Goal: Task Accomplishment & Management: Use online tool/utility

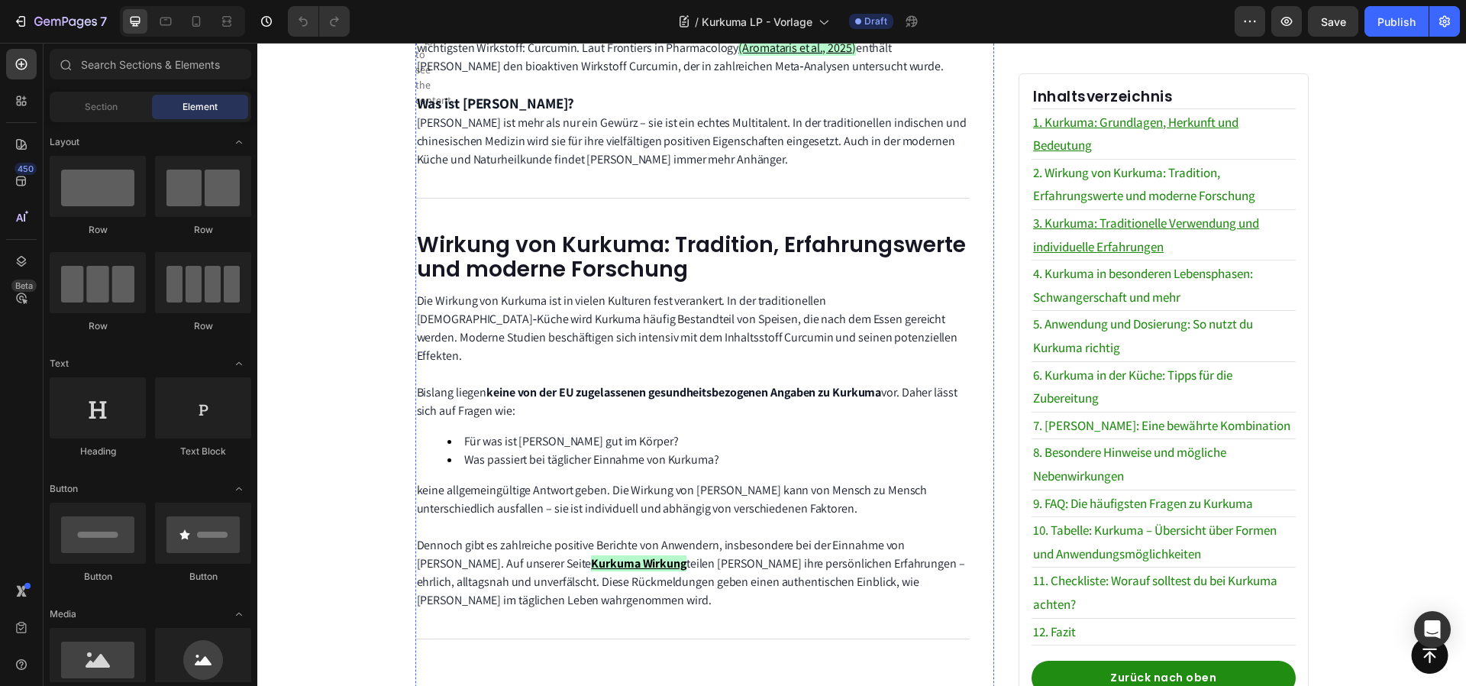
scroll to position [935, 0]
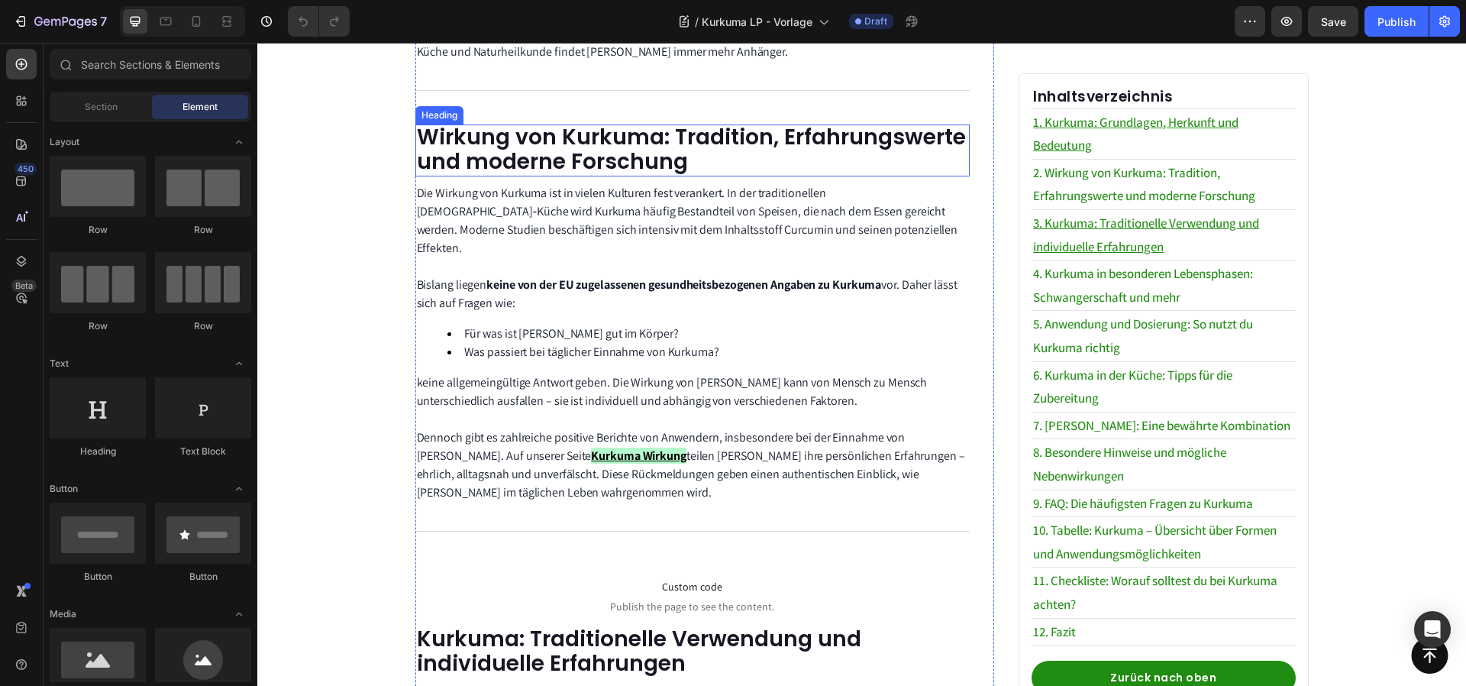
click at [544, 148] on span "Wirkung von Kurkuma: Tradition, Erfahrungswerte und moderne Forschung" at bounding box center [691, 149] width 549 height 54
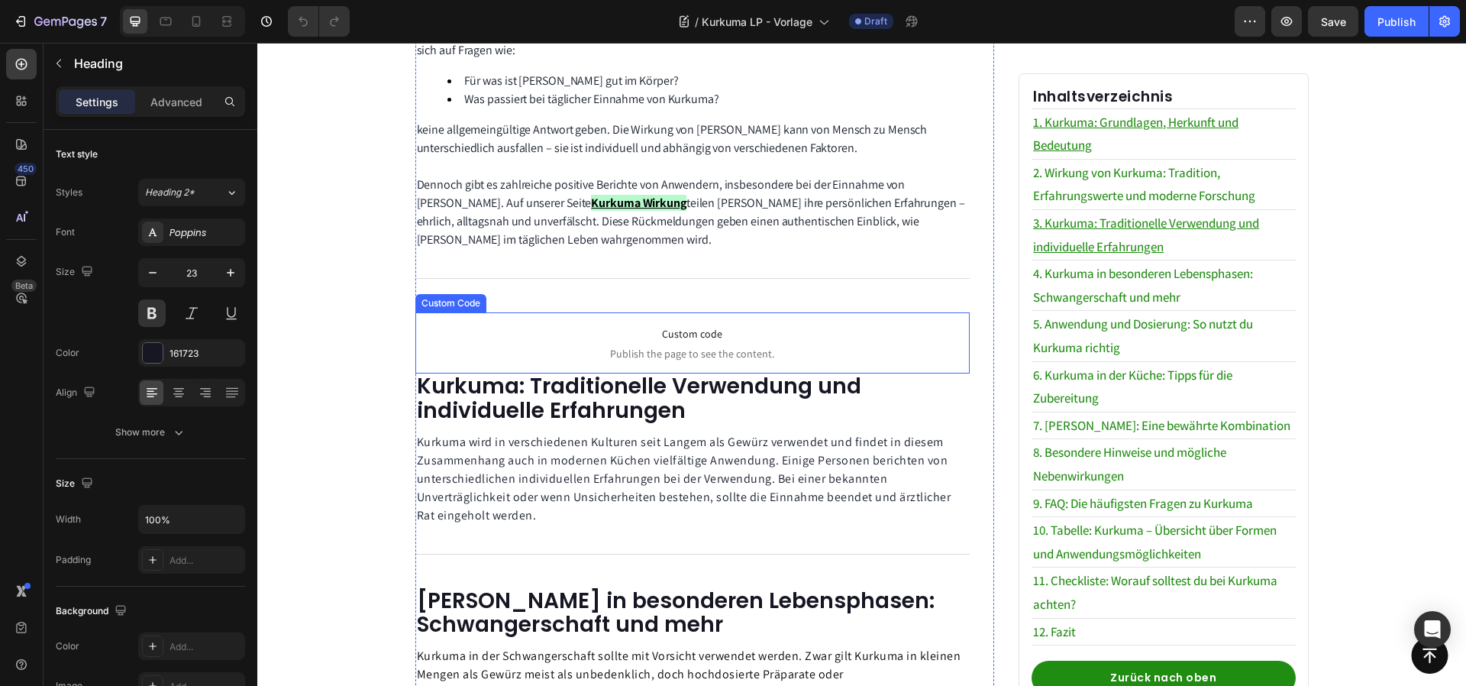
scroll to position [1093, 0]
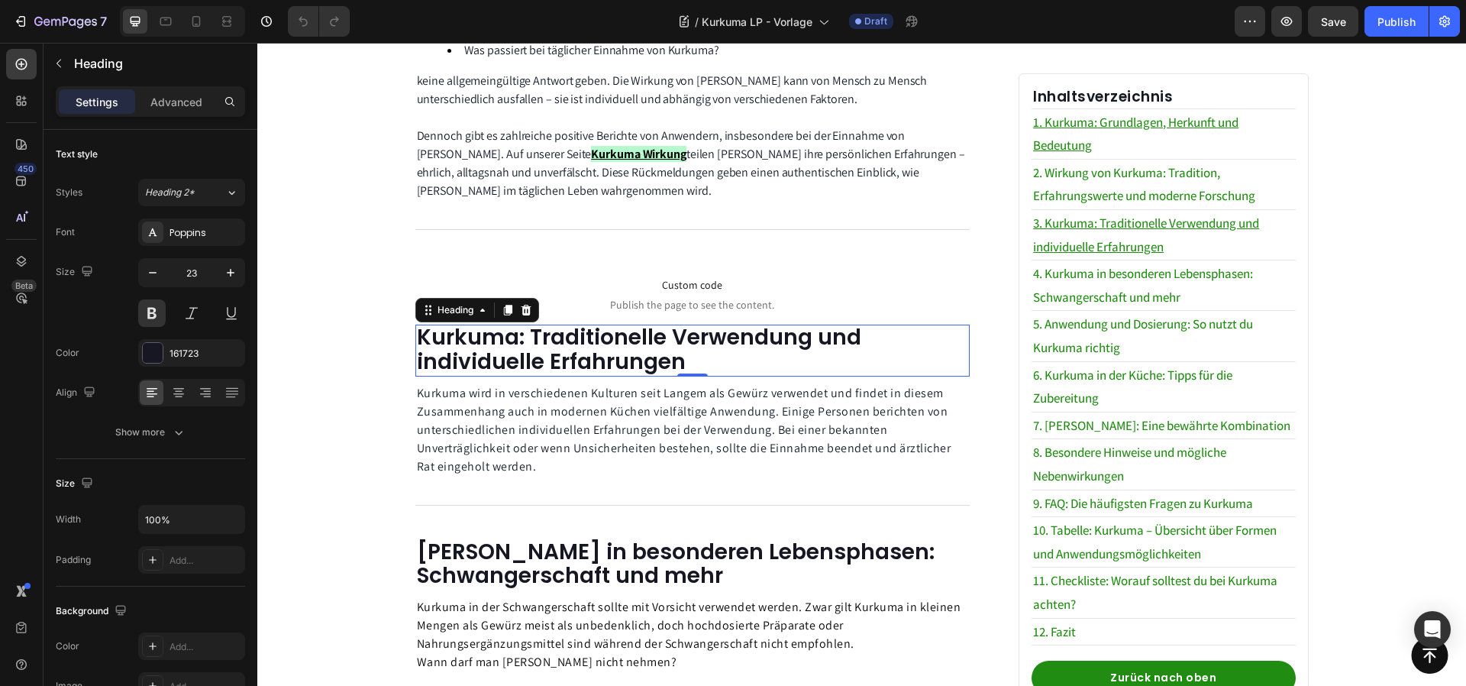
click at [670, 322] on span "Kurkuma: Traditionelle Verwendung und individuelle Erfahrungen" at bounding box center [639, 349] width 444 height 54
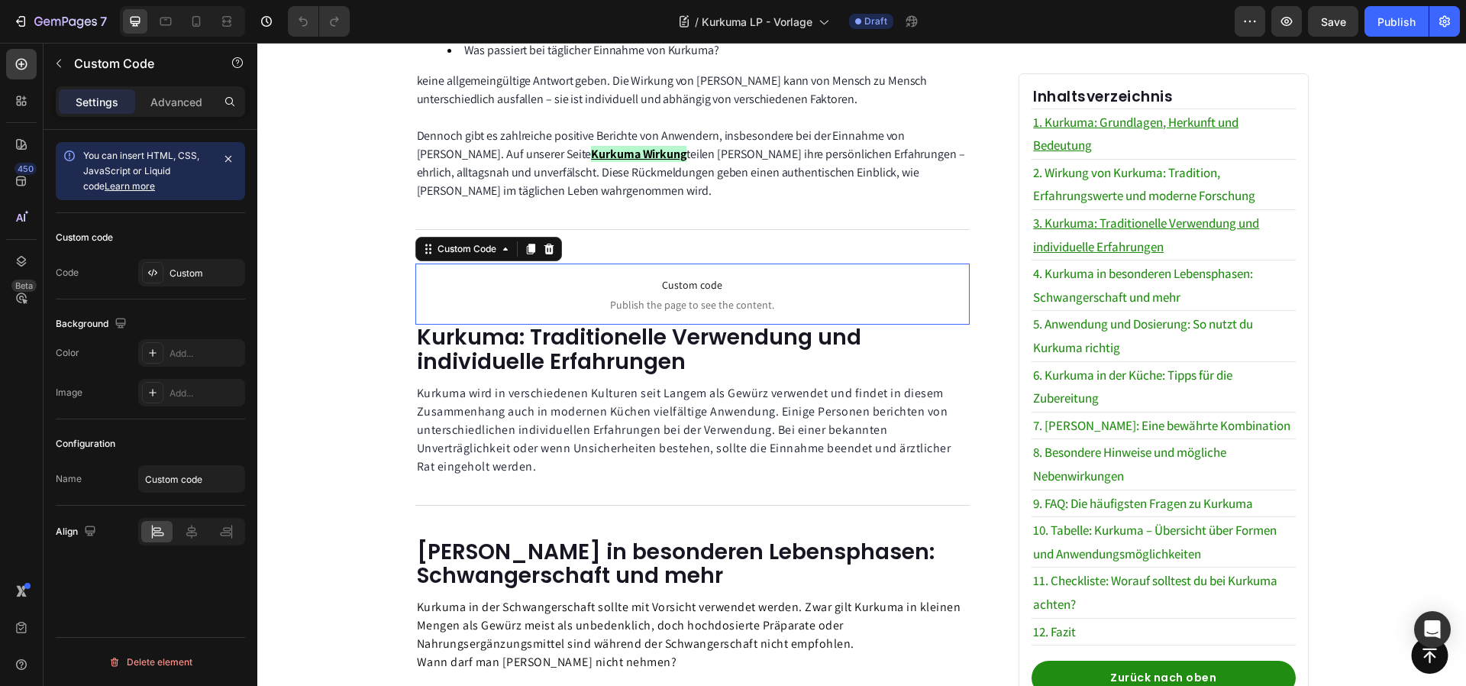
click at [651, 277] on p "Custom code Publish the page to see the content." at bounding box center [692, 293] width 555 height 61
click at [163, 99] on p "Advanced" at bounding box center [176, 102] width 52 height 16
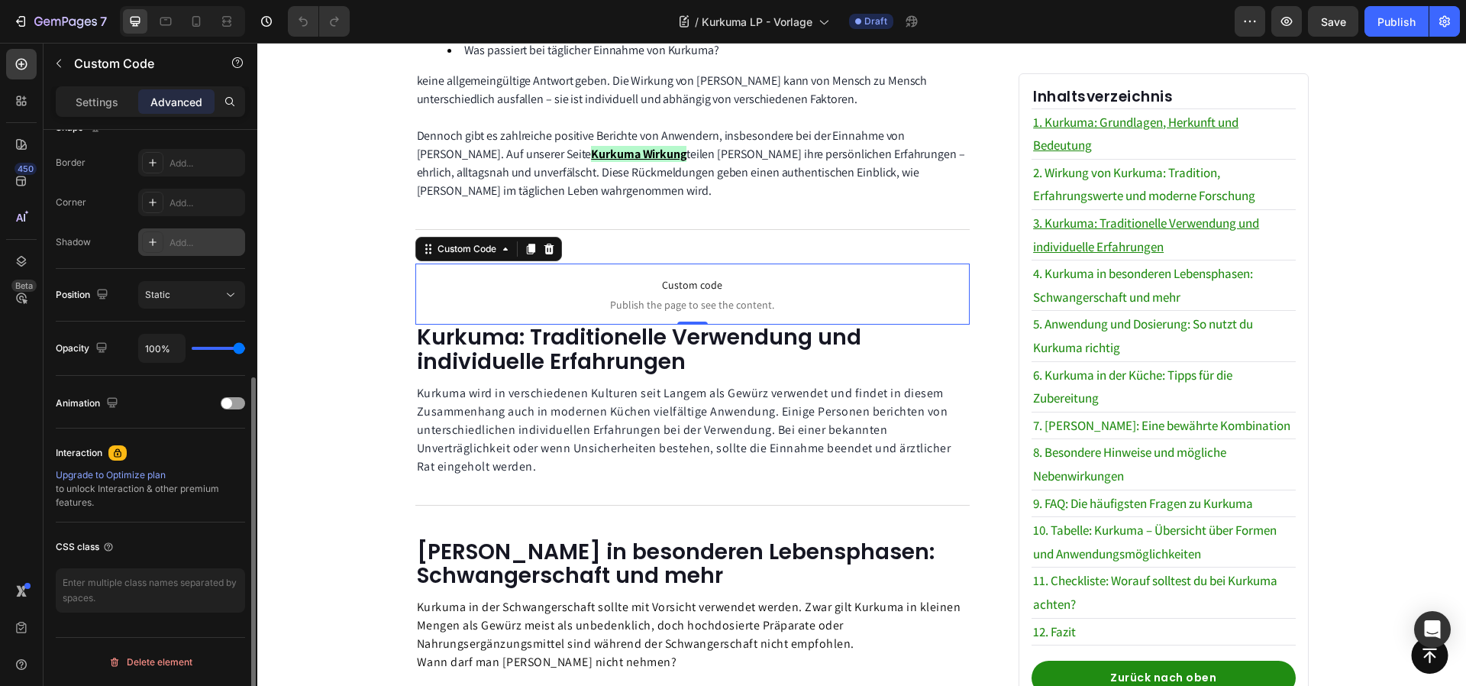
scroll to position [0, 0]
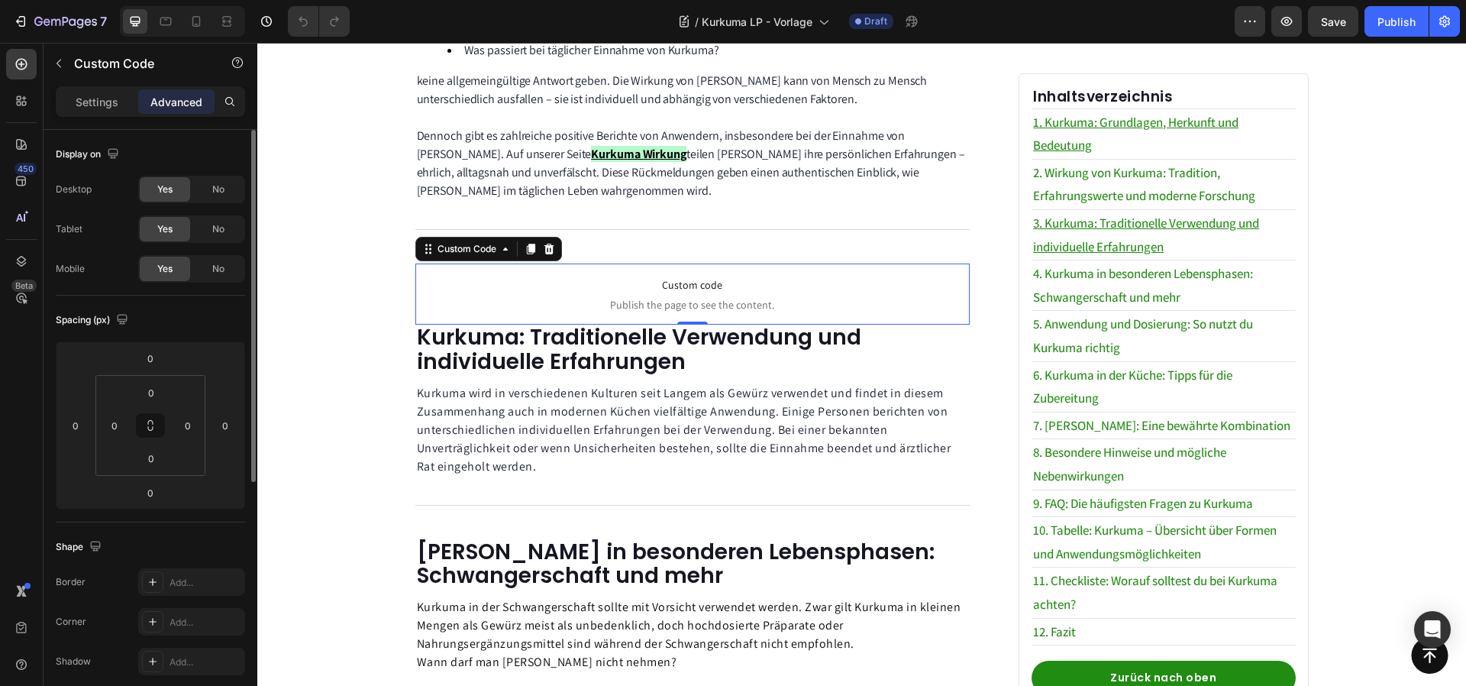
click at [98, 101] on p "Settings" at bounding box center [97, 102] width 43 height 16
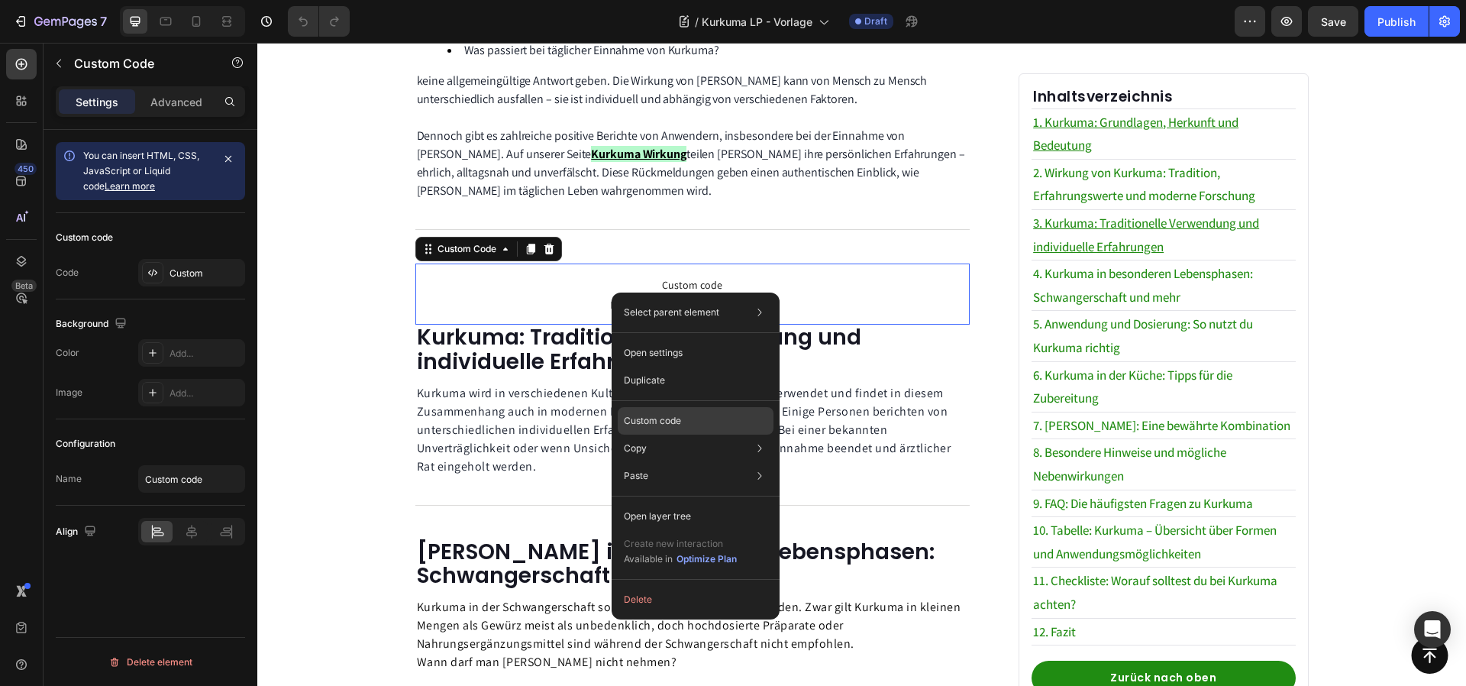
click at [670, 462] on div "Custom code" at bounding box center [696, 475] width 156 height 27
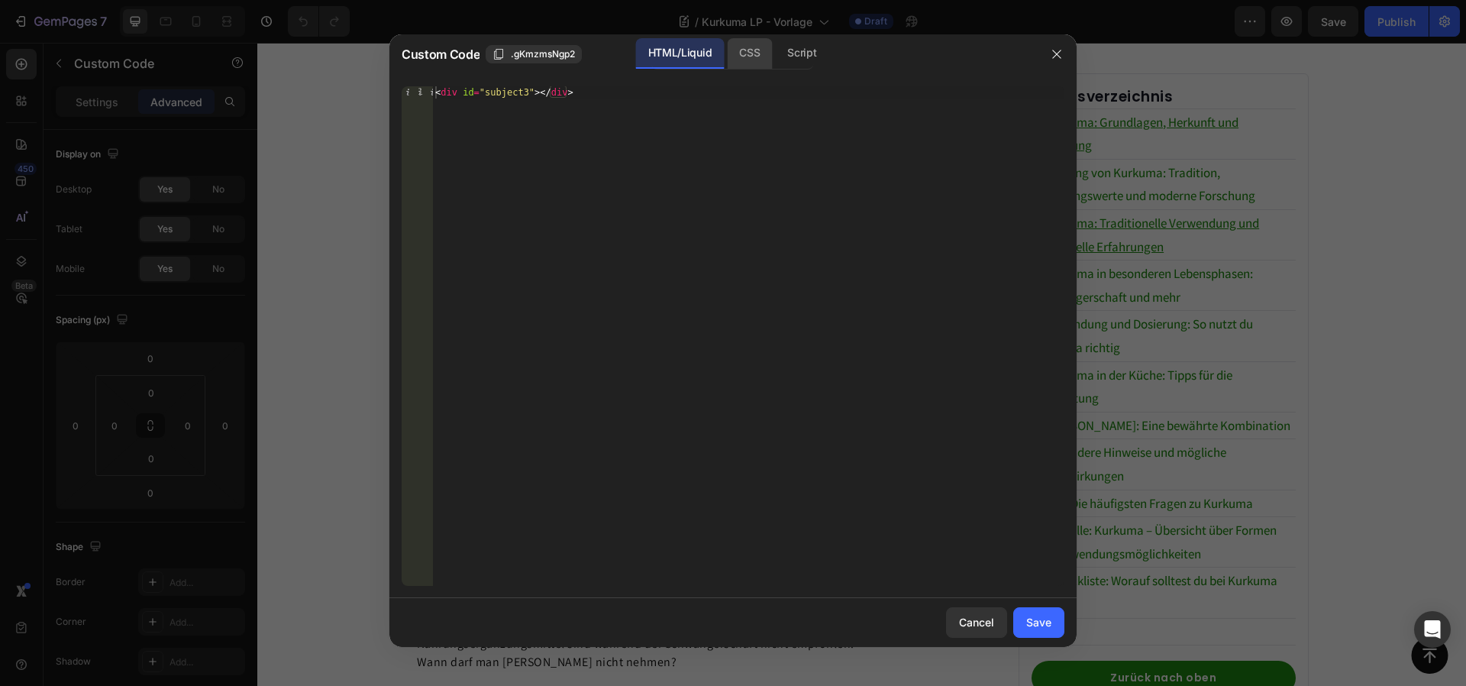
click at [775, 60] on div "CSS" at bounding box center [801, 53] width 53 height 31
click at [666, 49] on div "HTML/Liquid" at bounding box center [680, 53] width 88 height 31
click at [775, 57] on div "CSS" at bounding box center [801, 53] width 53 height 31
click at [654, 102] on div "Insert the CSS code to style your content here." at bounding box center [748, 348] width 632 height 524
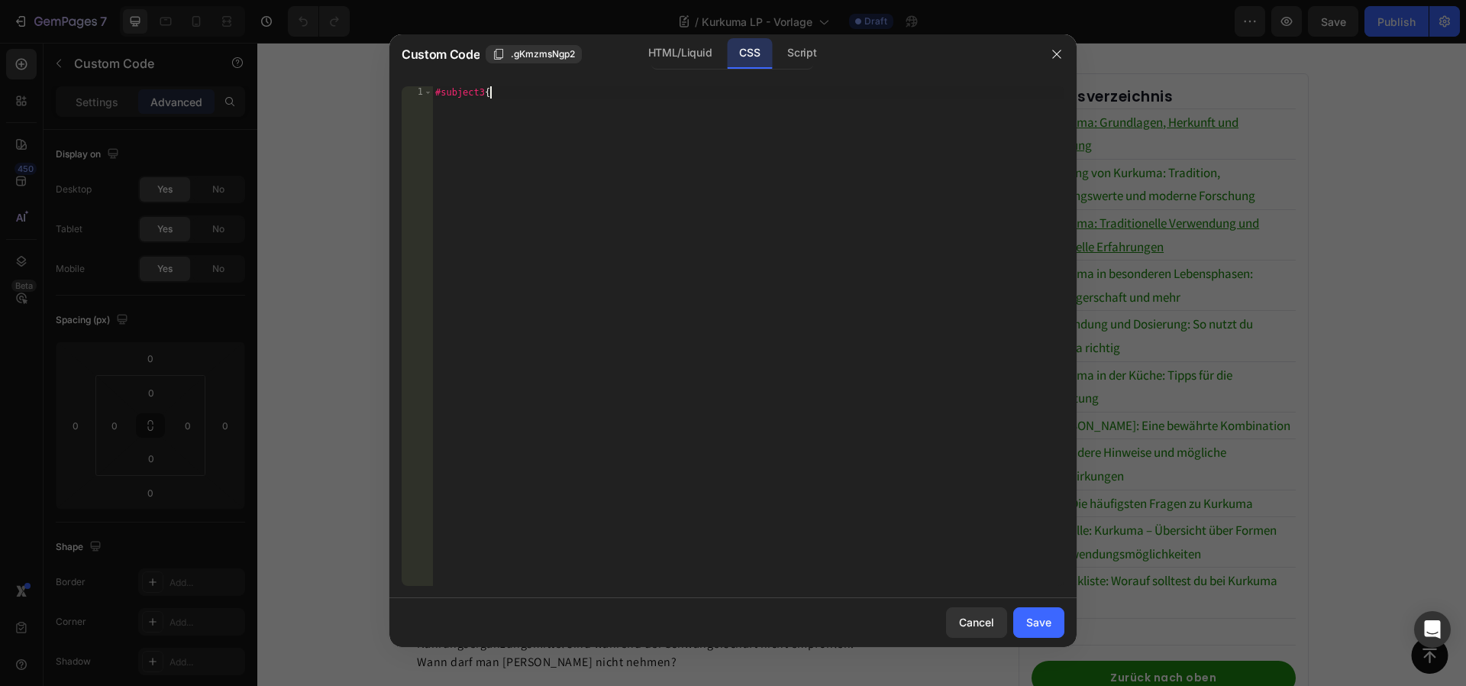
type textarea "#subject3{}"
type textarea "scroll-margin-top: 100px;"
click at [1039, 604] on div "Cancel Save" at bounding box center [732, 622] width 687 height 49
click at [1055, 614] on button "Save" at bounding box center [1038, 622] width 51 height 31
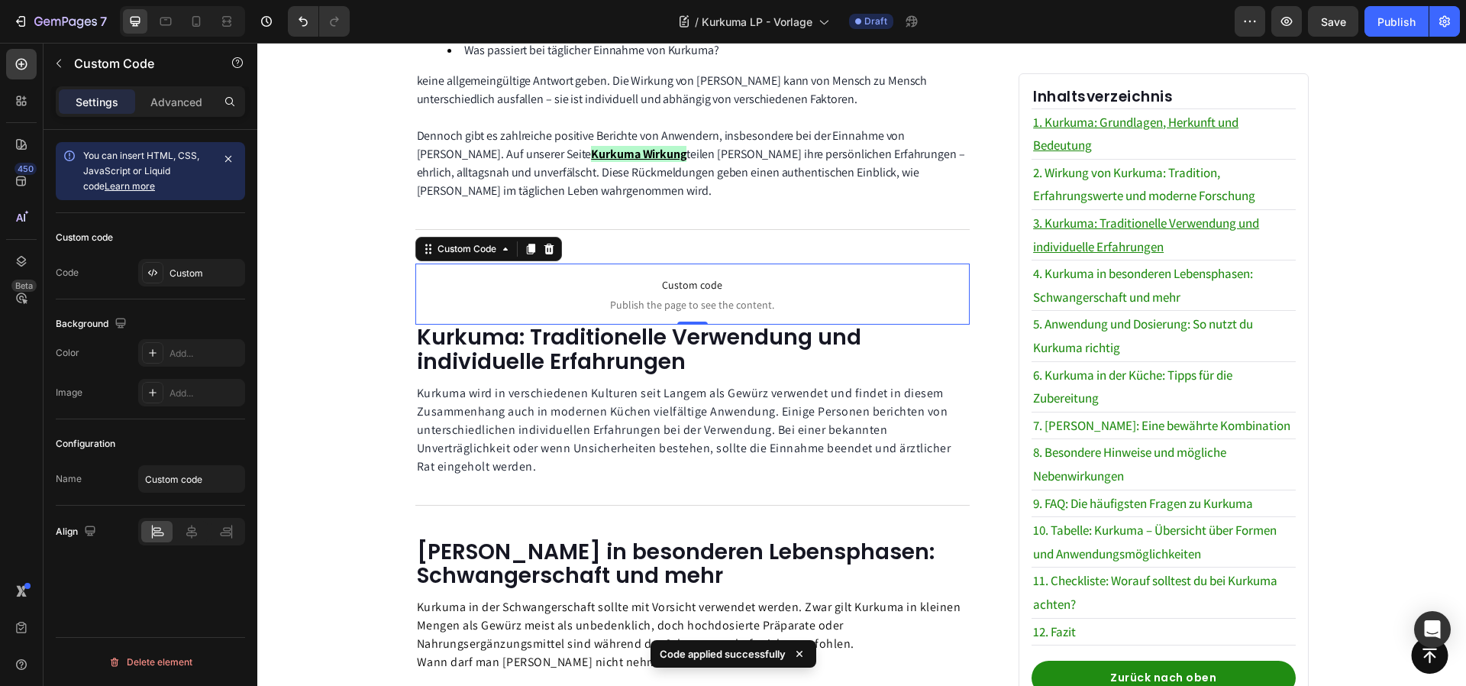
click at [555, 297] on span "Publish the page to see the content." at bounding box center [692, 304] width 555 height 15
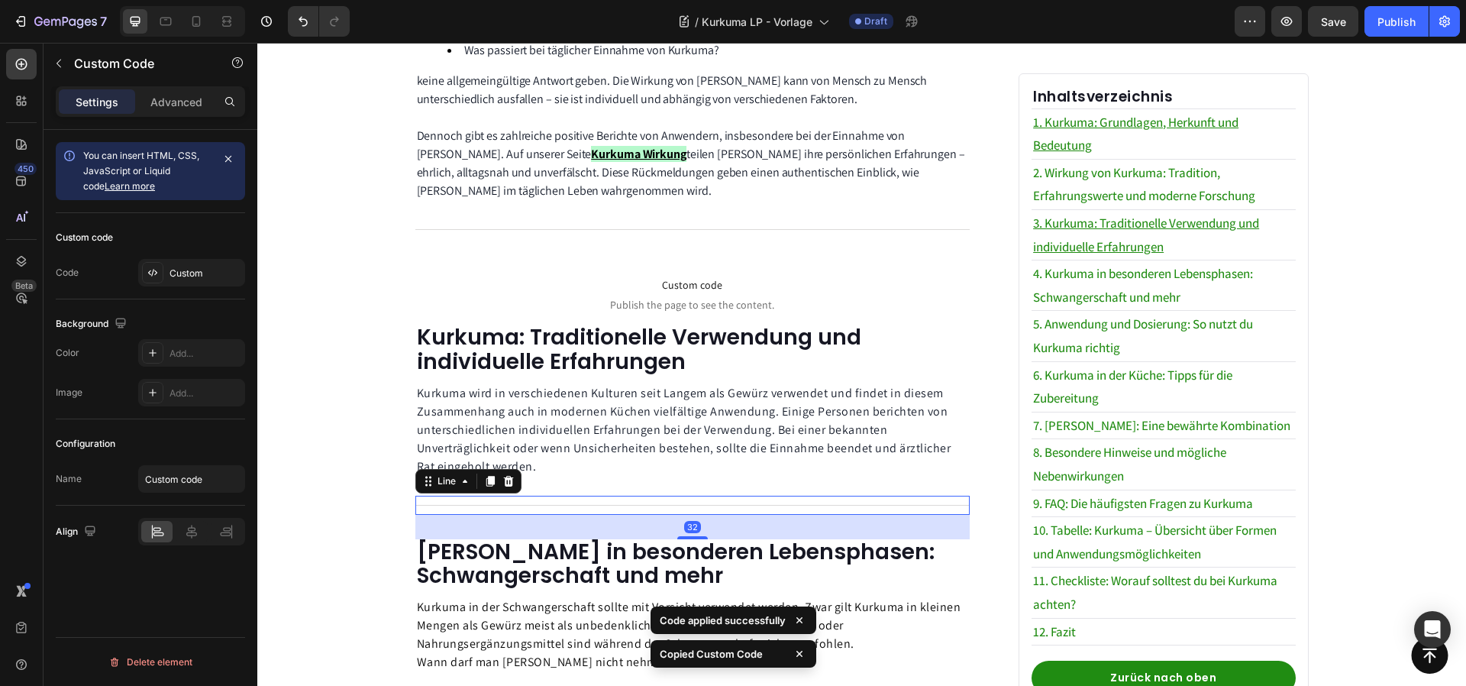
click at [550, 496] on div "Title Line 32" at bounding box center [692, 505] width 555 height 19
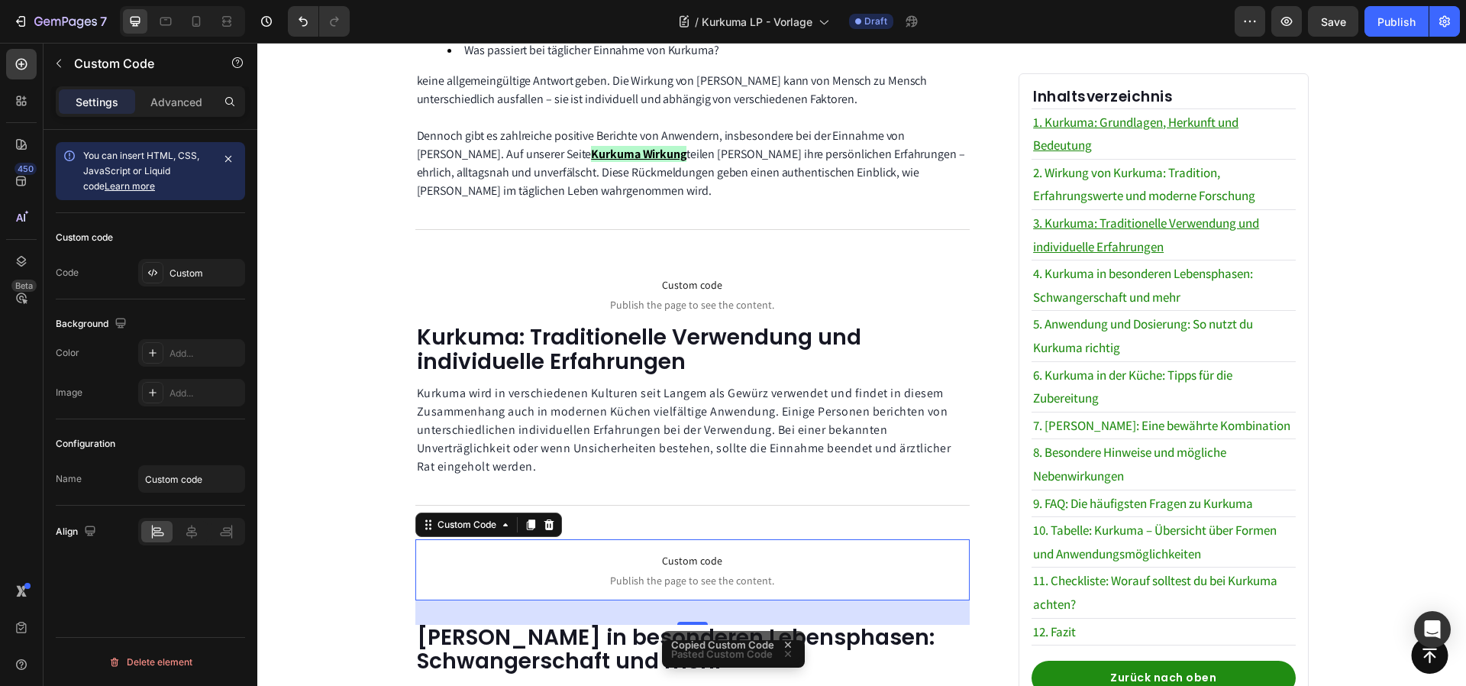
drag, startPoint x: 687, startPoint y: 596, endPoint x: 685, endPoint y: 568, distance: 28.3
click at [685, 568] on div "Custom code Publish the page to see the content. Custom Code 32" at bounding box center [692, 569] width 555 height 61
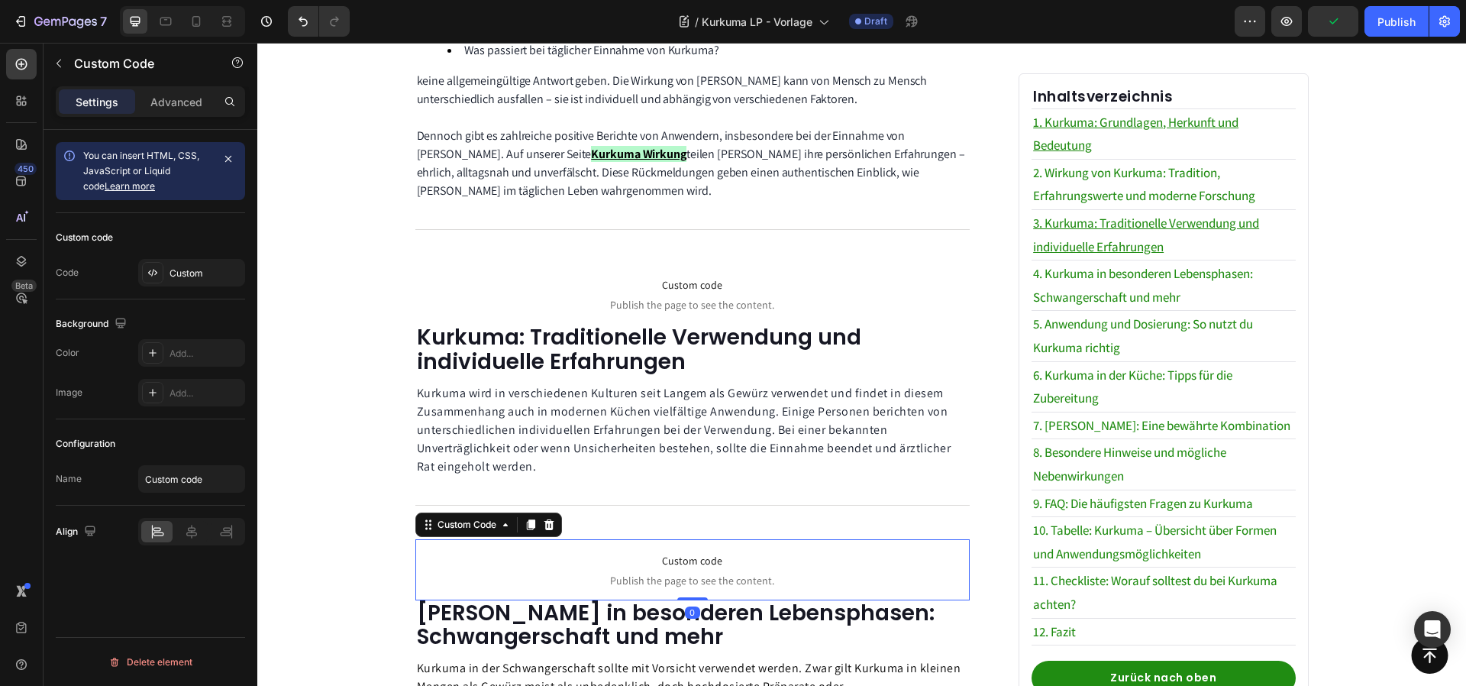
drag, startPoint x: 689, startPoint y: 605, endPoint x: 687, endPoint y: 574, distance: 30.6
click at [687, 574] on div "Custom code Publish the page to see the content. Custom Code 0" at bounding box center [692, 569] width 555 height 61
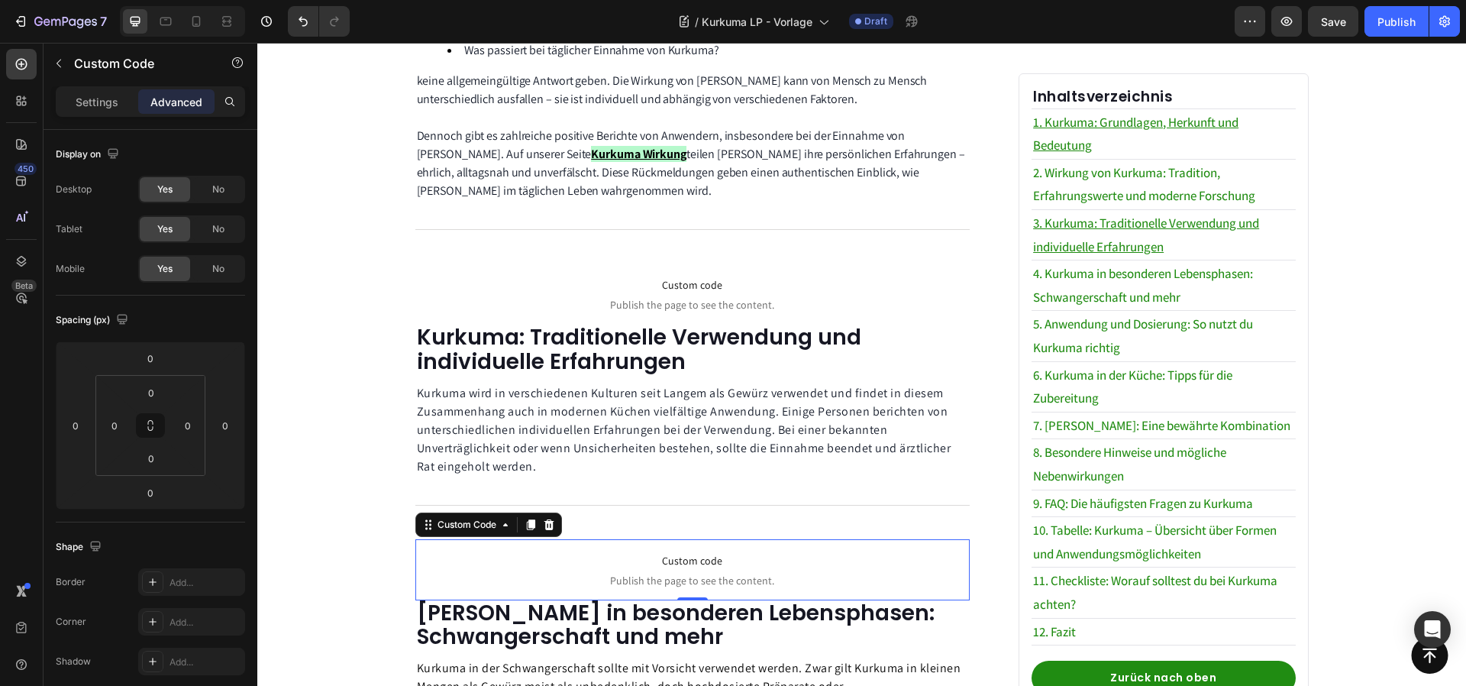
click at [645, 551] on span "Custom code" at bounding box center [692, 560] width 555 height 18
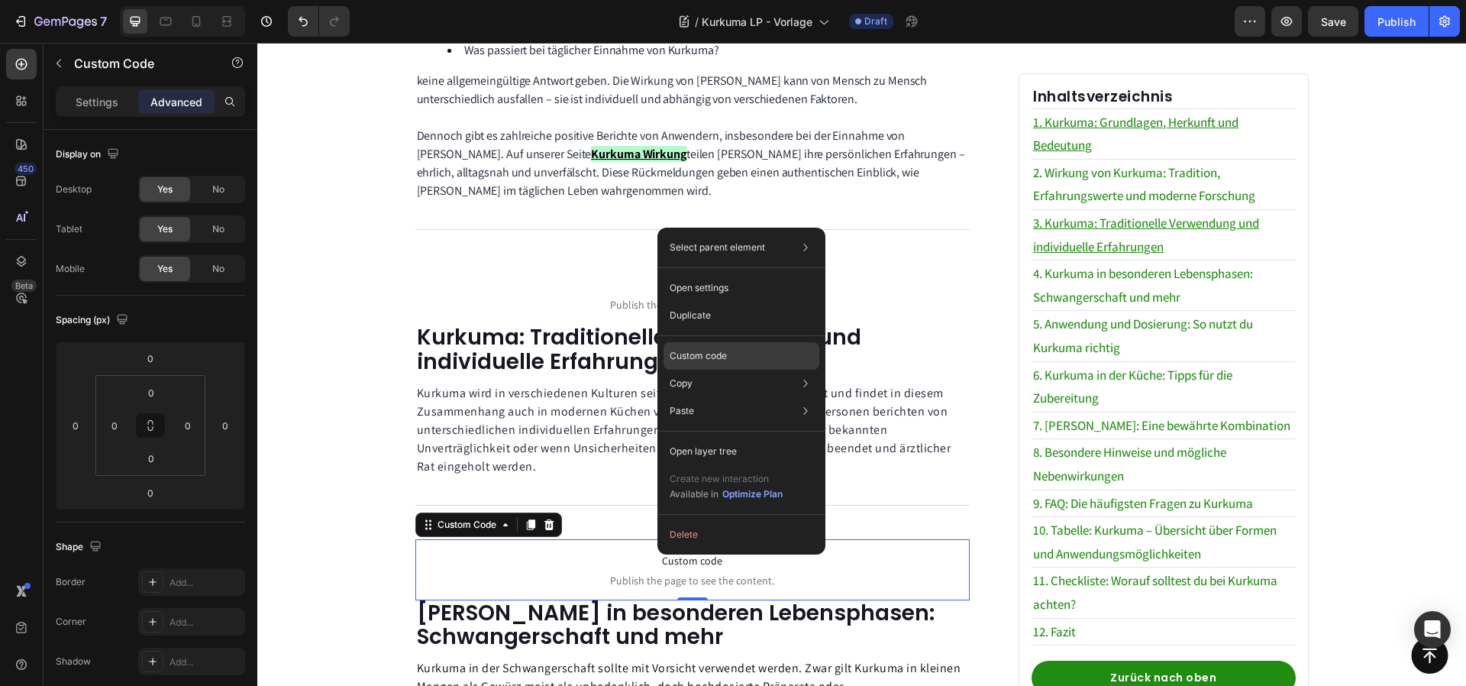
click at [709, 354] on p "Custom code" at bounding box center [698, 356] width 57 height 14
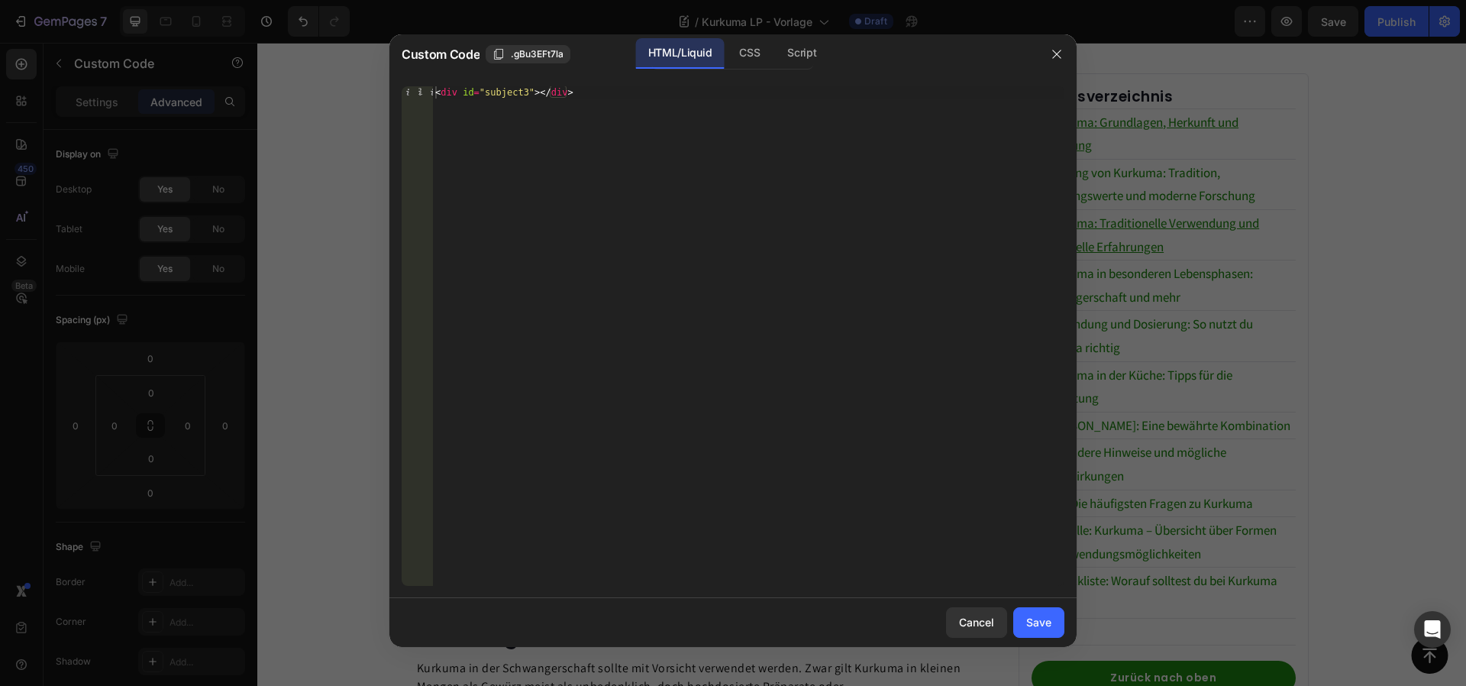
click at [515, 88] on div "< div id = "subject3" > </ div >" at bounding box center [748, 348] width 632 height 524
click at [527, 90] on div "< div id = "subject3" > </ div >" at bounding box center [748, 348] width 632 height 524
drag, startPoint x: 752, startPoint y: 79, endPoint x: 749, endPoint y: 69, distance: 9.7
click at [752, 79] on div "<div id="subject4"></div> 1 < div id = "subject4" > </ div > הההההההההההההההההה…" at bounding box center [732, 336] width 687 height 524
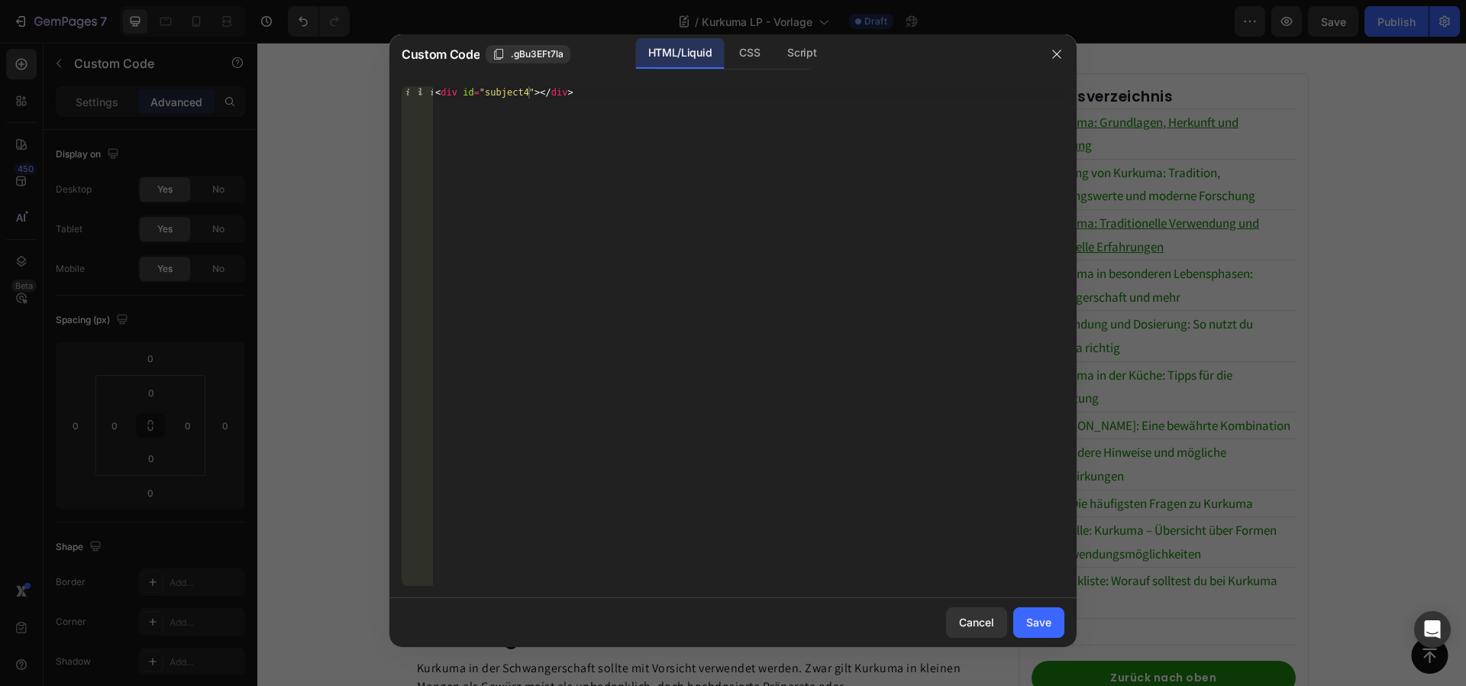
click at [748, 69] on div "Custom Code .gBu3EFt7la HTML/Liquid CSS Script" at bounding box center [713, 54] width 648 height 40
click at [775, 53] on div "CSS" at bounding box center [801, 53] width 53 height 31
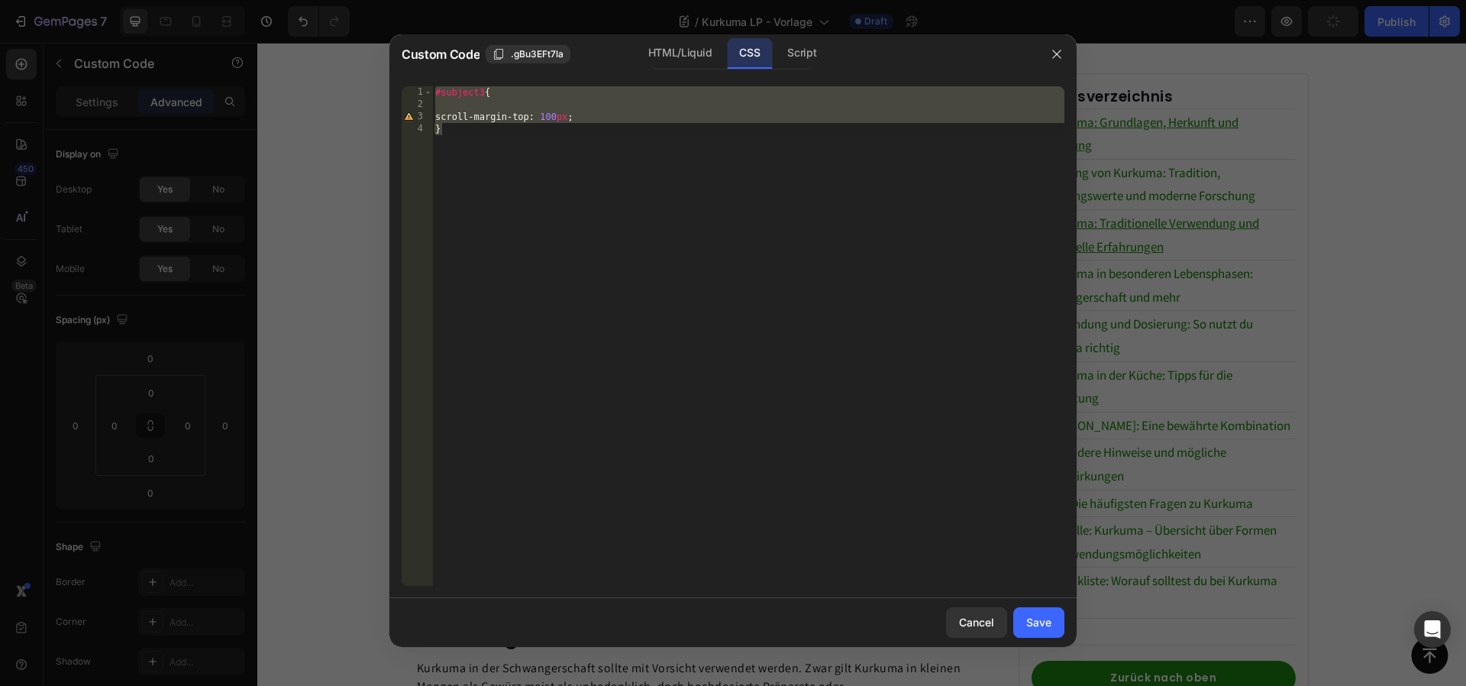
click at [569, 115] on div "#subject3 { scroll-margin-top : 100 px ; }" at bounding box center [748, 348] width 632 height 524
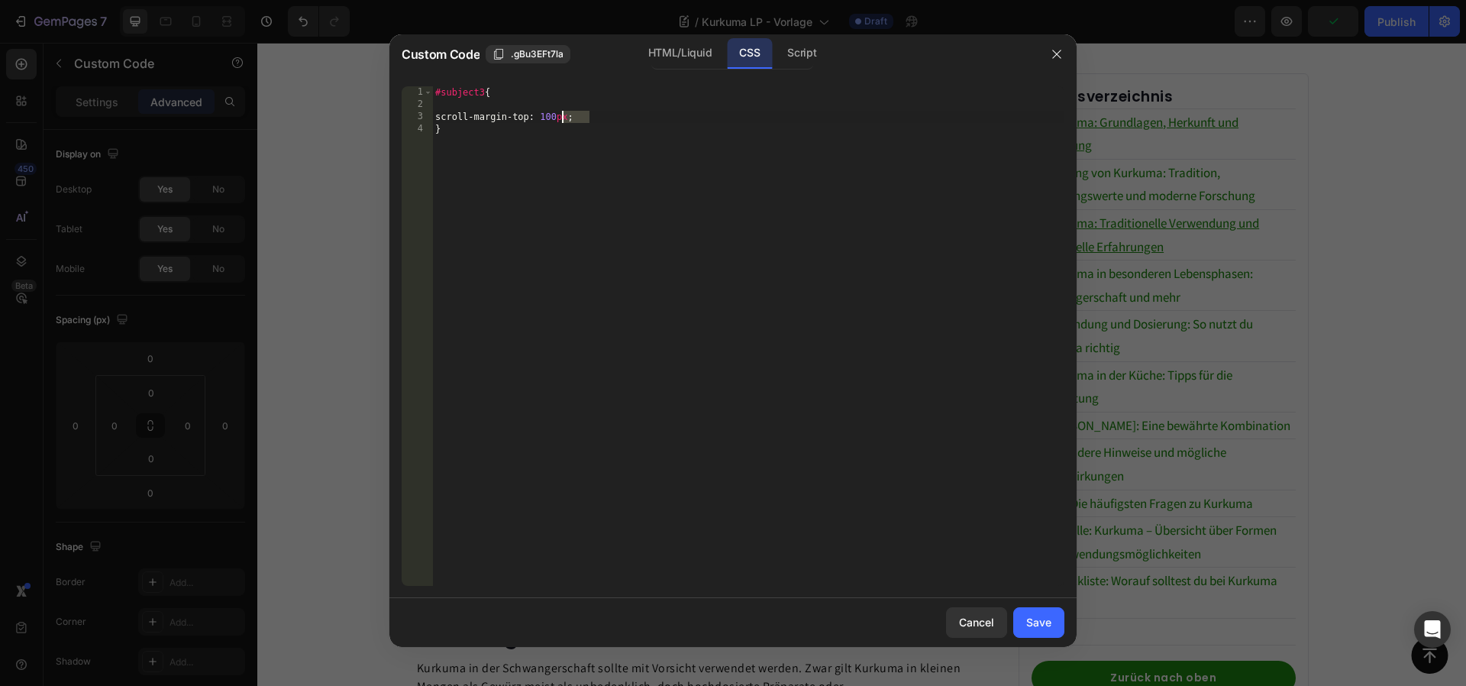
click at [569, 115] on div "#subject3 { scroll-margin-top : 100 px ; }" at bounding box center [748, 348] width 632 height 524
click at [603, 272] on div "#subject3 { scroll-margin-top : 100 px ; }" at bounding box center [748, 348] width 632 height 524
click at [484, 86] on div "#subject3 { scroll-margin-top : 100 px ; }" at bounding box center [748, 348] width 632 height 524
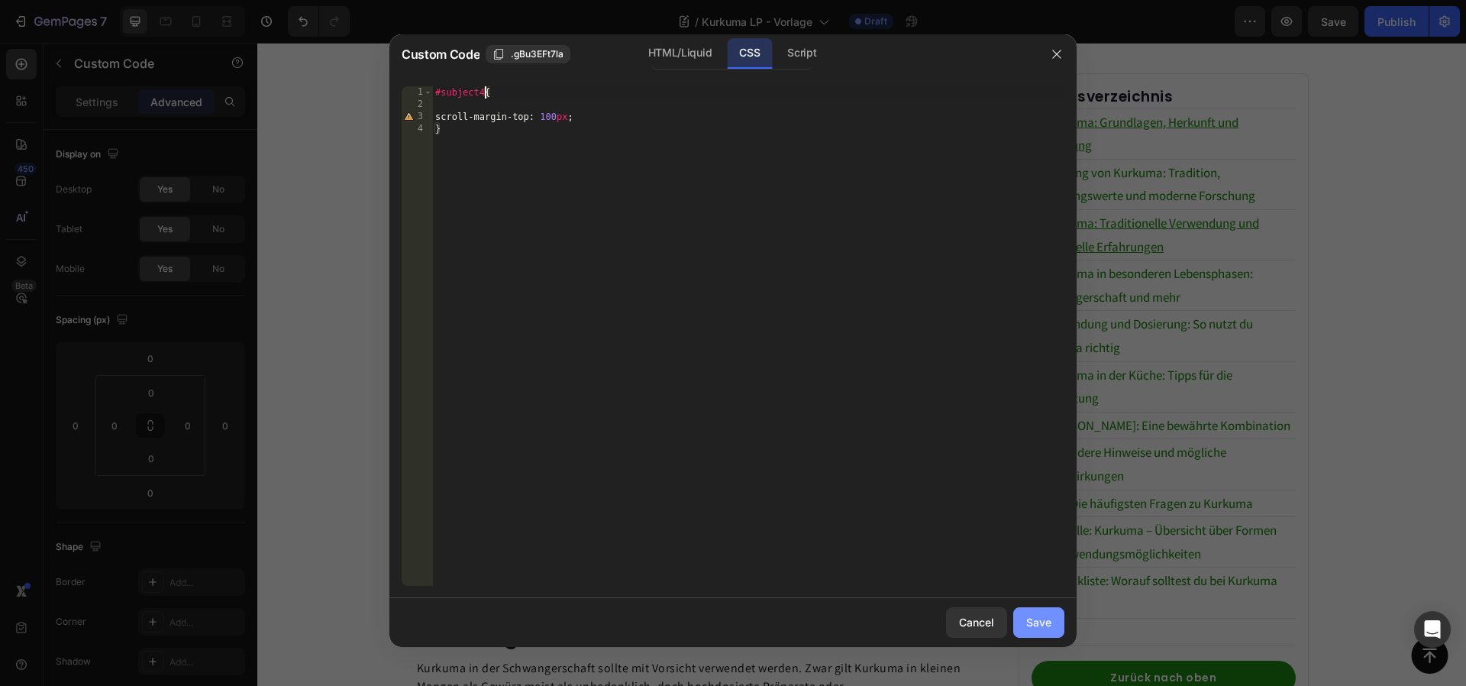
type textarea "#subject4{"
click at [1026, 616] on div "Save" at bounding box center [1038, 622] width 25 height 16
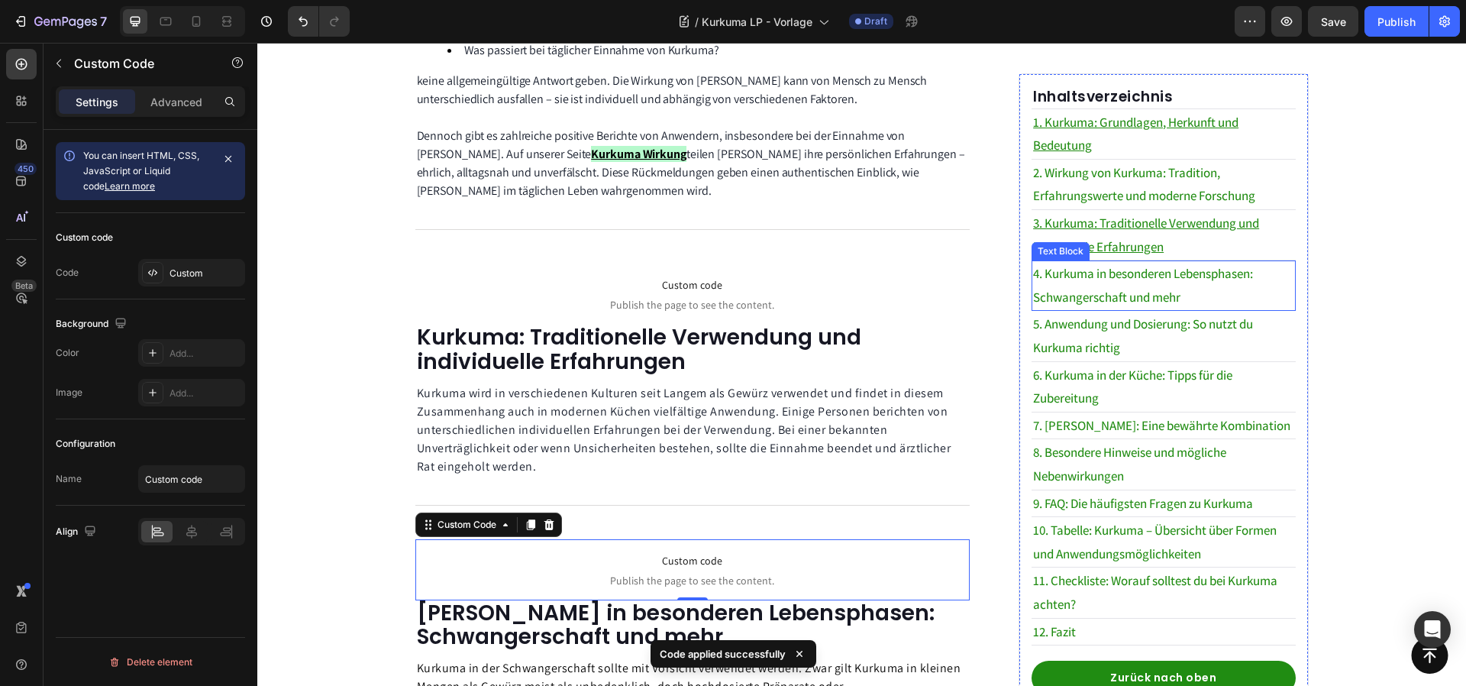
click at [1137, 306] on p "4. Kurkuma in besonderen Lebensphasen: Schwangerschaft und mehr" at bounding box center [1163, 285] width 260 height 47
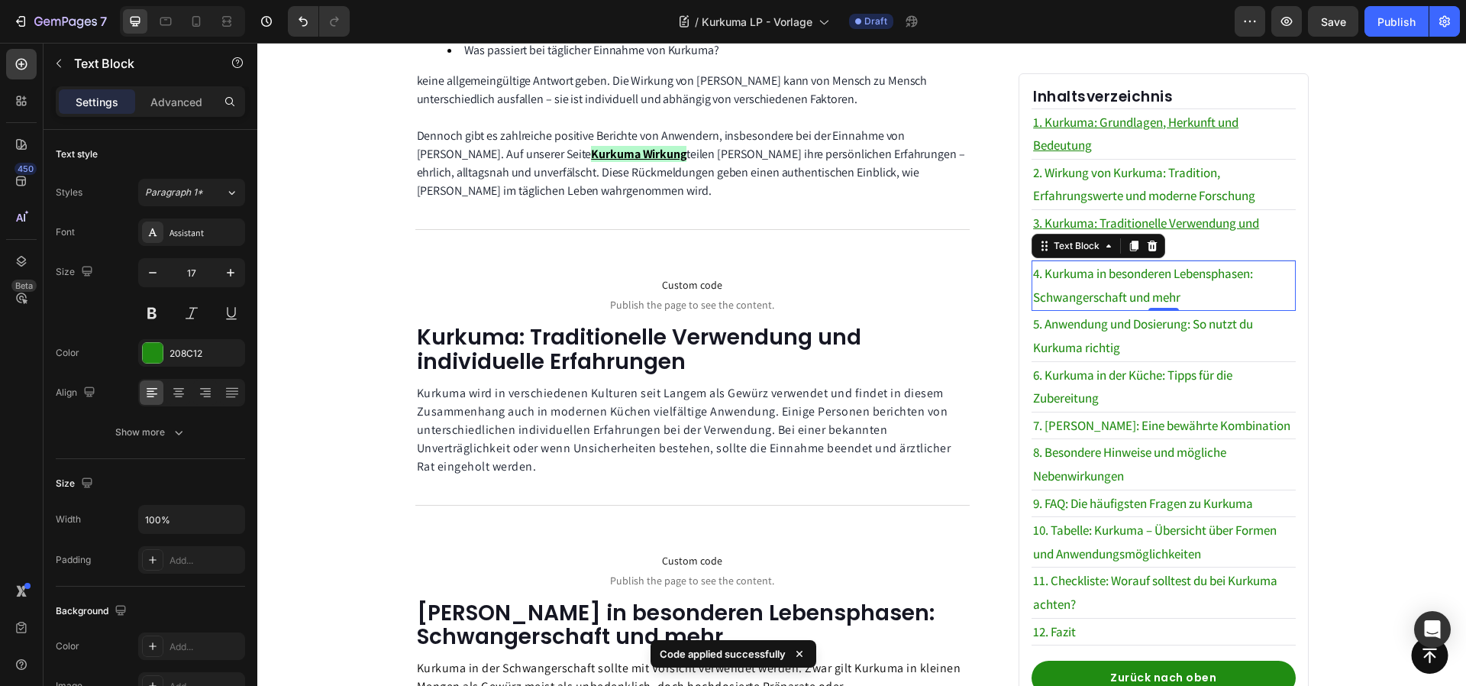
click at [1111, 309] on div "4. Kurkuma in besonderen Lebensphasen: Schwangerschaft und mehr" at bounding box center [1163, 285] width 263 height 50
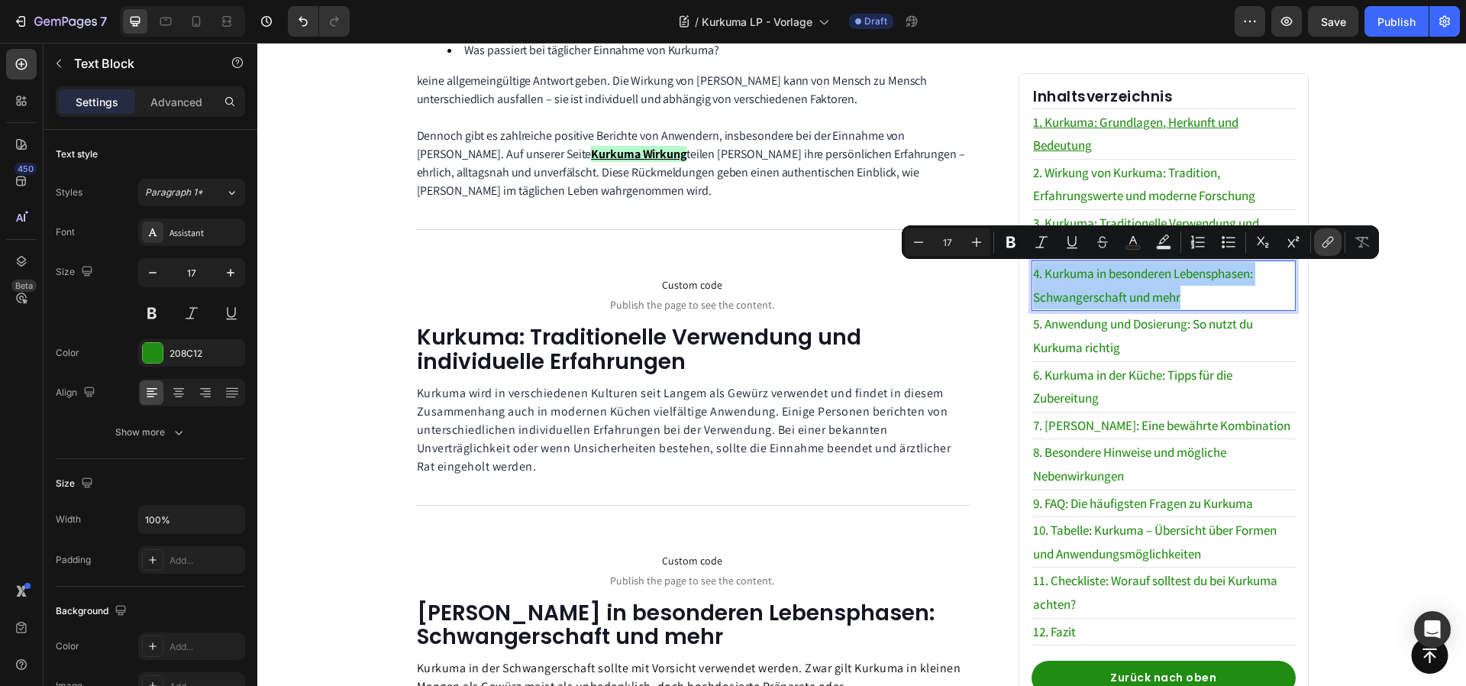
click at [1320, 244] on icon "Editor contextual toolbar" at bounding box center [1327, 241] width 15 height 15
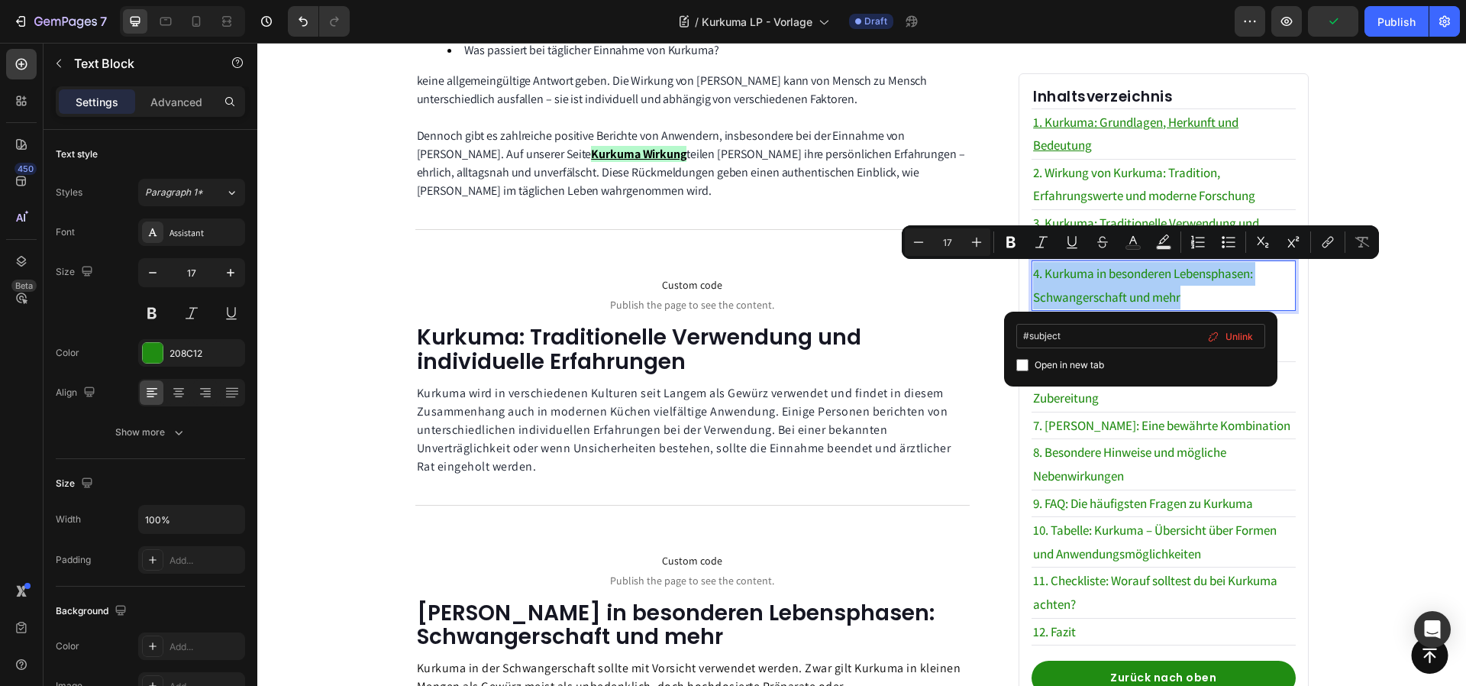
type input "#subject4"
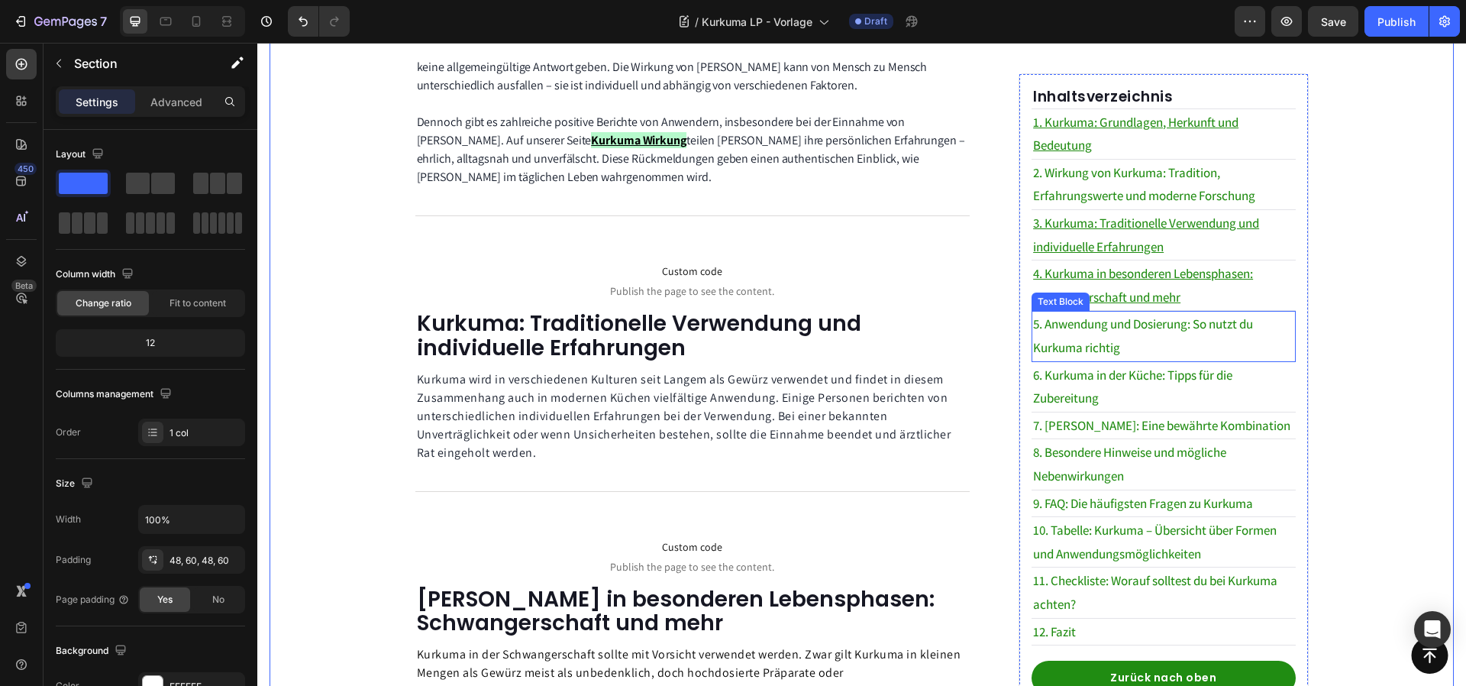
scroll to position [1115, 0]
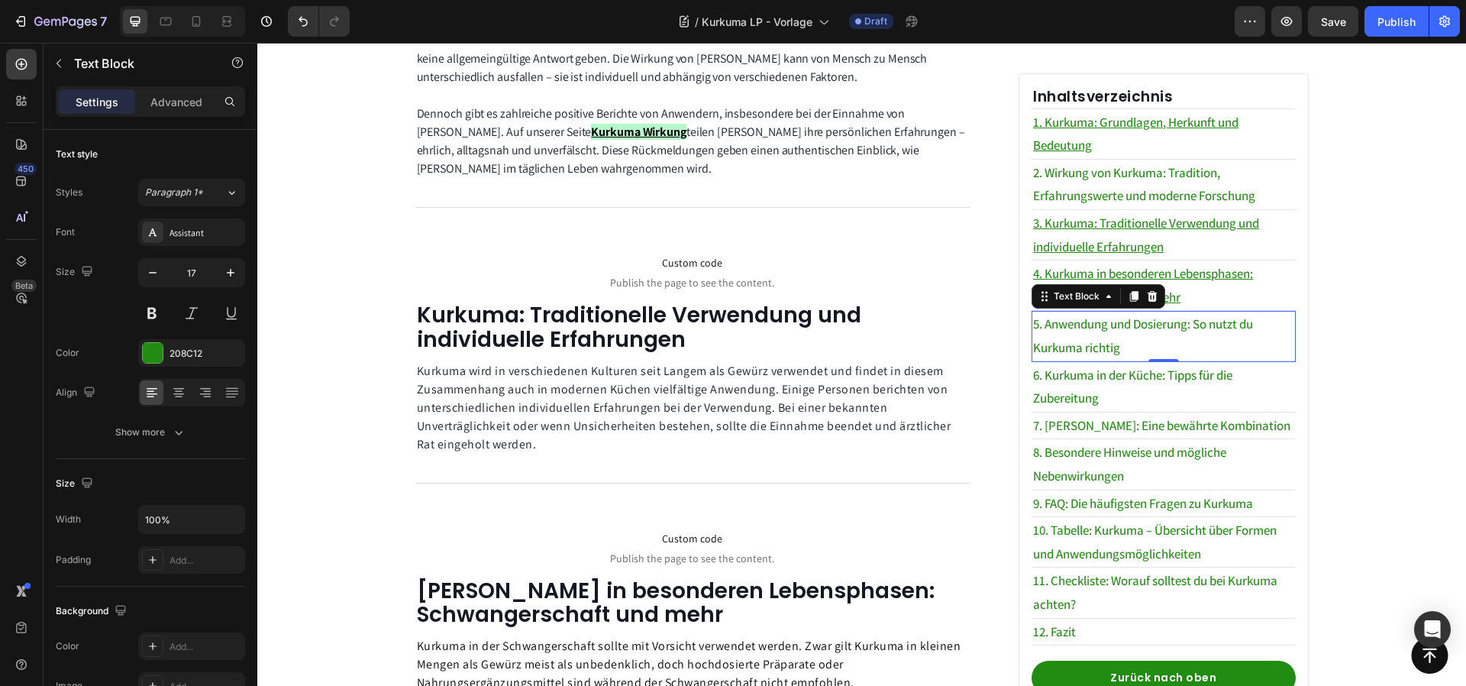
click at [1061, 347] on p "5. Anwendung und Dosierung: So nutzt du Kurkuma richtig" at bounding box center [1163, 335] width 260 height 47
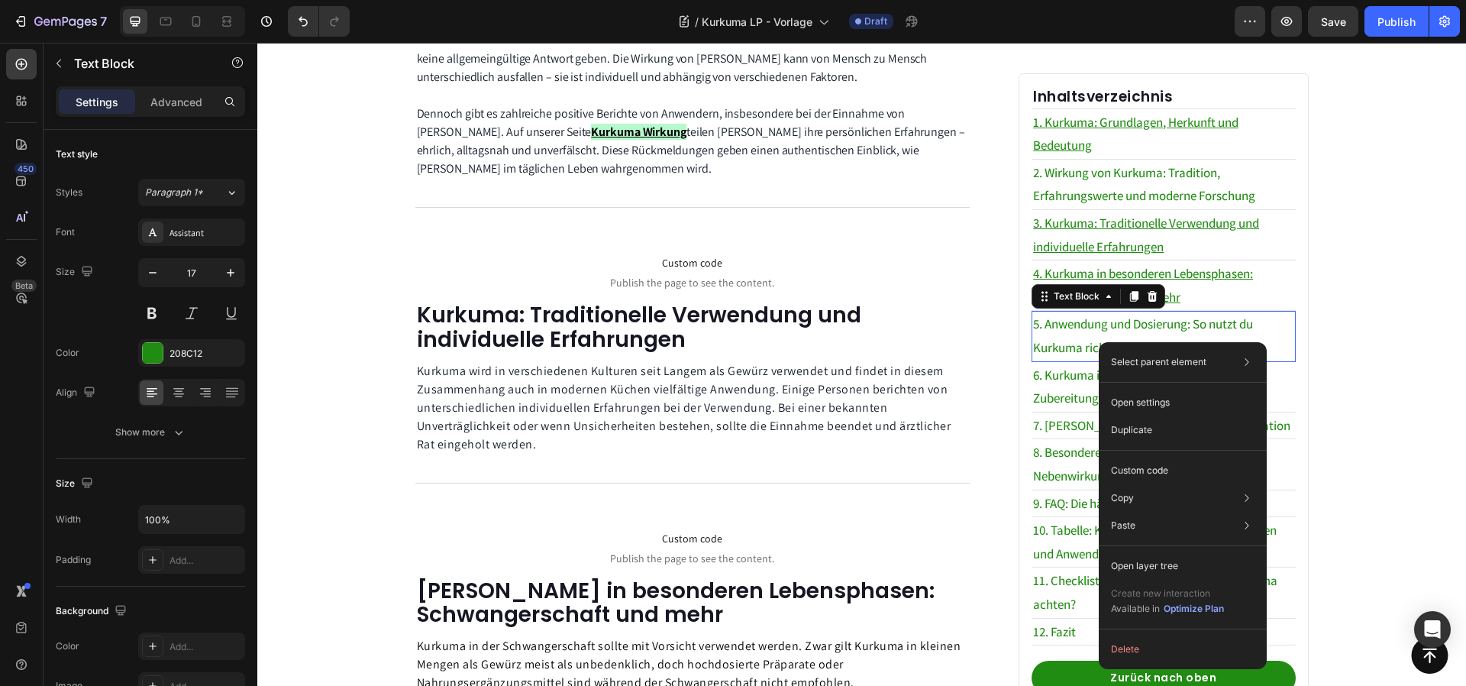
click at [1086, 335] on p "5. Anwendung und Dosierung: So nutzt du Kurkuma richtig" at bounding box center [1163, 335] width 260 height 47
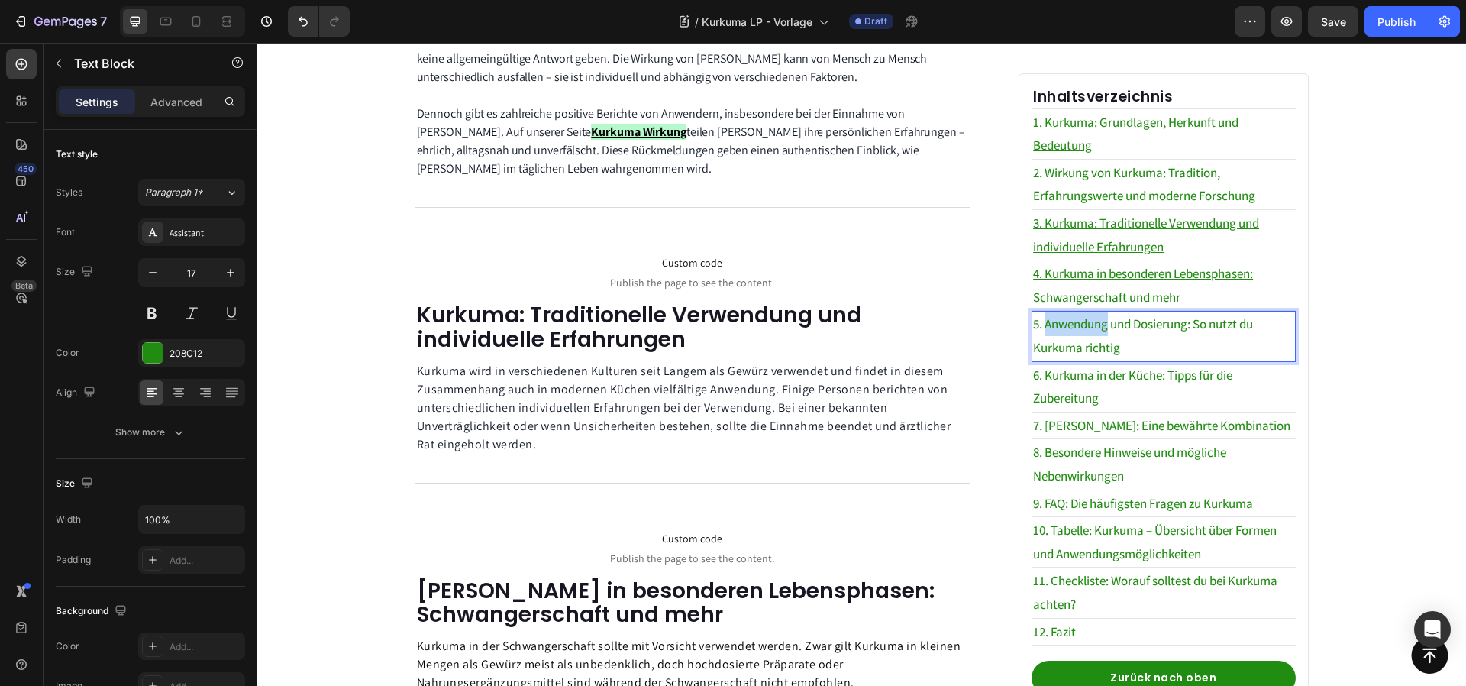
click at [1086, 335] on p "5. Anwendung und Dosierung: So nutzt du Kurkuma richtig" at bounding box center [1163, 335] width 260 height 47
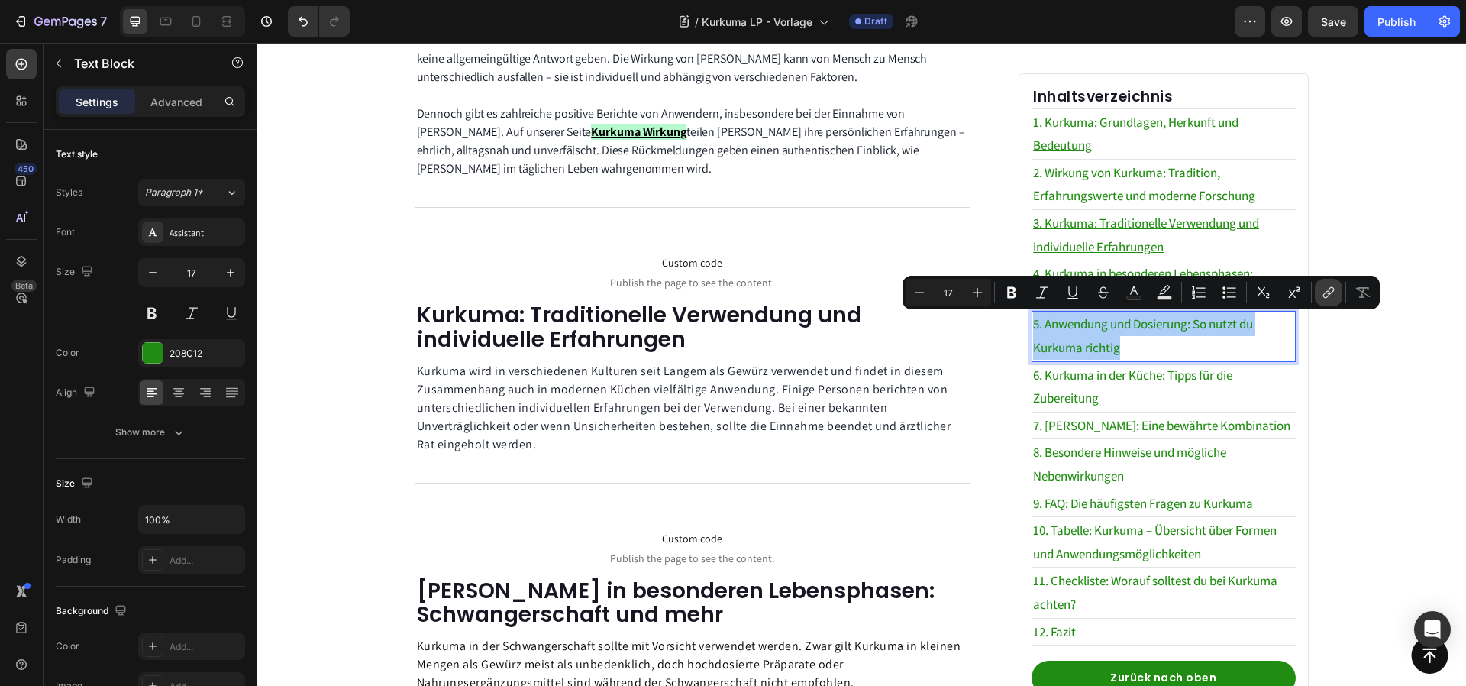
drag, startPoint x: 1319, startPoint y: 290, endPoint x: 1019, endPoint y: 312, distance: 300.9
click at [1319, 290] on button "link" at bounding box center [1328, 292] width 27 height 27
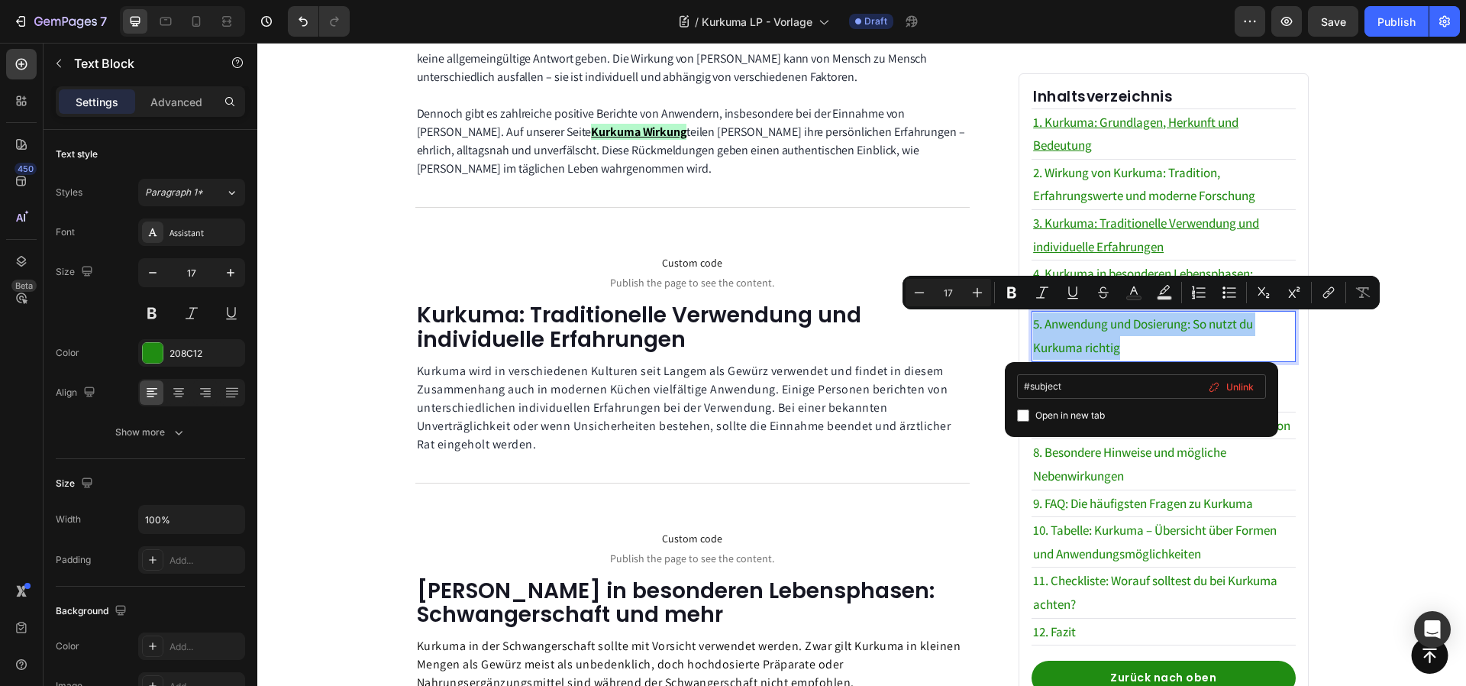
type input "#subject5"
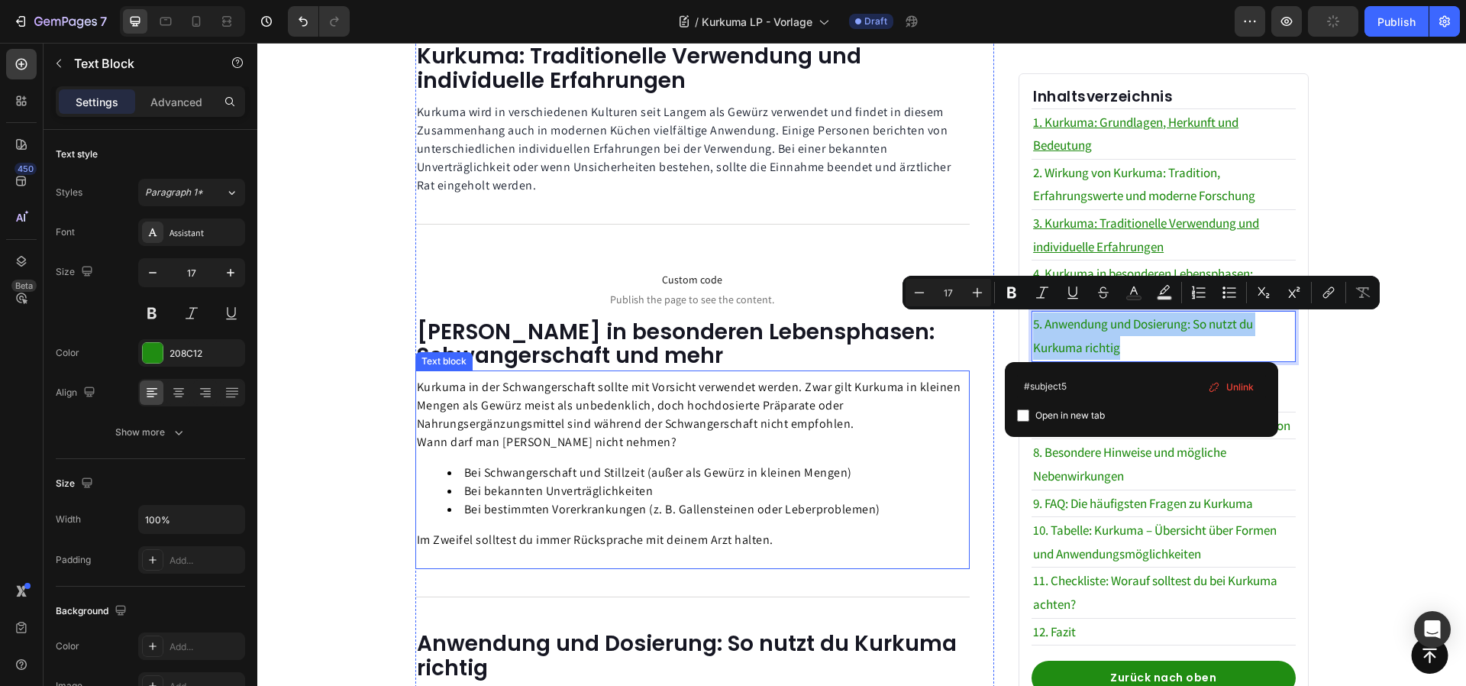
scroll to position [1375, 0]
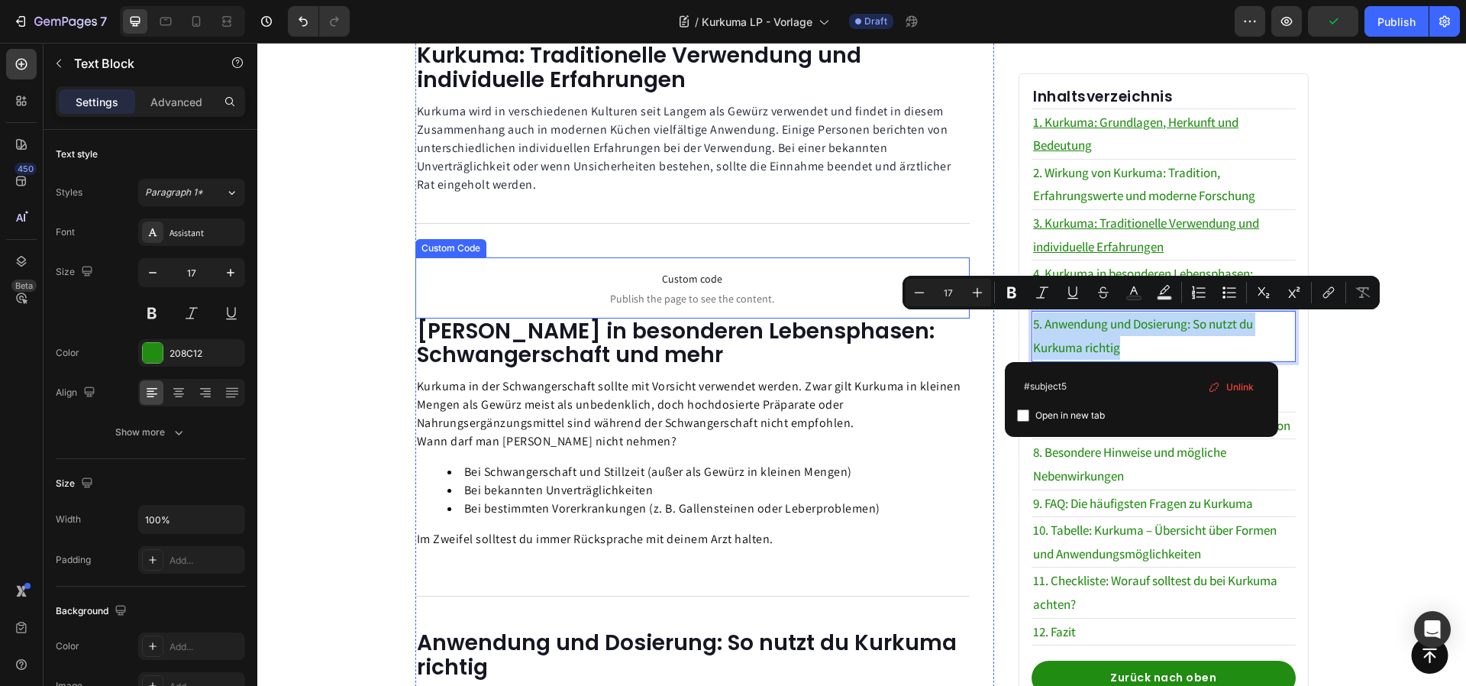
click at [599, 270] on span "Custom code" at bounding box center [692, 279] width 555 height 18
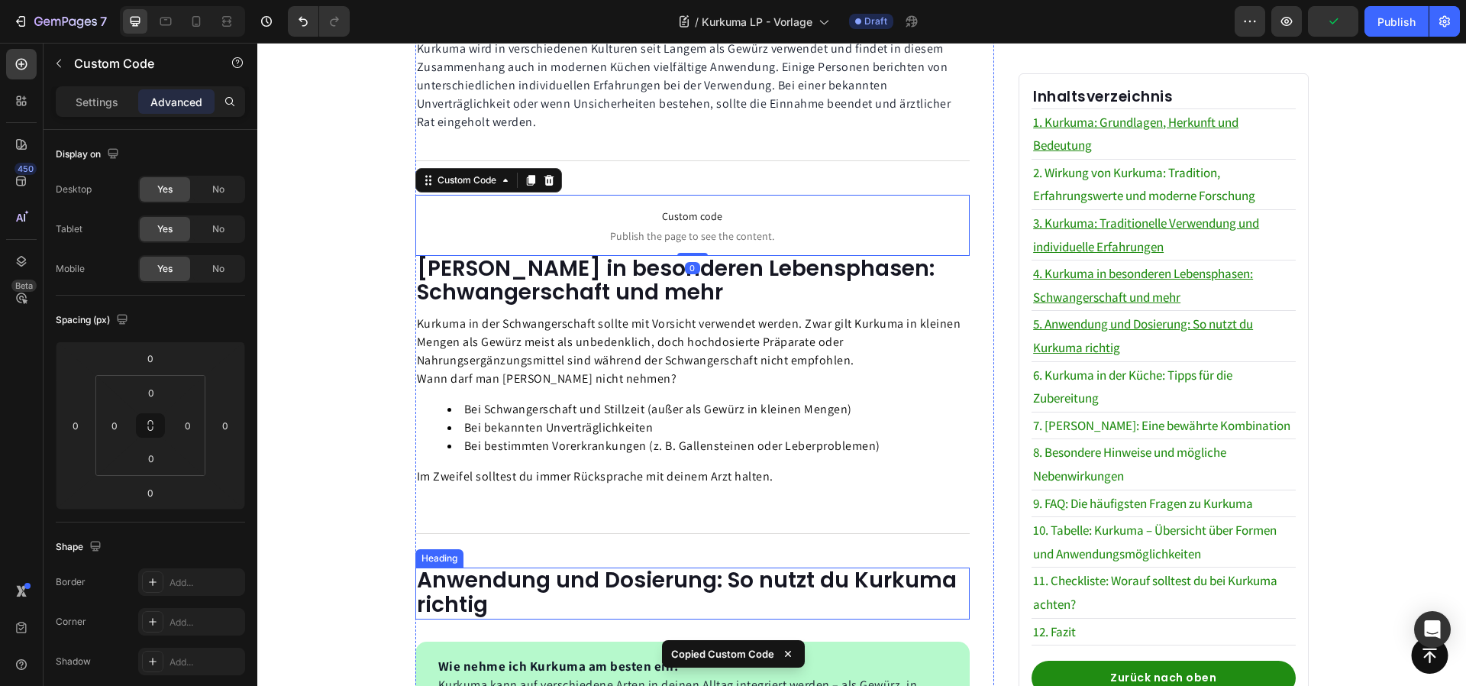
scroll to position [1448, 0]
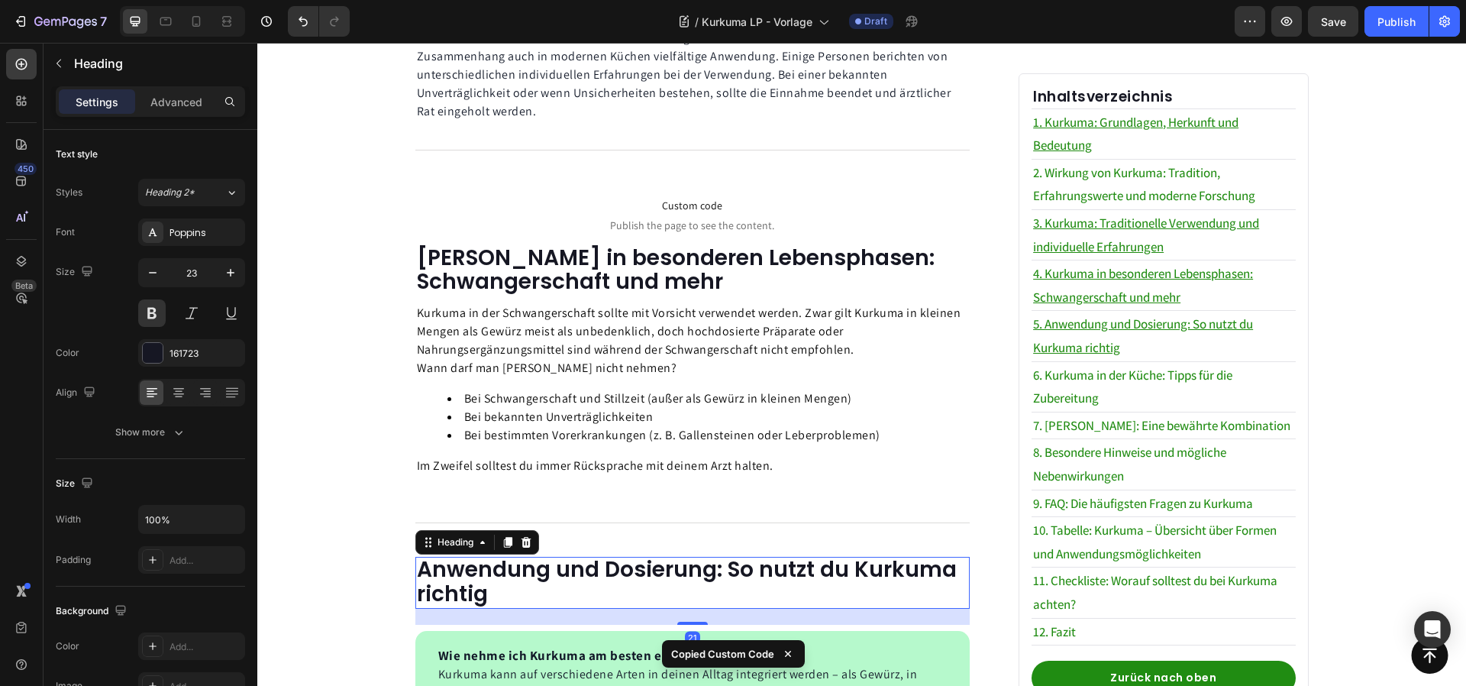
click at [600, 554] on span "Anwendung und Dosierung: So nutzt du Kurkuma richtig" at bounding box center [687, 581] width 540 height 54
click at [604, 513] on div "Title Line" at bounding box center [692, 522] width 555 height 19
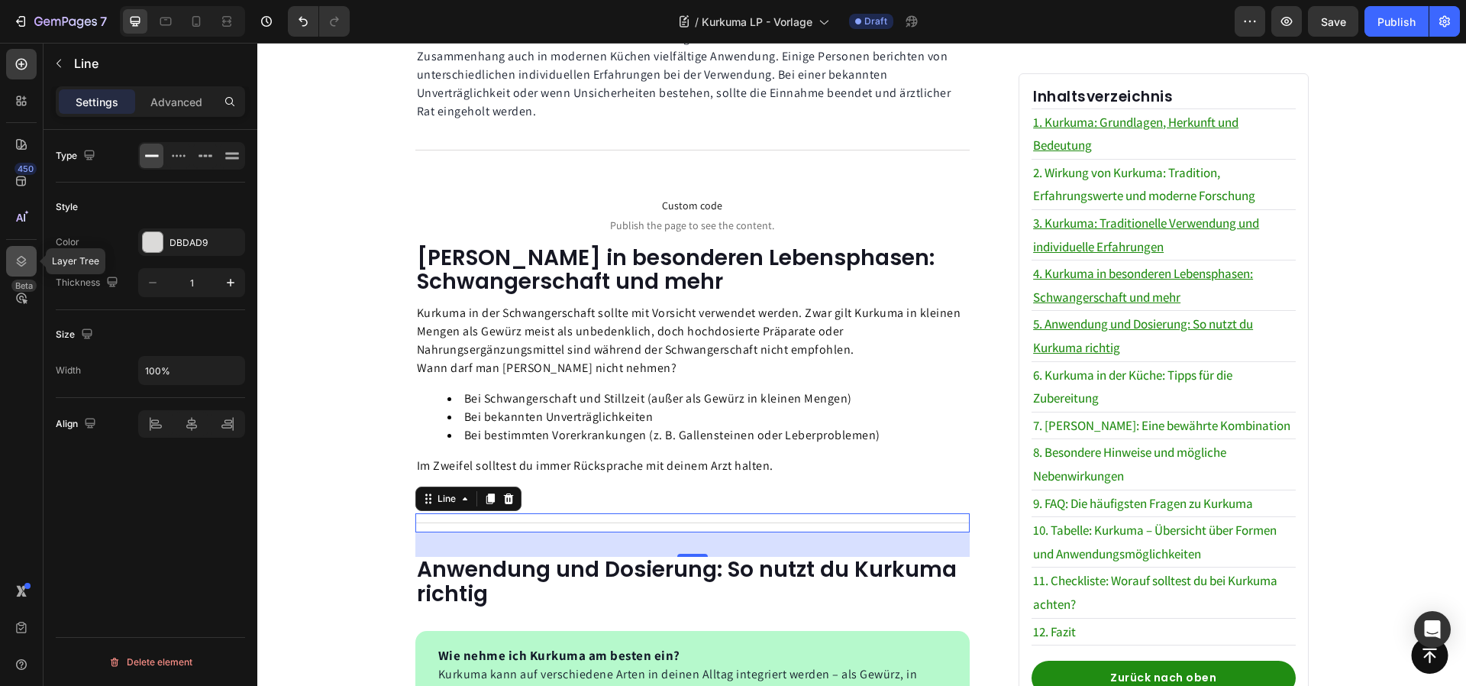
click at [27, 256] on icon at bounding box center [21, 261] width 15 height 15
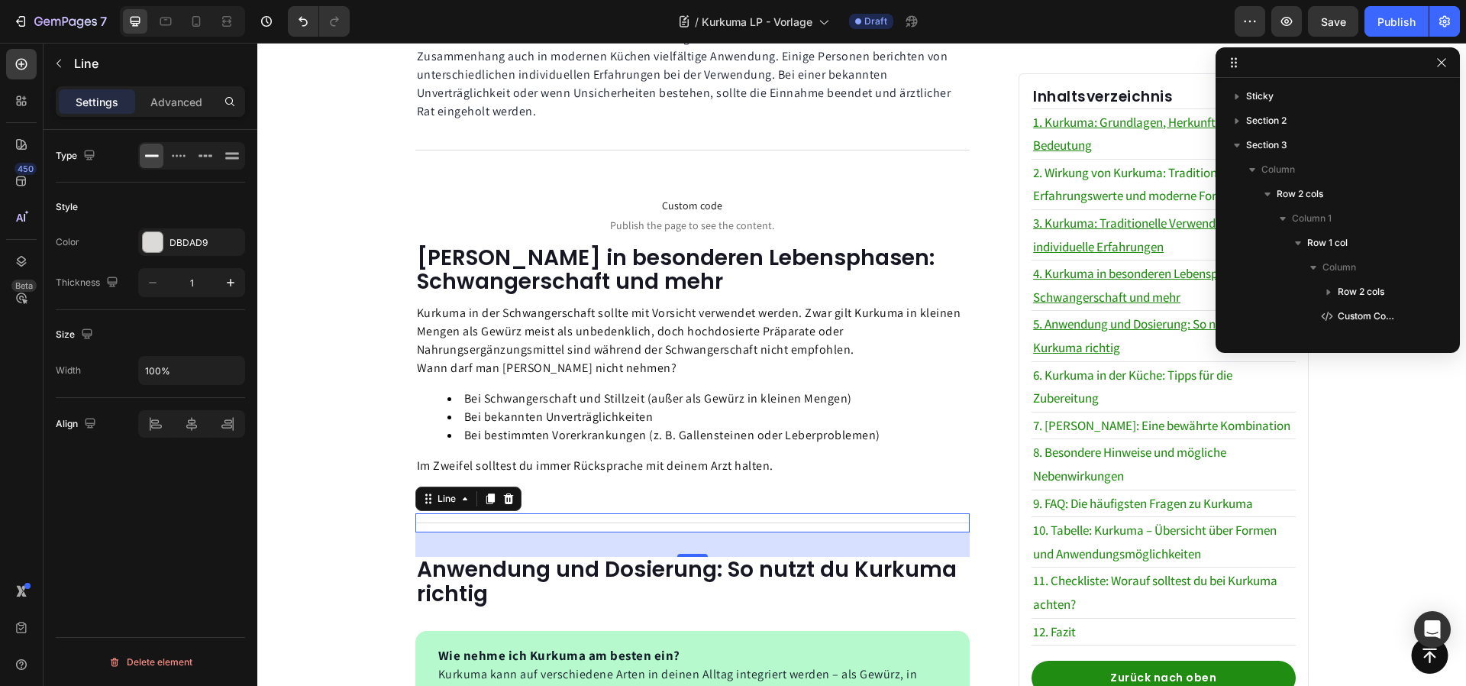
scroll to position [485, 0]
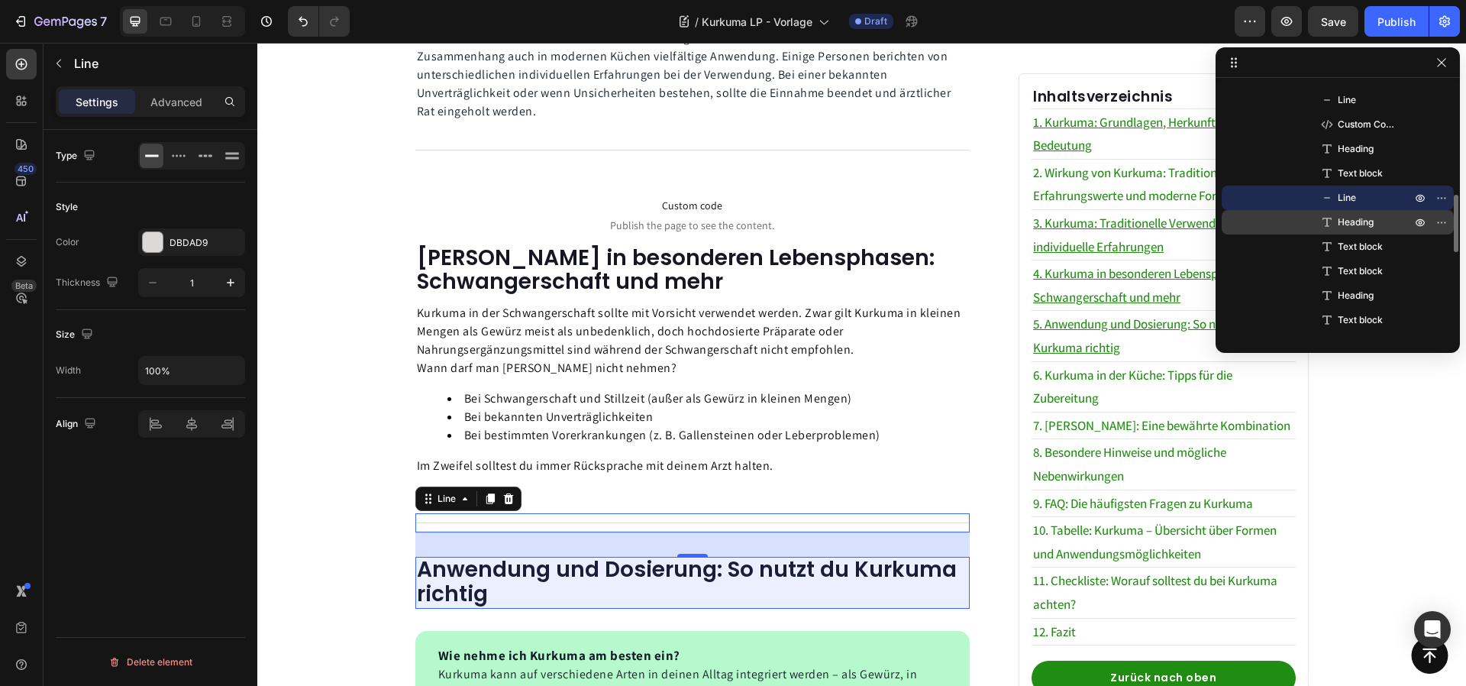
click at [1352, 223] on span "Heading" at bounding box center [1356, 222] width 36 height 15
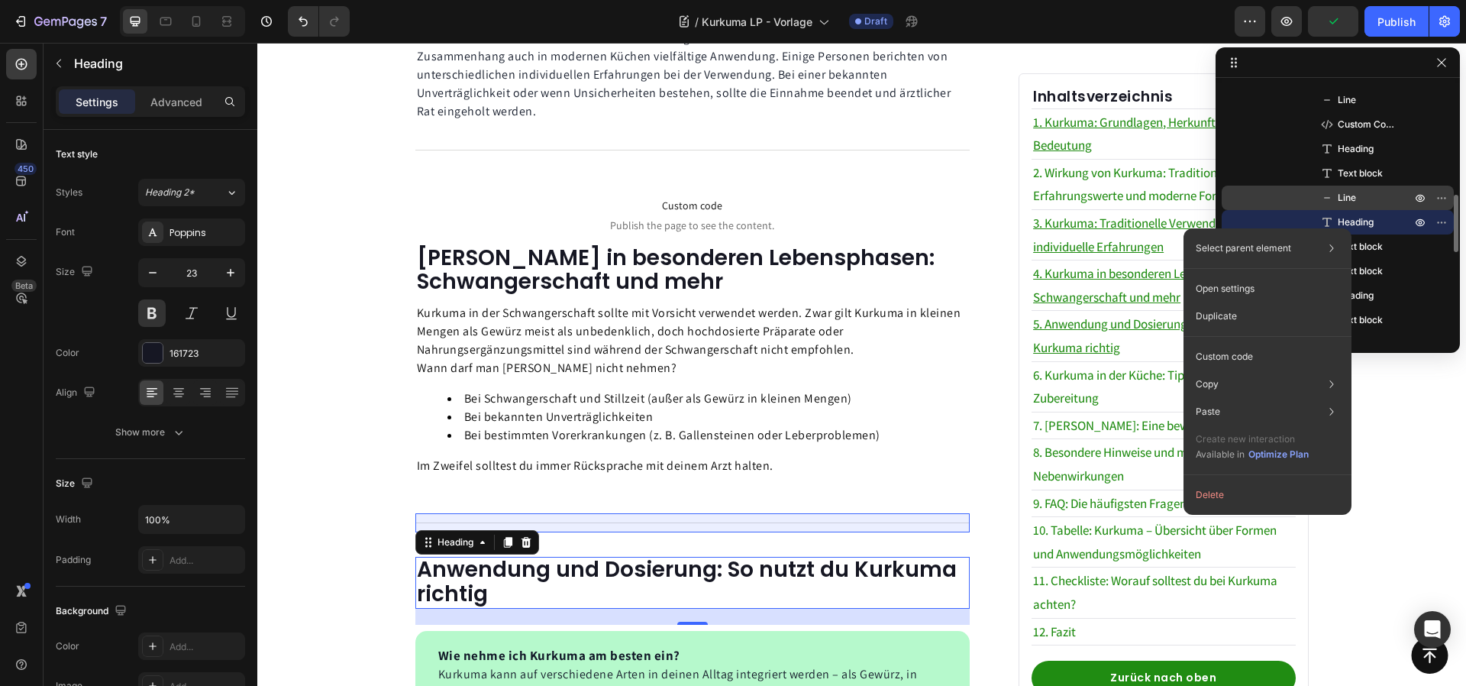
click at [1388, 202] on p "Line" at bounding box center [1358, 197] width 76 height 15
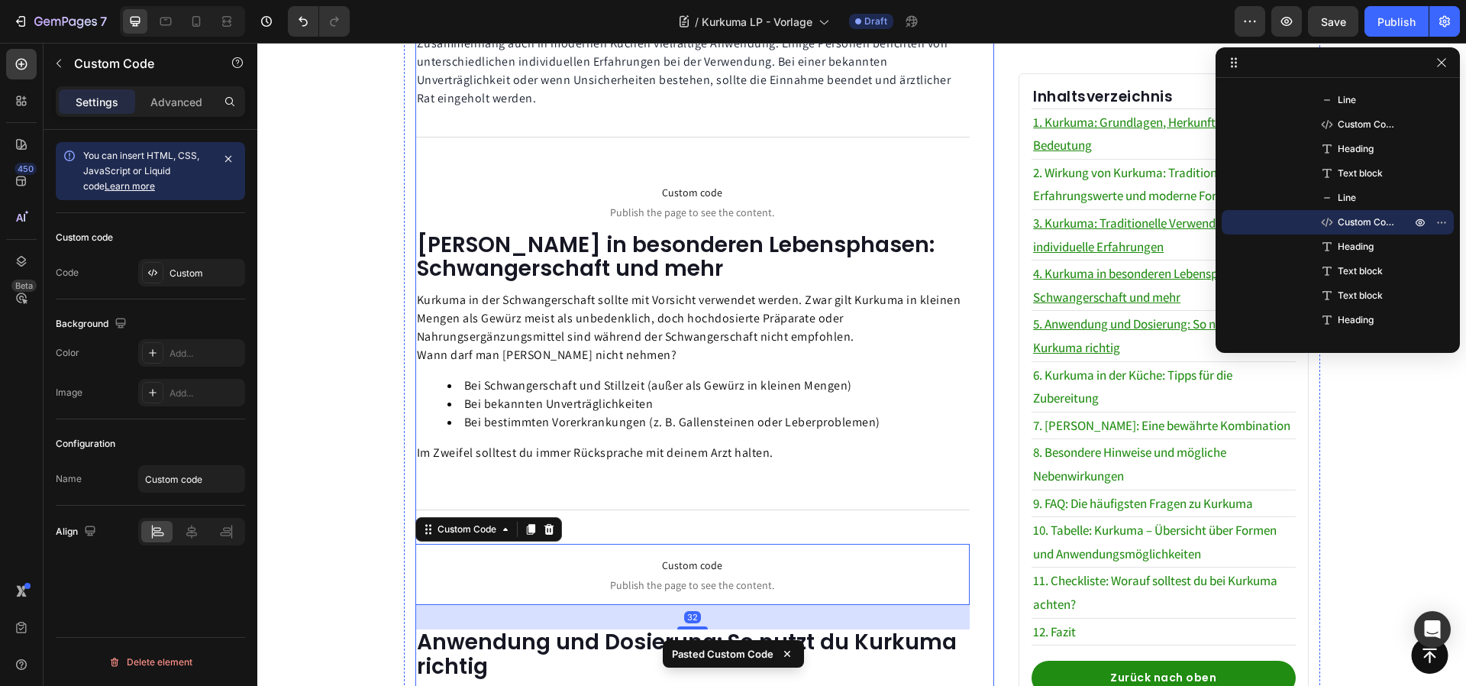
scroll to position [1473, 0]
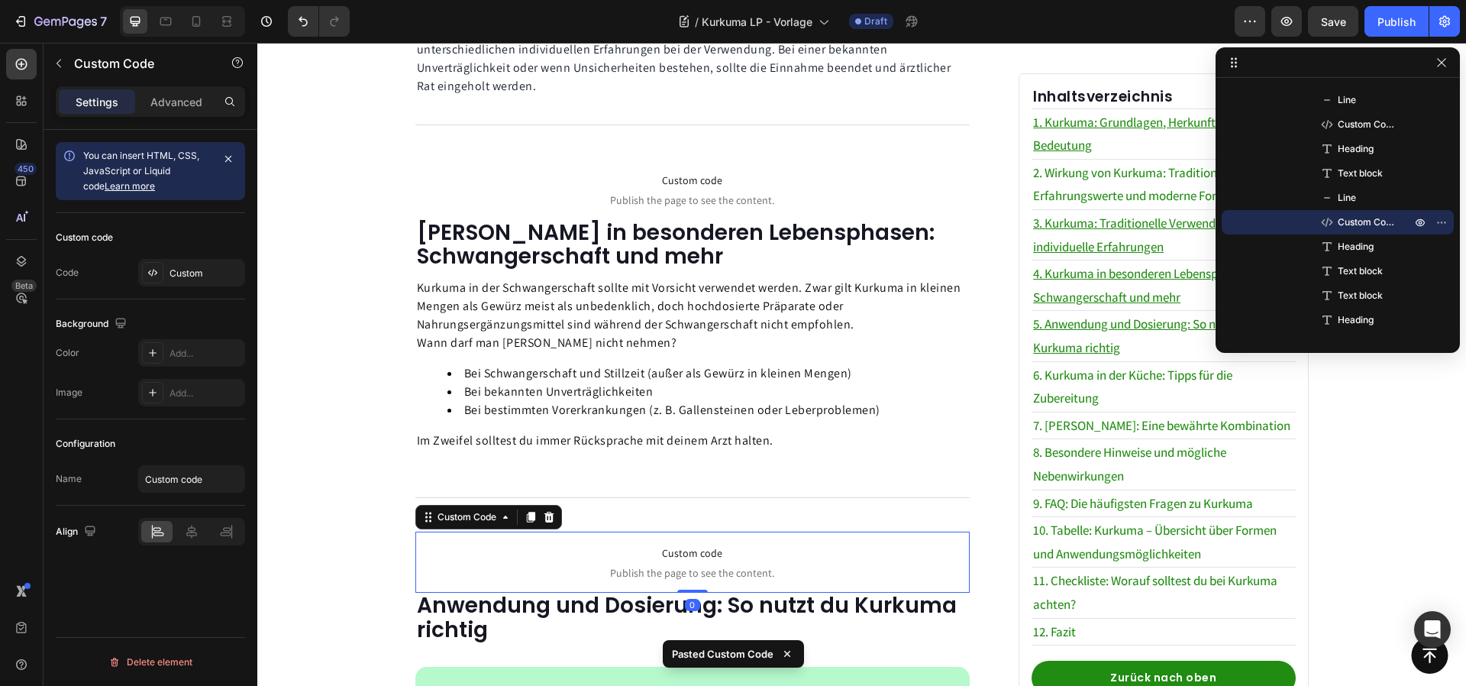
drag, startPoint x: 687, startPoint y: 597, endPoint x: 687, endPoint y: 567, distance: 30.5
click at [687, 567] on div "Custom code Publish the page to see the content. Custom Code 0" at bounding box center [692, 561] width 555 height 61
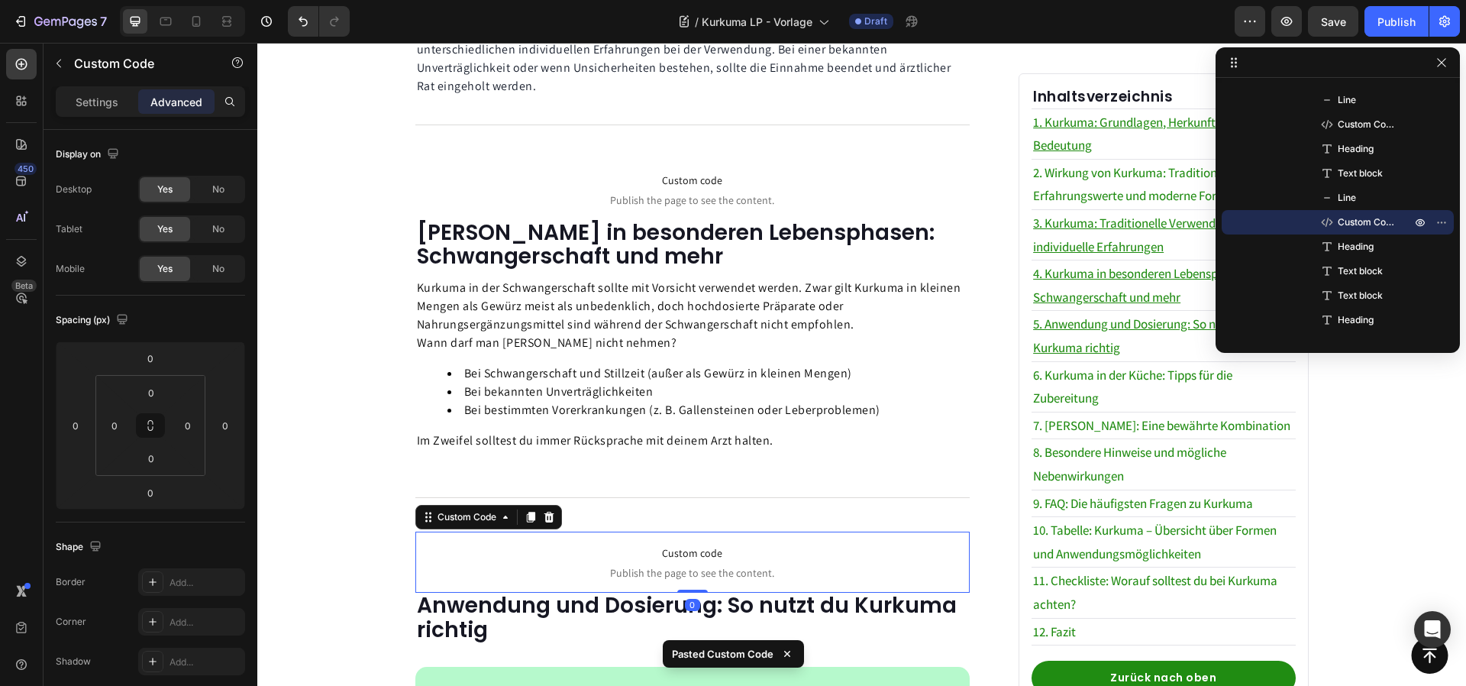
click at [732, 544] on span "Custom code" at bounding box center [692, 553] width 555 height 18
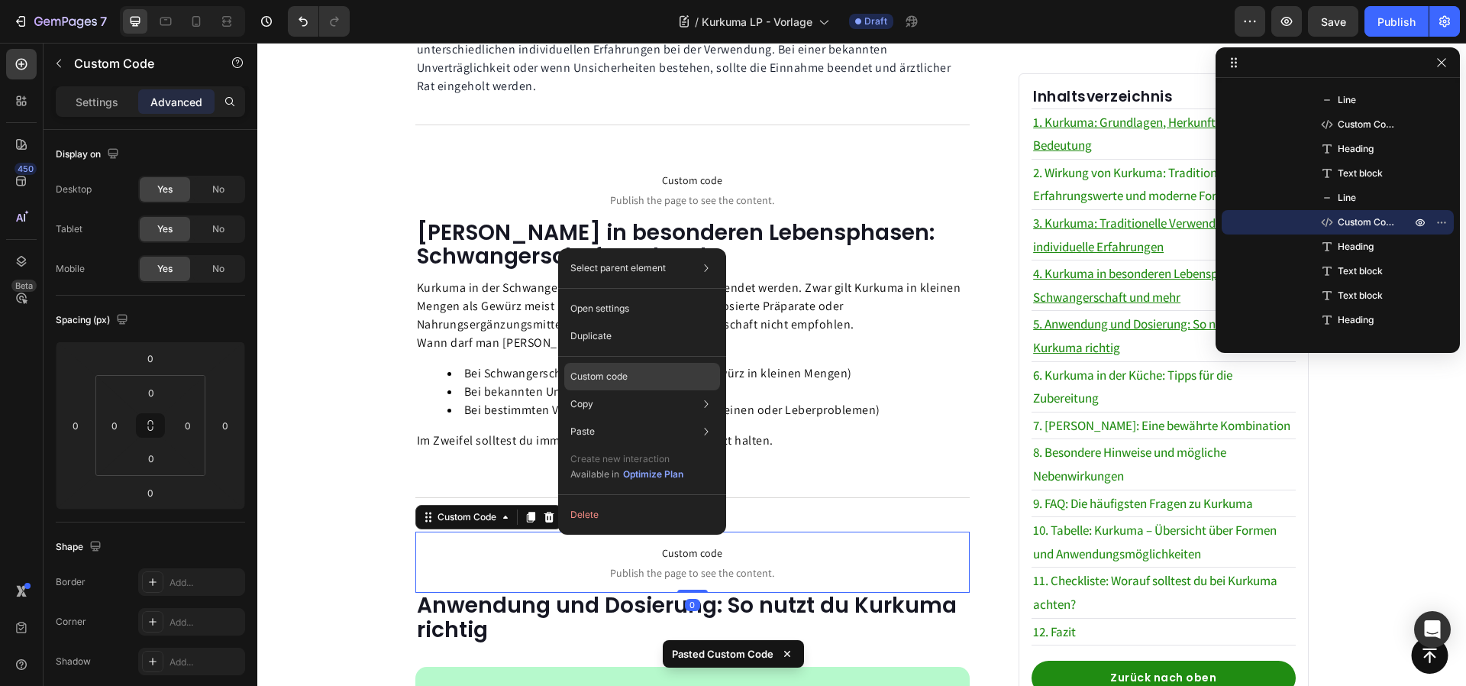
click at [584, 372] on p "Custom code" at bounding box center [598, 377] width 57 height 14
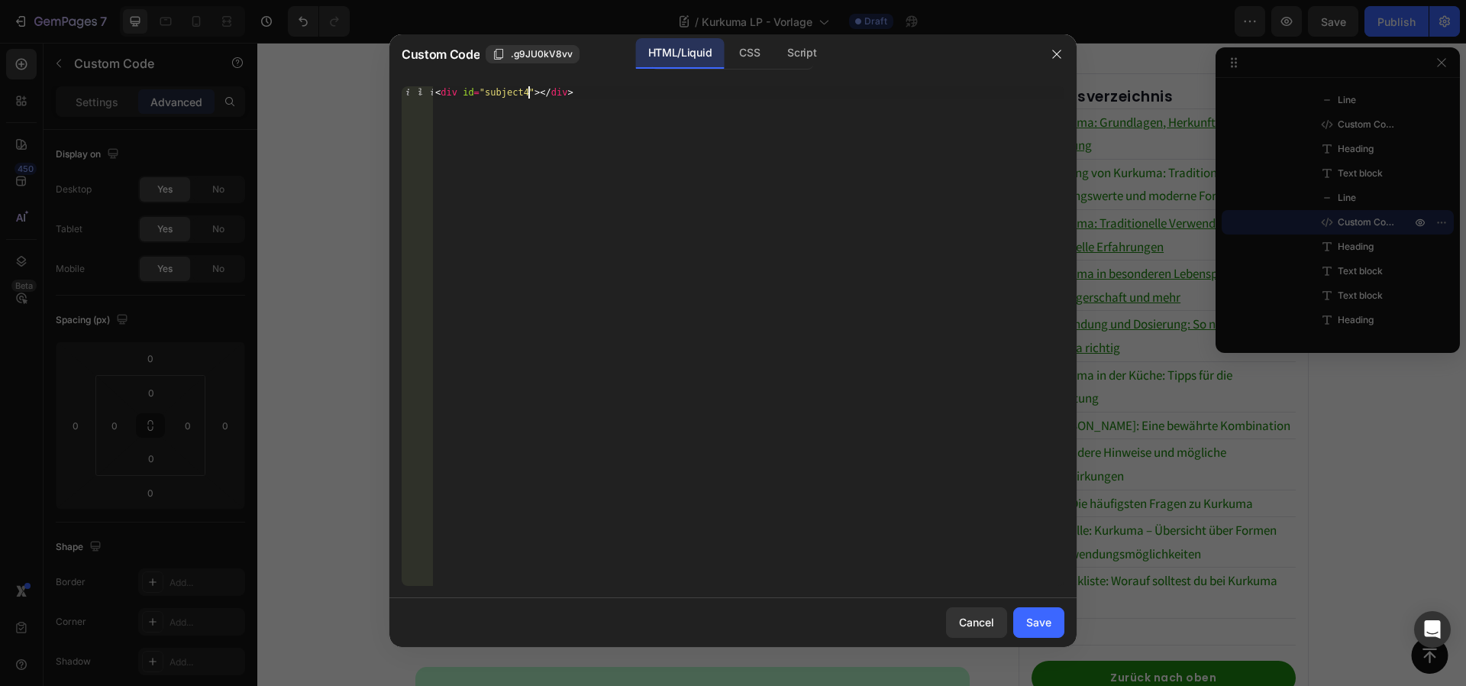
click at [528, 90] on div "< div id = "subject4" > </ div >" at bounding box center [748, 348] width 632 height 524
click at [775, 59] on div "CSS" at bounding box center [801, 53] width 53 height 31
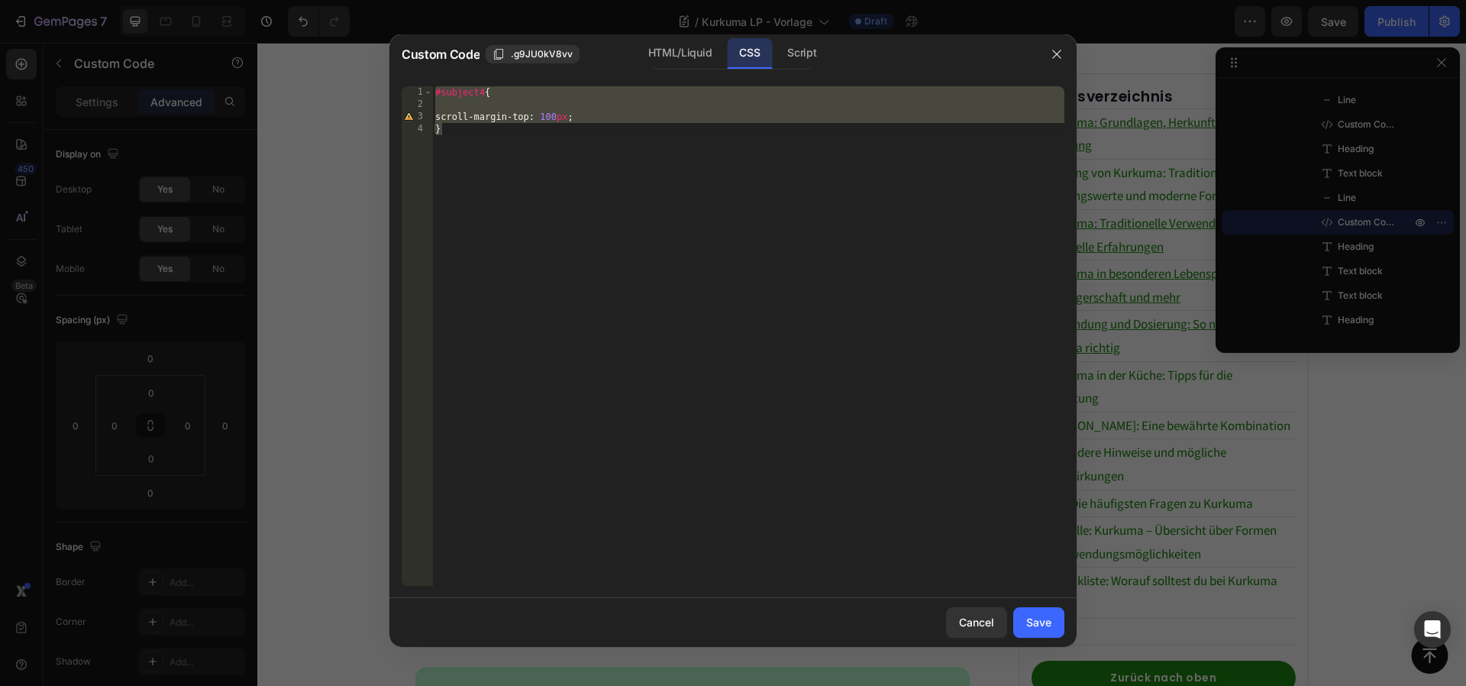
click at [482, 91] on div "#subject4 { scroll-margin-top : 100 px ; }" at bounding box center [748, 348] width 632 height 524
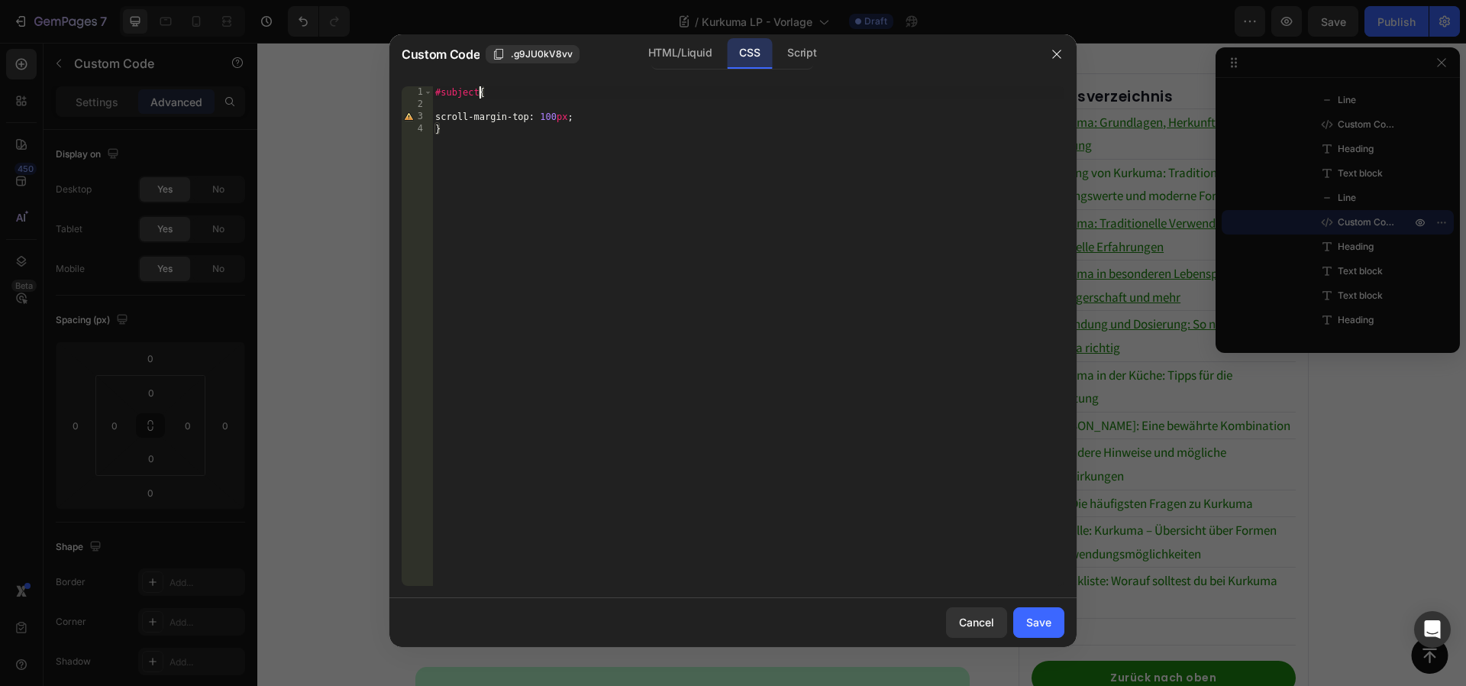
scroll to position [0, 4]
type textarea "#subject5{"
drag, startPoint x: 1049, startPoint y: 619, endPoint x: 791, endPoint y: 577, distance: 261.5
click at [1049, 619] on div "Save" at bounding box center [1038, 622] width 25 height 16
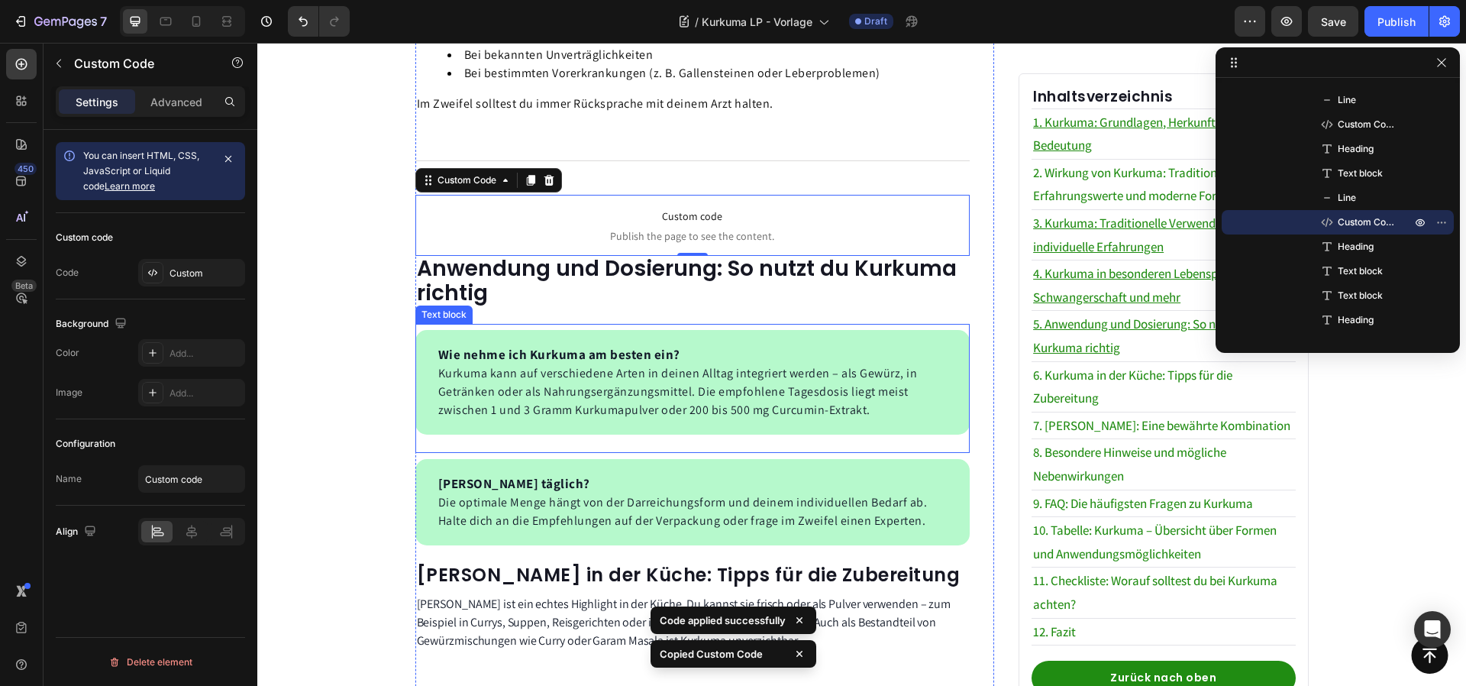
scroll to position [1811, 0]
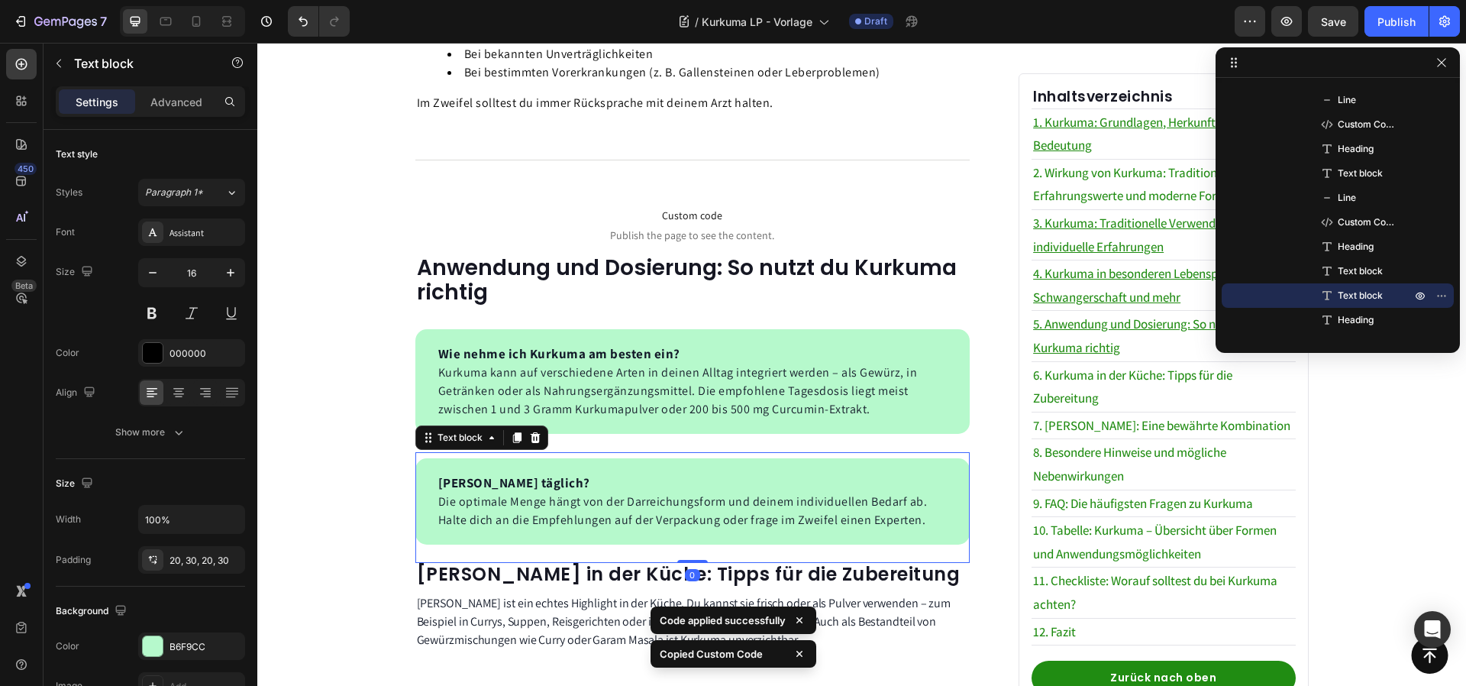
click at [638, 523] on div "[PERSON_NAME] täglich? Die optimale Menge hängt von der Darreichungsform und de…" at bounding box center [692, 501] width 555 height 86
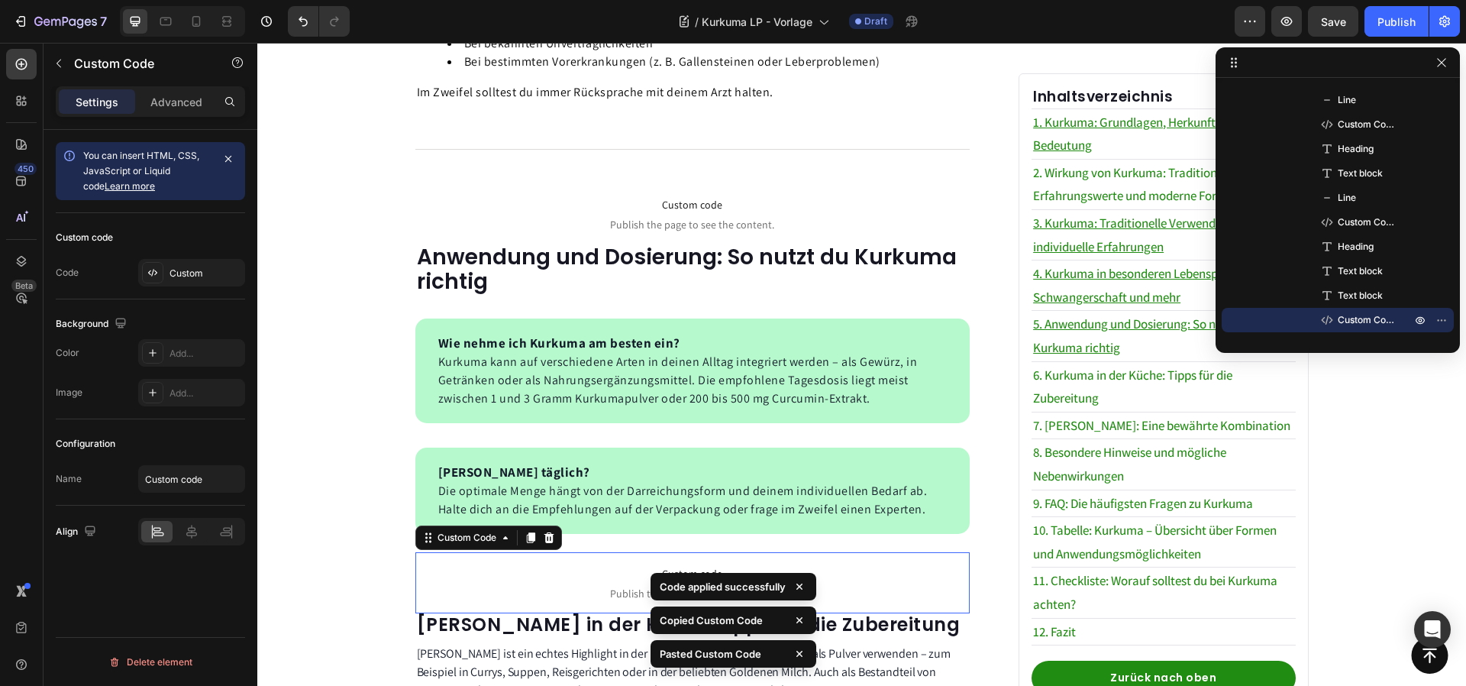
scroll to position [1836, 0]
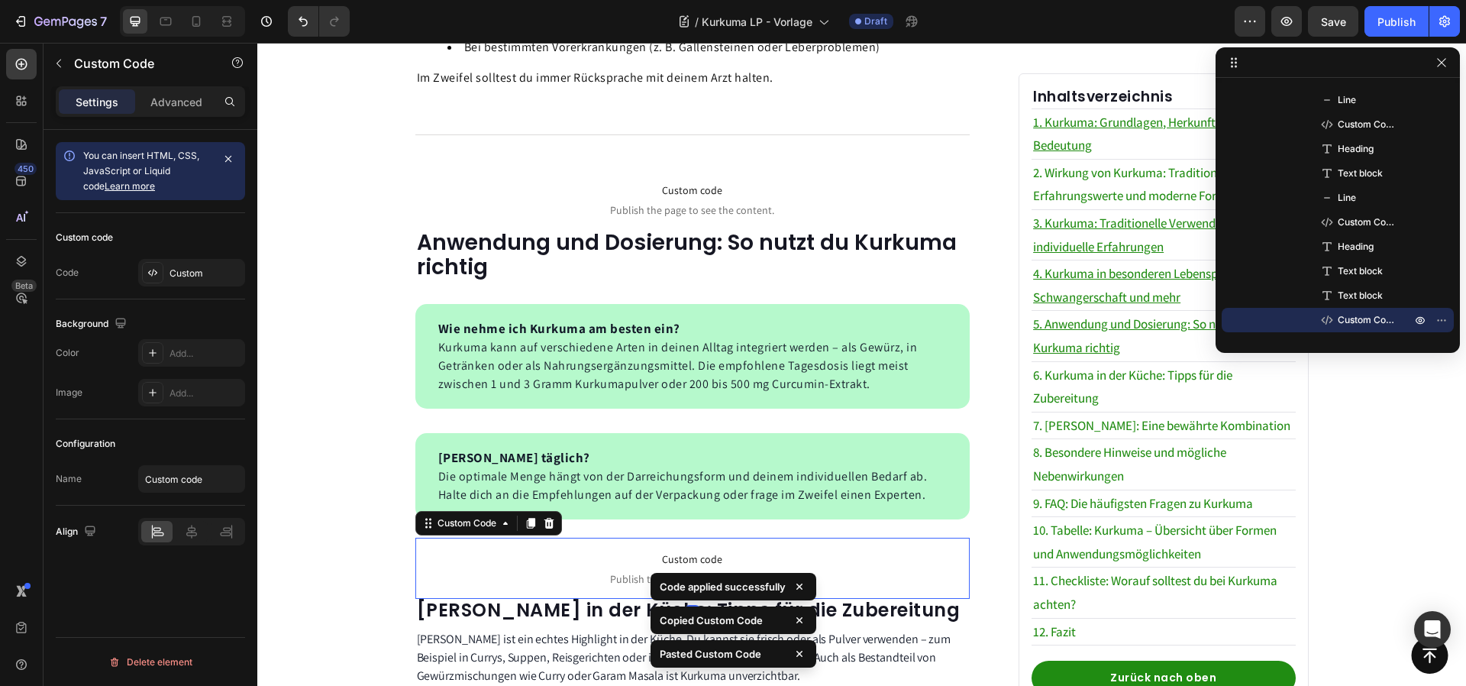
click at [619, 550] on span "Custom code" at bounding box center [692, 559] width 555 height 18
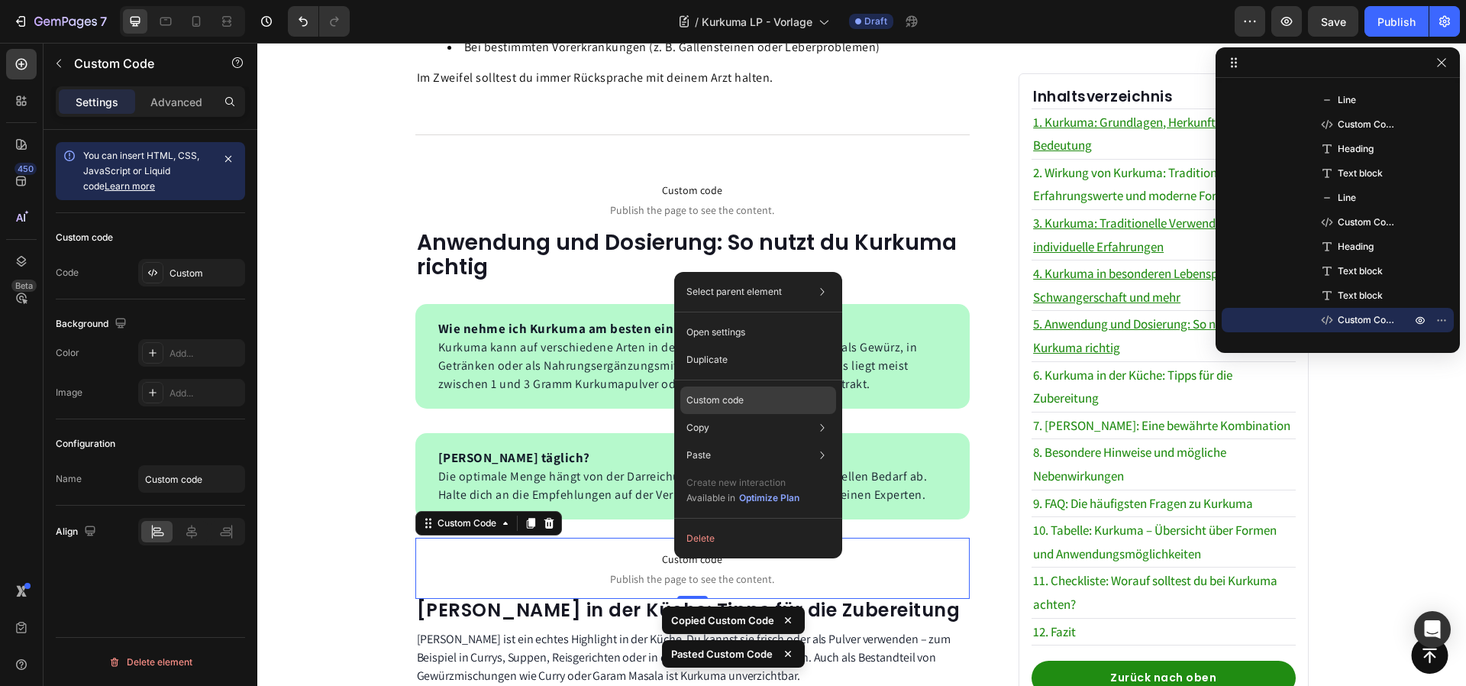
click at [727, 398] on p "Custom code" at bounding box center [715, 400] width 57 height 14
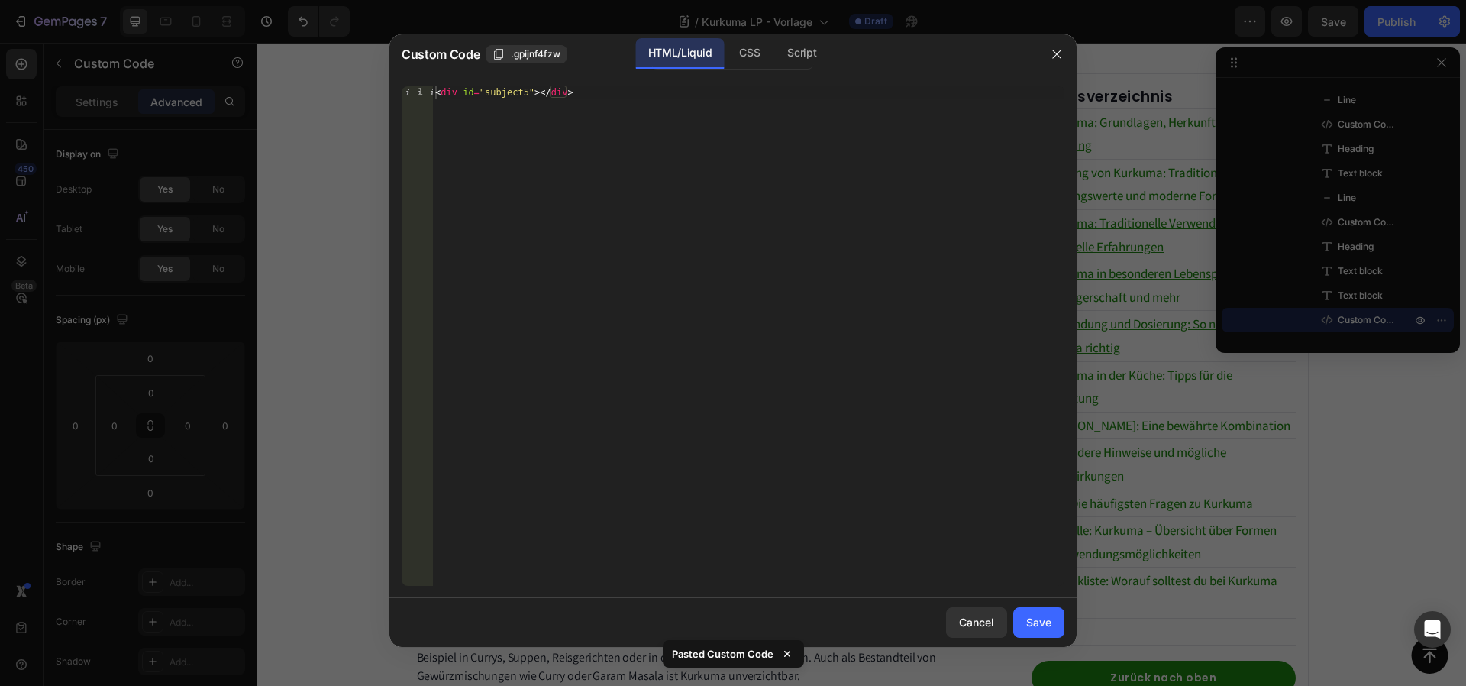
click at [526, 94] on div "< div id = "subject5" > </ div >" at bounding box center [748, 348] width 632 height 524
click at [775, 48] on div "CSS" at bounding box center [801, 53] width 53 height 31
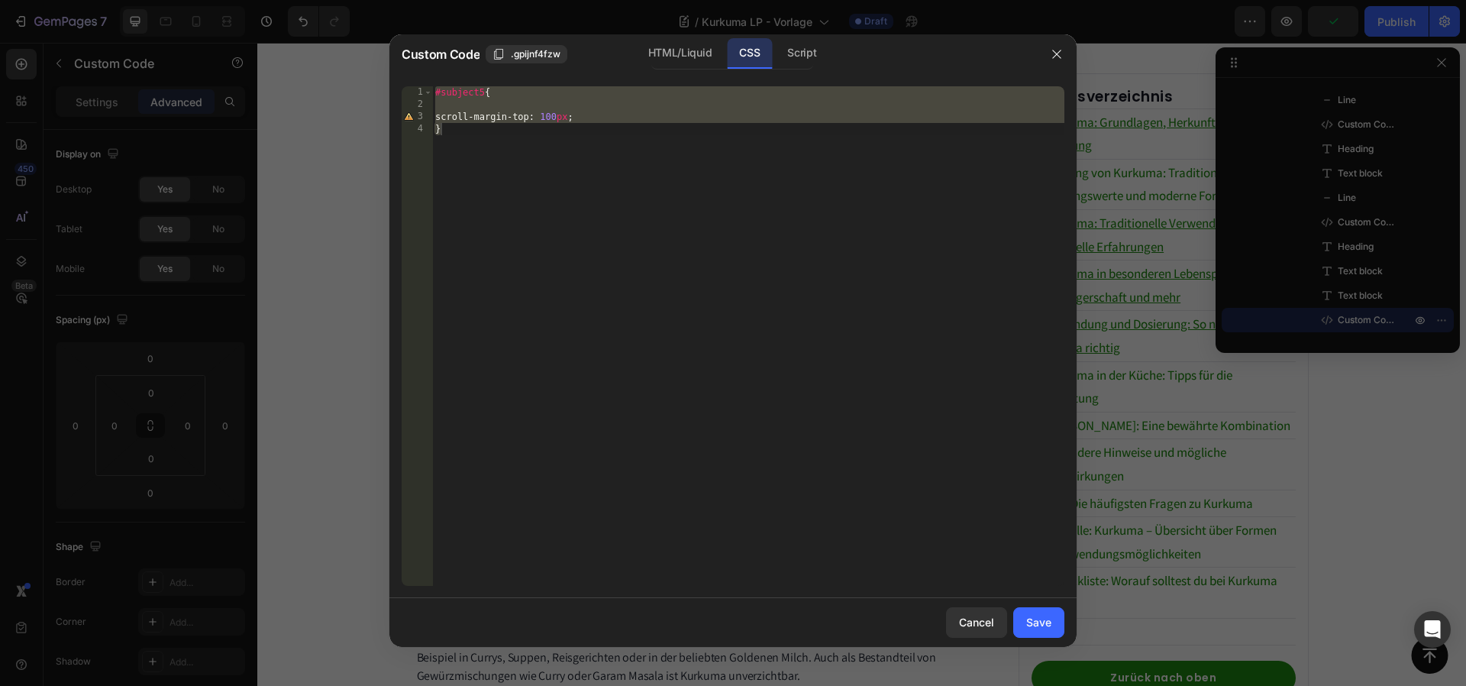
click at [486, 91] on div "#subject5 { scroll-margin-top : 100 px ; }" at bounding box center [748, 348] width 632 height 524
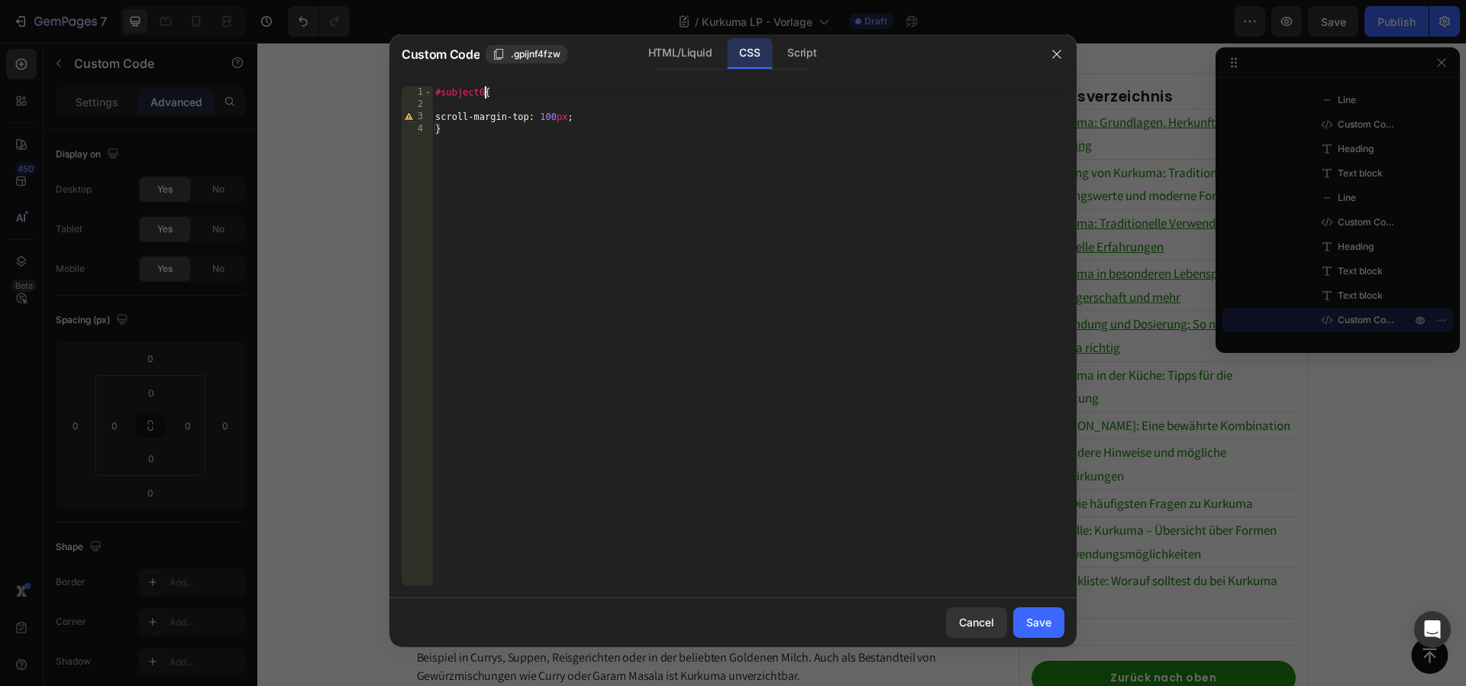
scroll to position [0, 4]
type textarea "#subject6{"
click at [1039, 618] on div "Save" at bounding box center [1038, 622] width 25 height 16
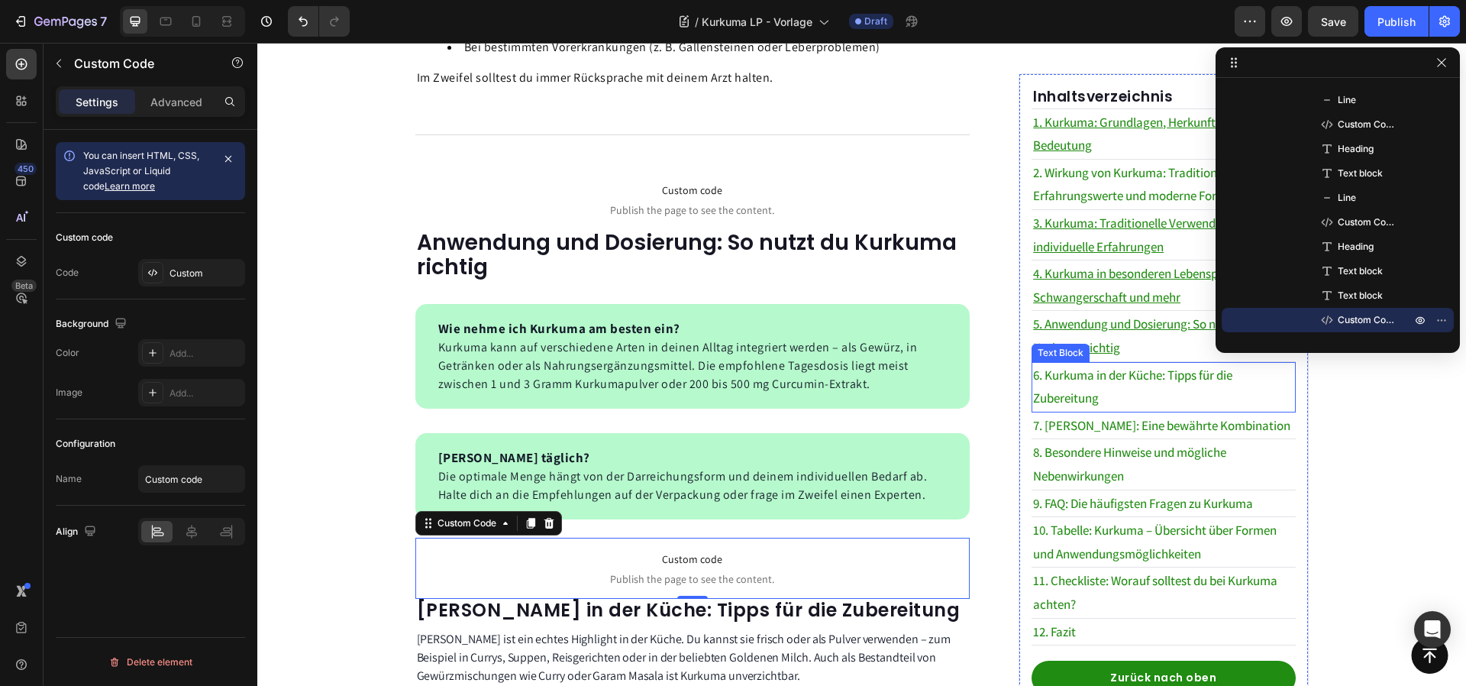
click at [1068, 369] on p "6. Kurkuma in der Küche: Tipps für die Zubereitung" at bounding box center [1163, 386] width 260 height 47
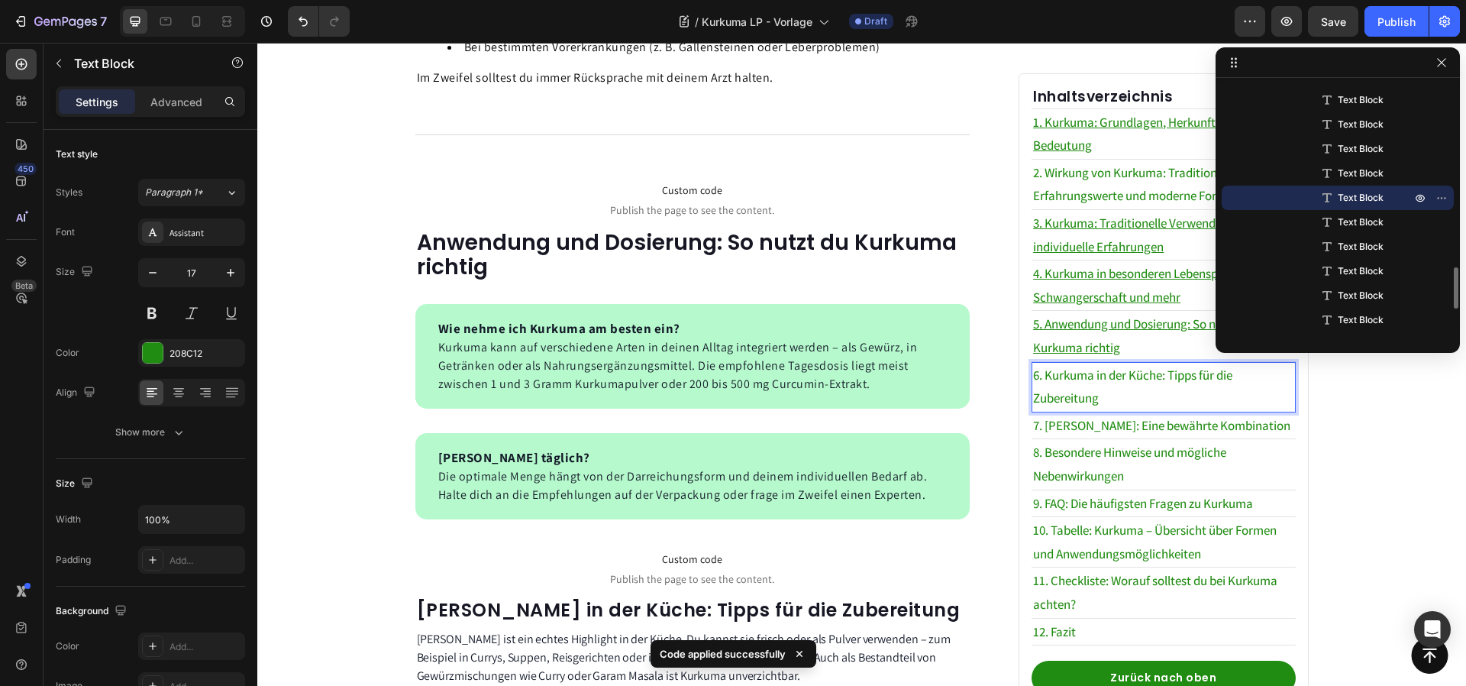
click at [1073, 380] on p "6. Kurkuma in der Küche: Tipps für die Zubereitung" at bounding box center [1163, 386] width 260 height 47
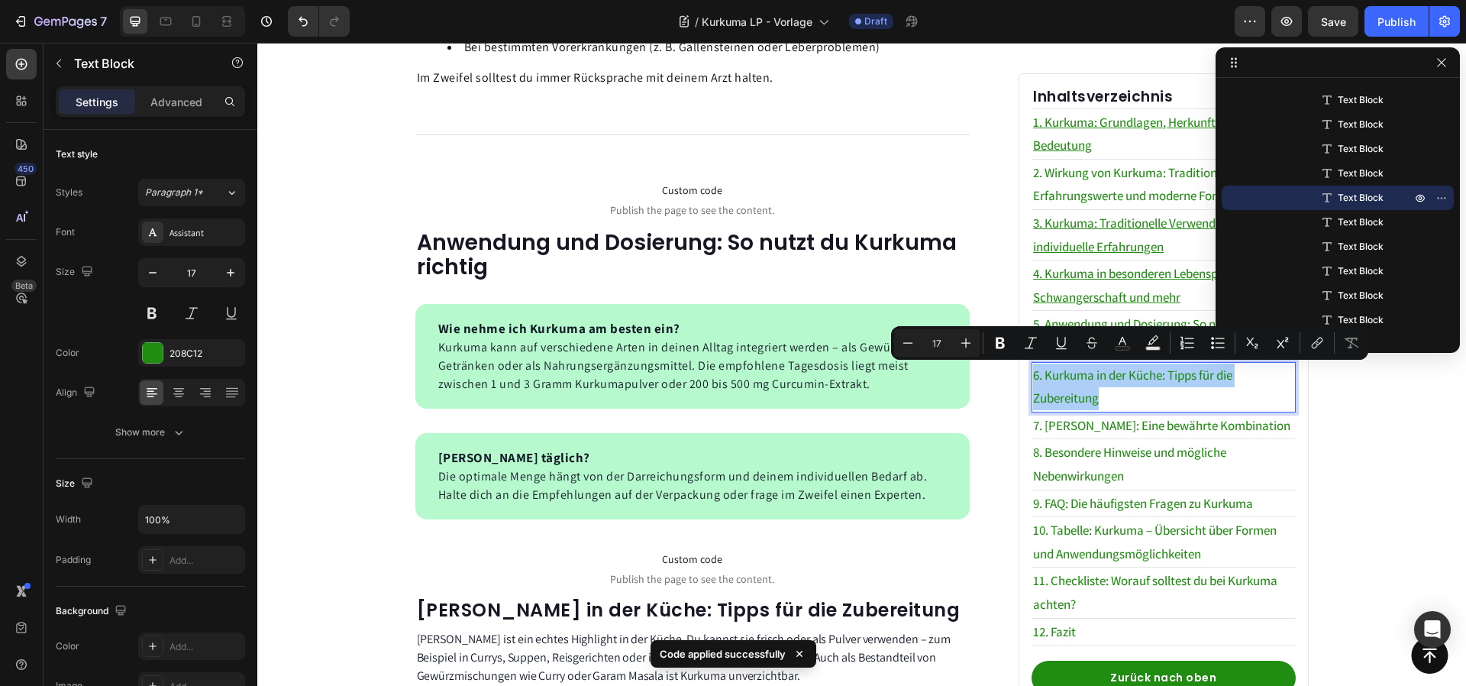
click at [1330, 352] on div "link" at bounding box center [1317, 342] width 27 height 27
click at [1326, 351] on button "link" at bounding box center [1317, 342] width 27 height 27
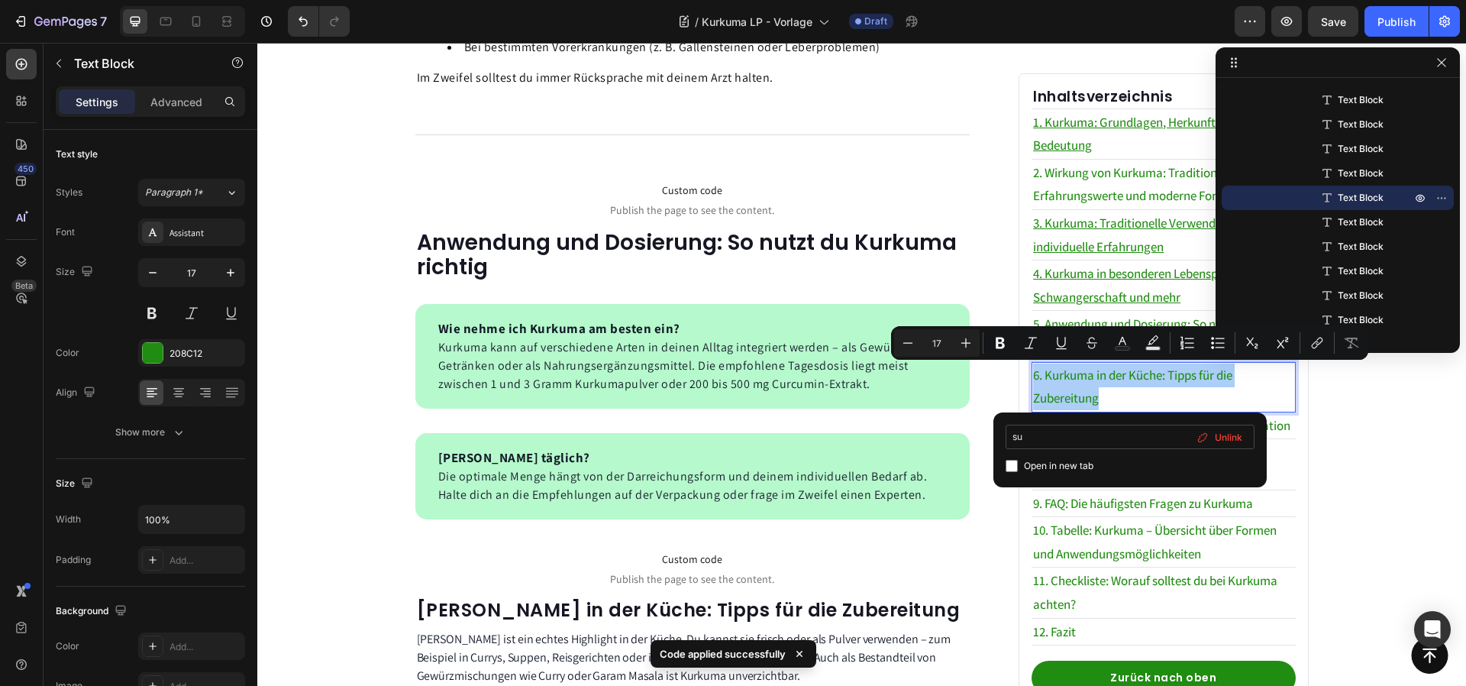
type input "s"
type input "#subject6"
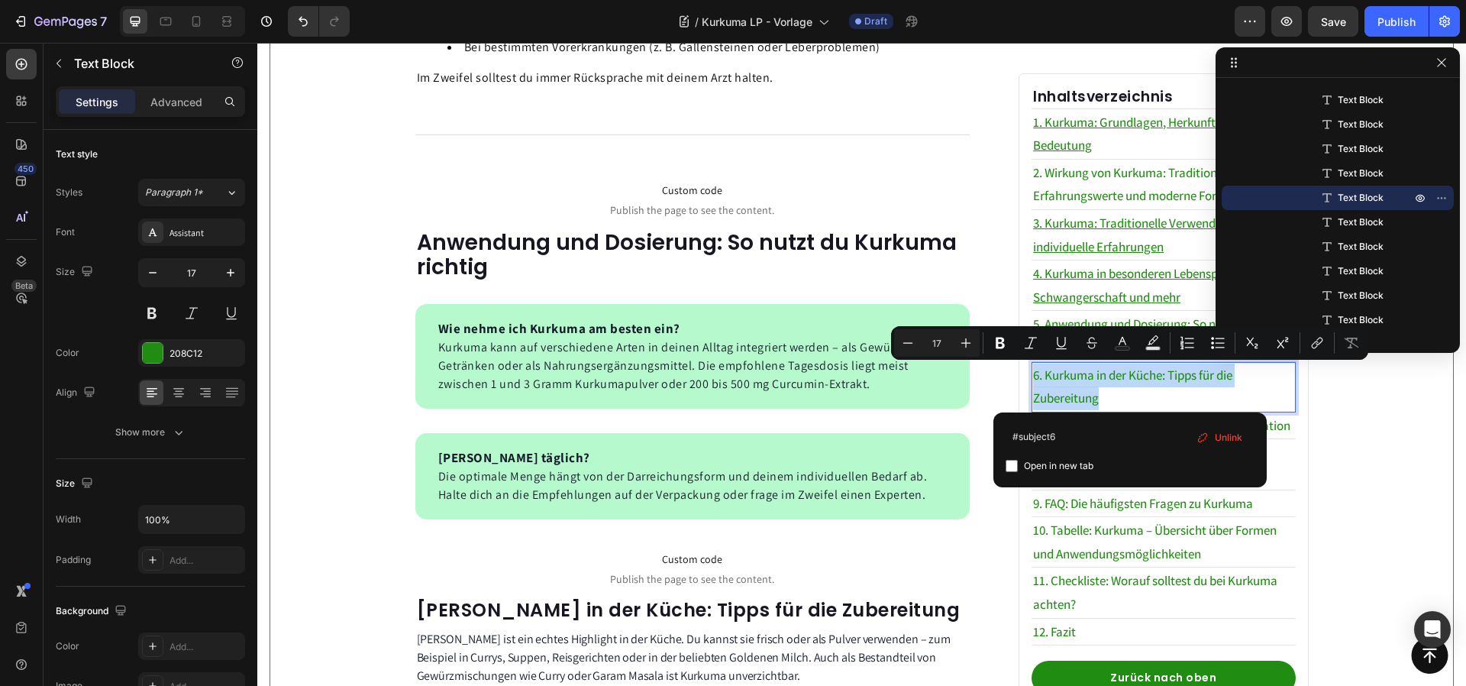
click at [1363, 445] on div "Image von [PERSON_NAME] Text block Advanced list Veröffentlicht: [DATE] Text bl…" at bounding box center [861, 161] width 1093 height 2891
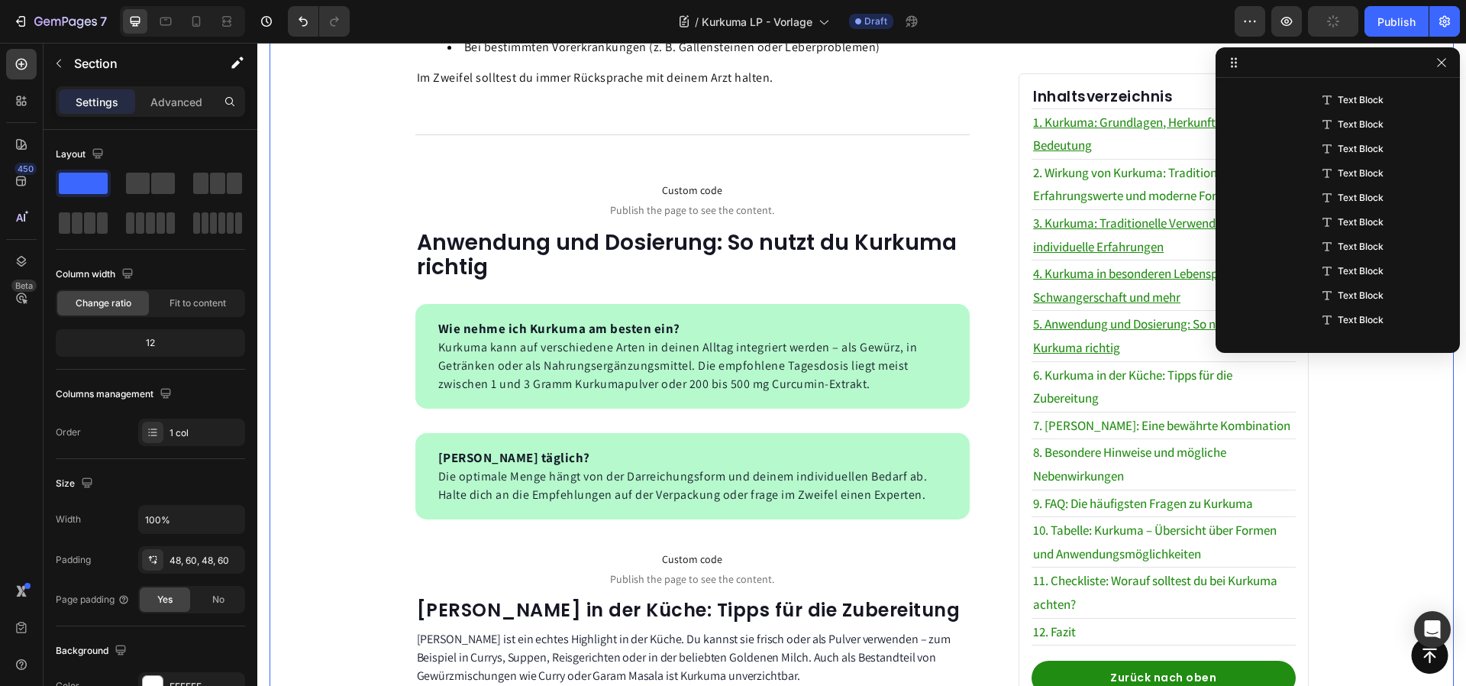
scroll to position [0, 0]
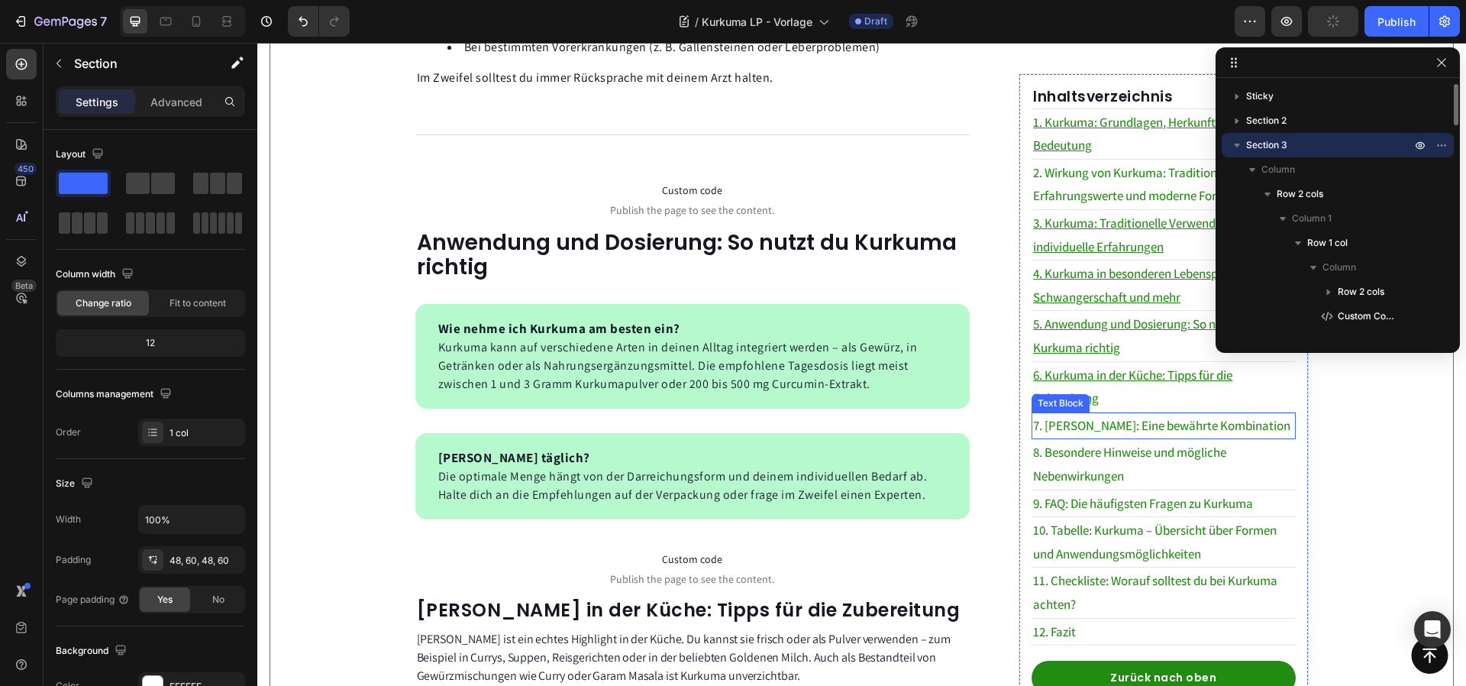
click at [1184, 437] on p "7. [PERSON_NAME]: Eine bewährte Kombination" at bounding box center [1163, 426] width 260 height 24
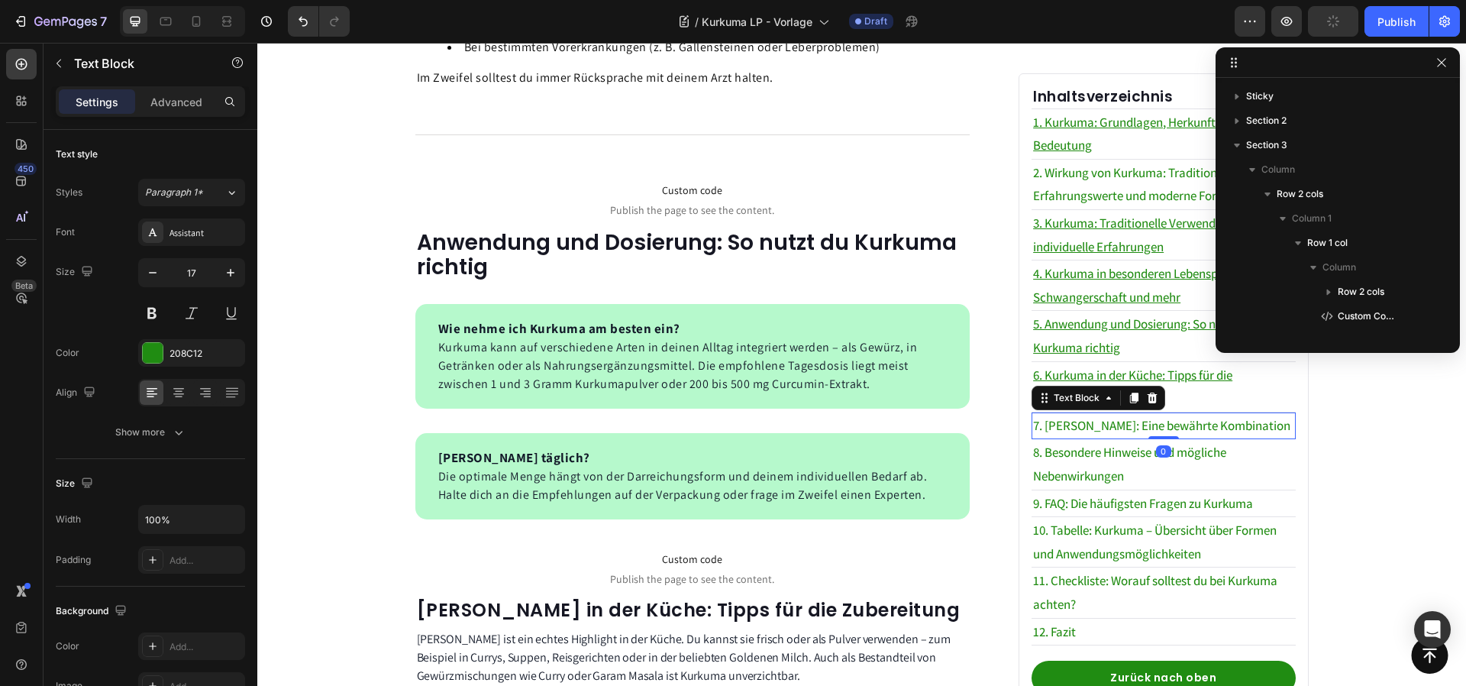
scroll to position [1145, 0]
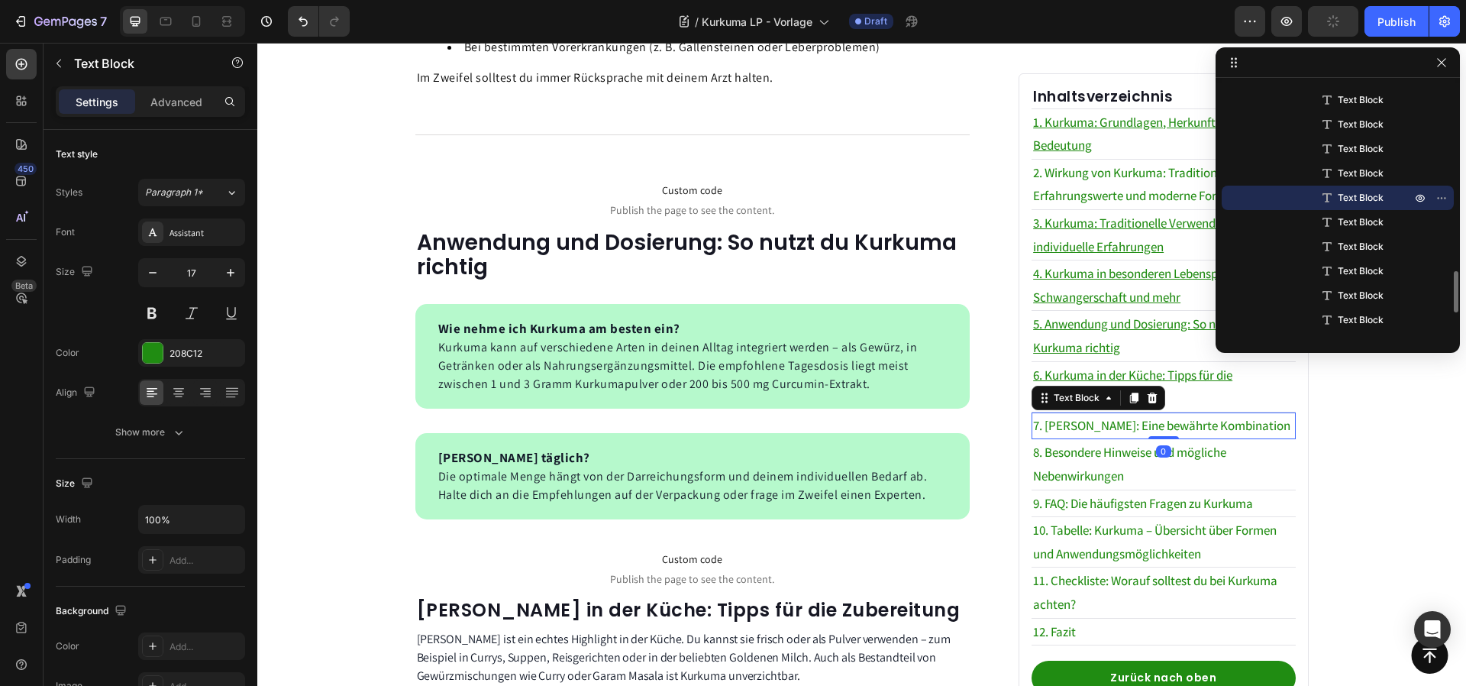
click at [1184, 437] on p "7. [PERSON_NAME]: Eine bewährte Kombination" at bounding box center [1163, 426] width 260 height 24
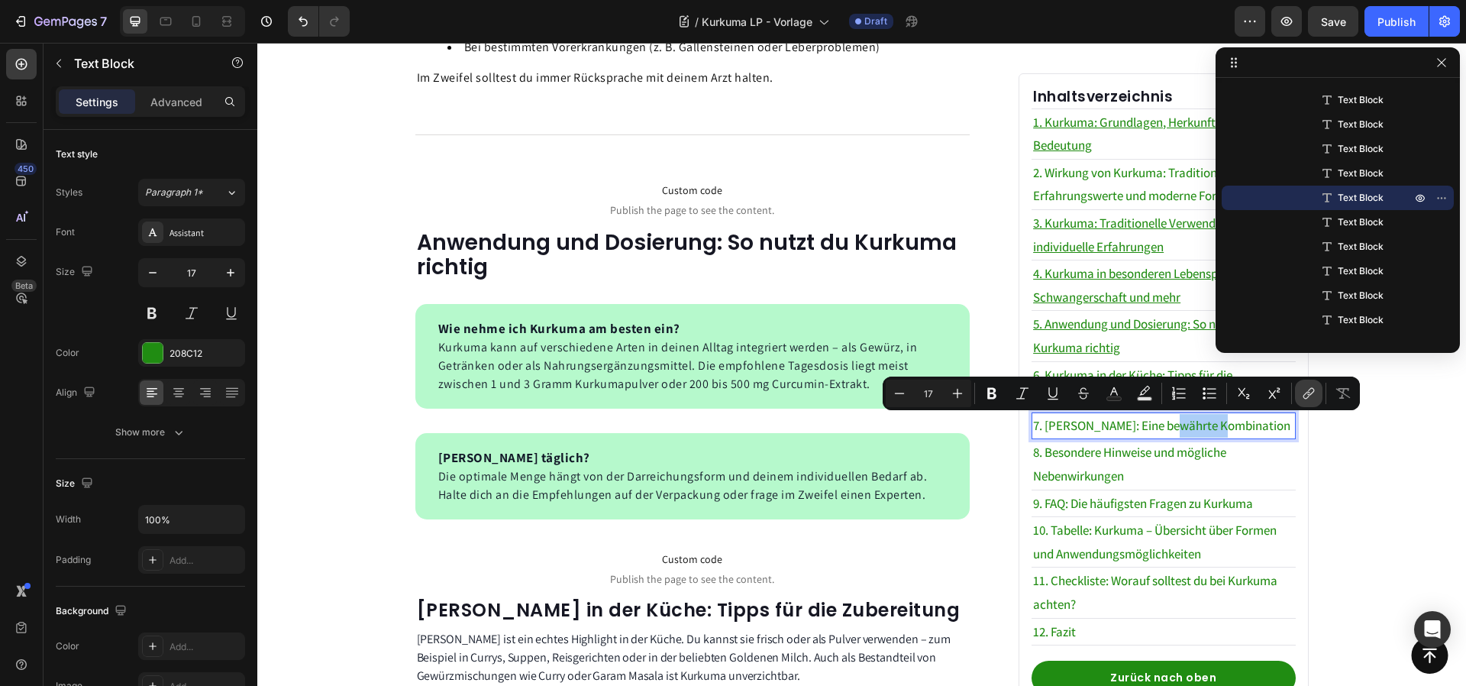
click at [1303, 402] on button "link" at bounding box center [1308, 393] width 27 height 27
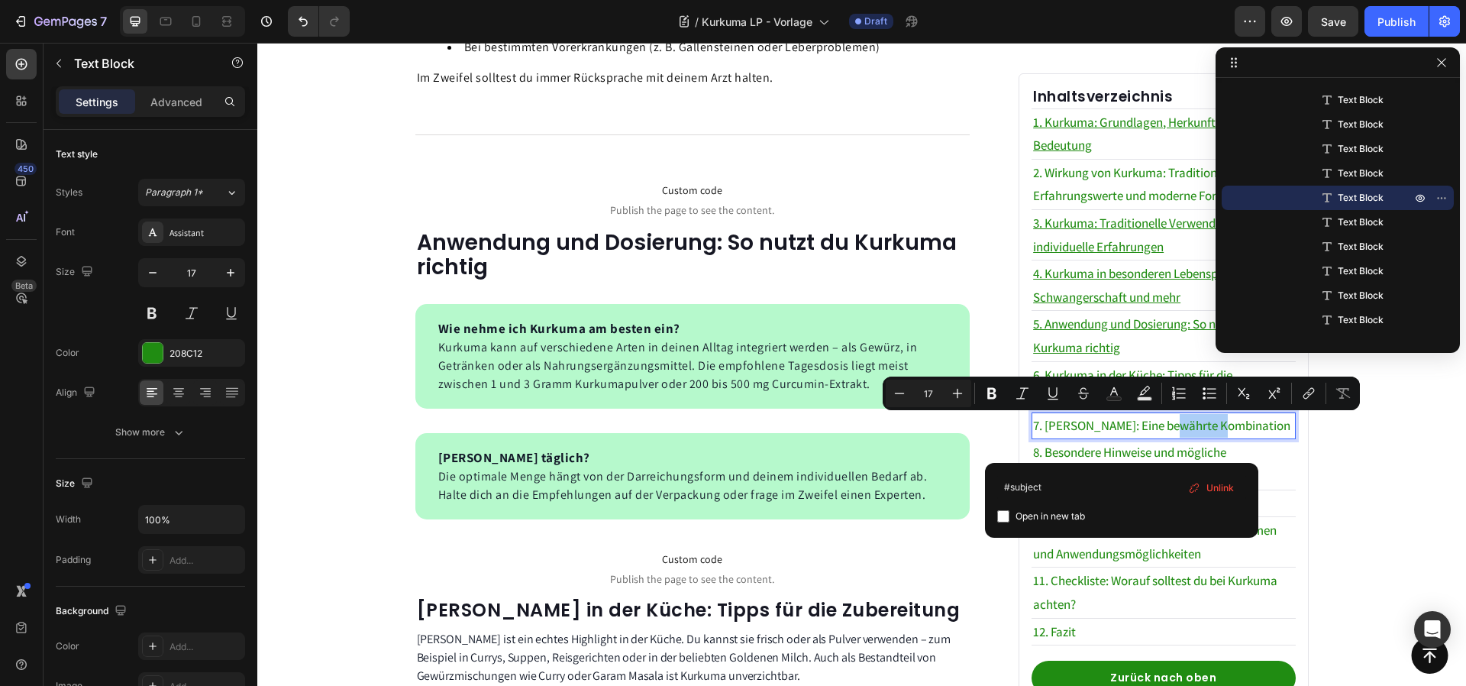
type input "#subject7"
click at [1379, 480] on div "Image von [PERSON_NAME] Text block Advanced list Veröffentlicht: [DATE] Text bl…" at bounding box center [861, 161] width 1093 height 2891
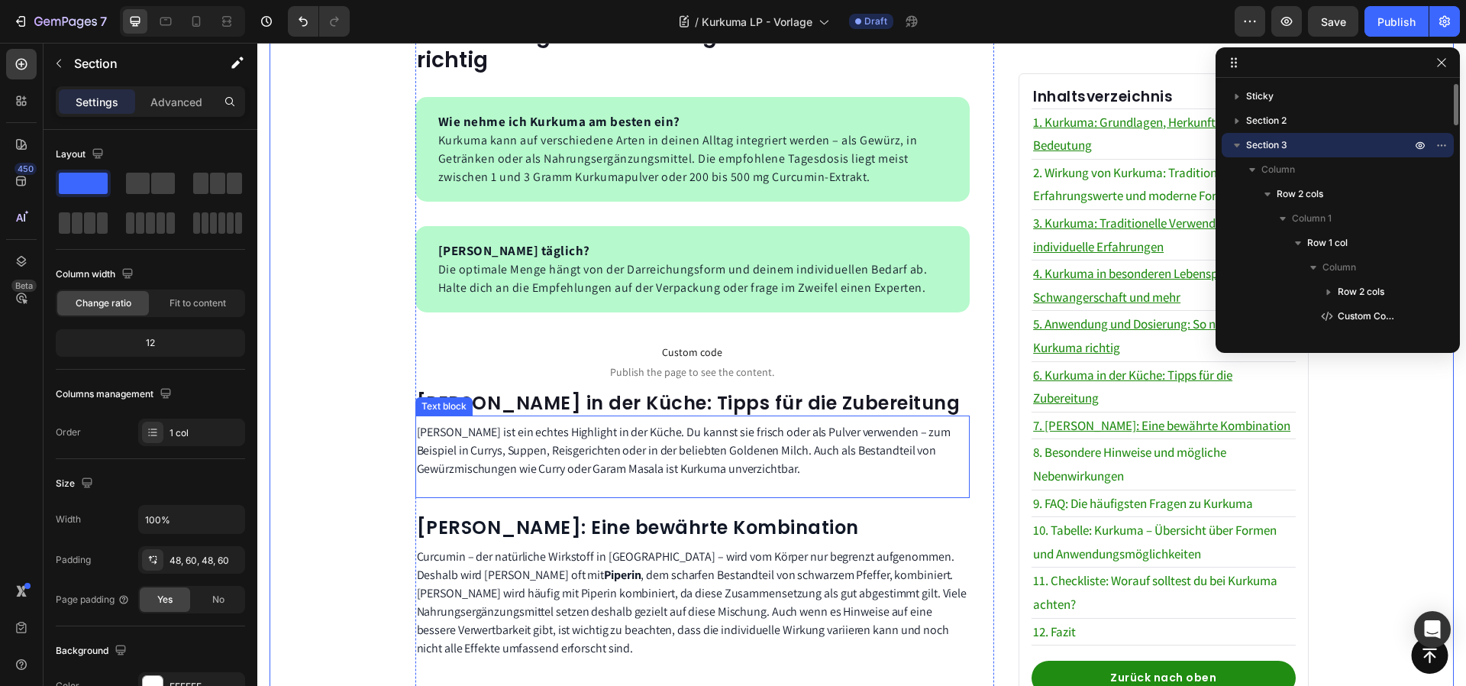
scroll to position [2051, 0]
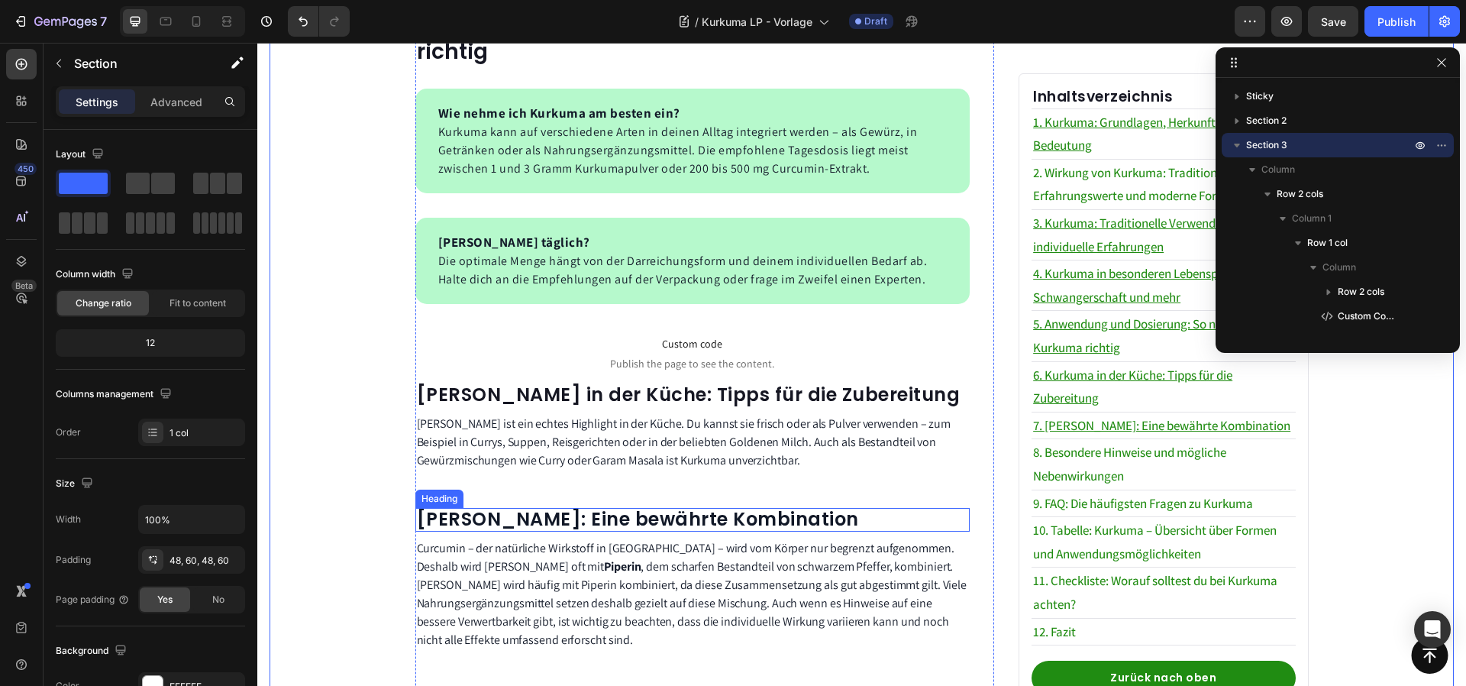
click at [519, 506] on span "[PERSON_NAME]: Eine bewährte Kombination" at bounding box center [638, 518] width 442 height 25
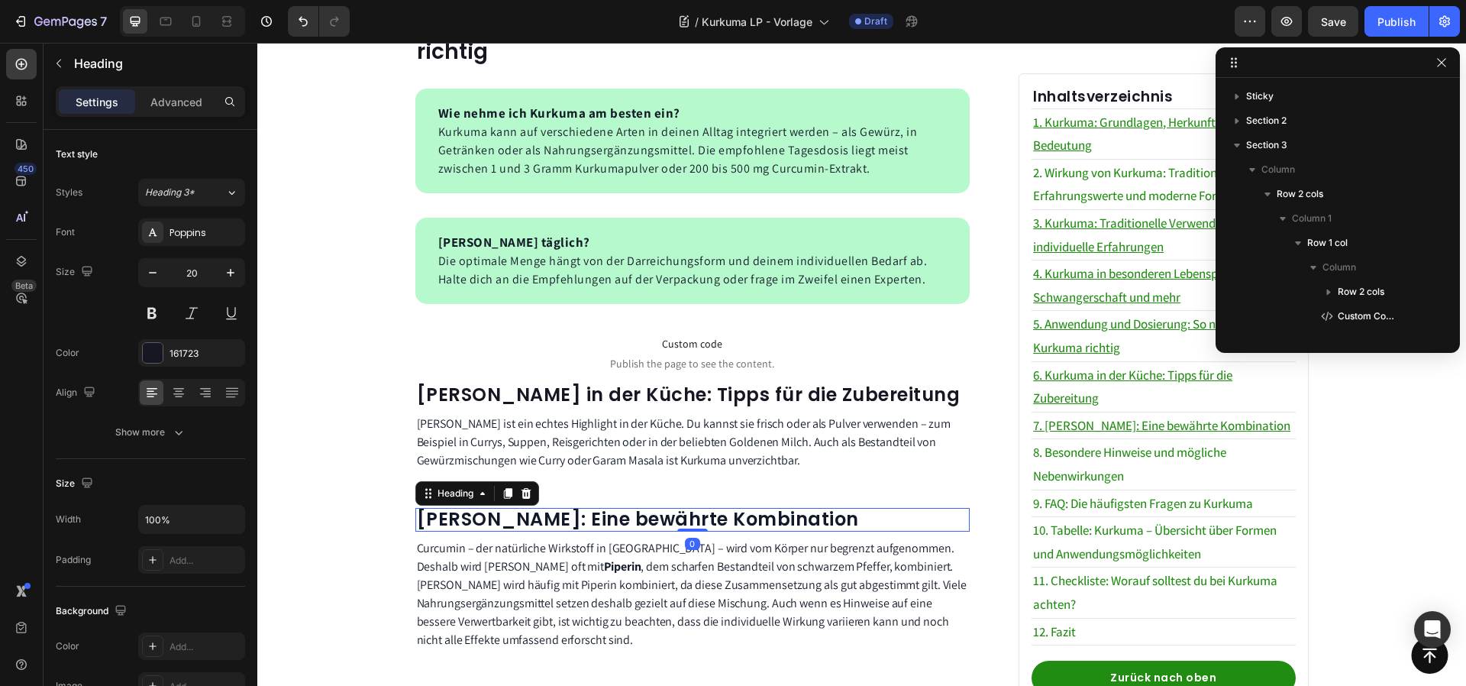
scroll to position [680, 0]
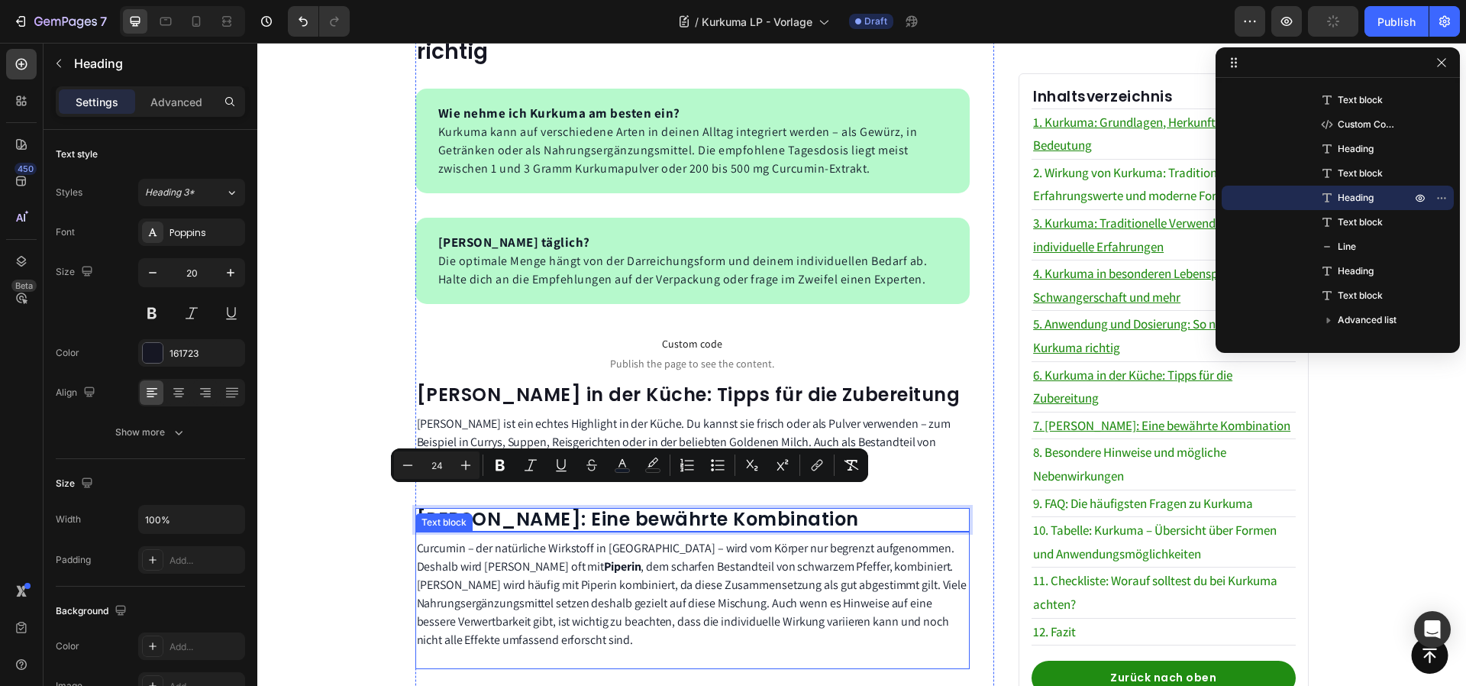
click at [647, 554] on span "Curcumin – der natürliche Wirkstoff in [GEOGRAPHIC_DATA] – wird vom Körper nur …" at bounding box center [692, 594] width 551 height 108
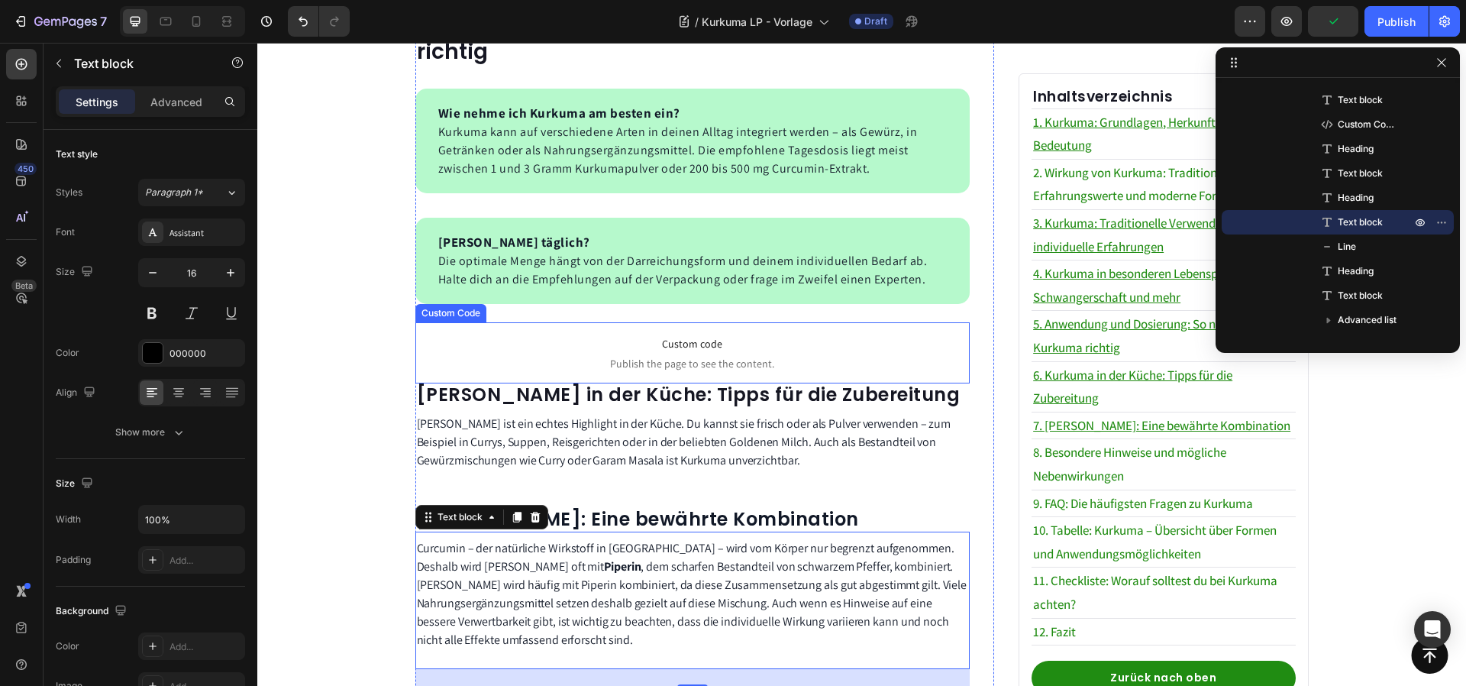
click at [690, 356] on span "Publish the page to see the content." at bounding box center [692, 363] width 555 height 15
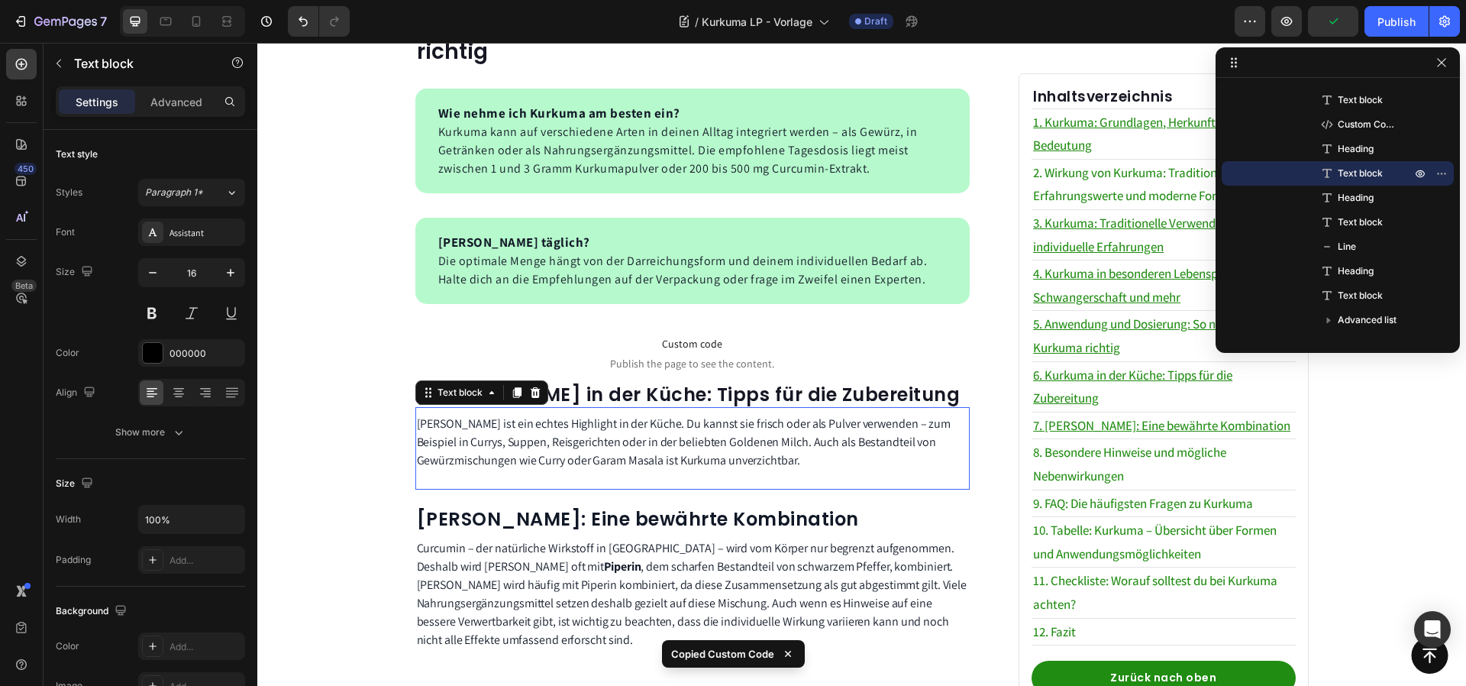
click at [621, 452] on div "[PERSON_NAME] ist ein echtes Highlight in der Küche. Du kannst sie frisch oder …" at bounding box center [692, 442] width 555 height 58
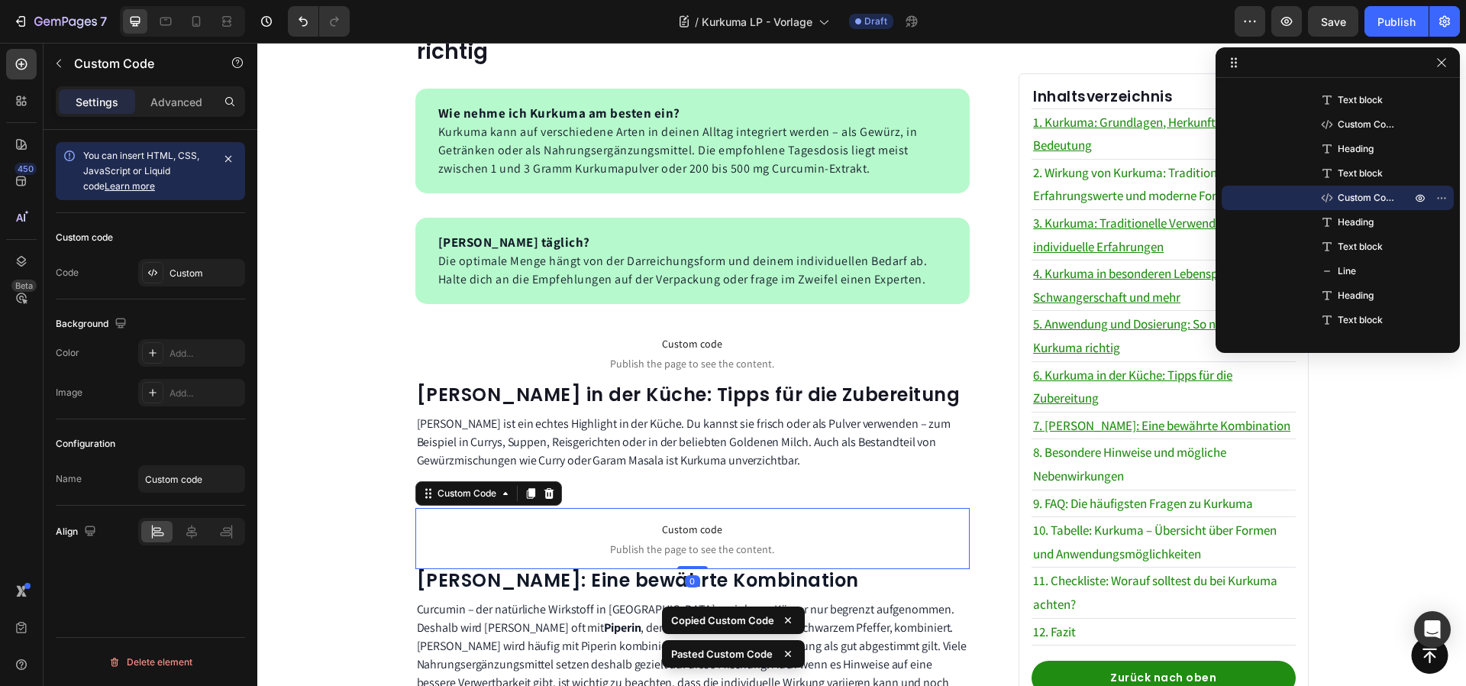
drag, startPoint x: 693, startPoint y: 567, endPoint x: 702, endPoint y: 509, distance: 59.5
click at [692, 538] on div "Custom code Publish the page to see the content. Custom Code 0" at bounding box center [692, 538] width 555 height 61
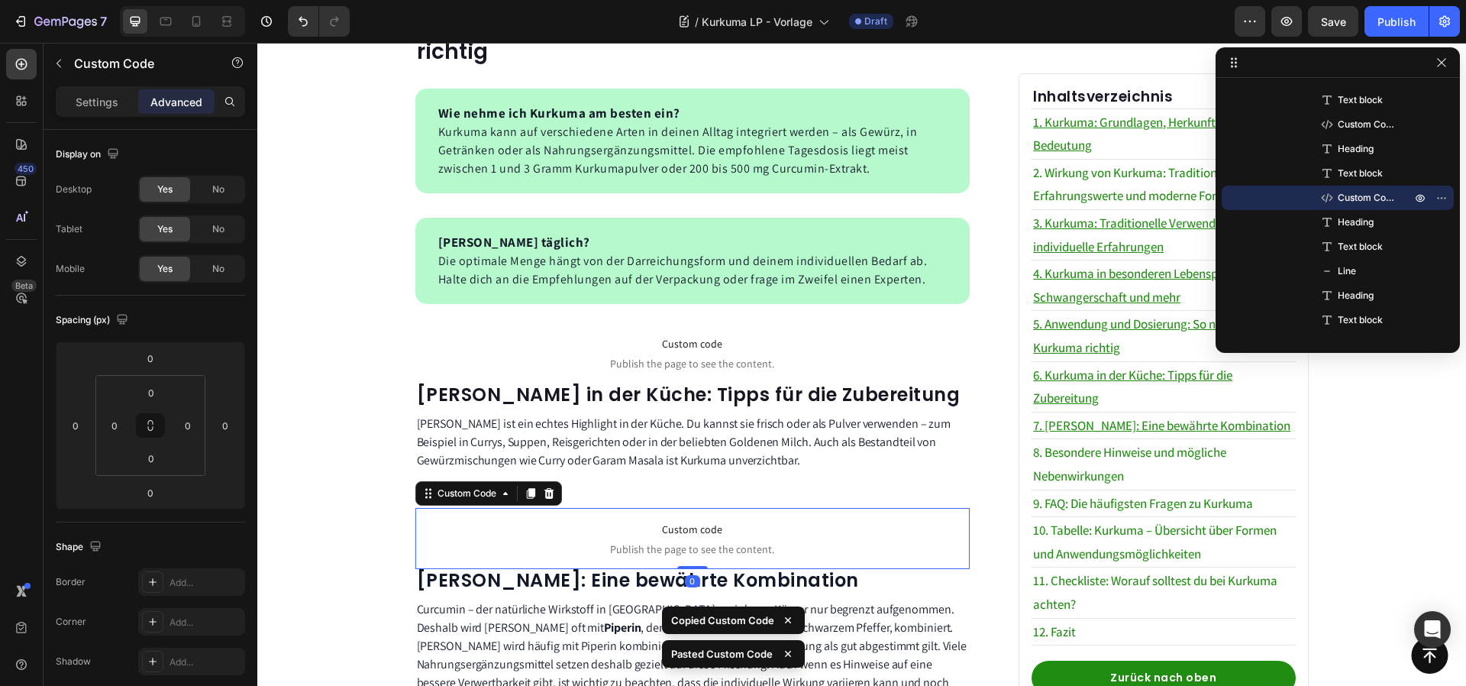
click at [704, 520] on span "Custom code" at bounding box center [692, 529] width 555 height 18
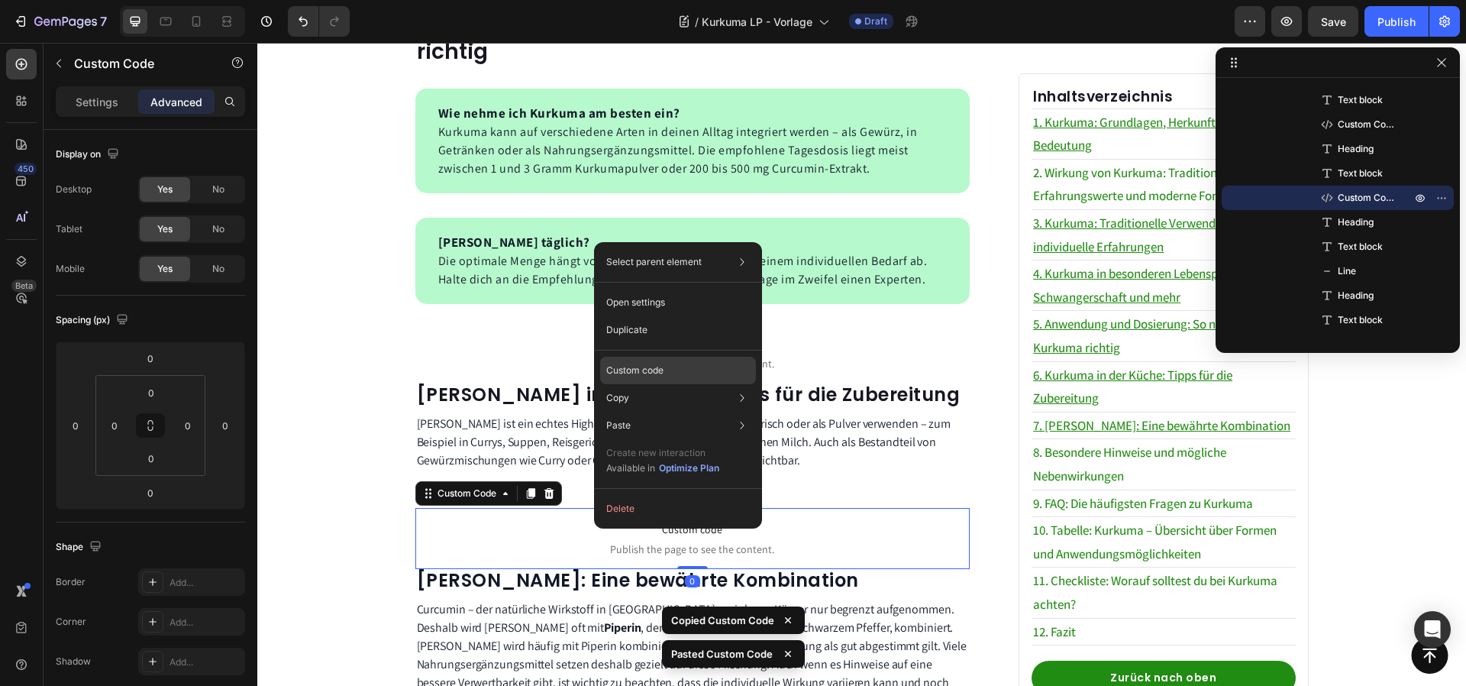
click at [642, 364] on p "Custom code" at bounding box center [634, 370] width 57 height 14
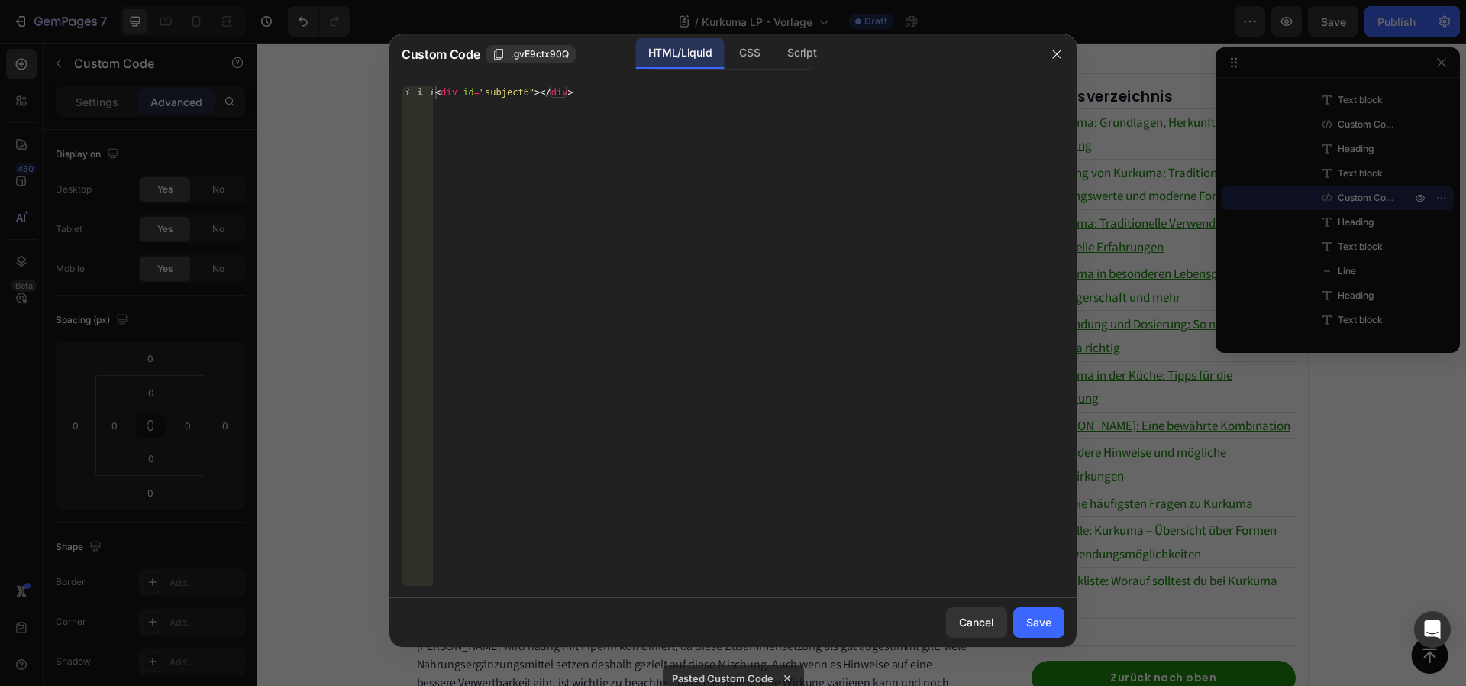
click at [531, 91] on div "< div id = "subject6" > </ div >" at bounding box center [748, 348] width 632 height 524
click at [775, 45] on div "CSS" at bounding box center [801, 53] width 53 height 31
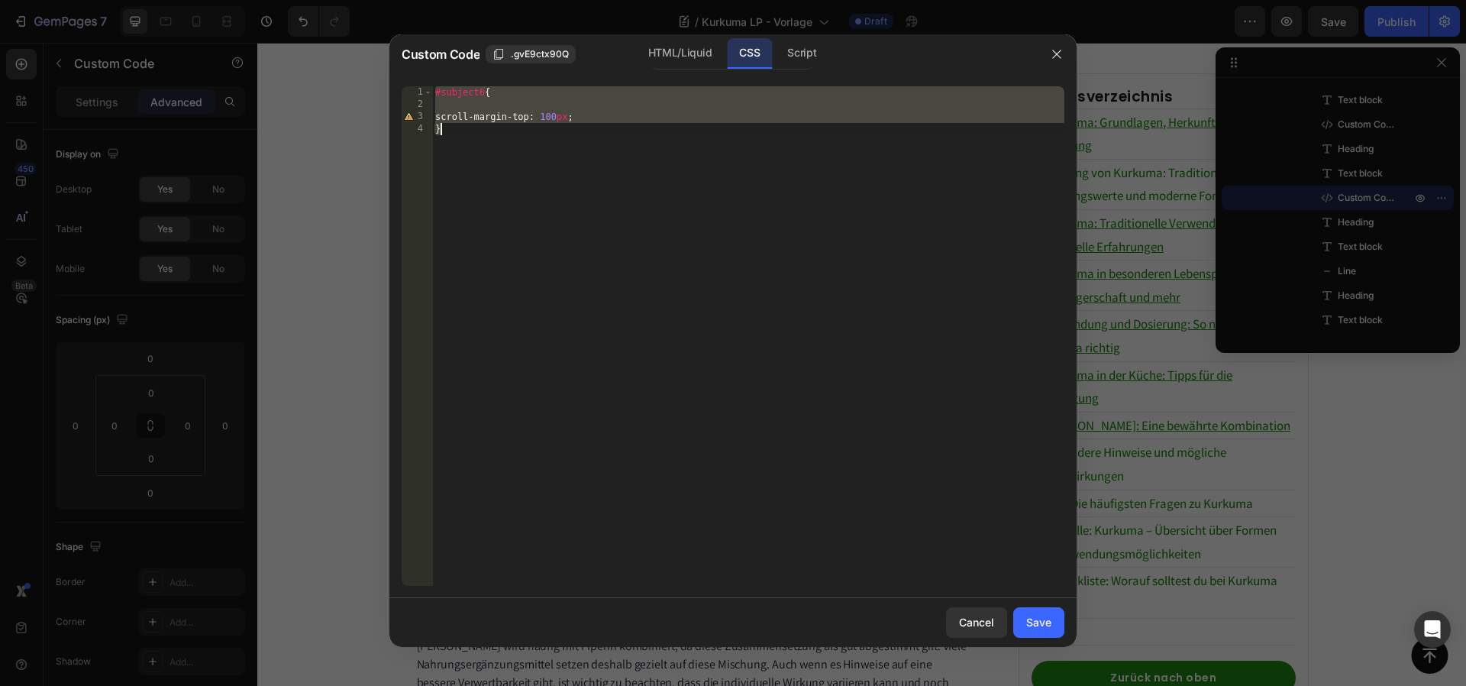
drag, startPoint x: 487, startPoint y: 98, endPoint x: 493, endPoint y: 106, distance: 10.4
click at [487, 98] on div "#subject6 { scroll-margin-top : 100 px ; }" at bounding box center [748, 348] width 632 height 524
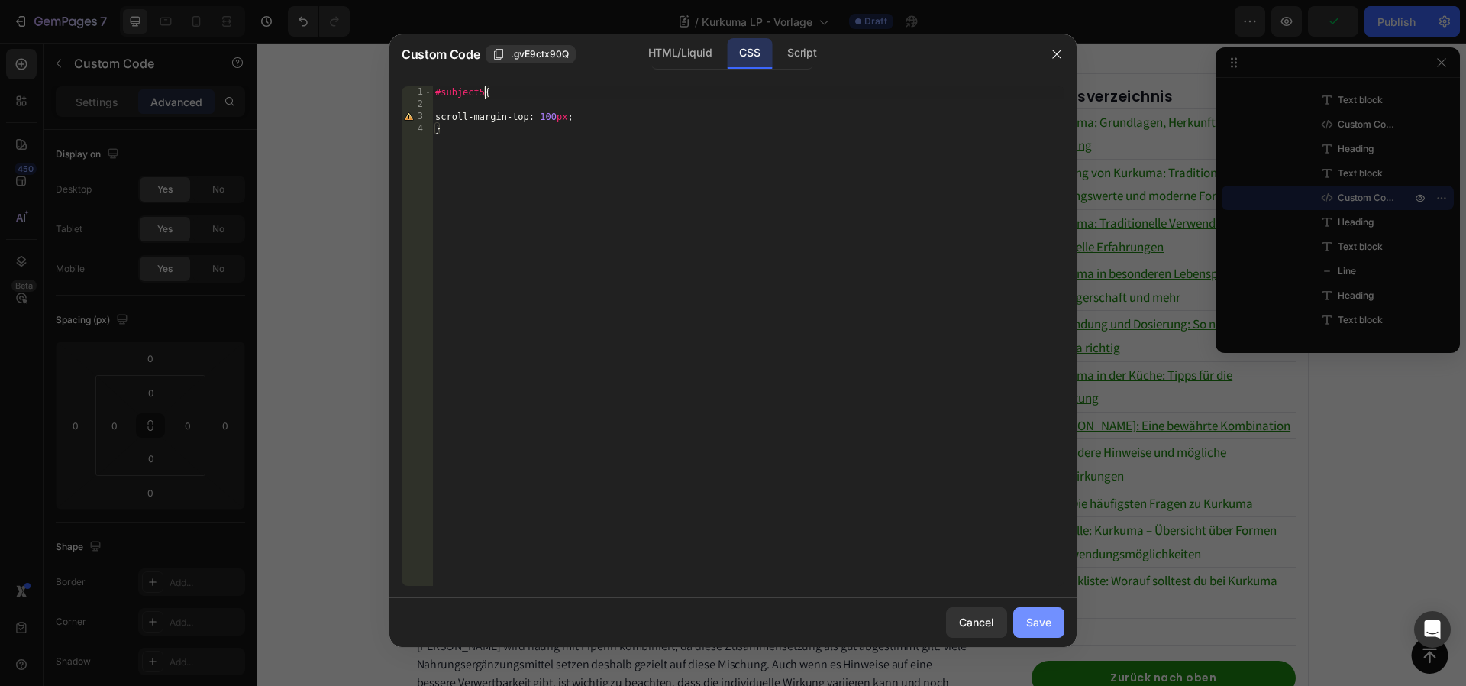
type textarea "#subject5{"
click at [1035, 609] on button "Save" at bounding box center [1038, 622] width 51 height 31
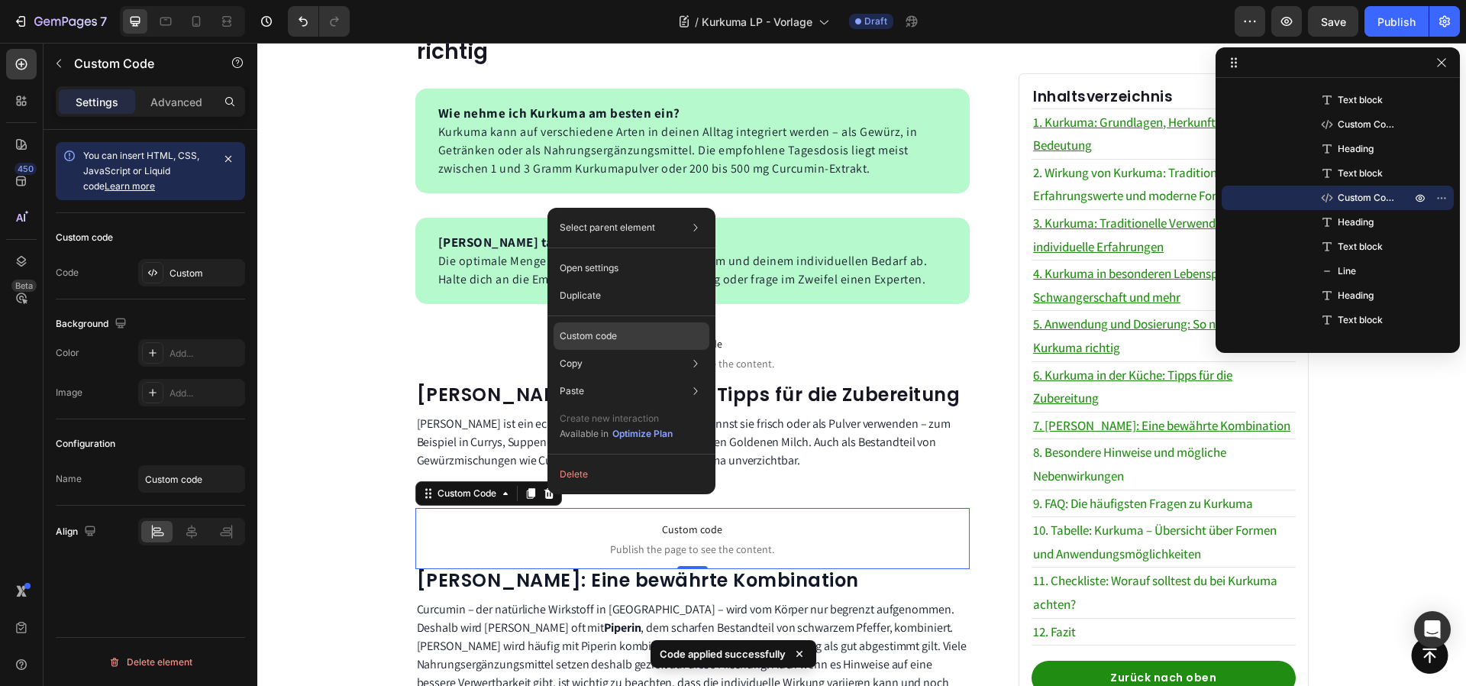
click at [608, 342] on p "Custom code" at bounding box center [588, 336] width 57 height 14
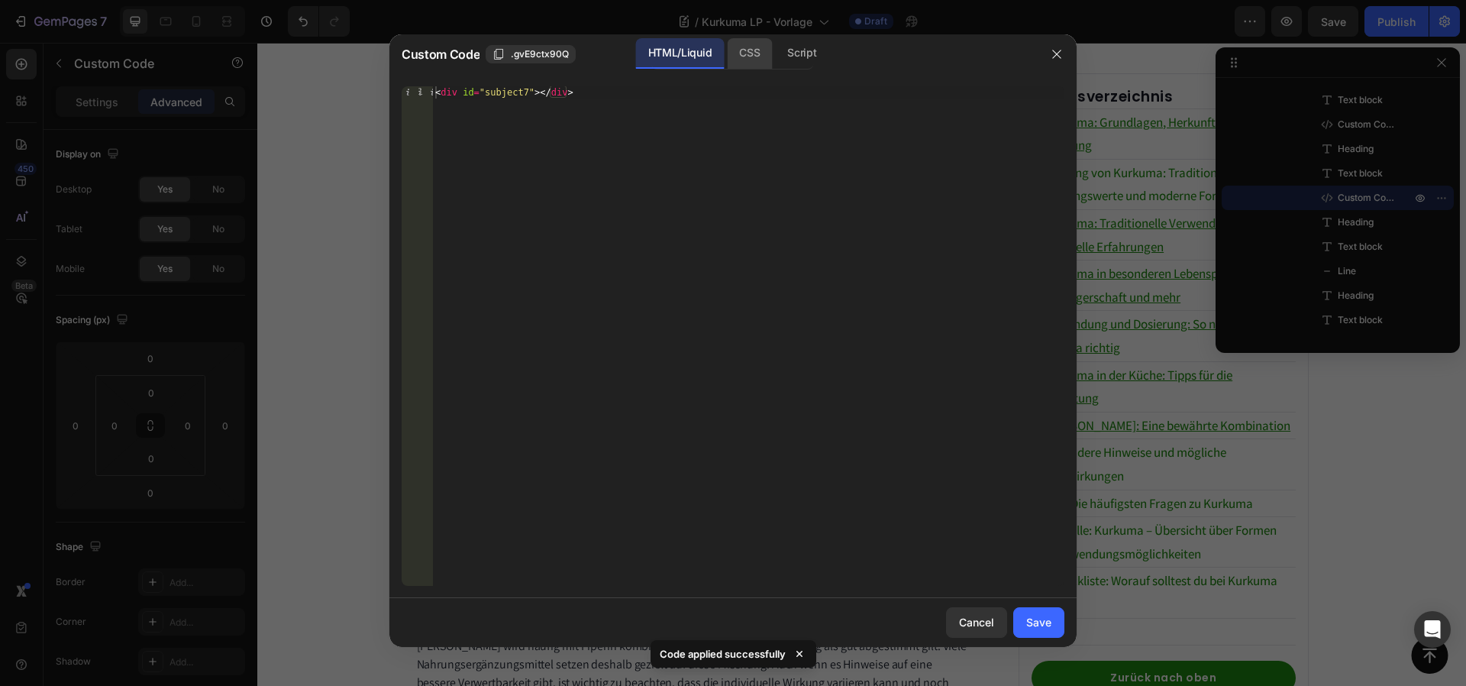
click at [775, 44] on div "CSS" at bounding box center [801, 53] width 53 height 31
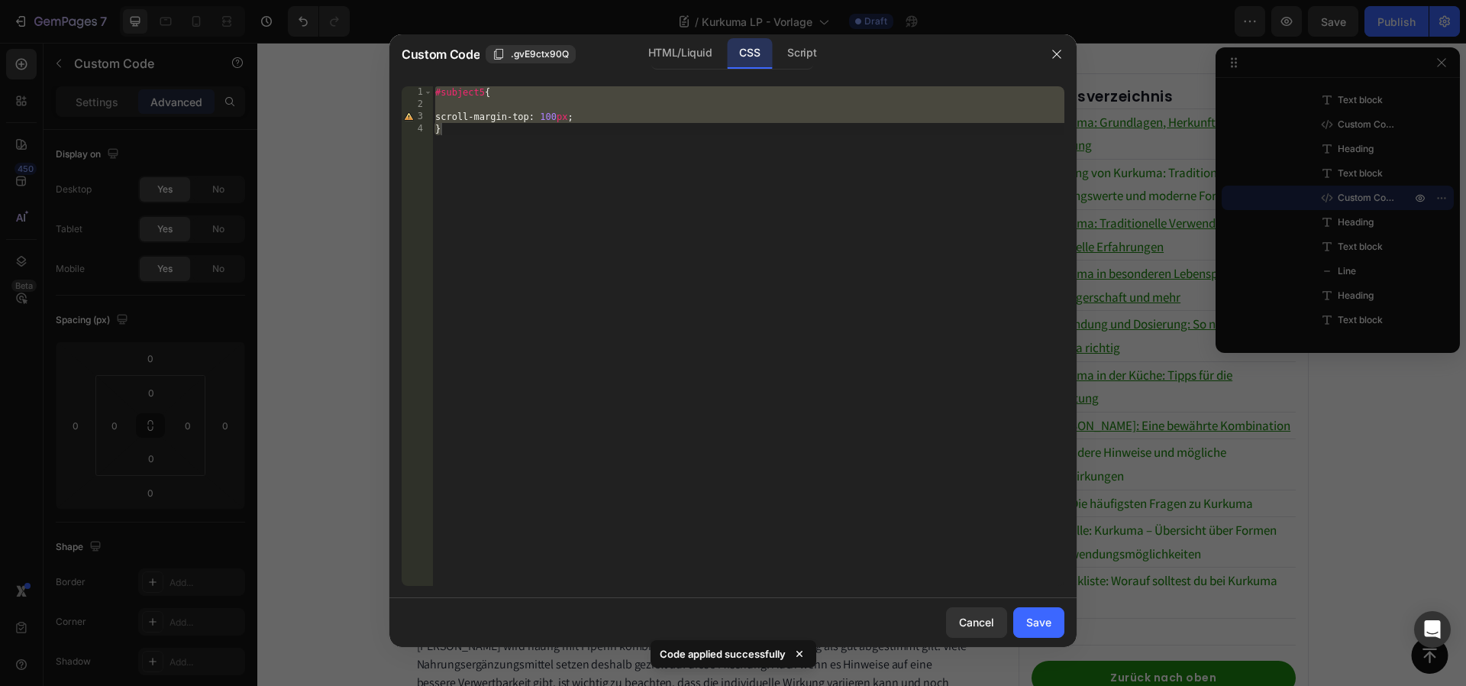
drag, startPoint x: 487, startPoint y: 87, endPoint x: 499, endPoint y: 109, distance: 24.9
click at [487, 87] on div "#subject5 { scroll-margin-top : 100 px ; }" at bounding box center [748, 348] width 632 height 524
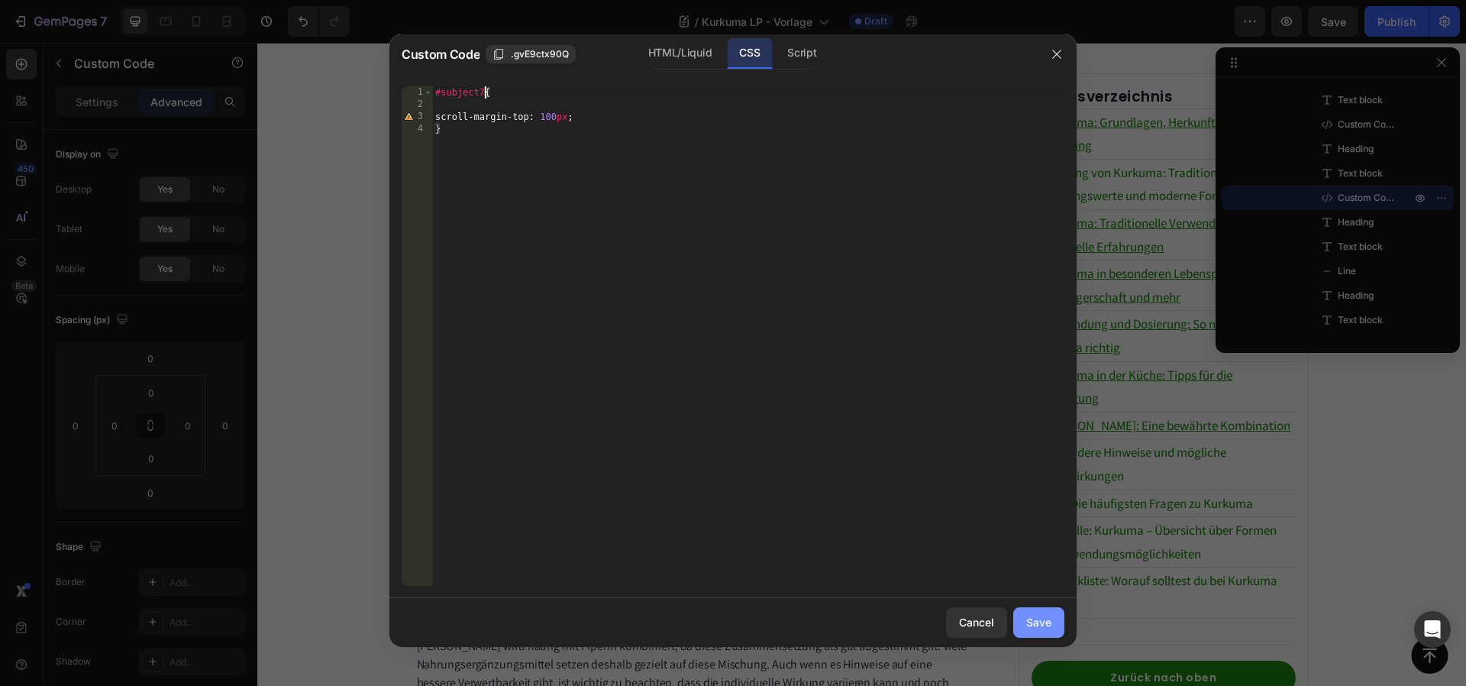
type textarea "#subject7{"
click at [1025, 620] on button "Save" at bounding box center [1038, 622] width 51 height 31
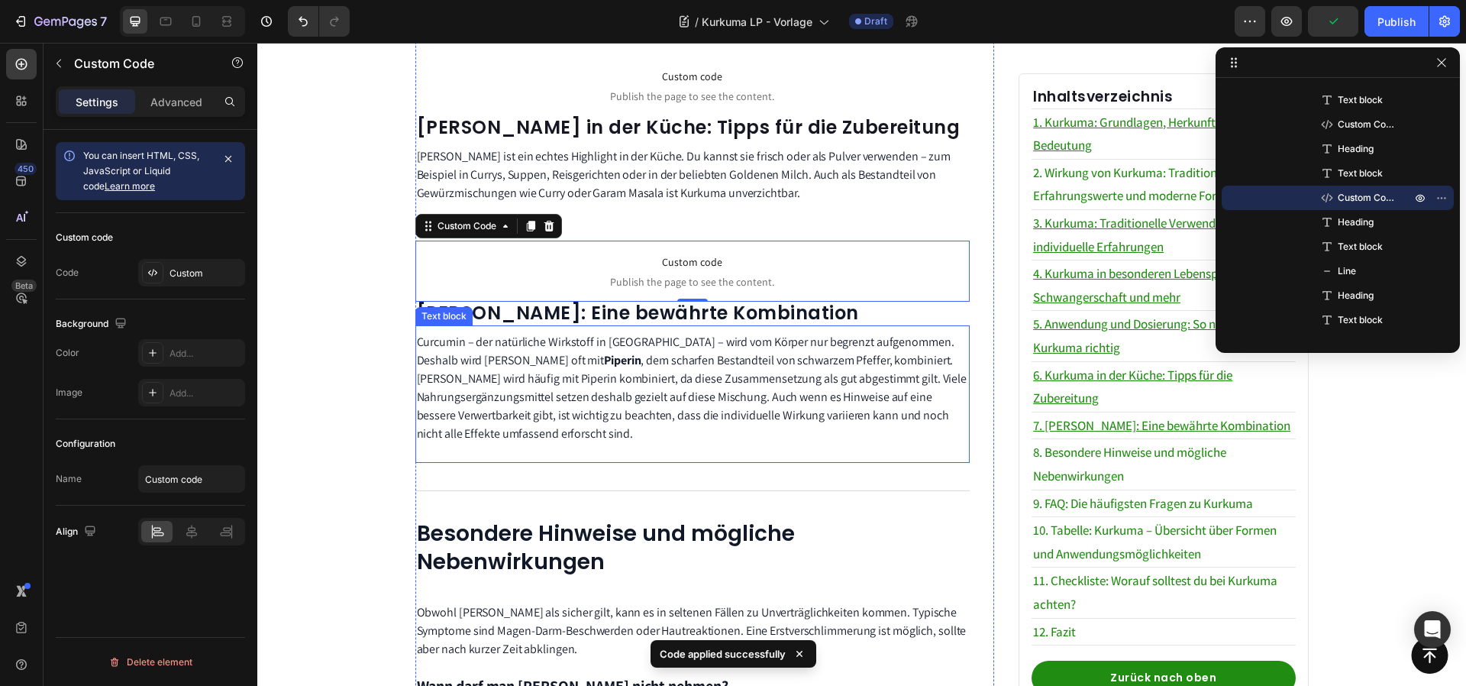
scroll to position [2544, 0]
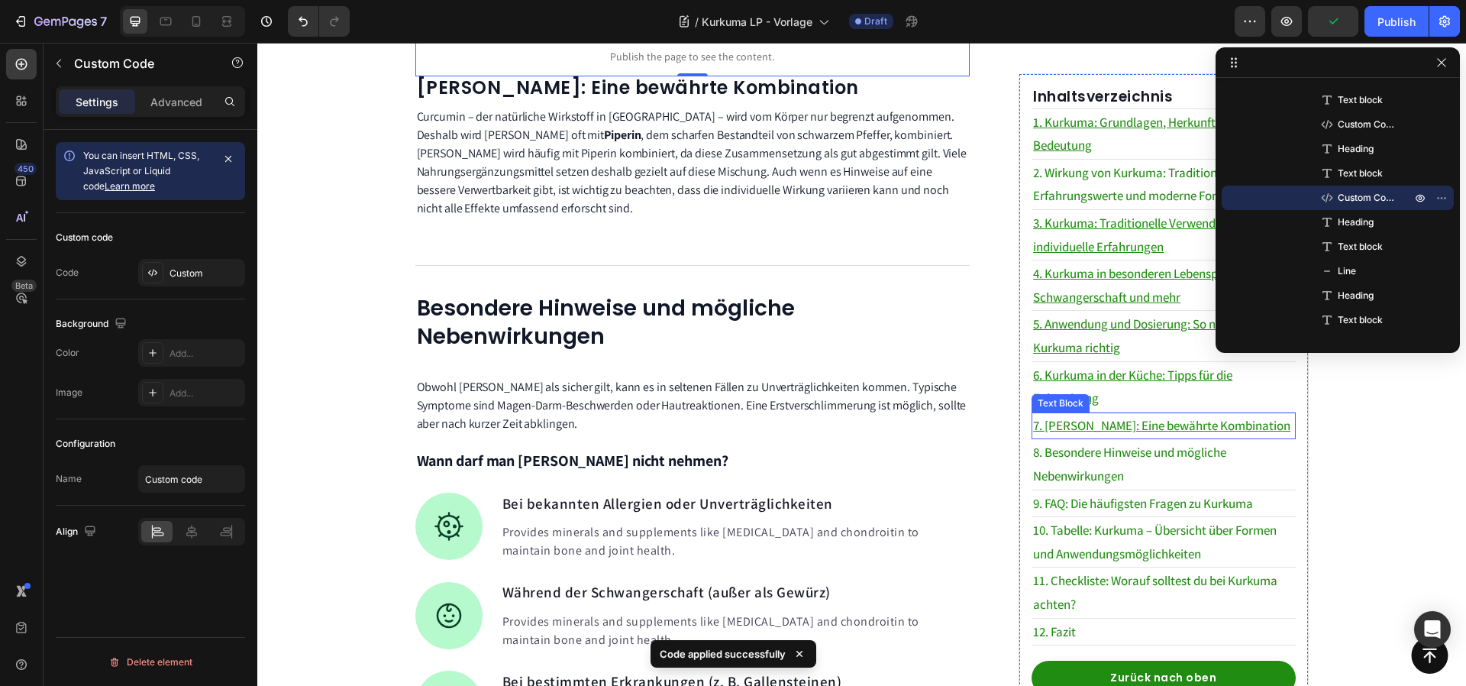
click at [1213, 438] on p "7. [PERSON_NAME]: Eine bewährte Kombination" at bounding box center [1163, 426] width 260 height 24
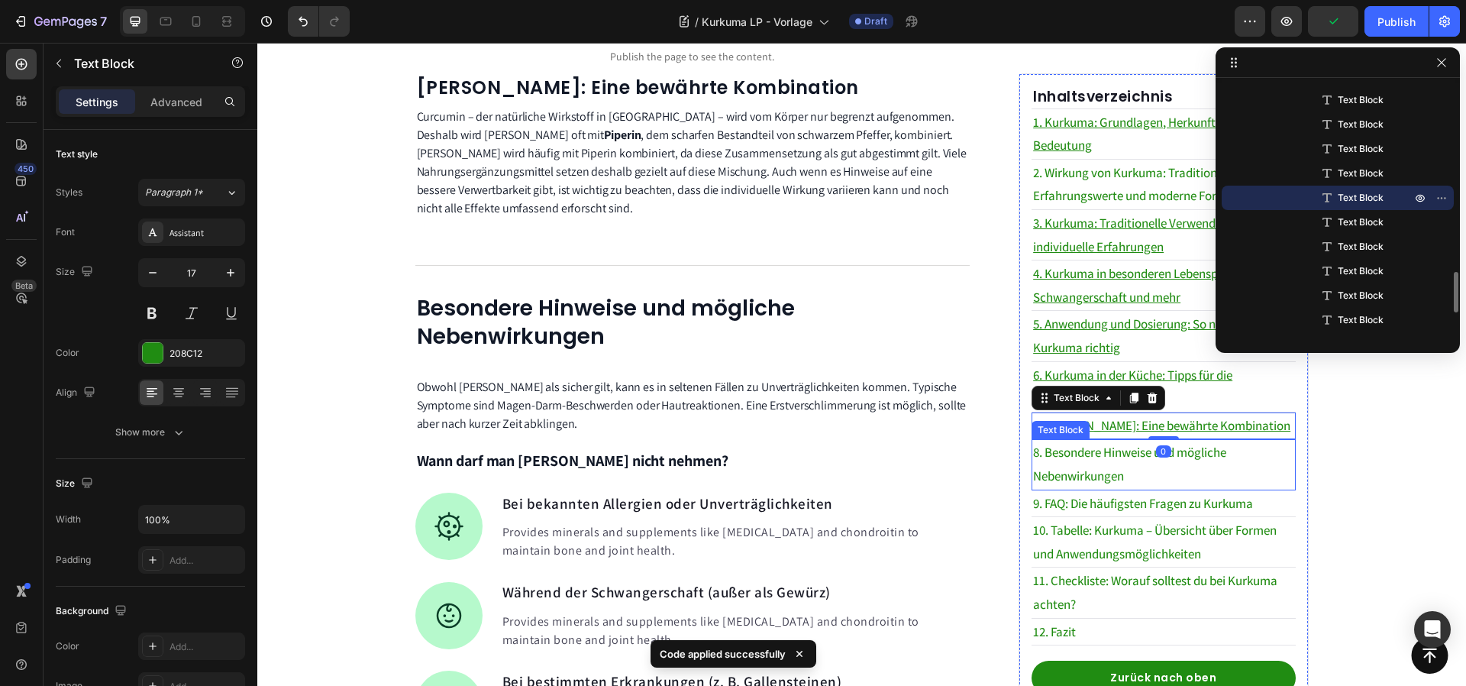
click at [1194, 487] on p "8. Besondere Hinweise und mögliche Nebenwirkungen" at bounding box center [1163, 464] width 260 height 47
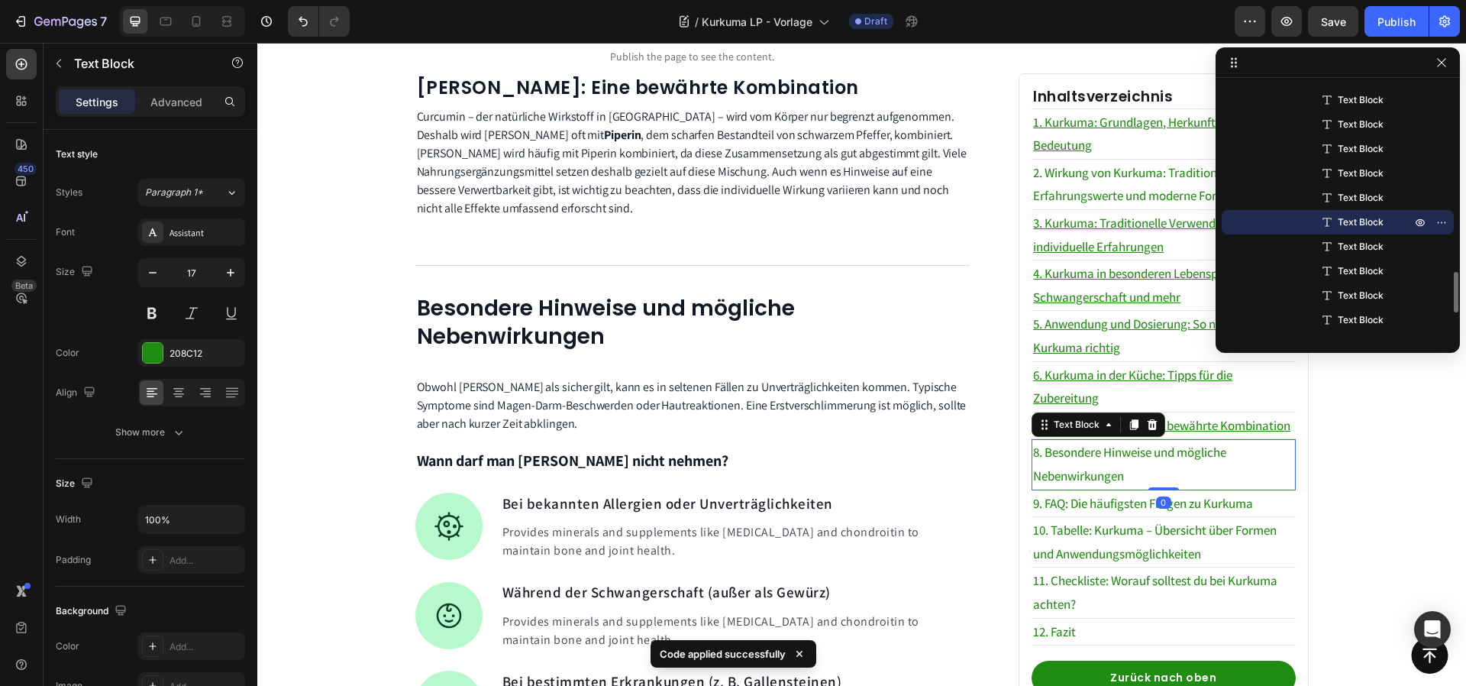
click at [1194, 487] on p "8. Besondere Hinweise und mögliche Nebenwirkungen" at bounding box center [1163, 464] width 260 height 47
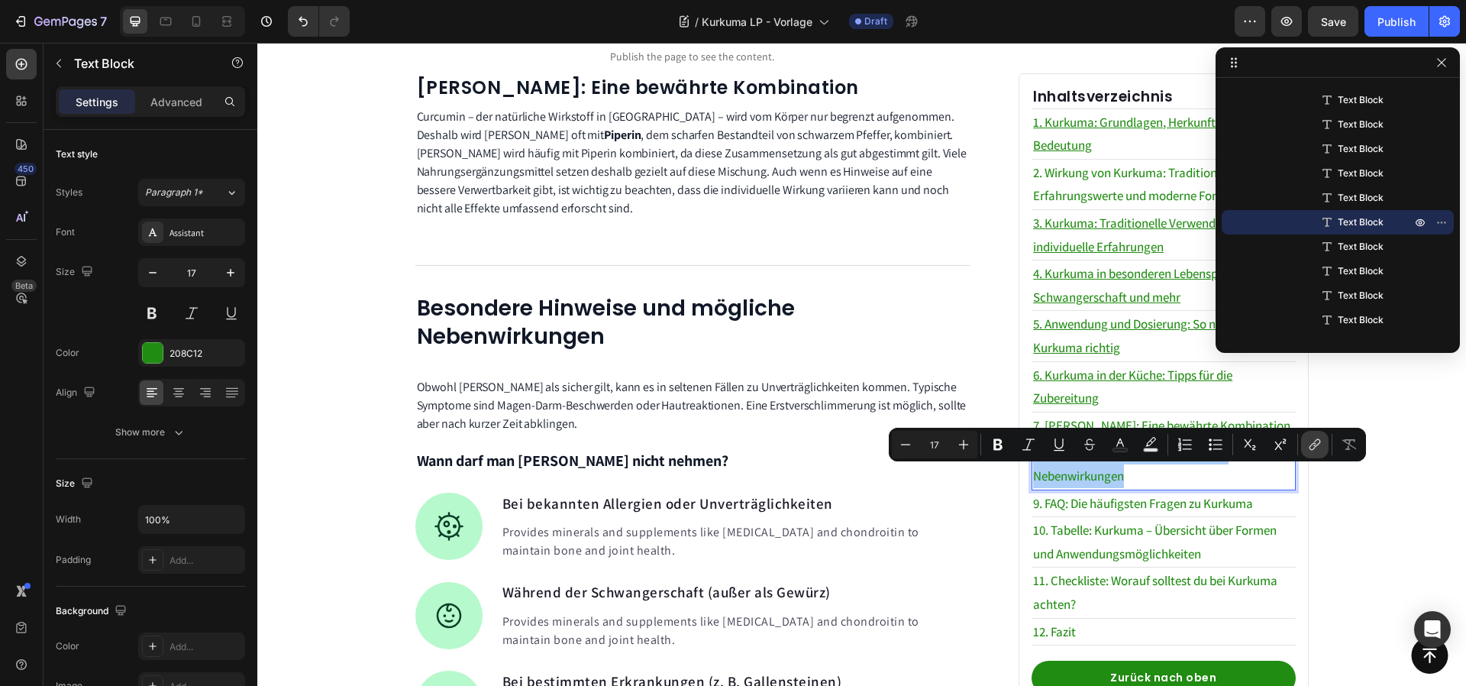
click at [1304, 438] on button "link" at bounding box center [1314, 444] width 27 height 27
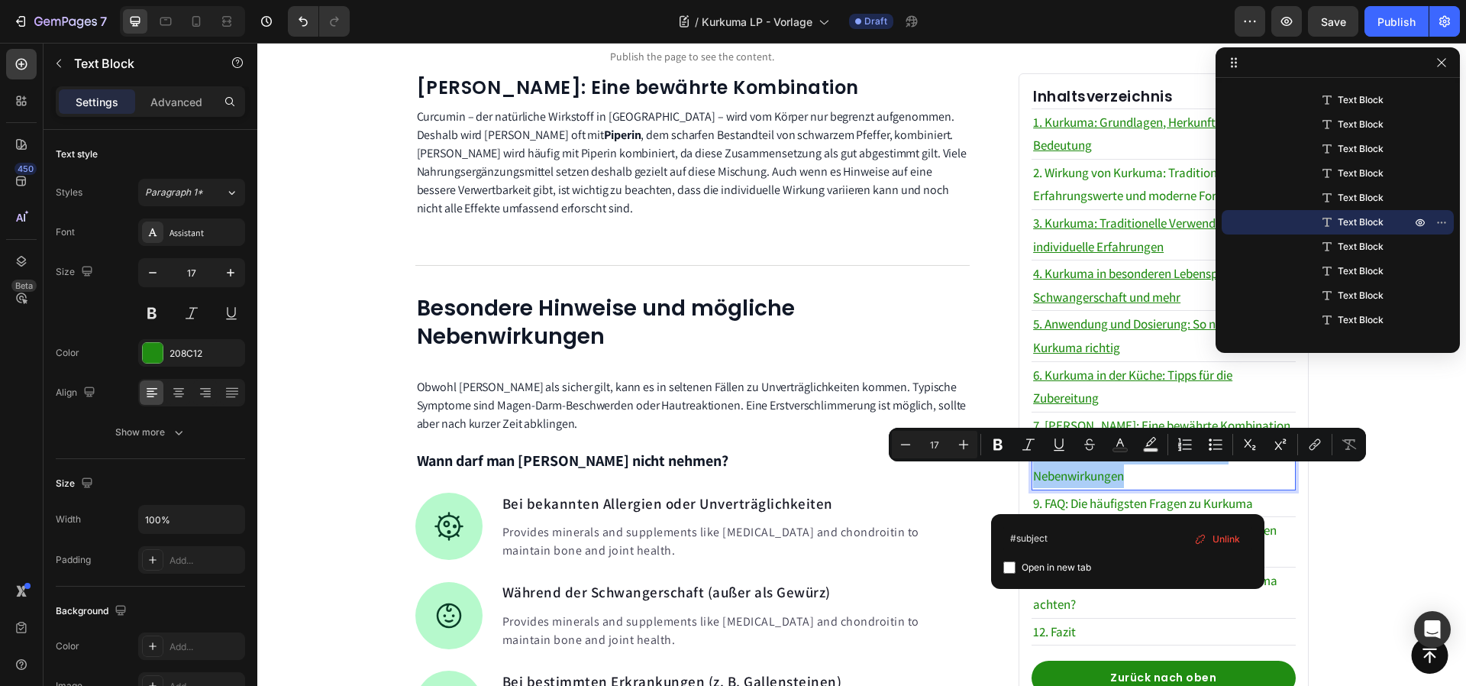
type input "#subject8"
click at [955, 515] on div "Provides minerals and supplements like [MEDICAL_DATA] and chondroitin to mainta…" at bounding box center [736, 538] width 470 height 46
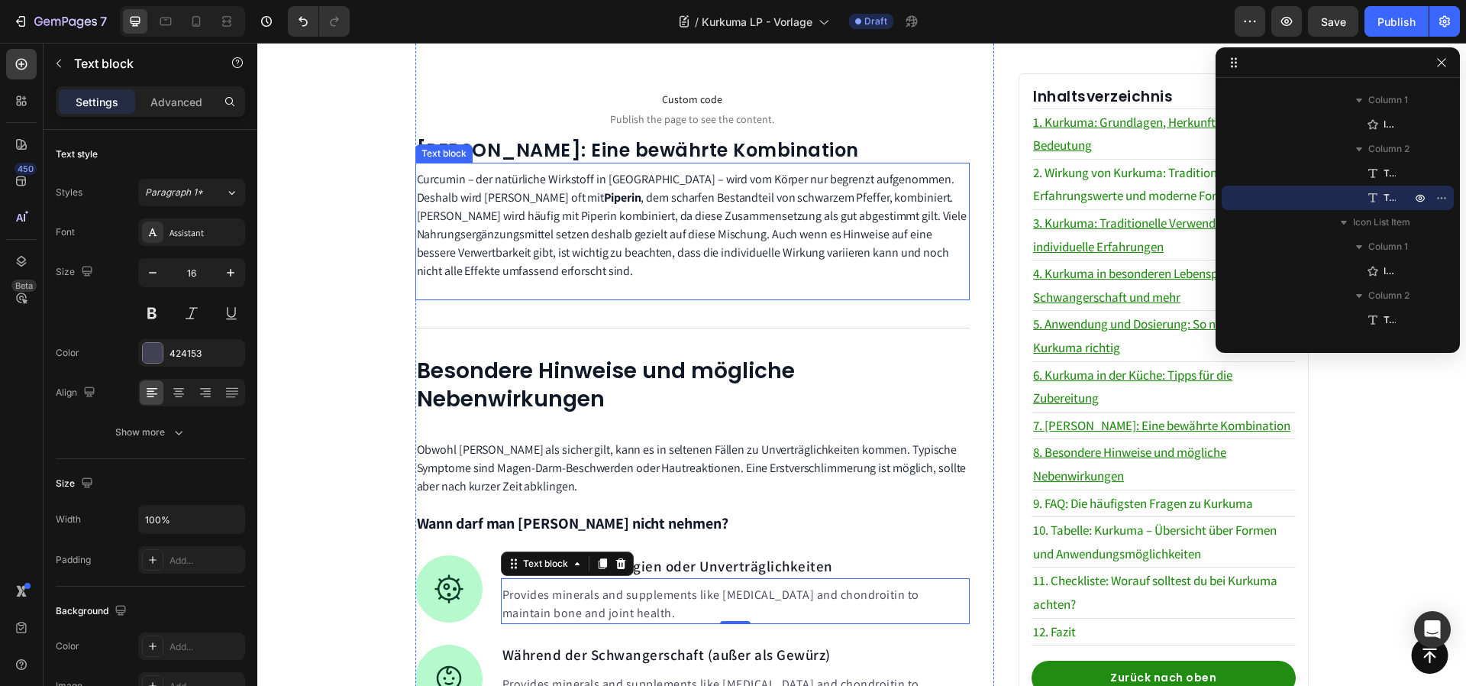
scroll to position [2409, 0]
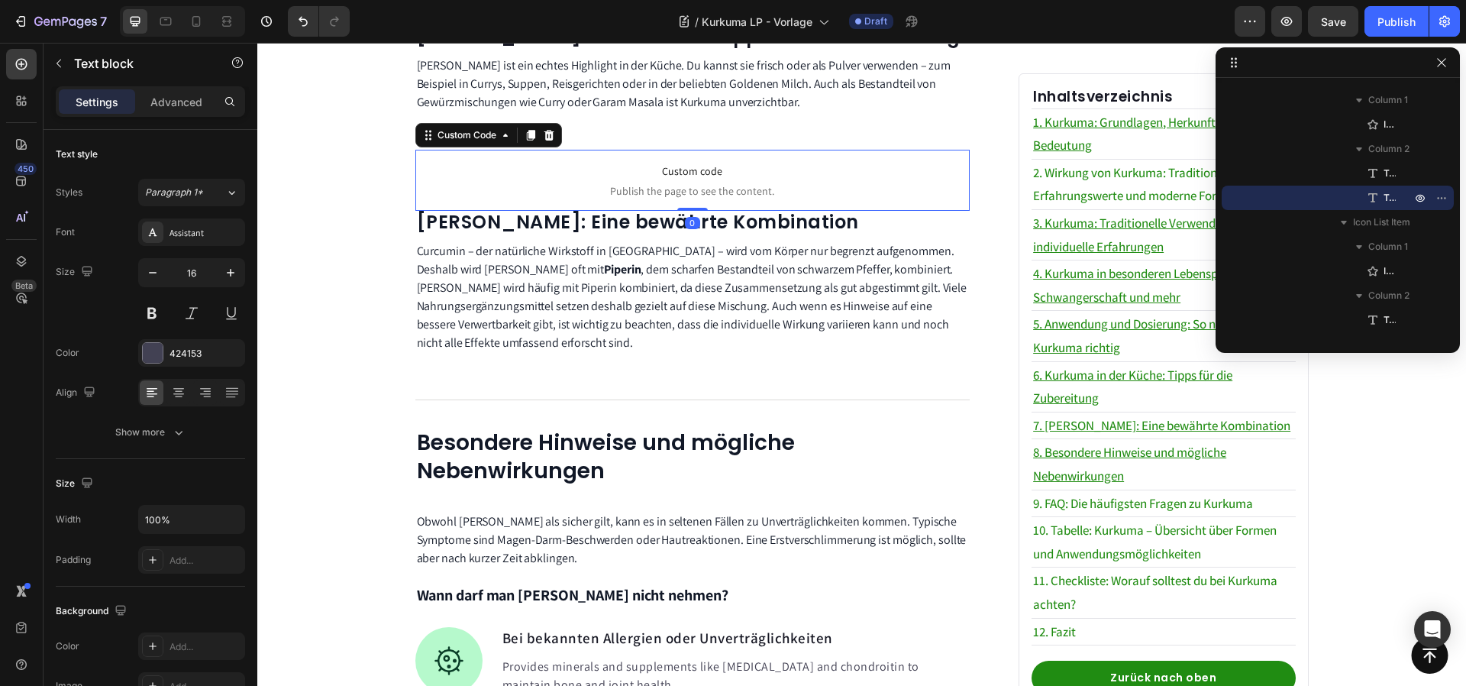
click at [599, 162] on p "Custom code Publish the page to see the content." at bounding box center [692, 180] width 555 height 61
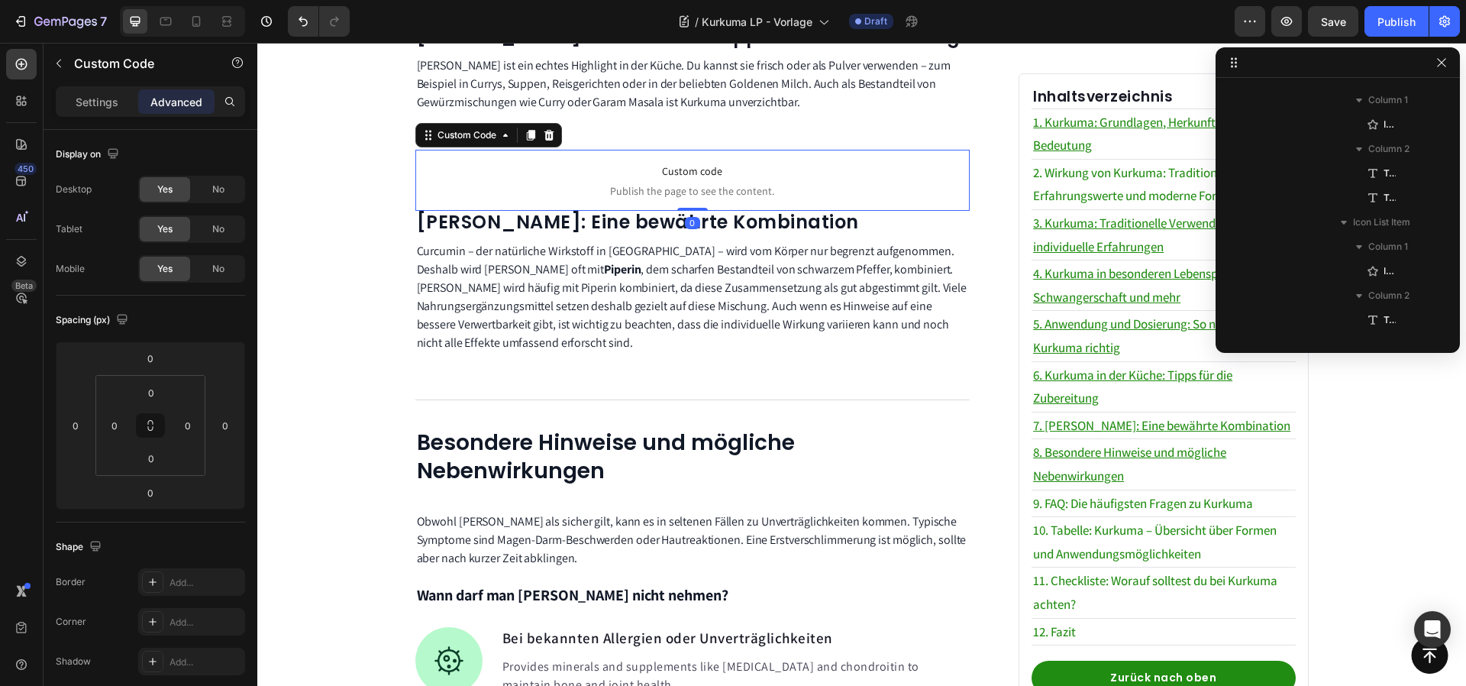
scroll to position [680, 0]
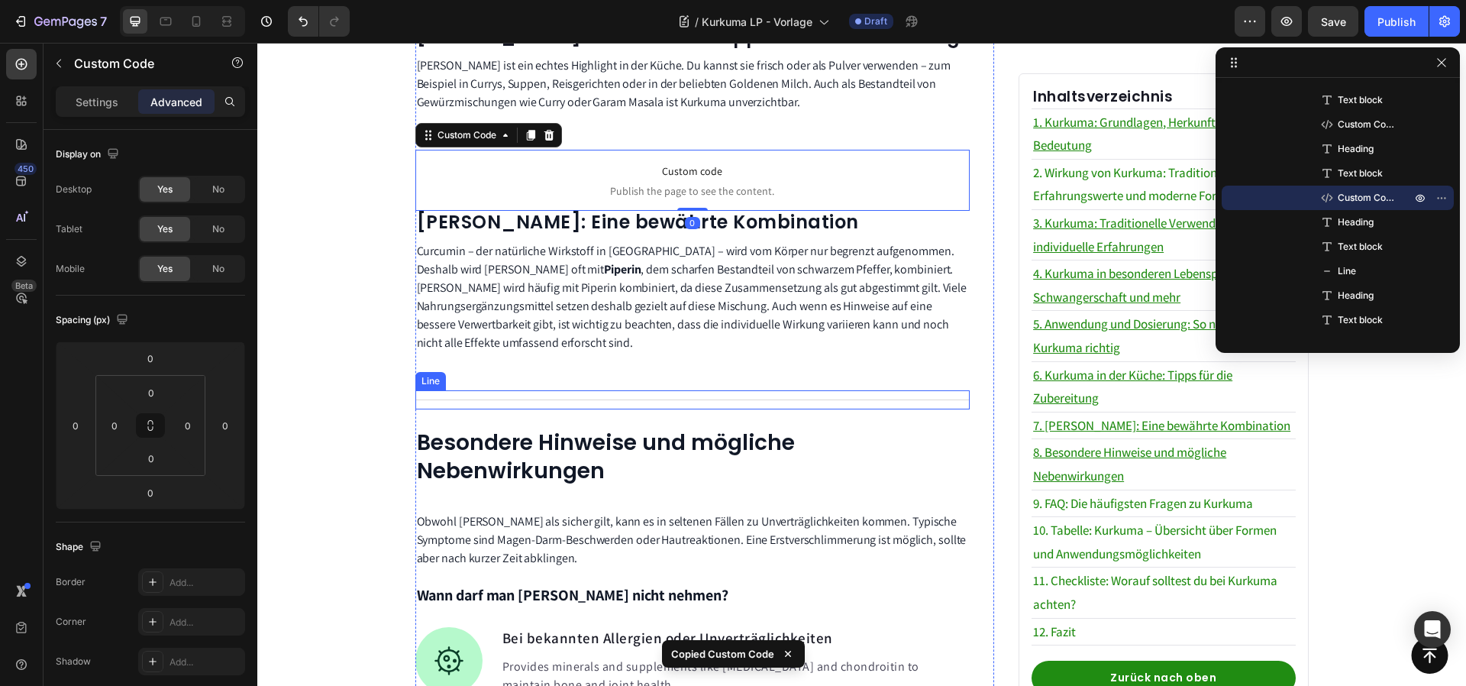
click at [587, 399] on div at bounding box center [692, 399] width 555 height 1
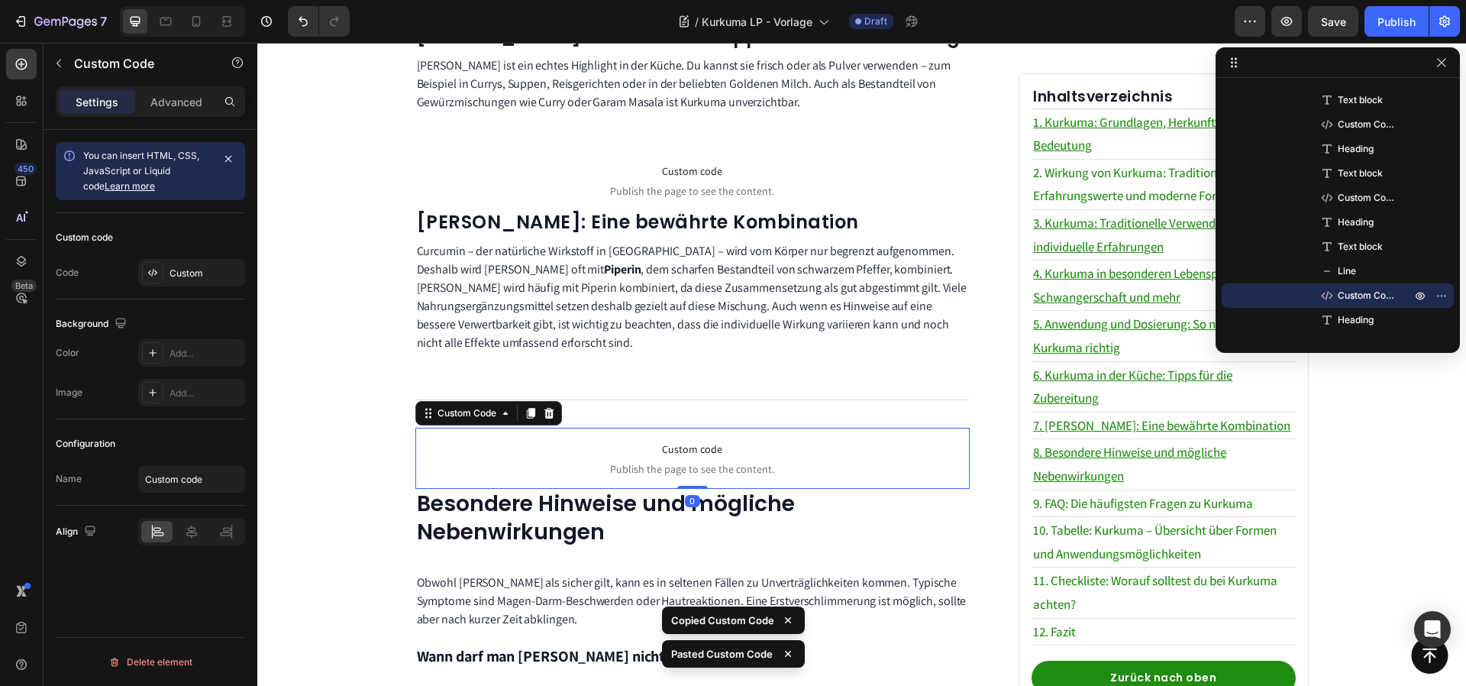
drag, startPoint x: 693, startPoint y: 484, endPoint x: 706, endPoint y: 443, distance: 43.2
click at [692, 454] on div "Custom code Publish the page to see the content. Custom Code 0" at bounding box center [692, 458] width 555 height 61
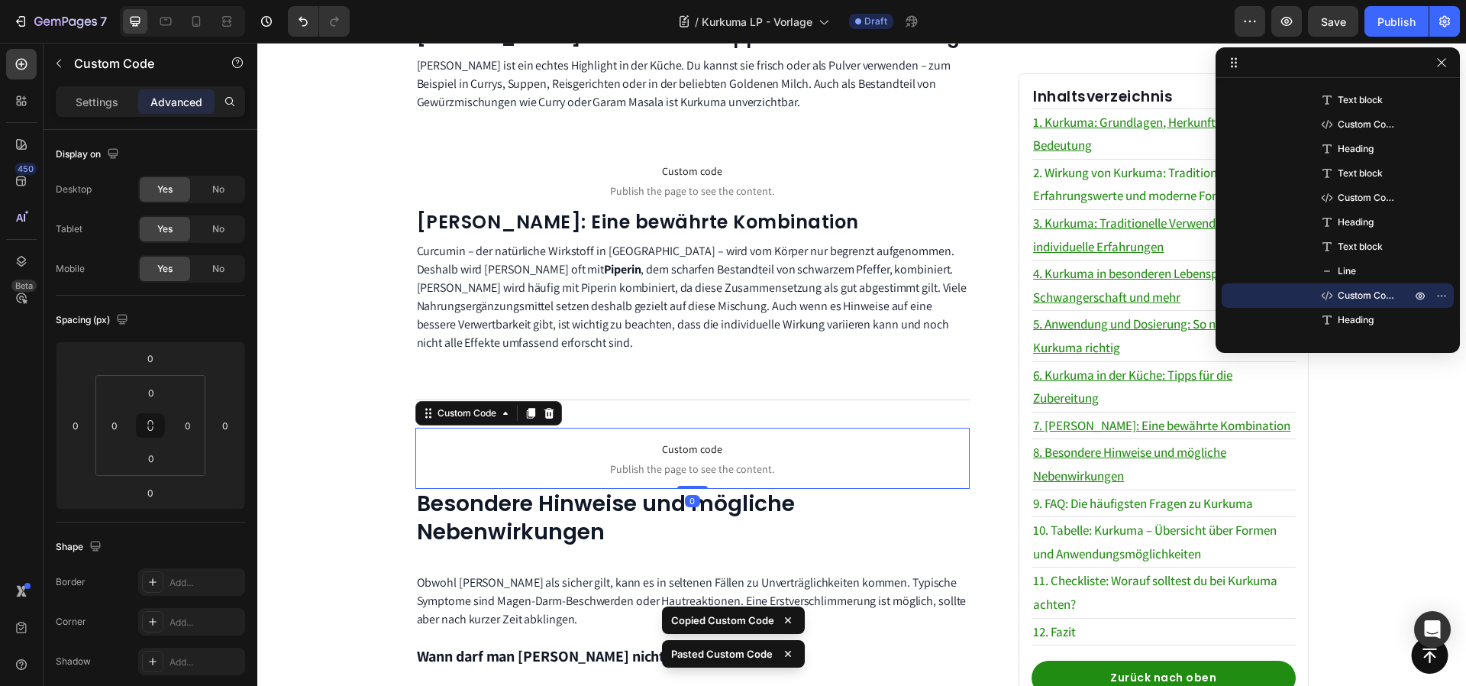
click at [706, 461] on span "Publish the page to see the content." at bounding box center [692, 468] width 555 height 15
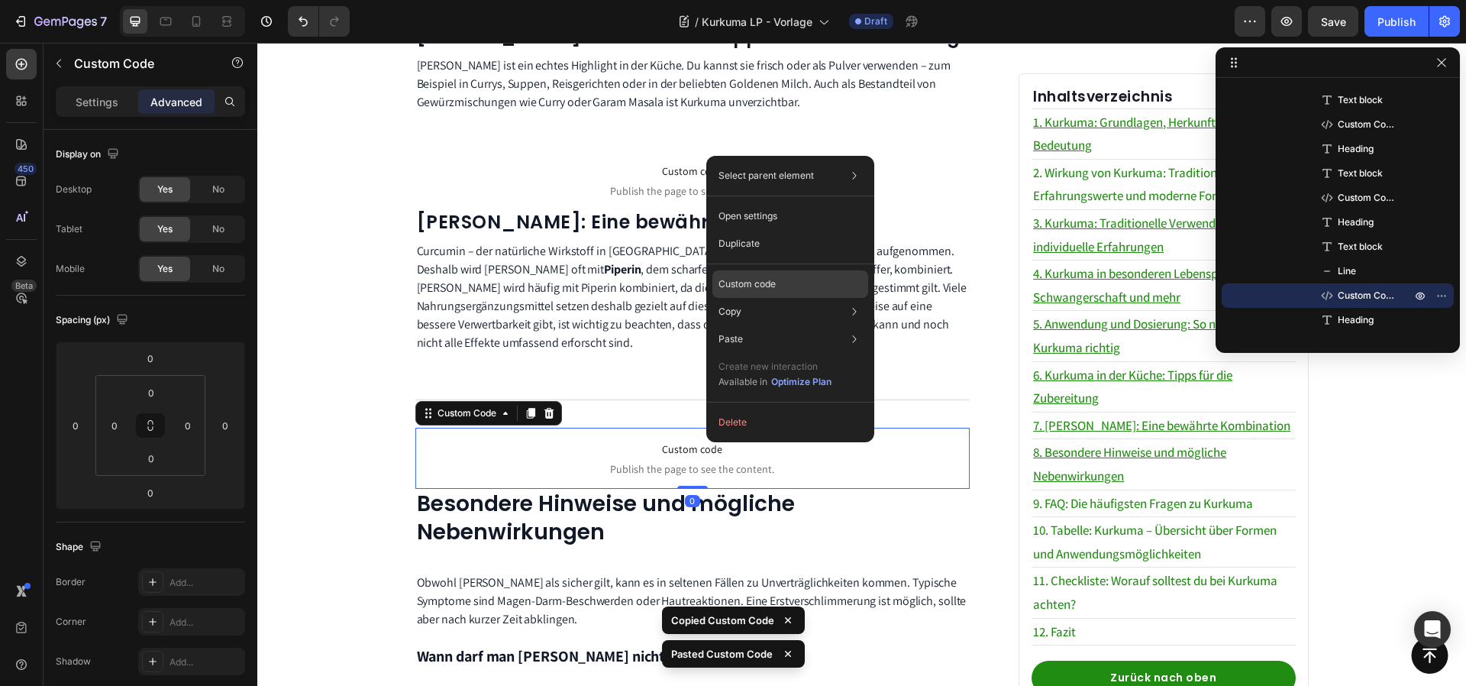
click at [748, 283] on p "Custom code" at bounding box center [747, 284] width 57 height 14
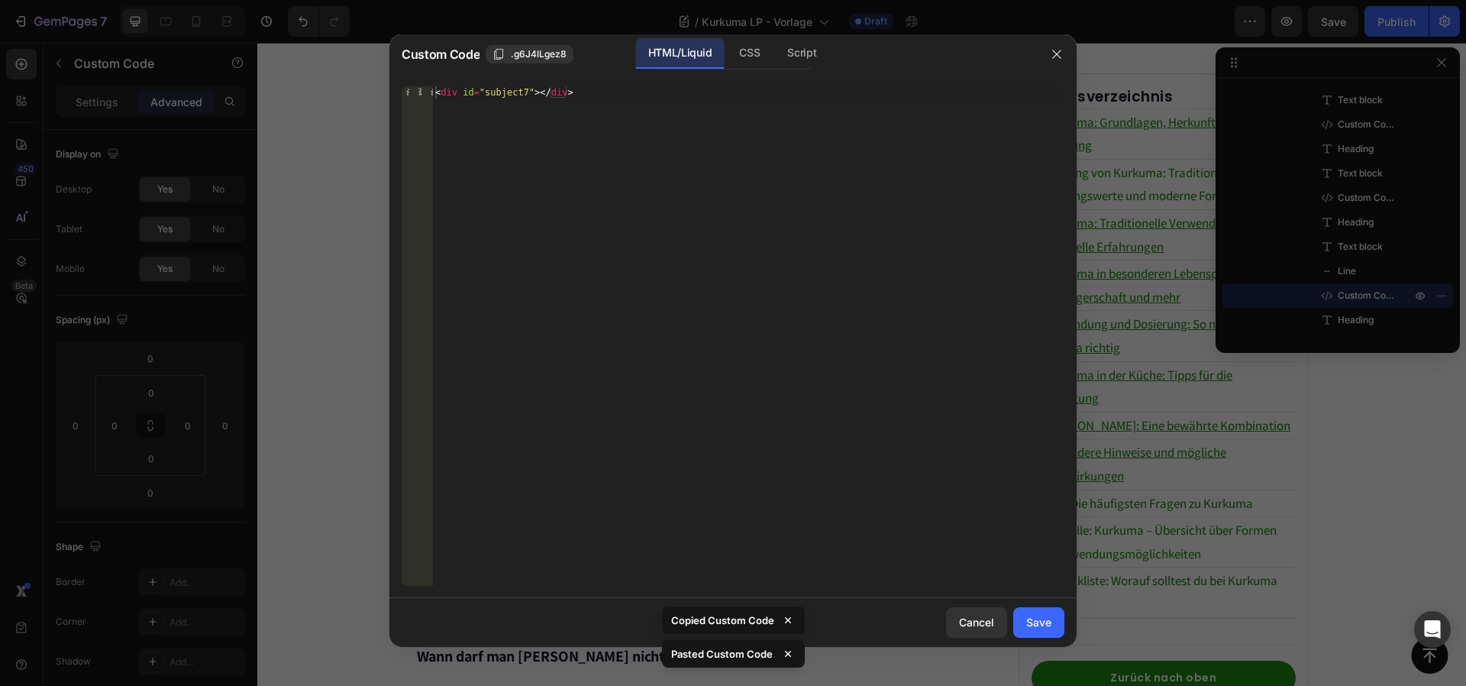
drag, startPoint x: 531, startPoint y: 80, endPoint x: 529, endPoint y: 169, distance: 88.6
click at [531, 80] on div "1 < div id = "subject7" > </ div > הההההההההההההההההההההההההההההההההההההההההההה…" at bounding box center [732, 336] width 687 height 524
click at [533, 81] on div "1 < div id = "subject7" > </ div > הההההההההההההההההההההההההההההההההההההההההההה…" at bounding box center [732, 336] width 687 height 524
drag, startPoint x: 529, startPoint y: 89, endPoint x: 642, endPoint y: 272, distance: 214.7
click at [529, 89] on div "< div id = "subject7" > </ div >" at bounding box center [748, 348] width 632 height 524
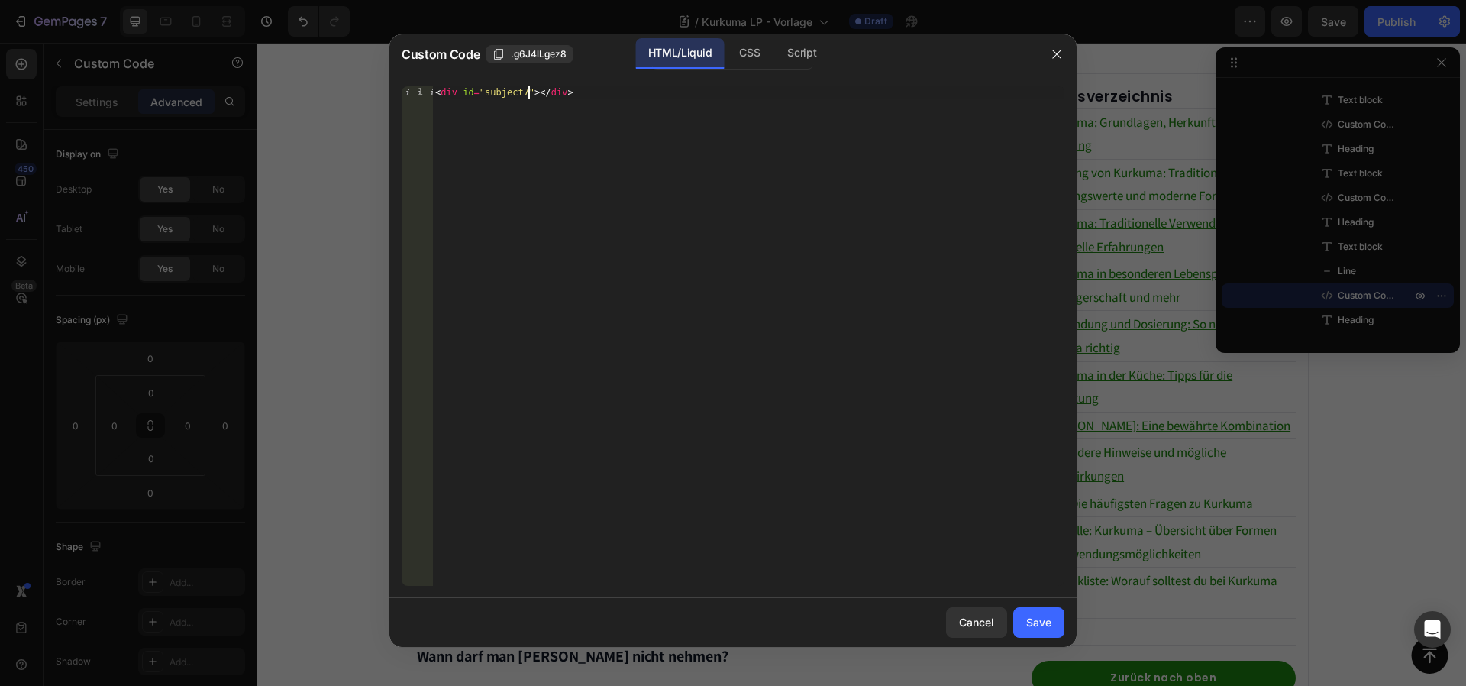
scroll to position [0, 8]
click at [775, 44] on div "CSS" at bounding box center [801, 53] width 53 height 31
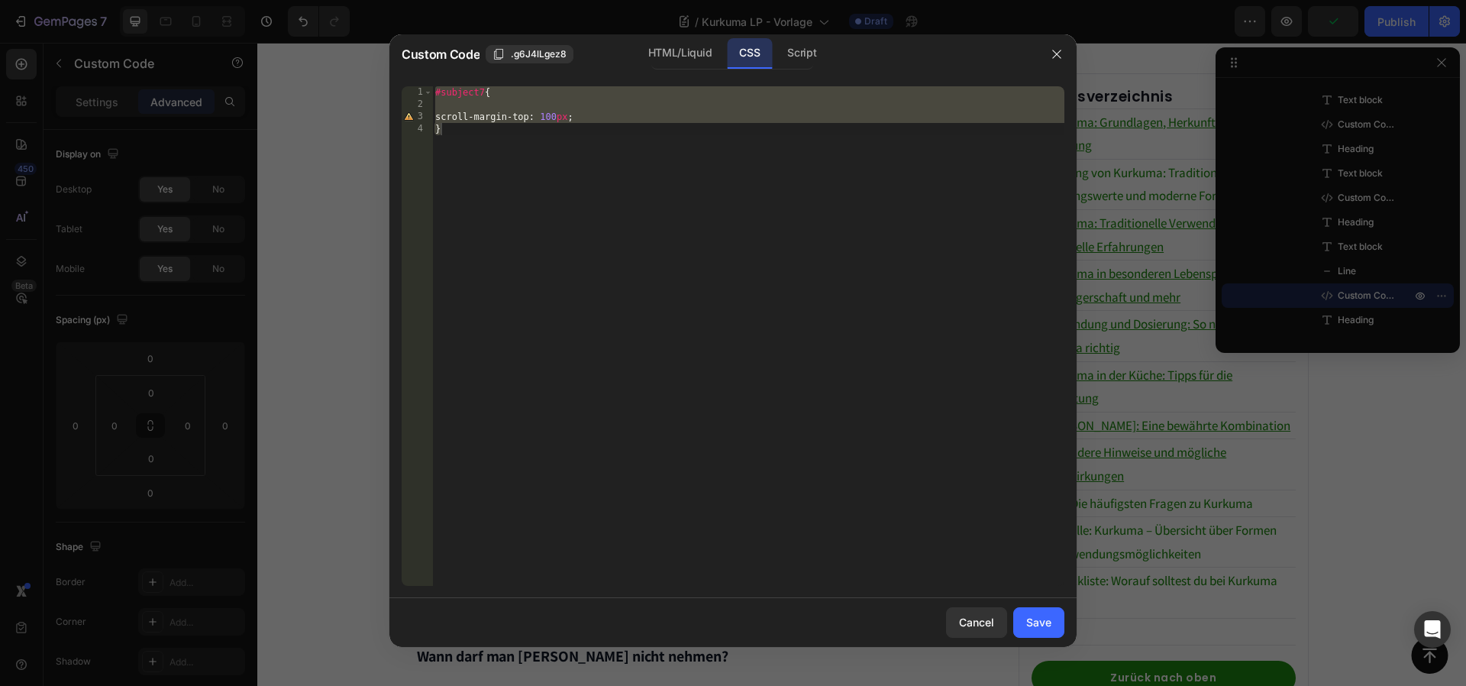
type textarea "scroll-margin-top: 100px; }"
drag, startPoint x: 486, startPoint y: 99, endPoint x: 514, endPoint y: 289, distance: 193.0
click at [486, 99] on div "#subject7 { scroll-margin-top : 100 px ; }" at bounding box center [748, 348] width 632 height 524
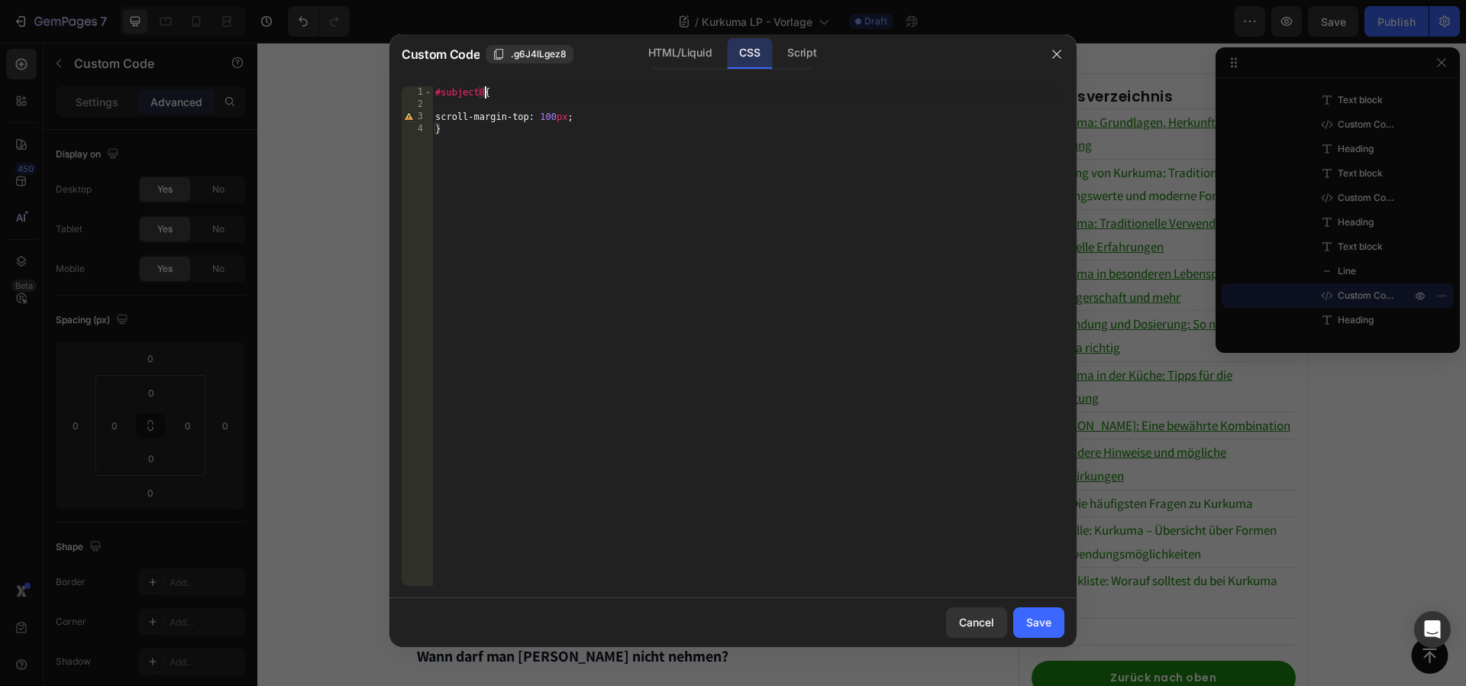
scroll to position [0, 4]
type textarea "#subject8{"
click at [1040, 615] on div "Save" at bounding box center [1038, 622] width 25 height 16
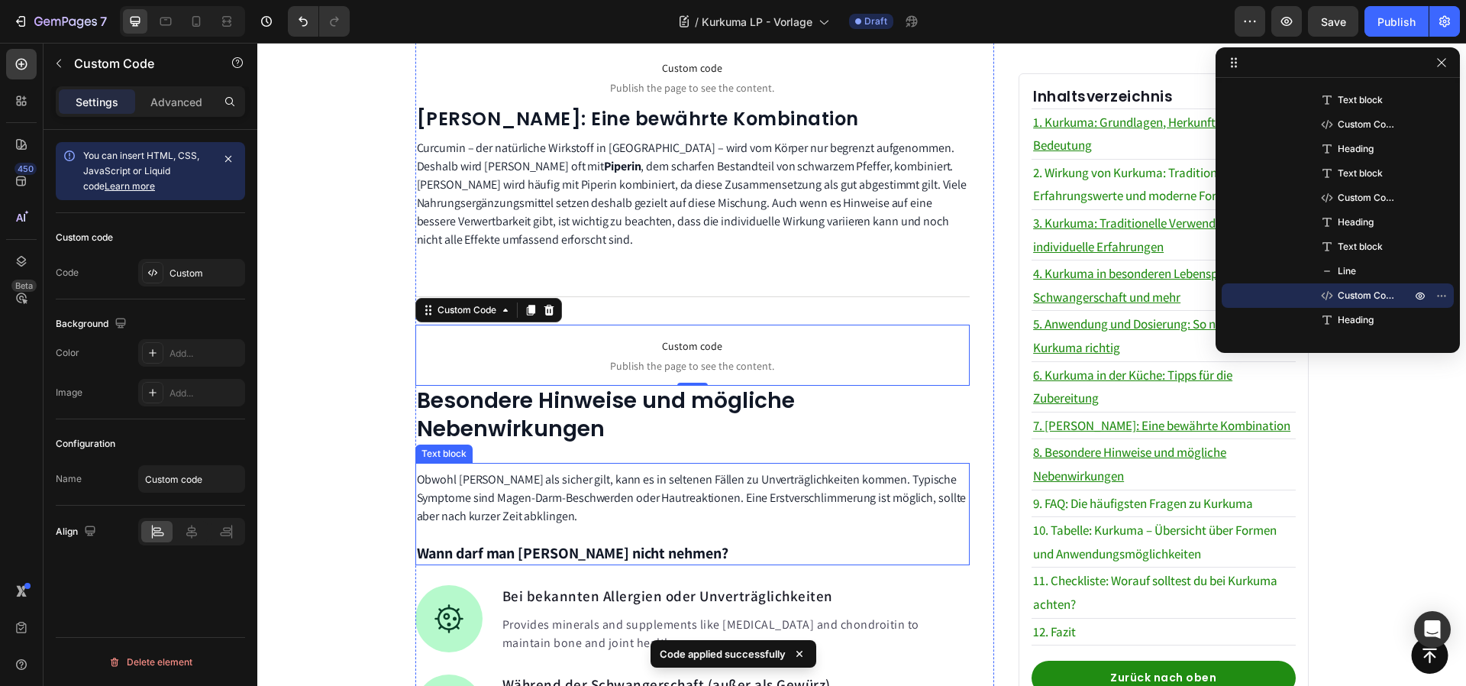
scroll to position [2513, 0]
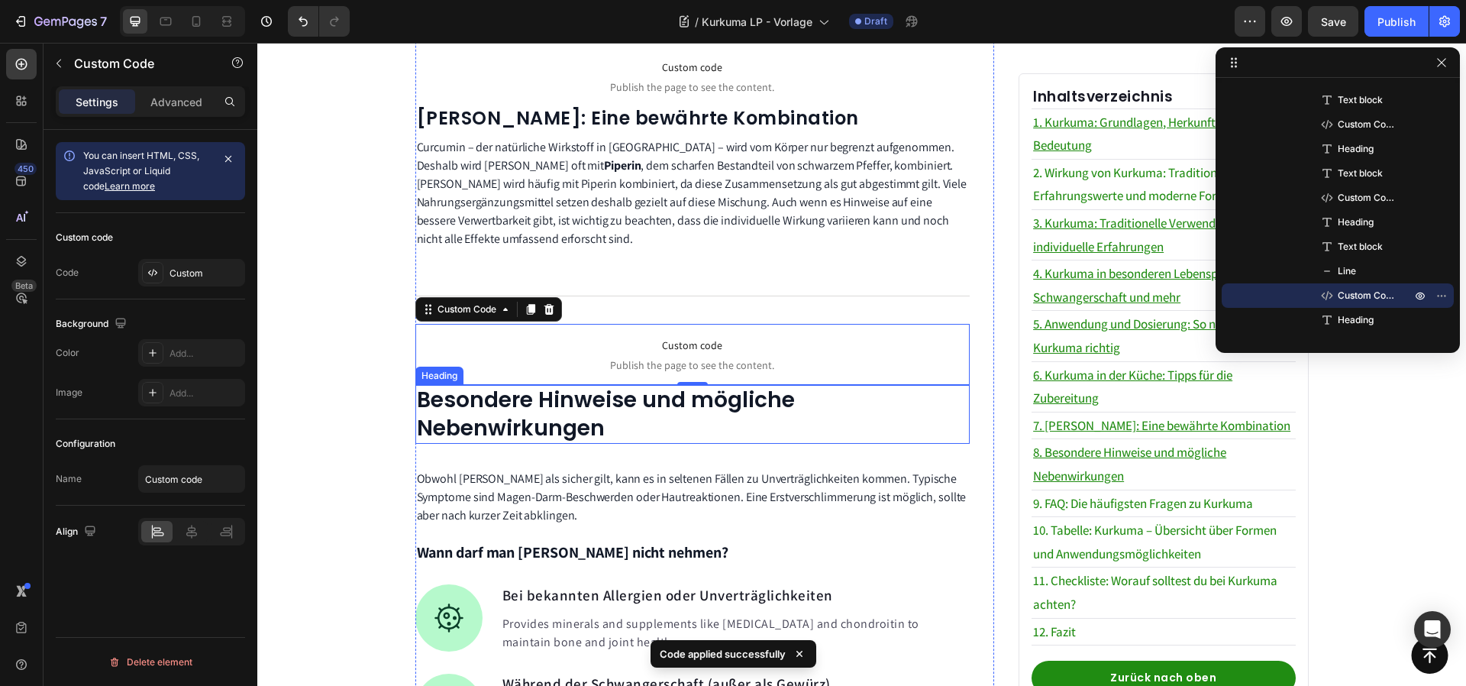
click at [666, 419] on h2 "Besondere Hinweise und mögliche Nebenwirkungen" at bounding box center [692, 414] width 555 height 59
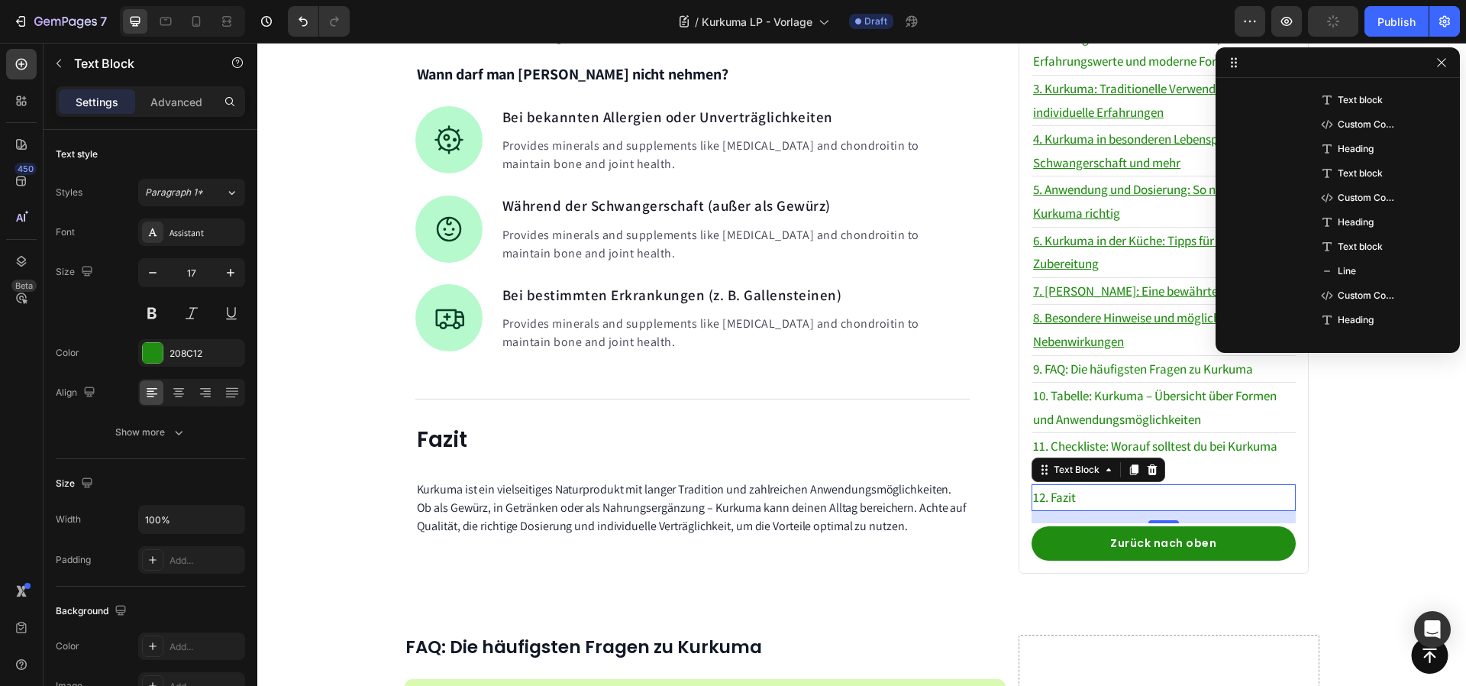
scroll to position [1756, 0]
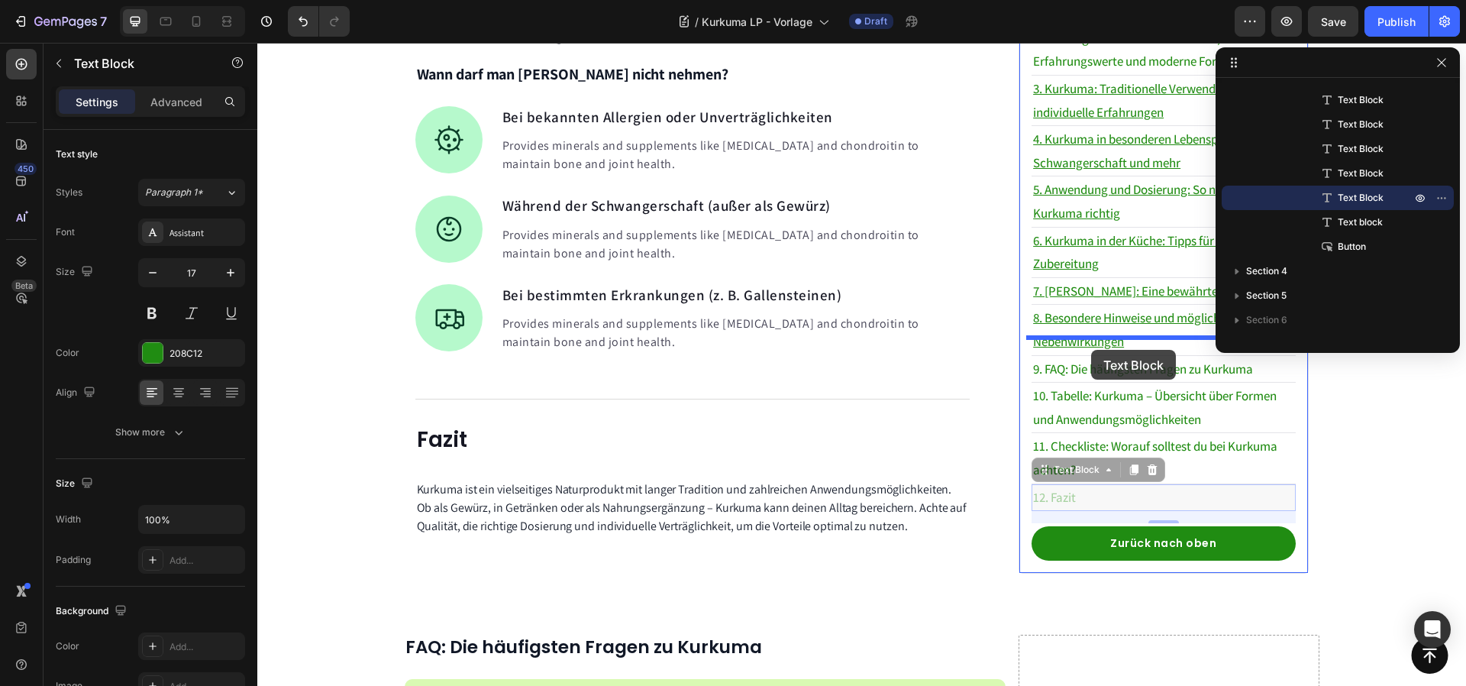
drag, startPoint x: 1096, startPoint y: 482, endPoint x: 1091, endPoint y: 350, distance: 132.2
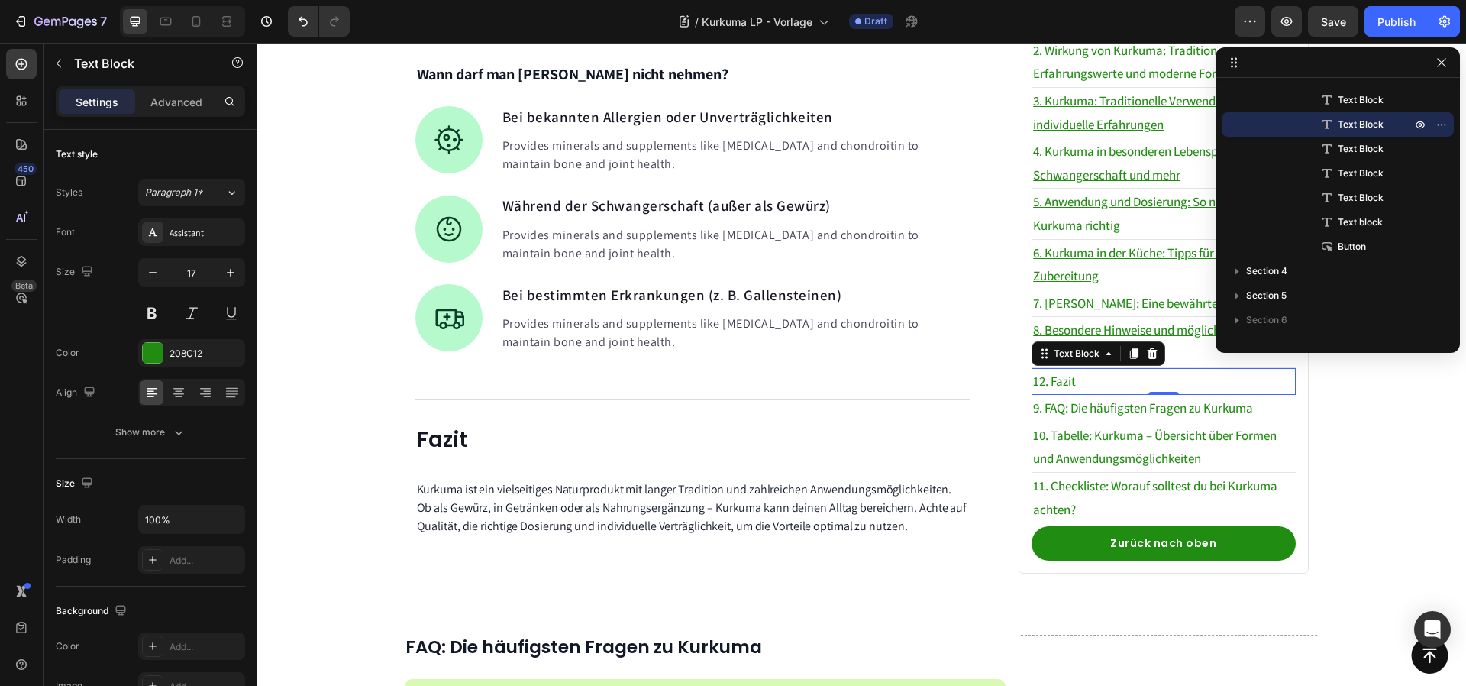
click at [1060, 370] on p "12. Fazit" at bounding box center [1163, 382] width 260 height 24
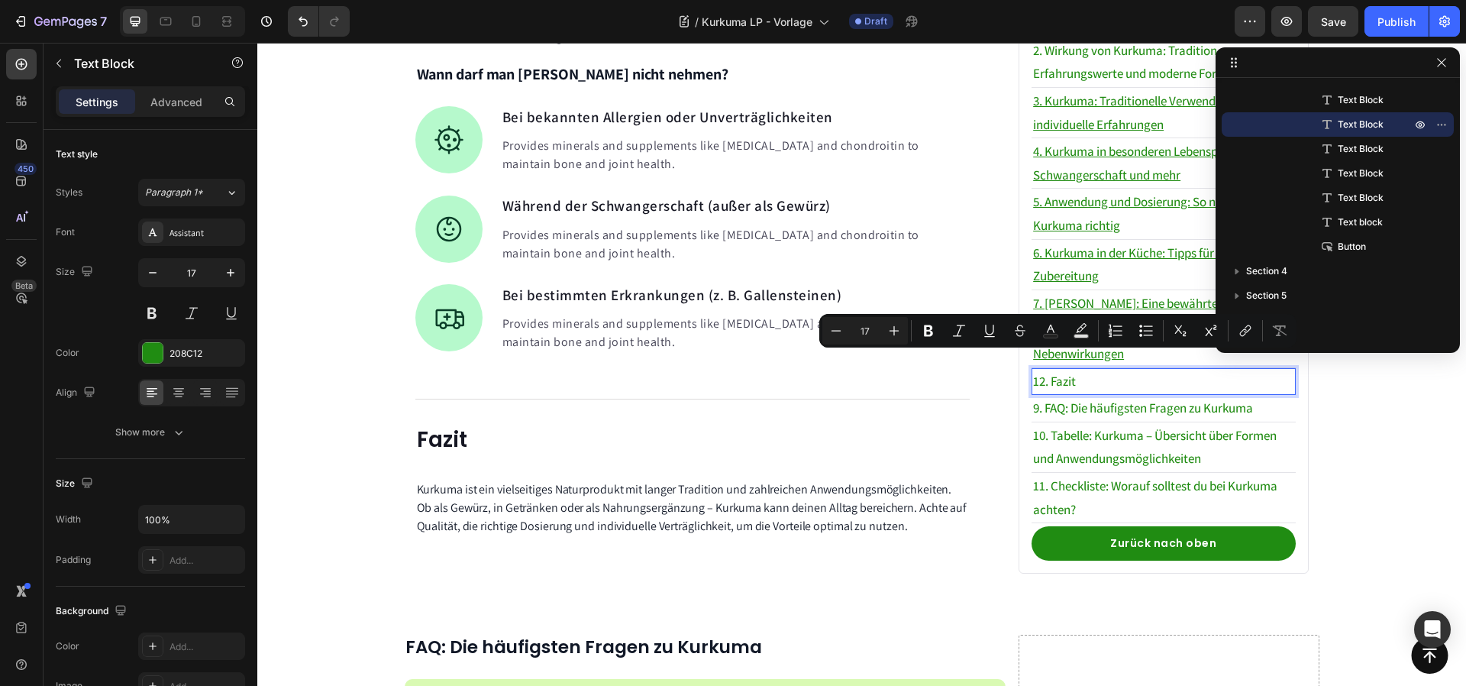
click at [1038, 370] on p "12. Fazit" at bounding box center [1163, 382] width 260 height 24
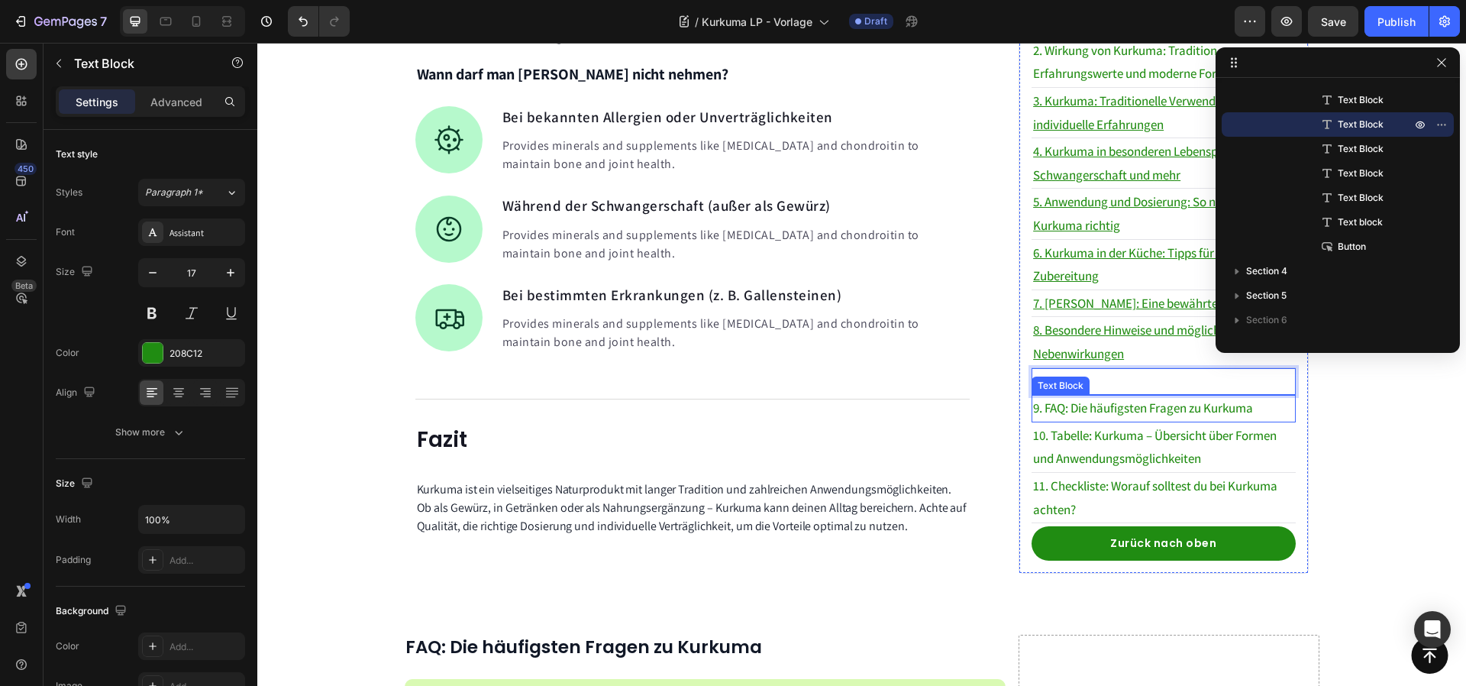
click at [1035, 396] on p "9. FAQ: Die häufigsten Fragen zu Kurkuma" at bounding box center [1163, 408] width 260 height 24
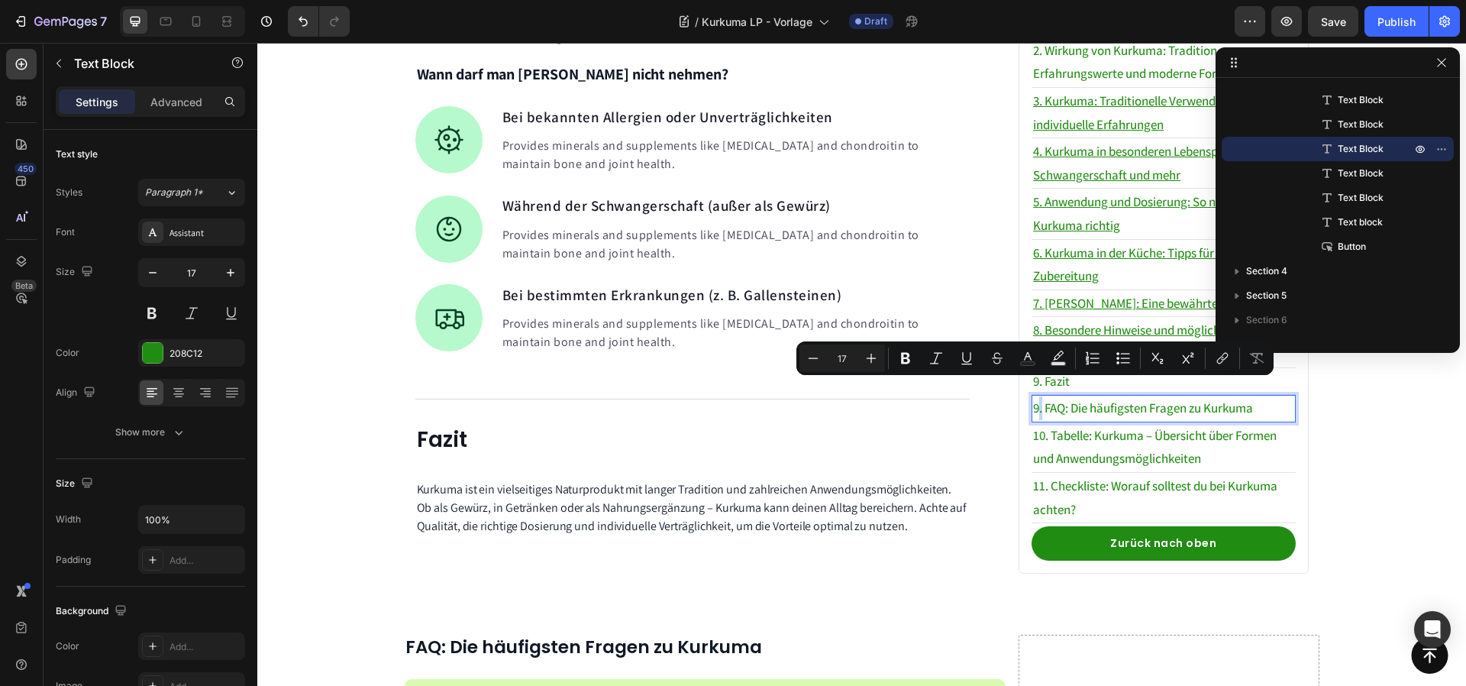
click at [1033, 396] on p "9. FAQ: Die häufigsten Fragen zu Kurkuma" at bounding box center [1163, 408] width 260 height 24
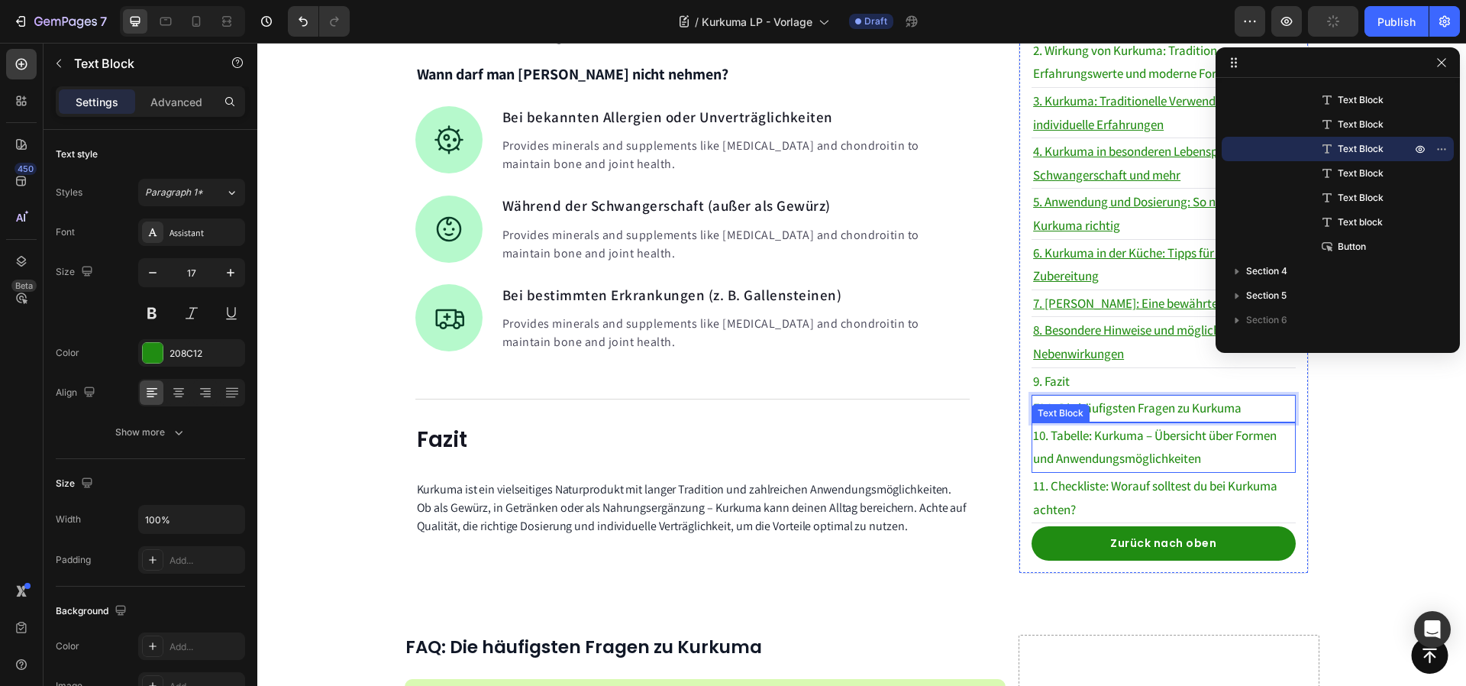
click at [1048, 424] on p "10. Tabelle: Kurkuma – Übersicht über Formen und Anwendungsmöglichkeiten" at bounding box center [1163, 447] width 260 height 47
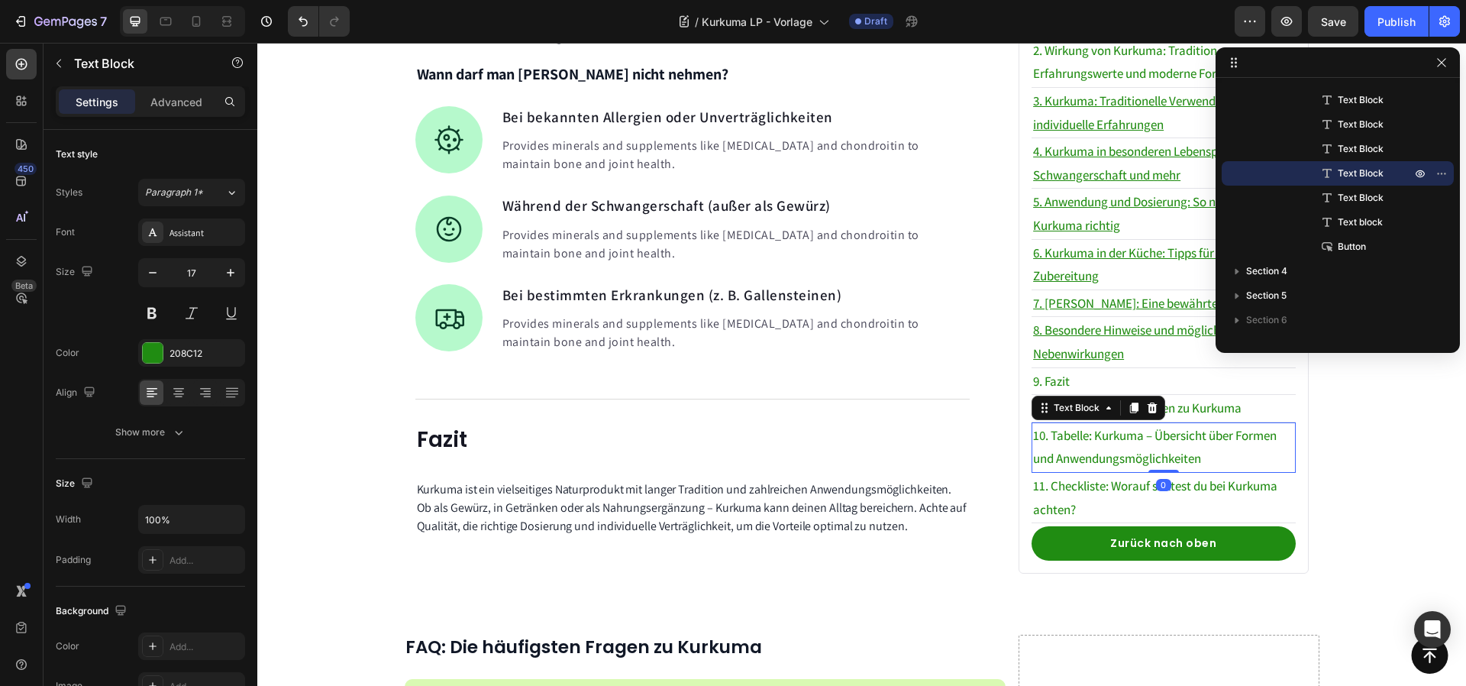
click at [1048, 424] on p "10. Tabelle: Kurkuma – Übersicht über Formen und Anwendungsmöglichkeiten" at bounding box center [1163, 447] width 260 height 47
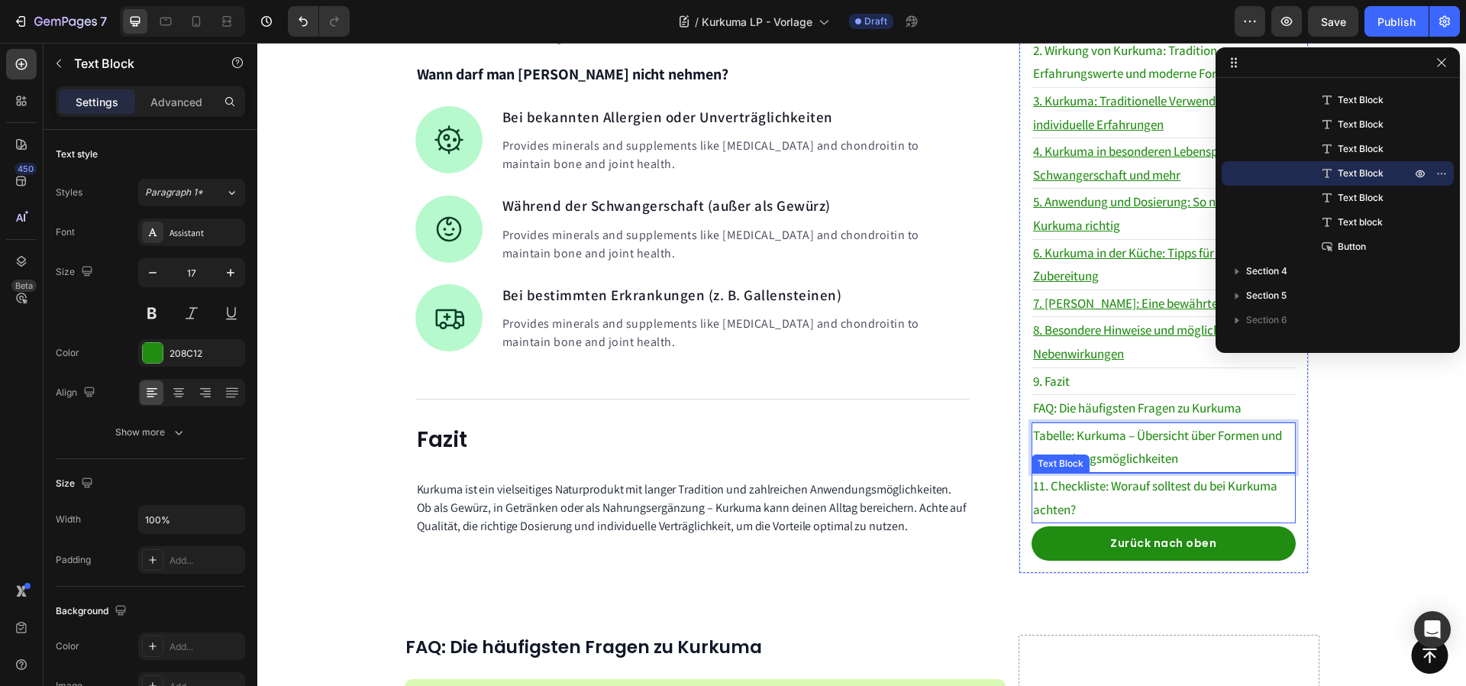
click at [1037, 474] on p "11. Checkliste: Worauf solltest du bei Kurkuma achten?" at bounding box center [1163, 497] width 260 height 47
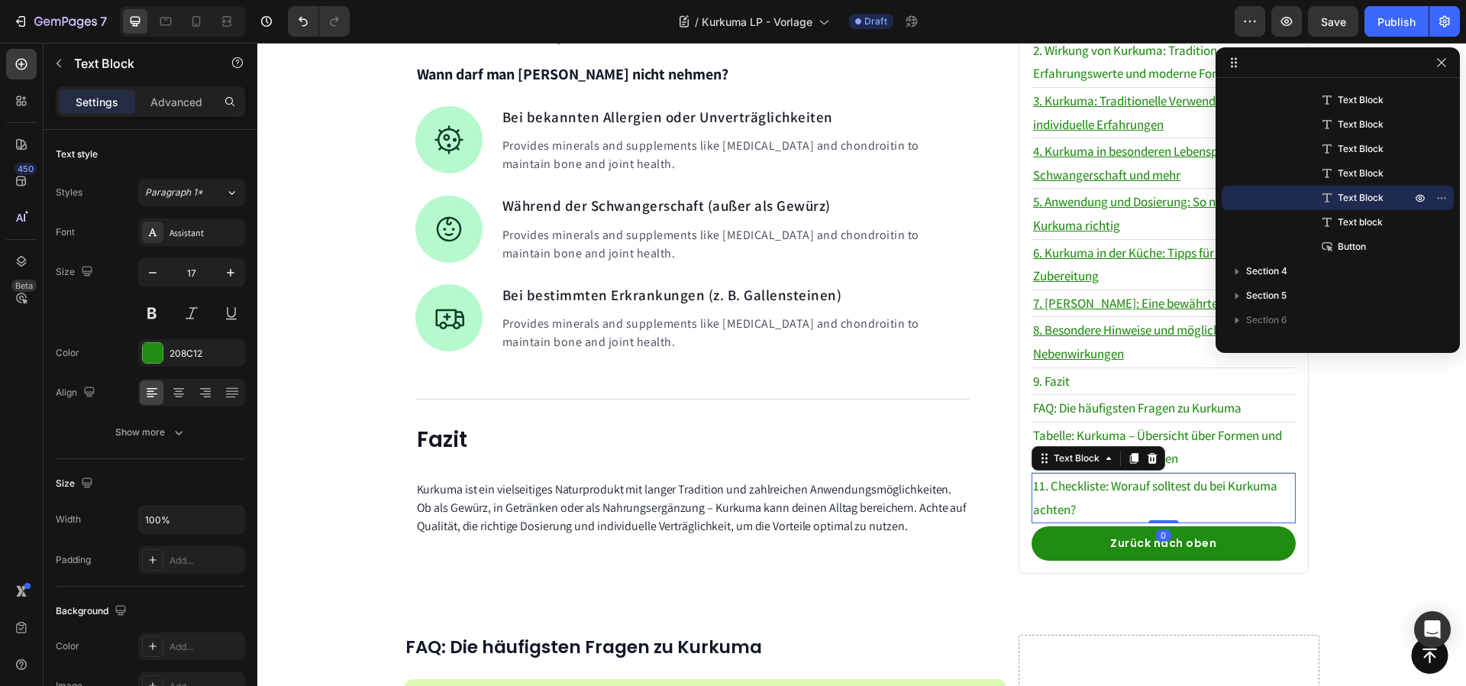
click at [1046, 474] on p "11. Checkliste: Worauf solltest du bei Kurkuma achten?" at bounding box center [1163, 497] width 260 height 47
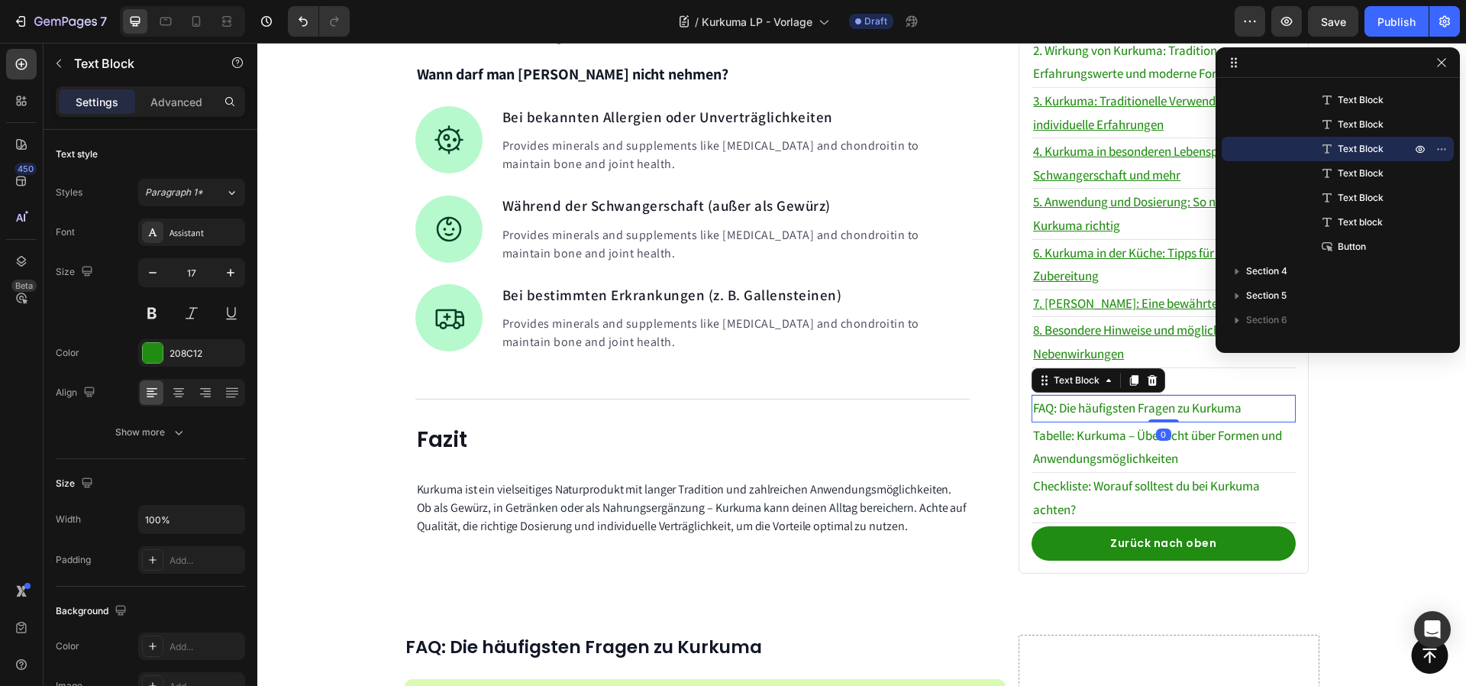
click at [1132, 396] on p "FAQ: Die häufigsten Fragen zu Kurkuma" at bounding box center [1163, 408] width 260 height 24
click at [1178, 370] on p "9. Fazit" at bounding box center [1163, 382] width 260 height 24
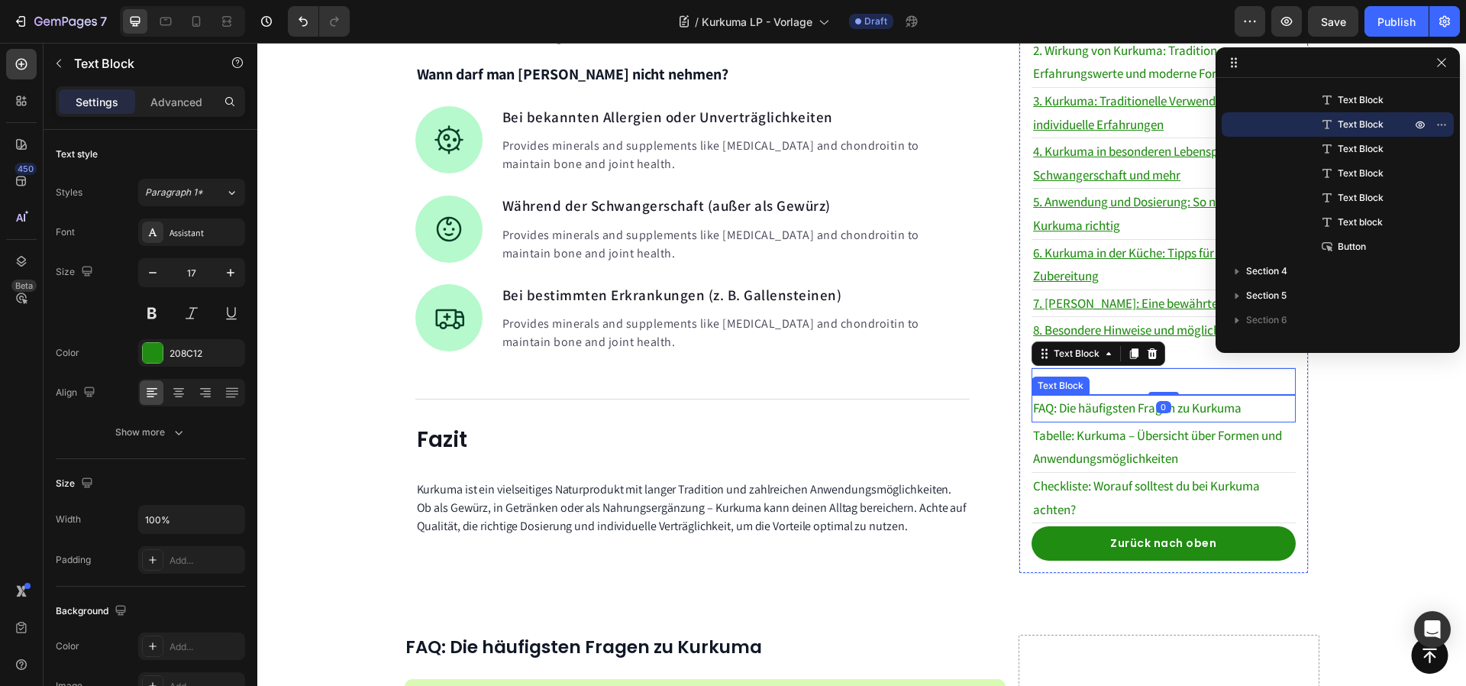
click at [1114, 396] on p "FAQ: Die häufigsten Fragen zu Kurkuma" at bounding box center [1163, 408] width 260 height 24
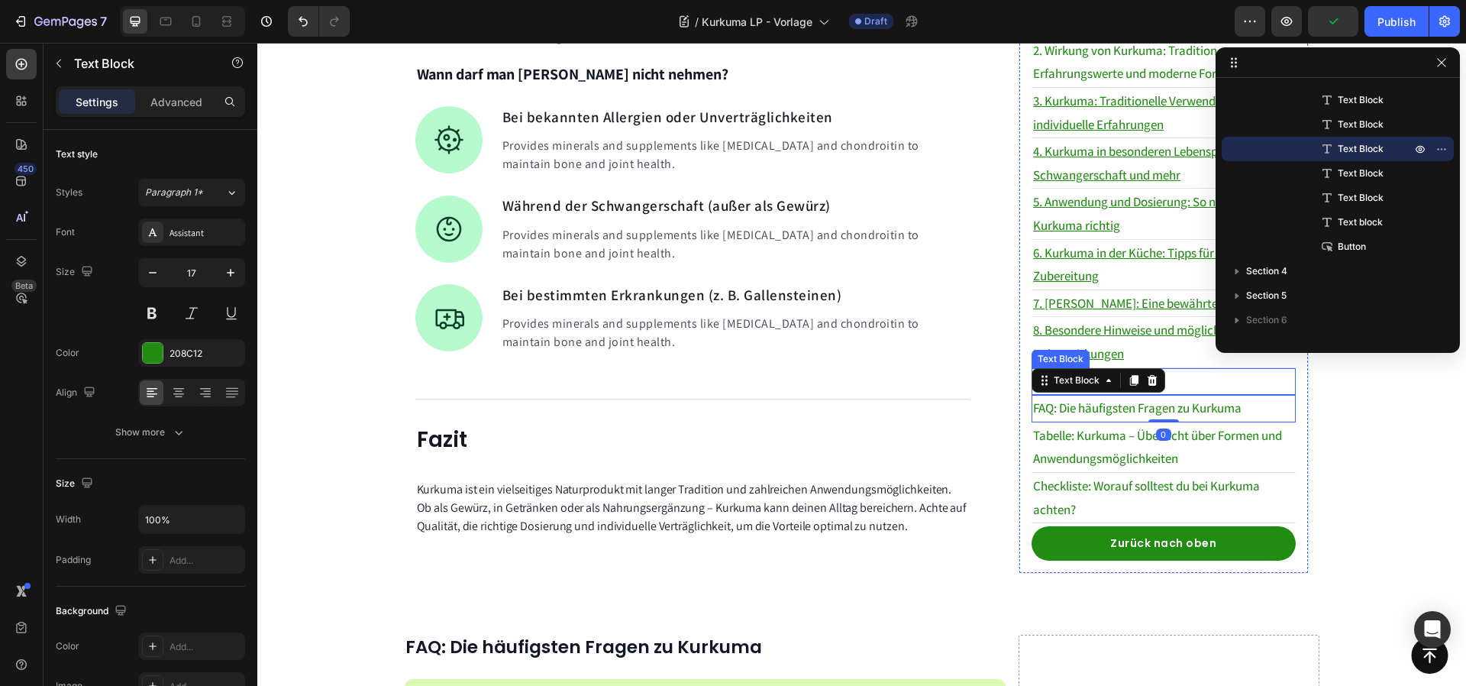
click at [1193, 370] on p "9. Fazit" at bounding box center [1163, 382] width 260 height 24
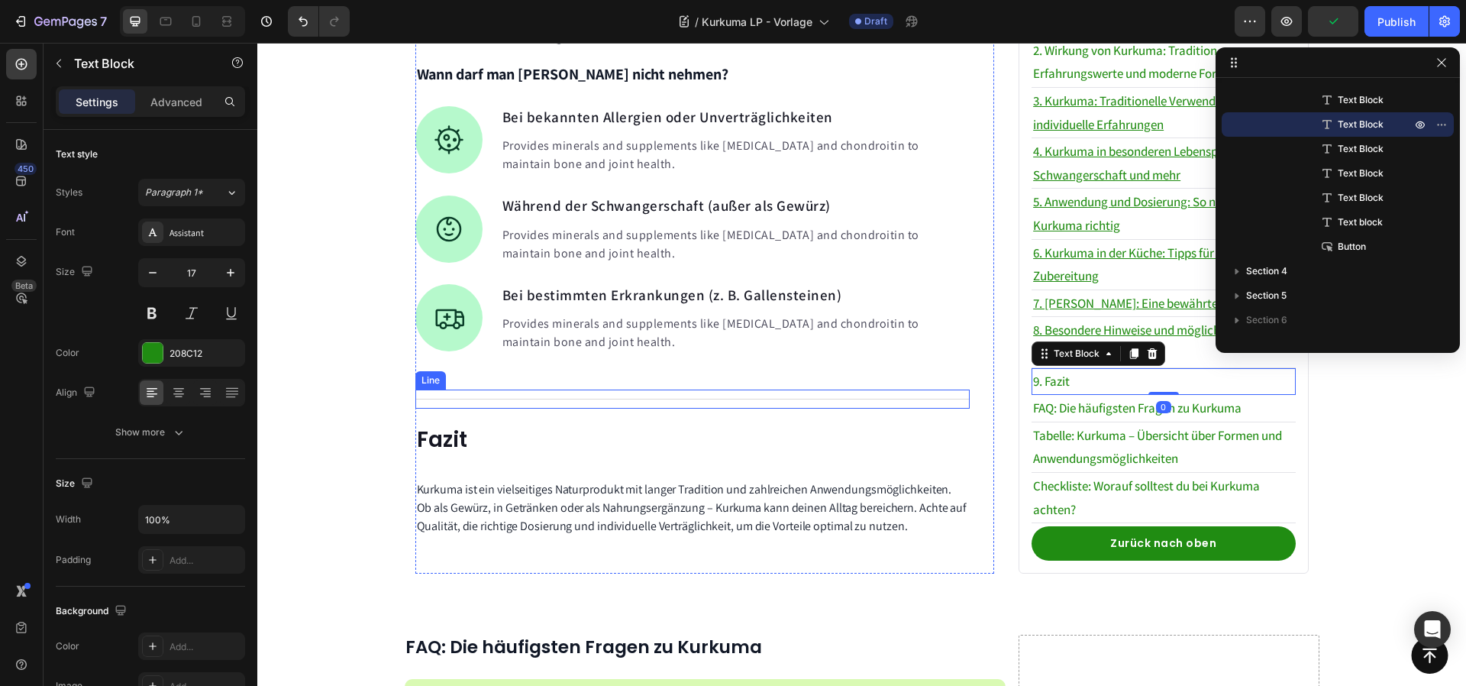
click at [441, 389] on div "Title Line" at bounding box center [692, 398] width 555 height 19
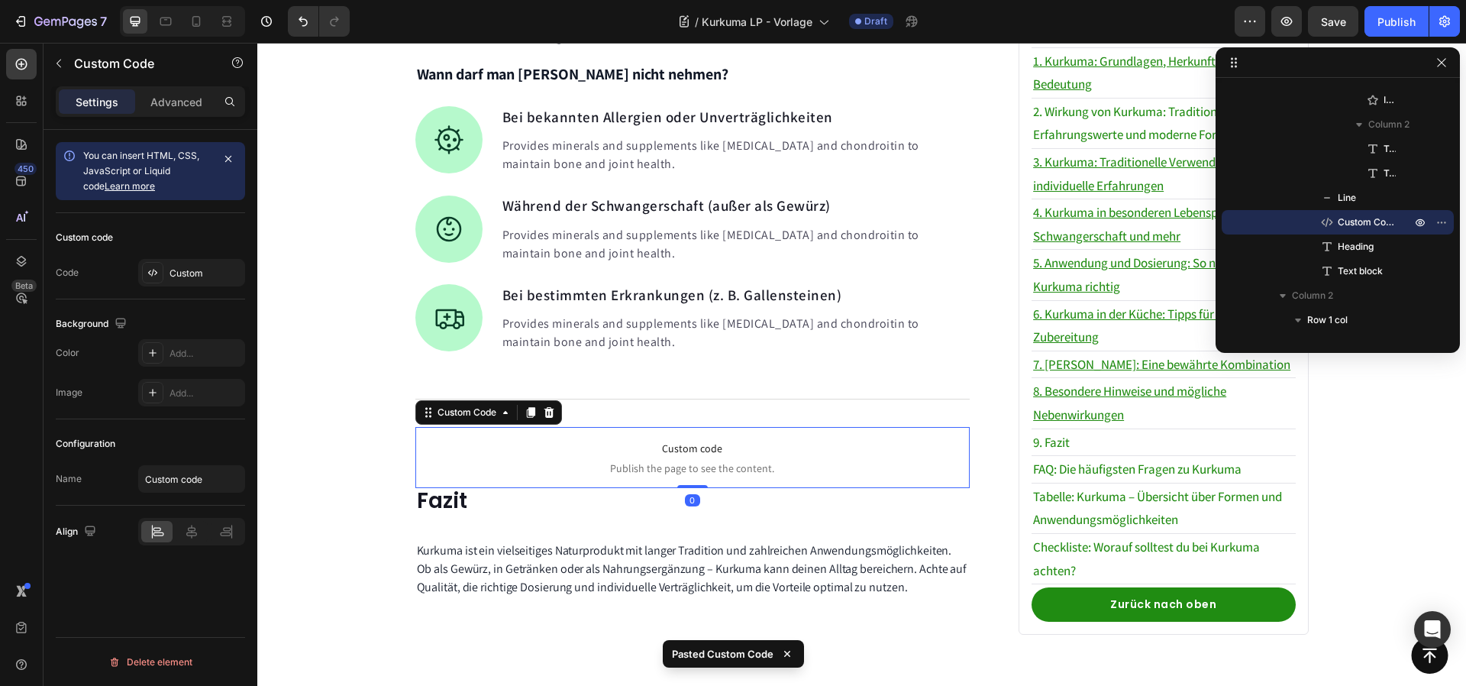
drag, startPoint x: 680, startPoint y: 486, endPoint x: 674, endPoint y: 420, distance: 66.8
click at [678, 444] on div "Custom code Publish the page to see the content. Custom Code 0" at bounding box center [692, 457] width 555 height 61
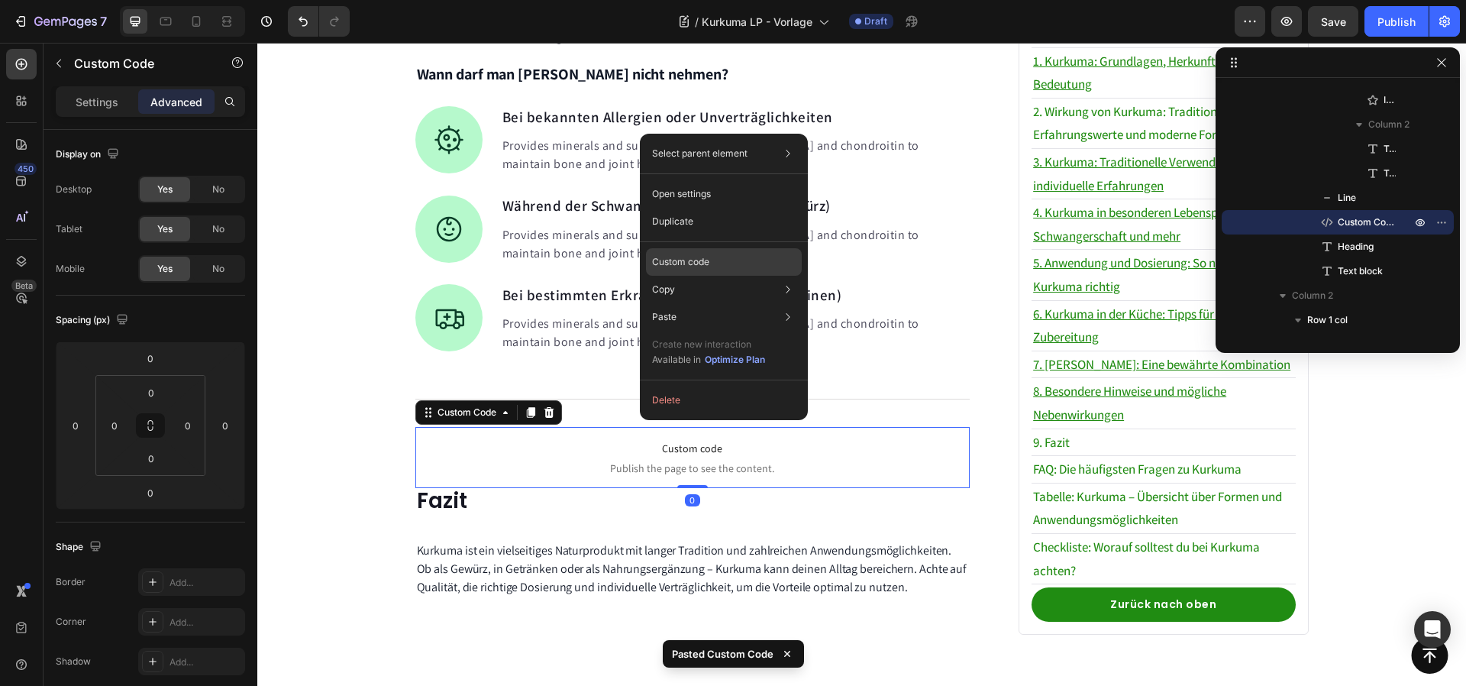
click at [713, 303] on div "Custom code" at bounding box center [724, 316] width 156 height 27
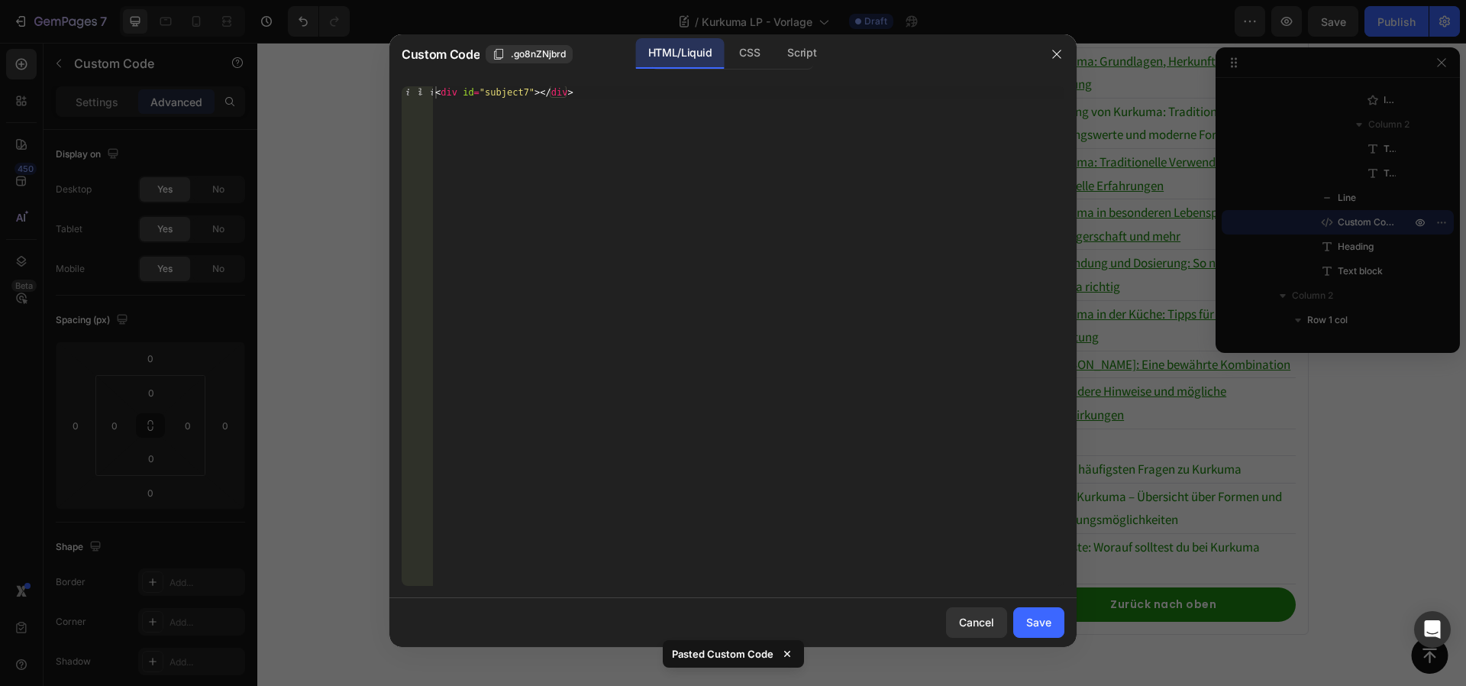
click at [529, 87] on div "< div id = "subject7" > </ div >" at bounding box center [748, 348] width 632 height 524
drag, startPoint x: 745, startPoint y: 67, endPoint x: 658, endPoint y: 92, distance: 89.7
click at [719, 69] on div "HTML/Liquid CSS Script" at bounding box center [732, 53] width 163 height 31
click at [775, 49] on div "CSS" at bounding box center [801, 53] width 53 height 31
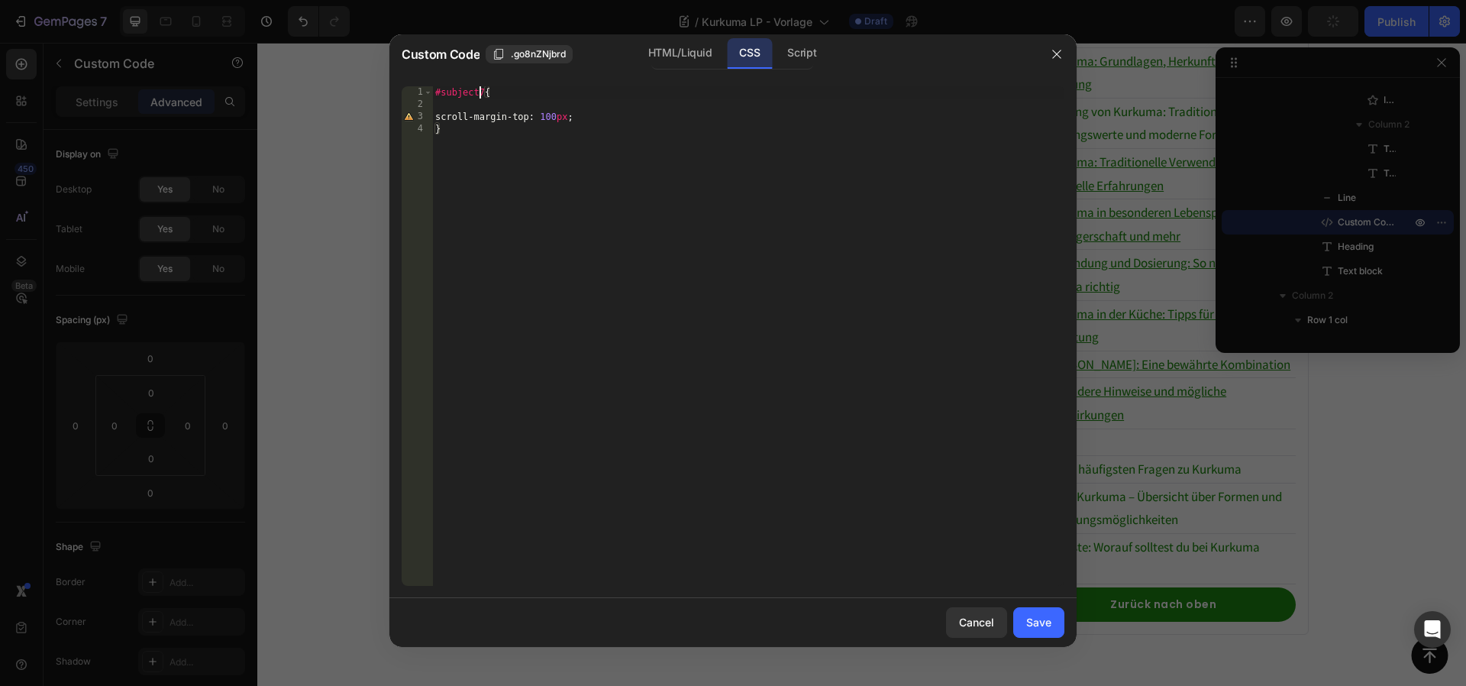
drag, startPoint x: 480, startPoint y: 97, endPoint x: 508, endPoint y: 146, distance: 56.5
click at [481, 97] on div "#subject7 { scroll-margin-top : 100 px ; }" at bounding box center [748, 348] width 632 height 524
type textarea "#subject9{"
click at [1050, 622] on div "Save" at bounding box center [1038, 622] width 25 height 16
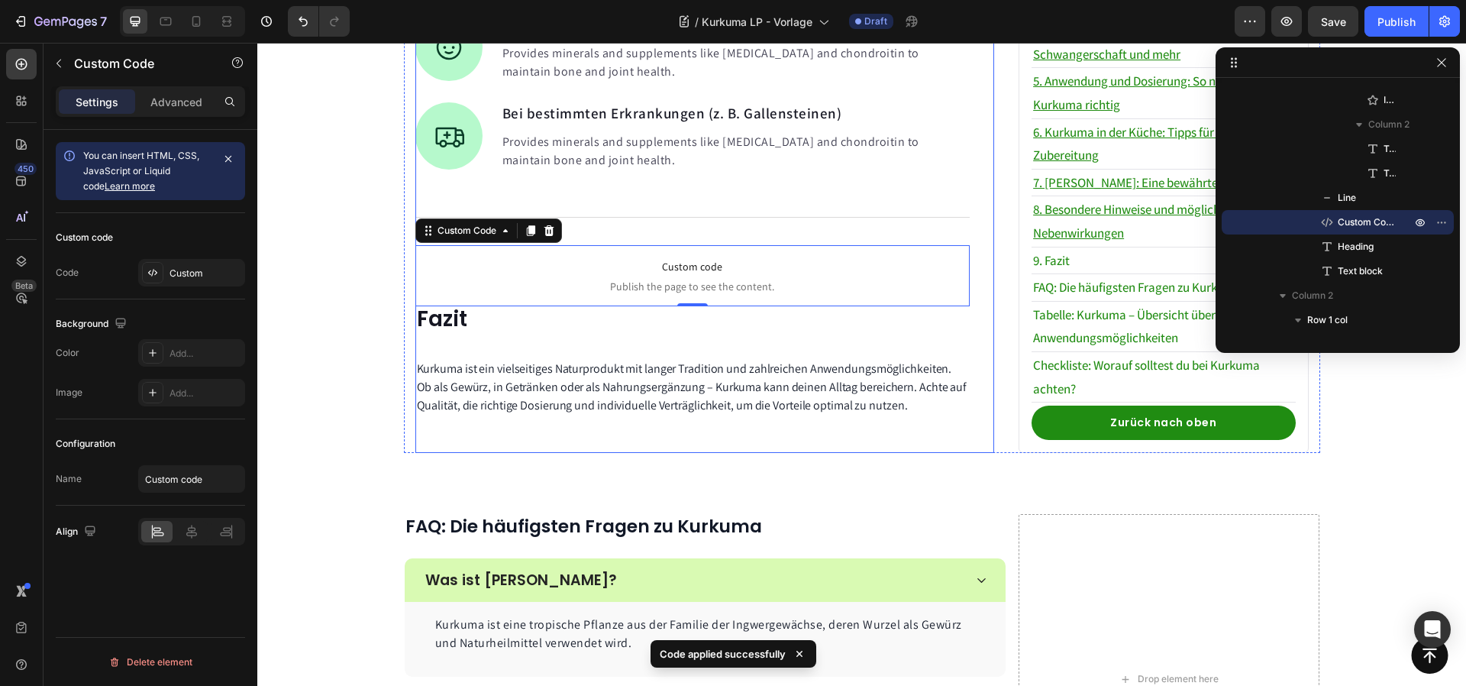
scroll to position [3233, 0]
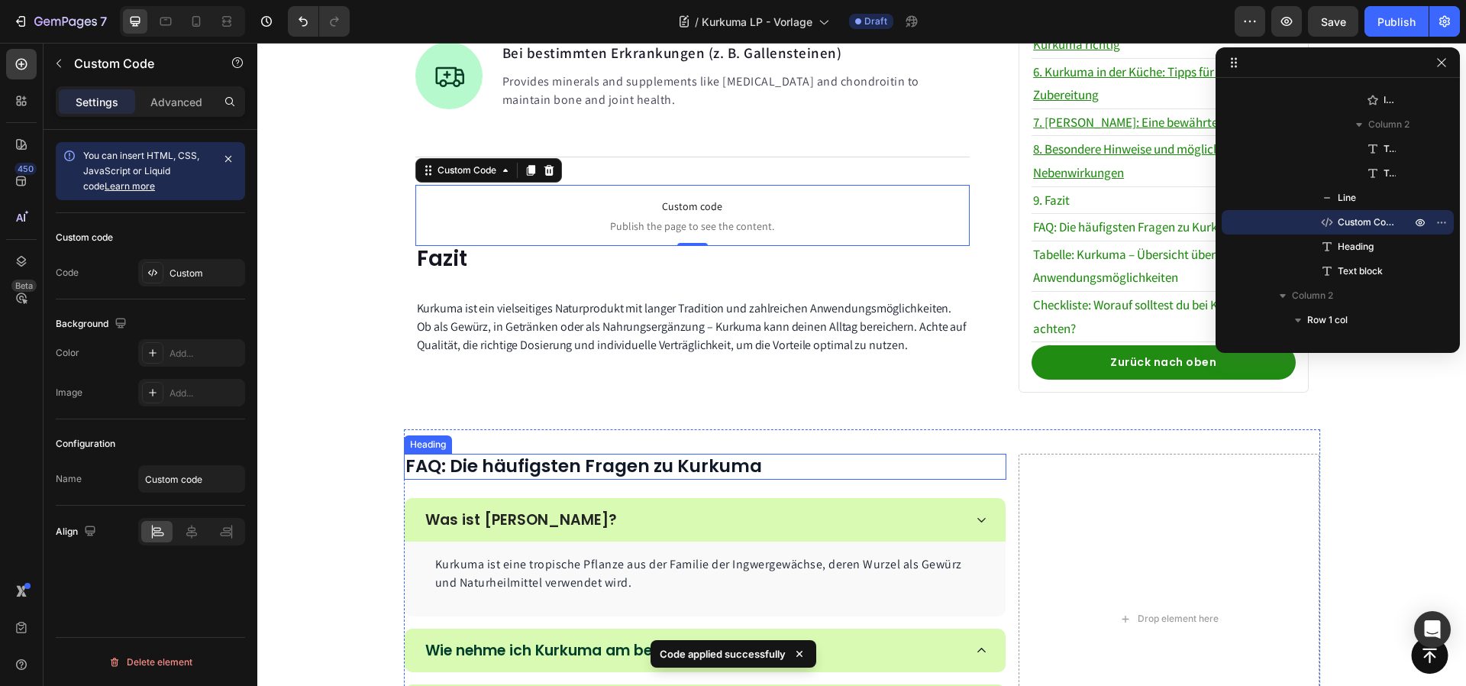
click at [489, 454] on strong "FAQ: Die häufigsten Fragen zu Kurkuma" at bounding box center [583, 466] width 357 height 24
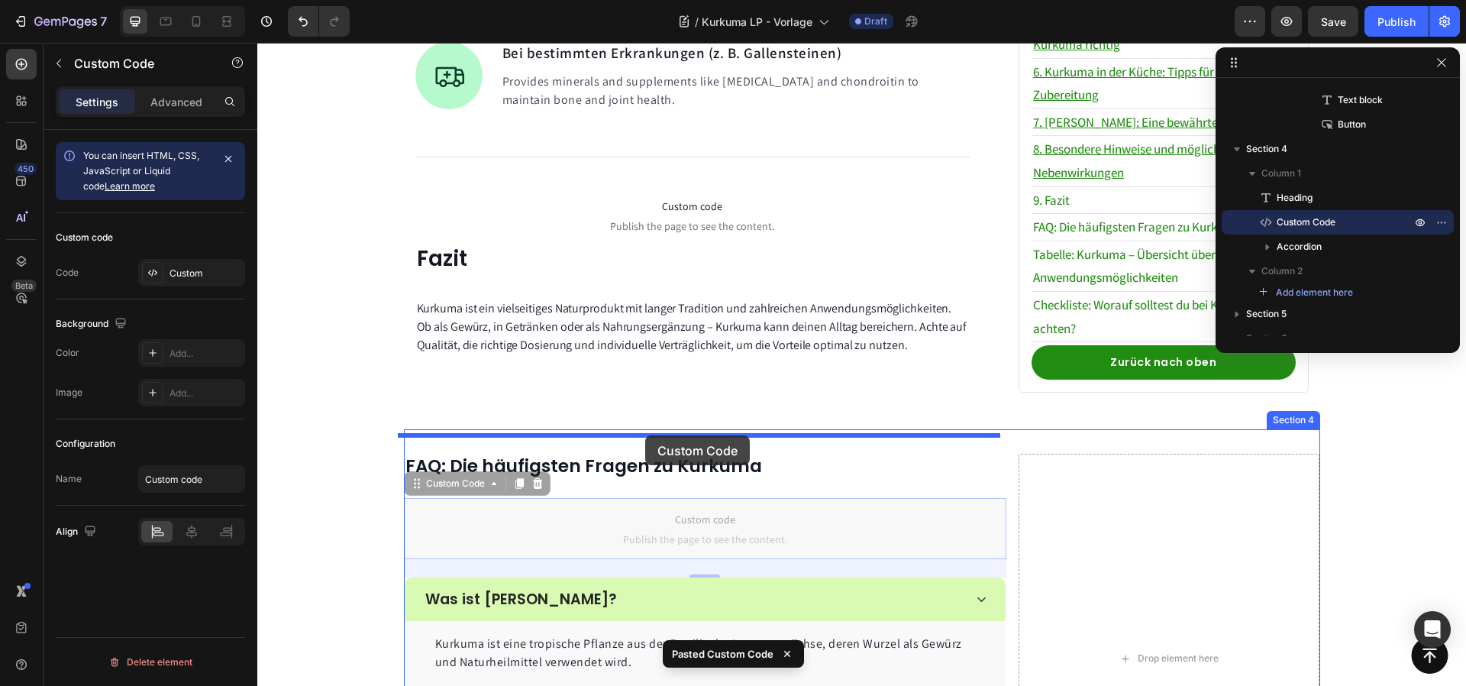
drag, startPoint x: 626, startPoint y: 499, endPoint x: 645, endPoint y: 435, distance: 66.9
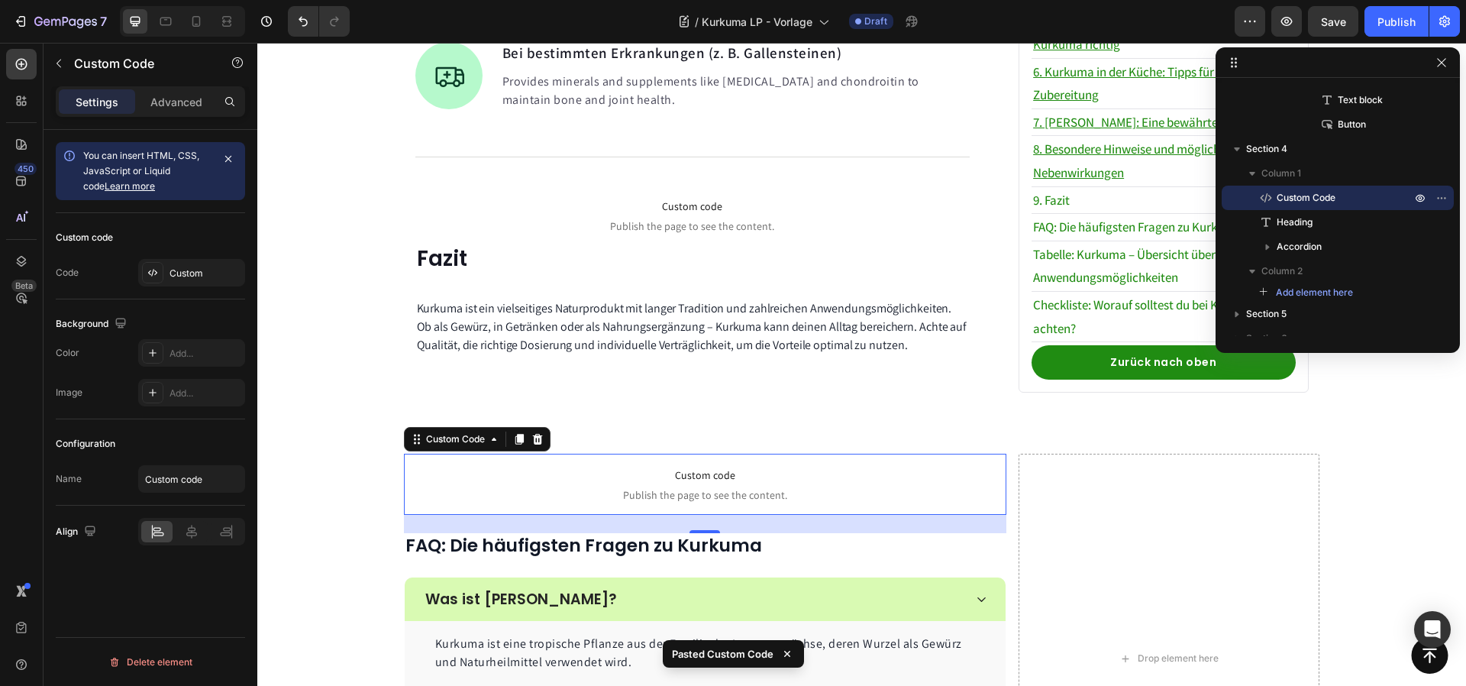
click at [702, 515] on div "24" at bounding box center [705, 524] width 603 height 18
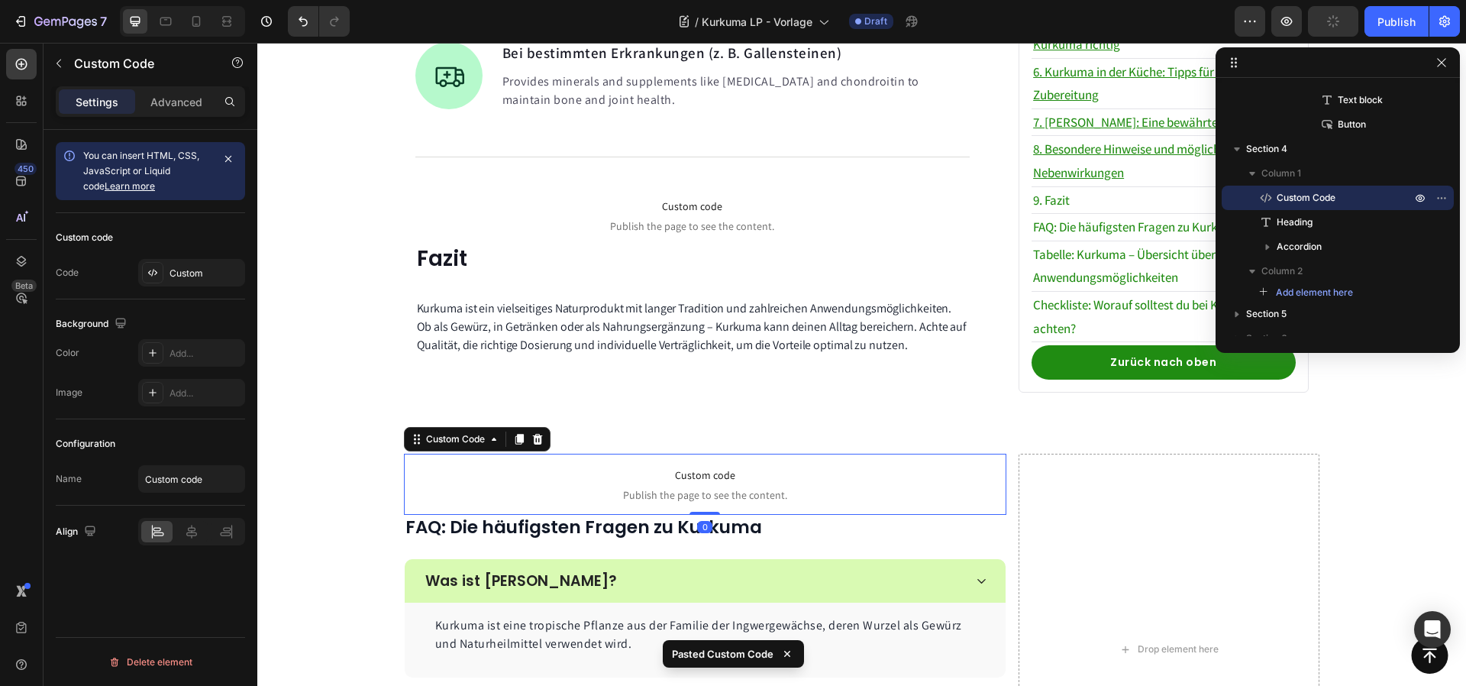
drag, startPoint x: 702, startPoint y: 512, endPoint x: 716, endPoint y: 473, distance: 41.3
click at [716, 473] on div "Custom code Publish the page to see the content. Custom Code 0" at bounding box center [705, 484] width 603 height 61
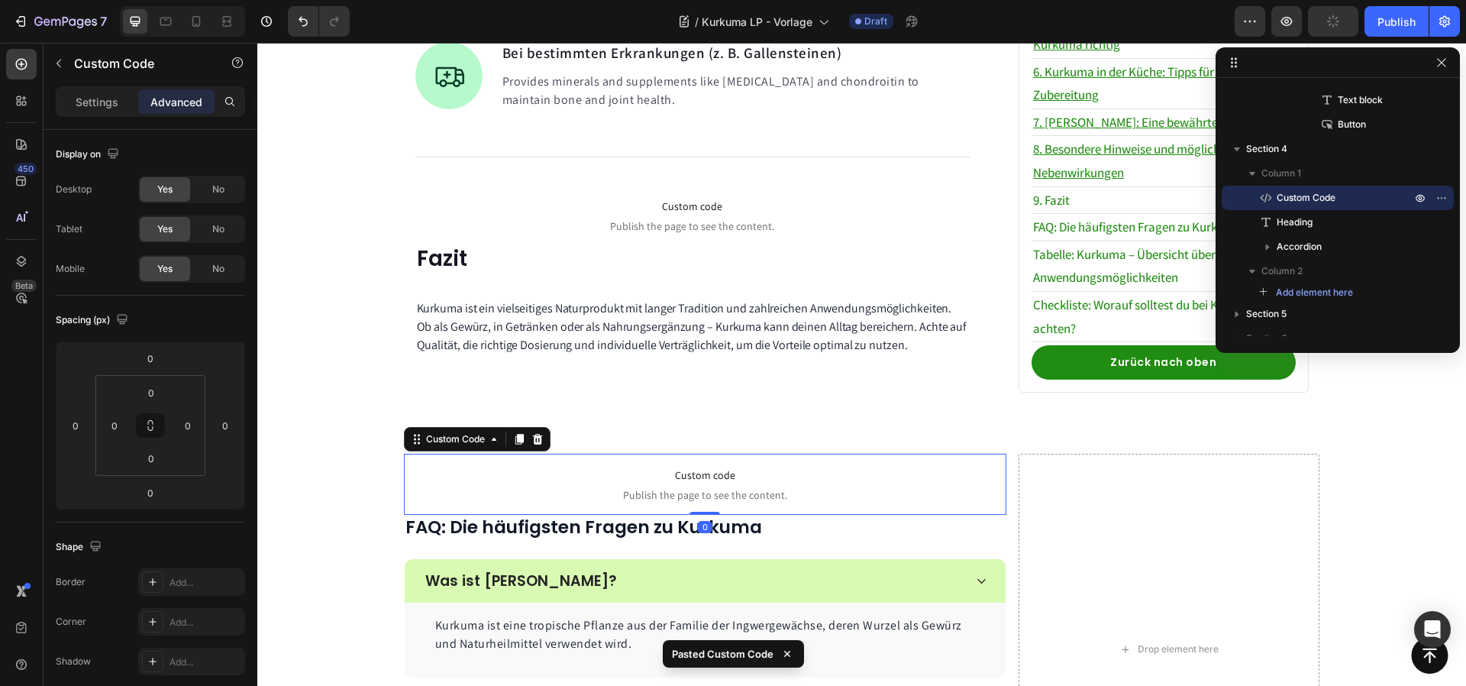
click at [551, 454] on p "Custom code Publish the page to see the content." at bounding box center [705, 484] width 603 height 61
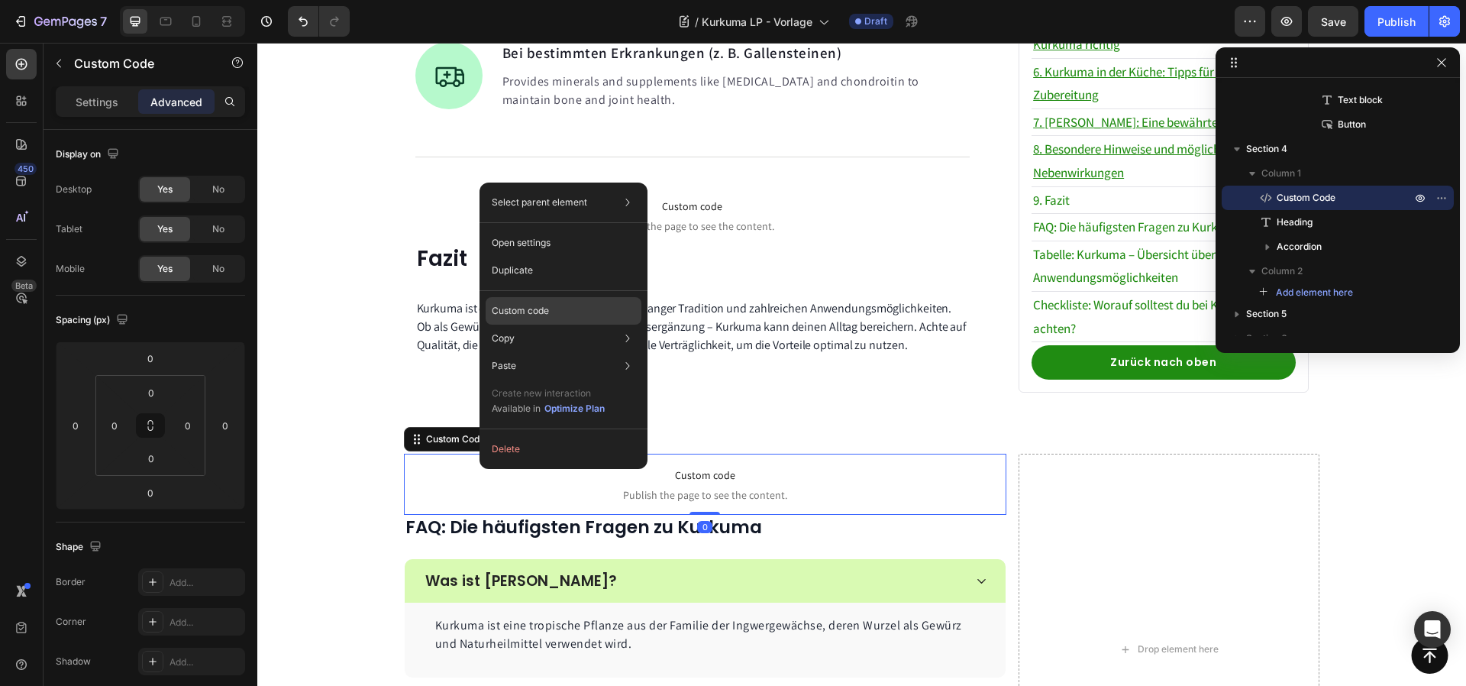
click at [551, 352] on div "Custom code" at bounding box center [564, 365] width 156 height 27
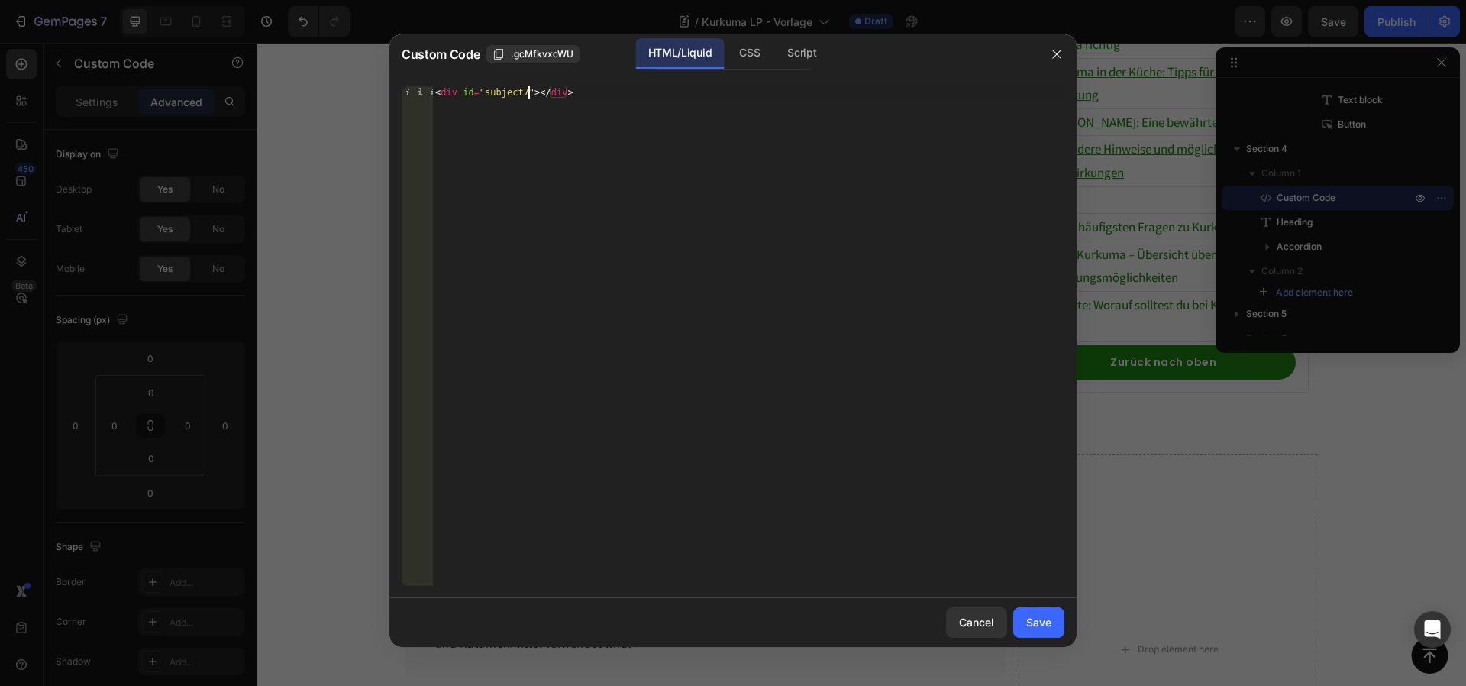
click at [528, 93] on div "< div id = "subject7" > </ div >" at bounding box center [748, 348] width 632 height 524
click at [741, 37] on div "Custom Code .gcMfkvxcWU HTML/Liquid CSS Script" at bounding box center [713, 54] width 648 height 40
click at [775, 53] on div "CSS" at bounding box center [801, 53] width 53 height 31
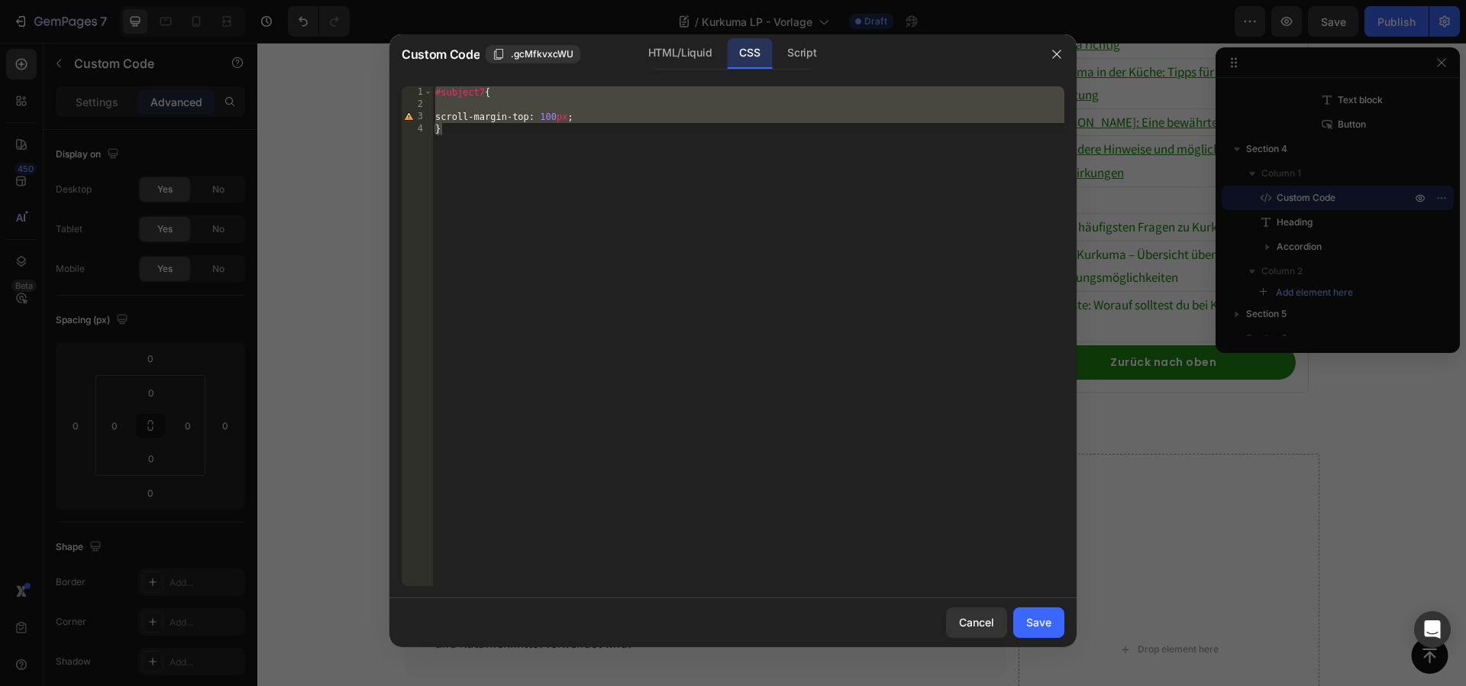
click at [484, 95] on div "#subject7 { scroll-margin-top : 100 px ; }" at bounding box center [748, 348] width 632 height 524
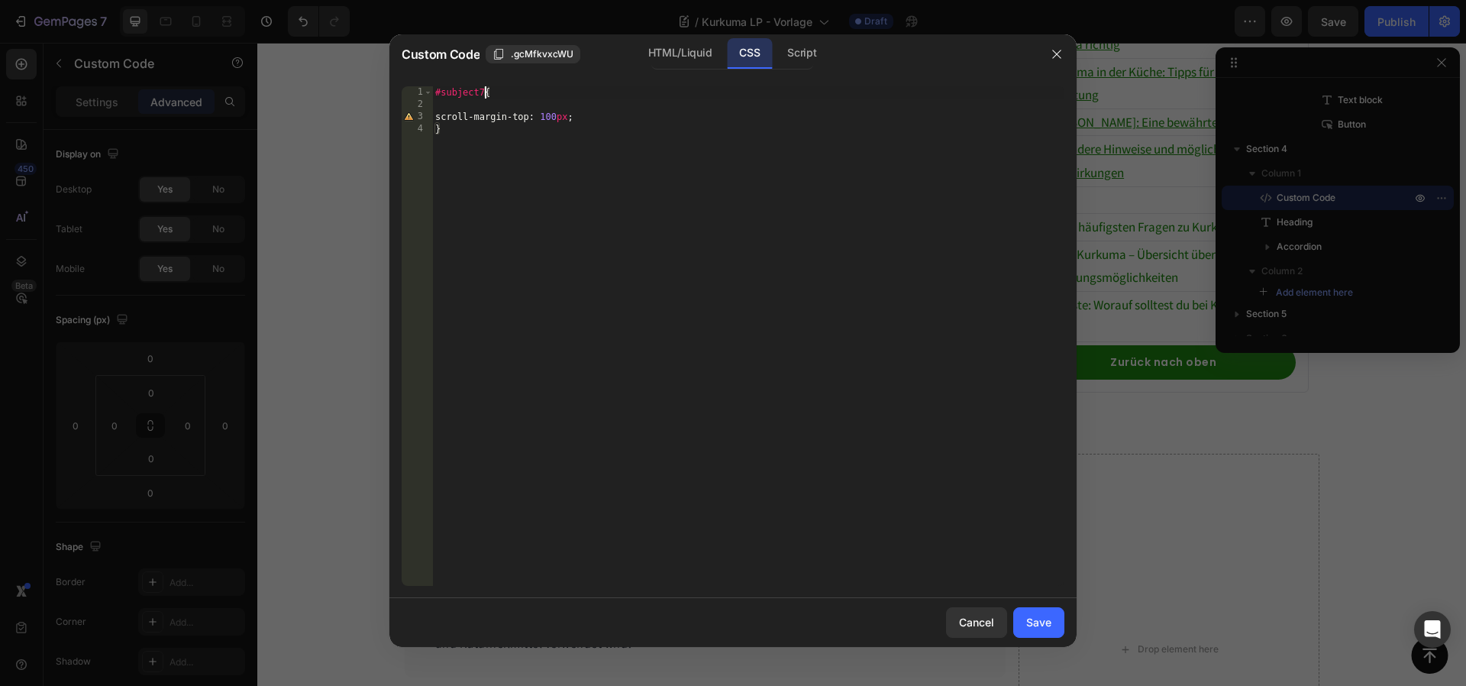
scroll to position [0, 4]
type textarea "#subject10{"
drag, startPoint x: 1042, startPoint y: 619, endPoint x: 716, endPoint y: 522, distance: 341.1
click at [1042, 619] on div "Save" at bounding box center [1038, 622] width 25 height 16
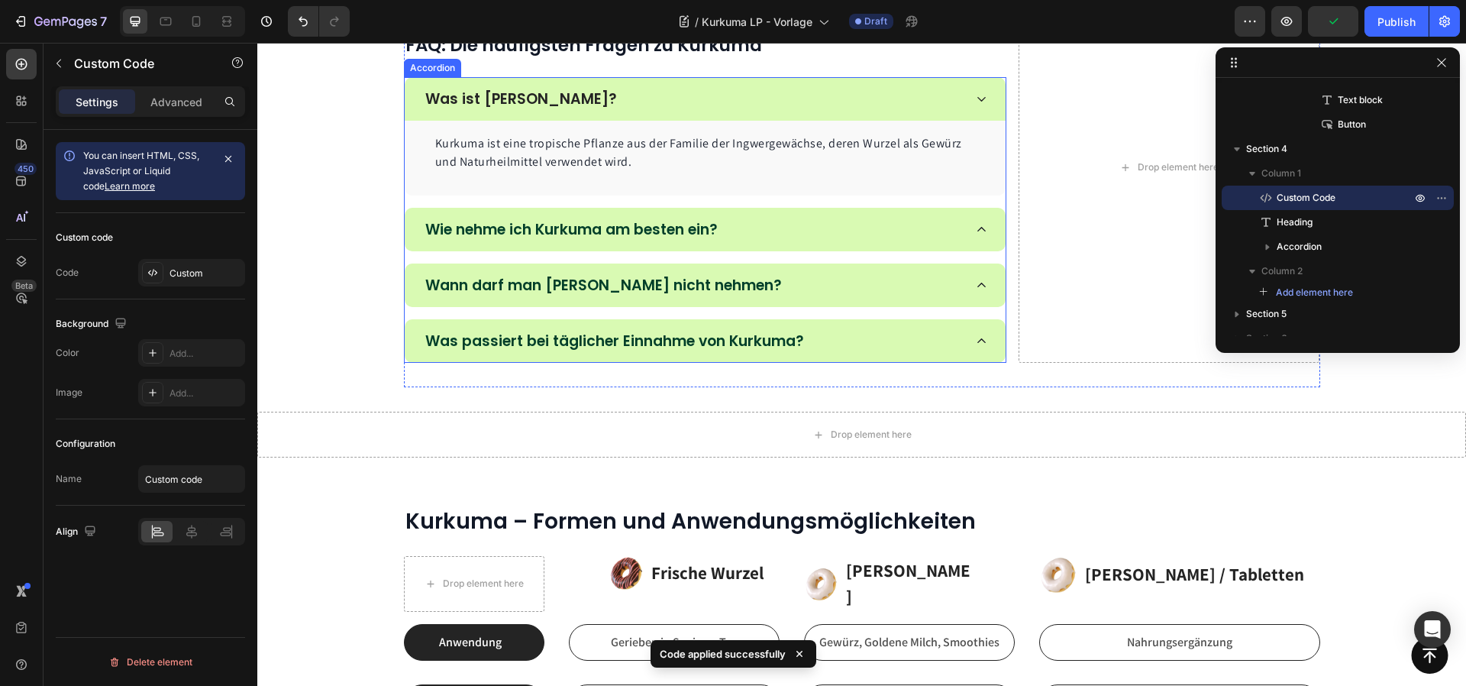
scroll to position [3759, 0]
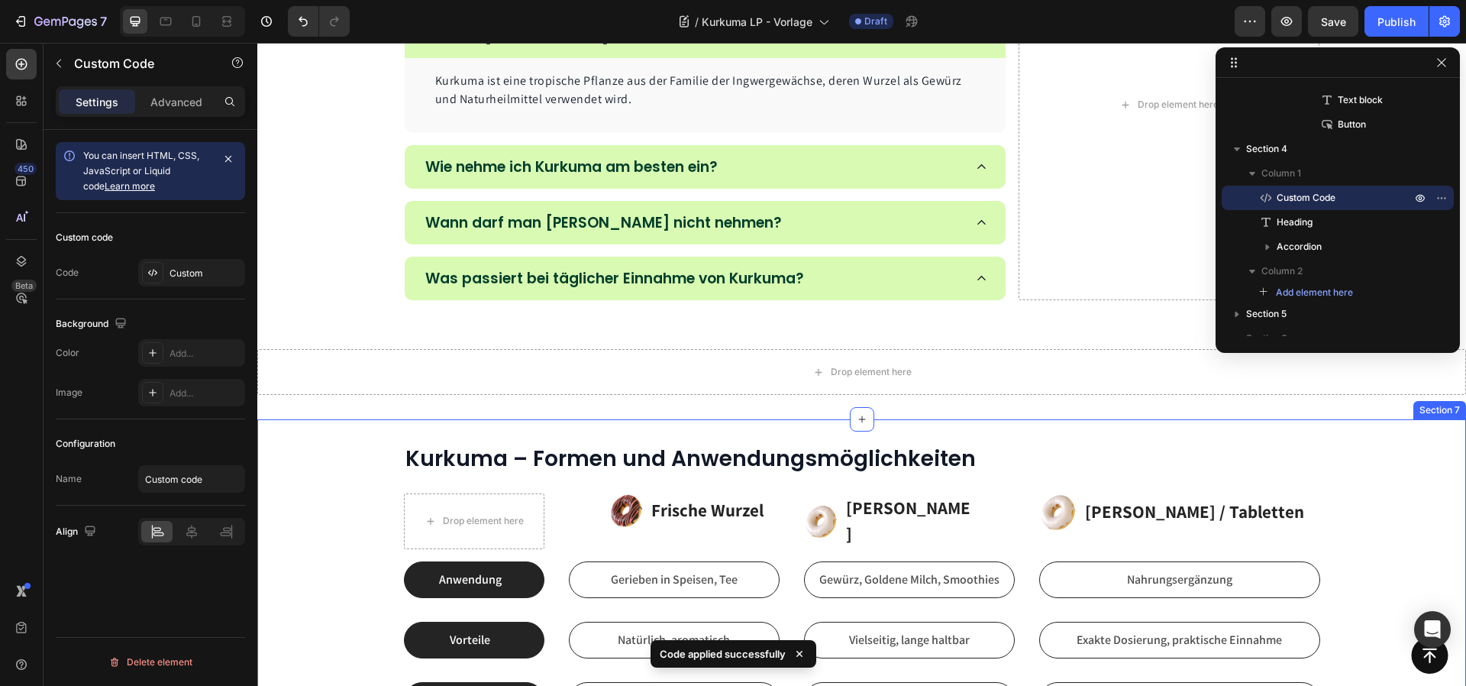
click at [645, 438] on div "Image Frische Wurzel Text block Icon List Anwendung Text block Row Gerieben in …" at bounding box center [861, 595] width 1209 height 353
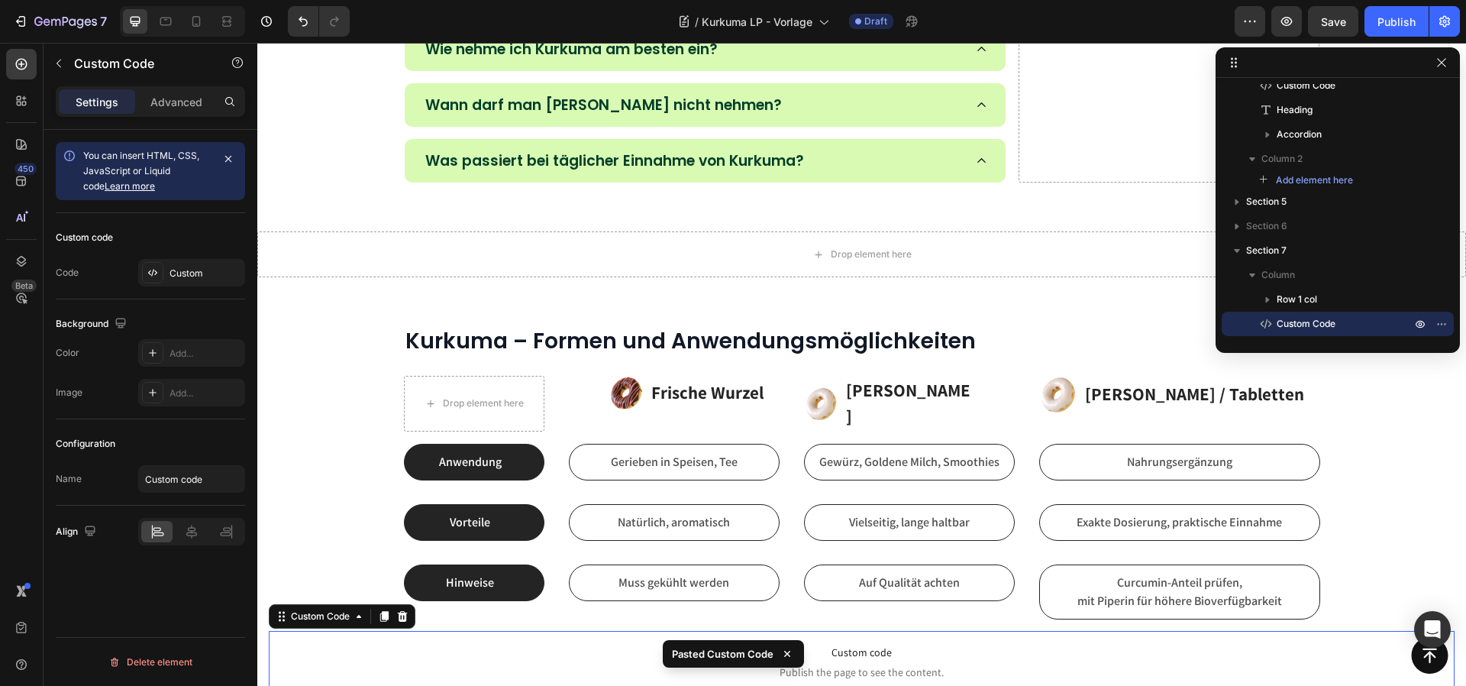
scroll to position [3945, 0]
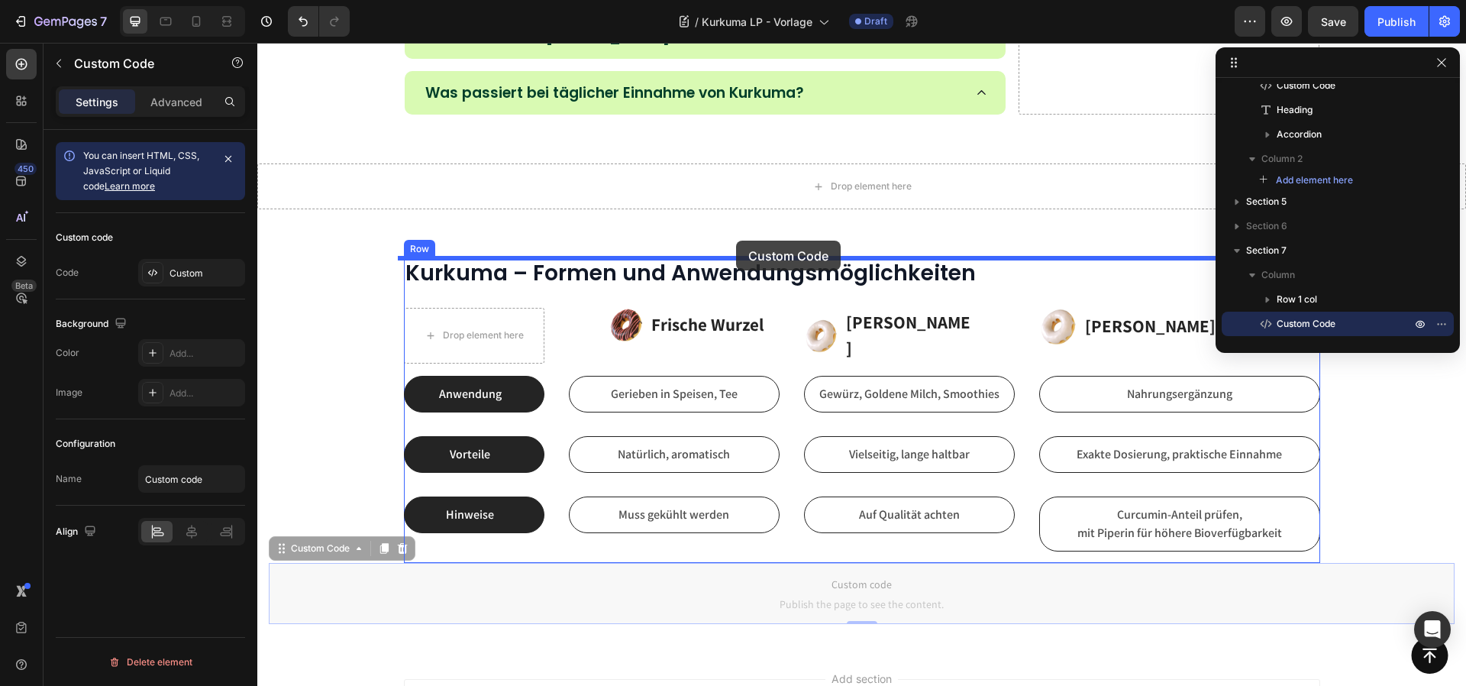
drag, startPoint x: 644, startPoint y: 578, endPoint x: 736, endPoint y: 241, distance: 349.9
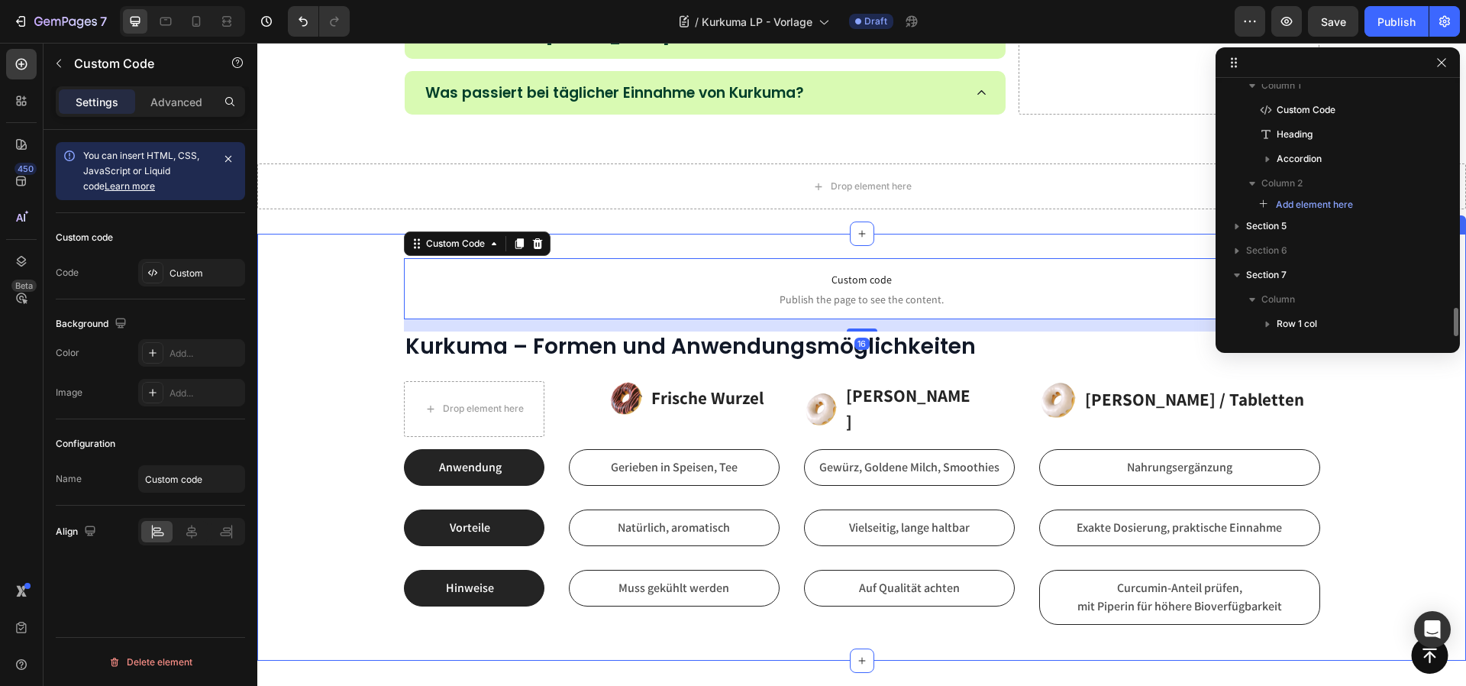
scroll to position [1990, 0]
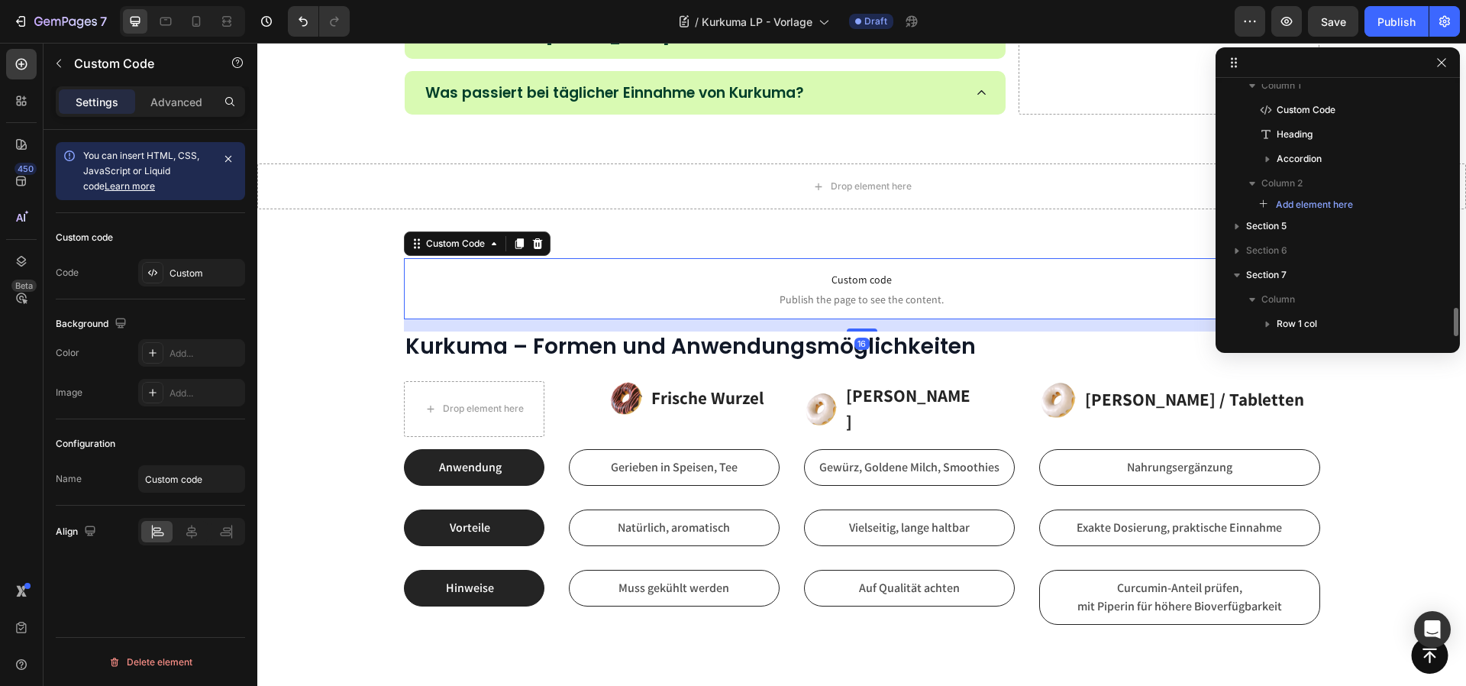
click at [721, 292] on span "Publish the page to see the content." at bounding box center [862, 299] width 916 height 15
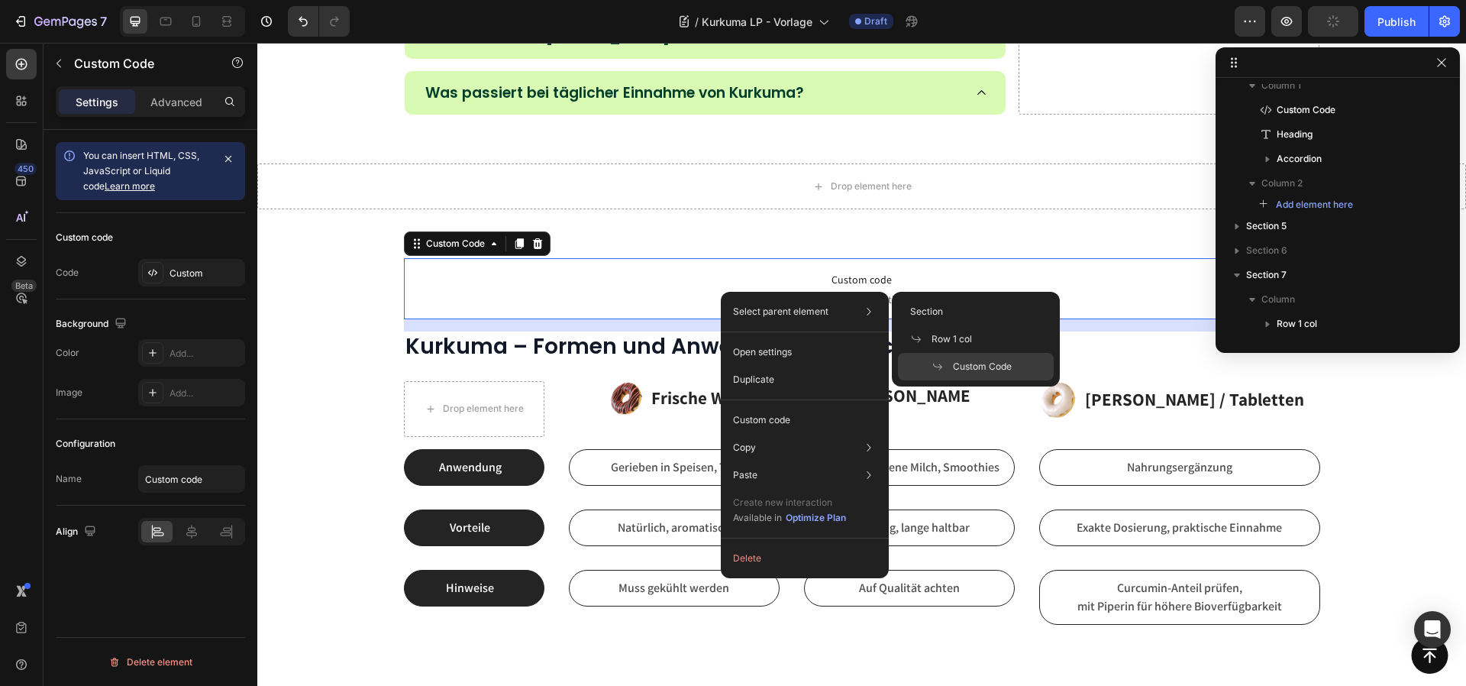
click at [870, 269] on p "Custom code Publish the page to see the content." at bounding box center [862, 288] width 916 height 61
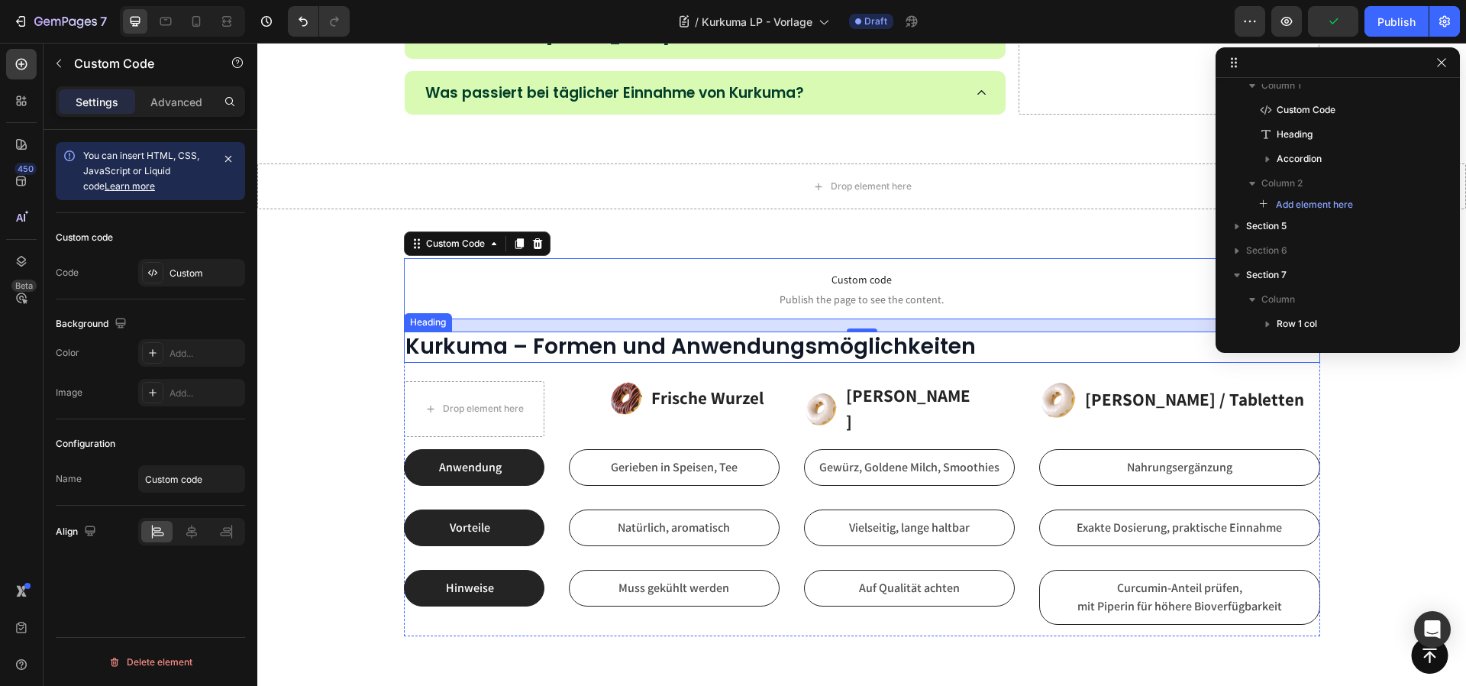
click at [858, 333] on strong "Kurkuma – Formen und Anwendungsmöglichkeiten" at bounding box center [690, 346] width 570 height 30
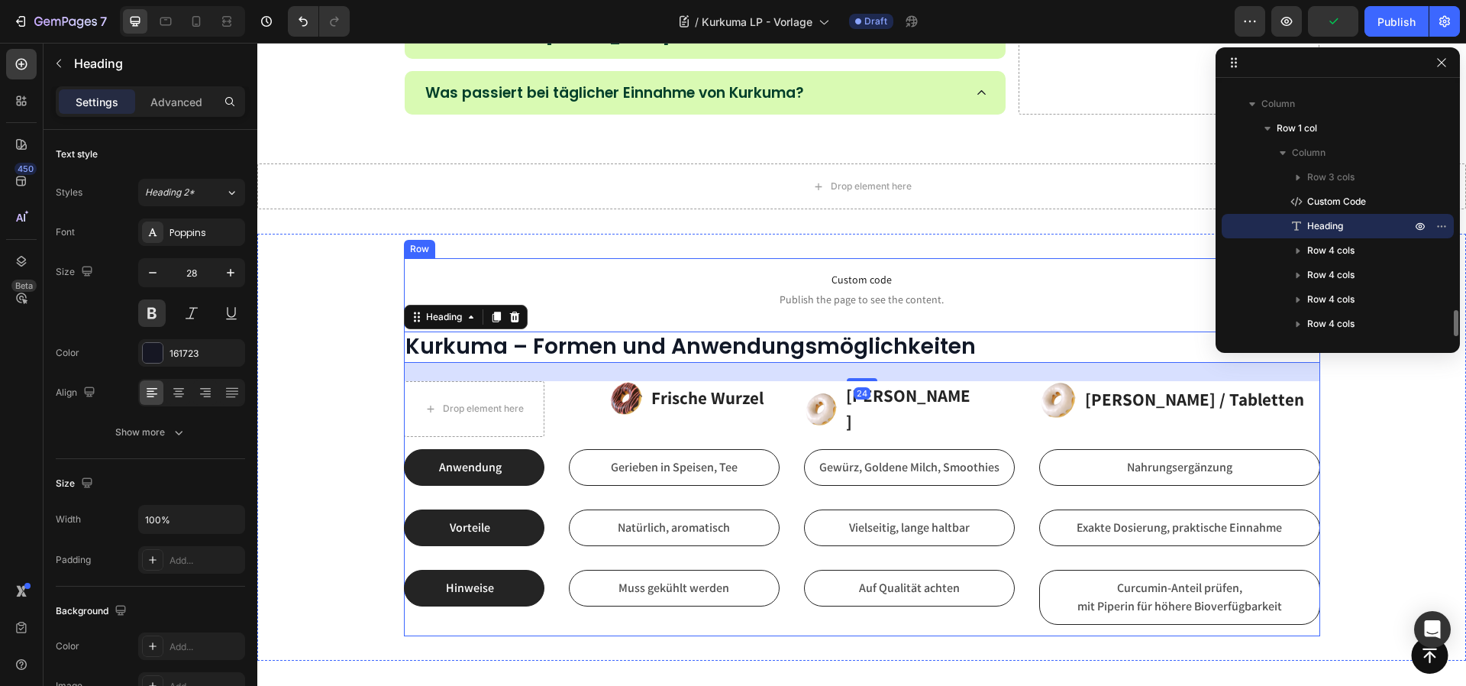
click at [862, 305] on span "Publish the page to see the content." at bounding box center [862, 299] width 916 height 15
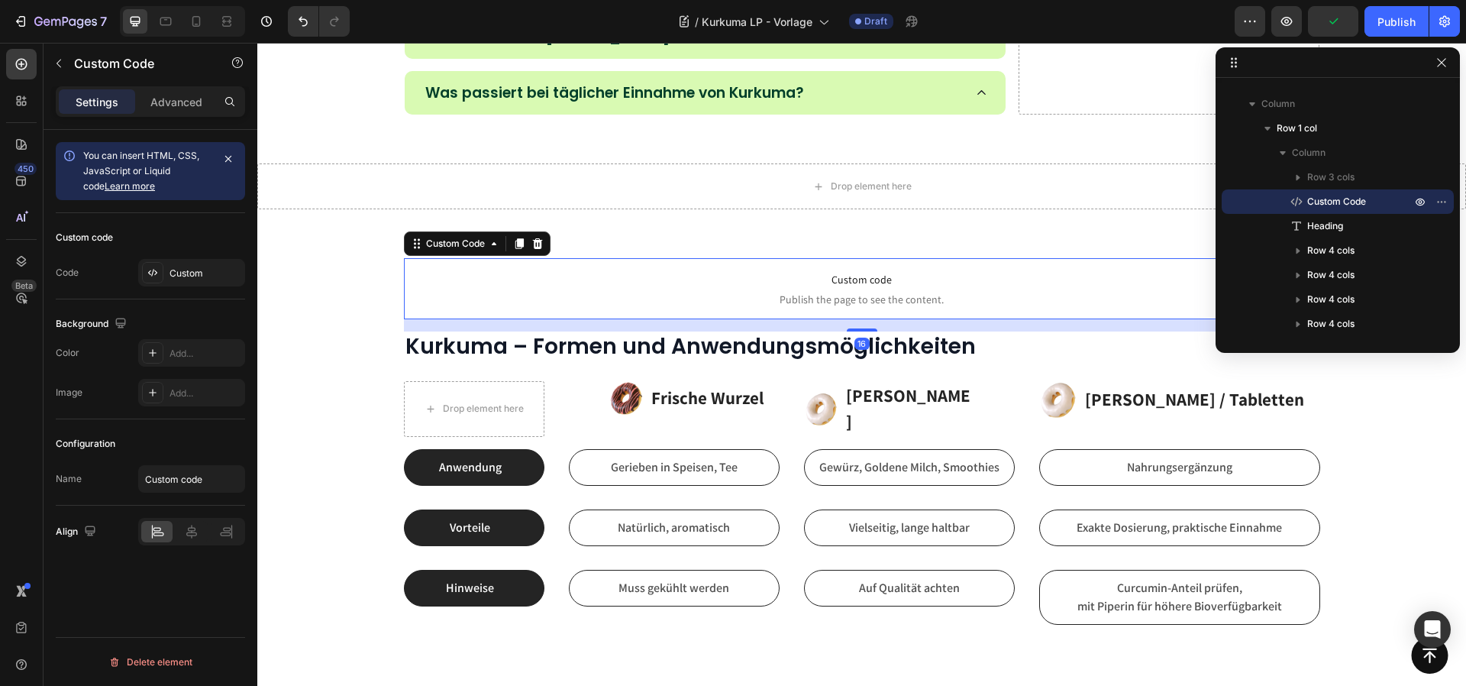
click at [864, 315] on div "Custom code Publish the page to see the content. Custom Code 16" at bounding box center [862, 288] width 916 height 61
drag, startPoint x: 863, startPoint y: 328, endPoint x: 861, endPoint y: 307, distance: 20.7
click at [861, 307] on div "Custom code Publish the page to see the content. Custom Code 16" at bounding box center [862, 288] width 916 height 61
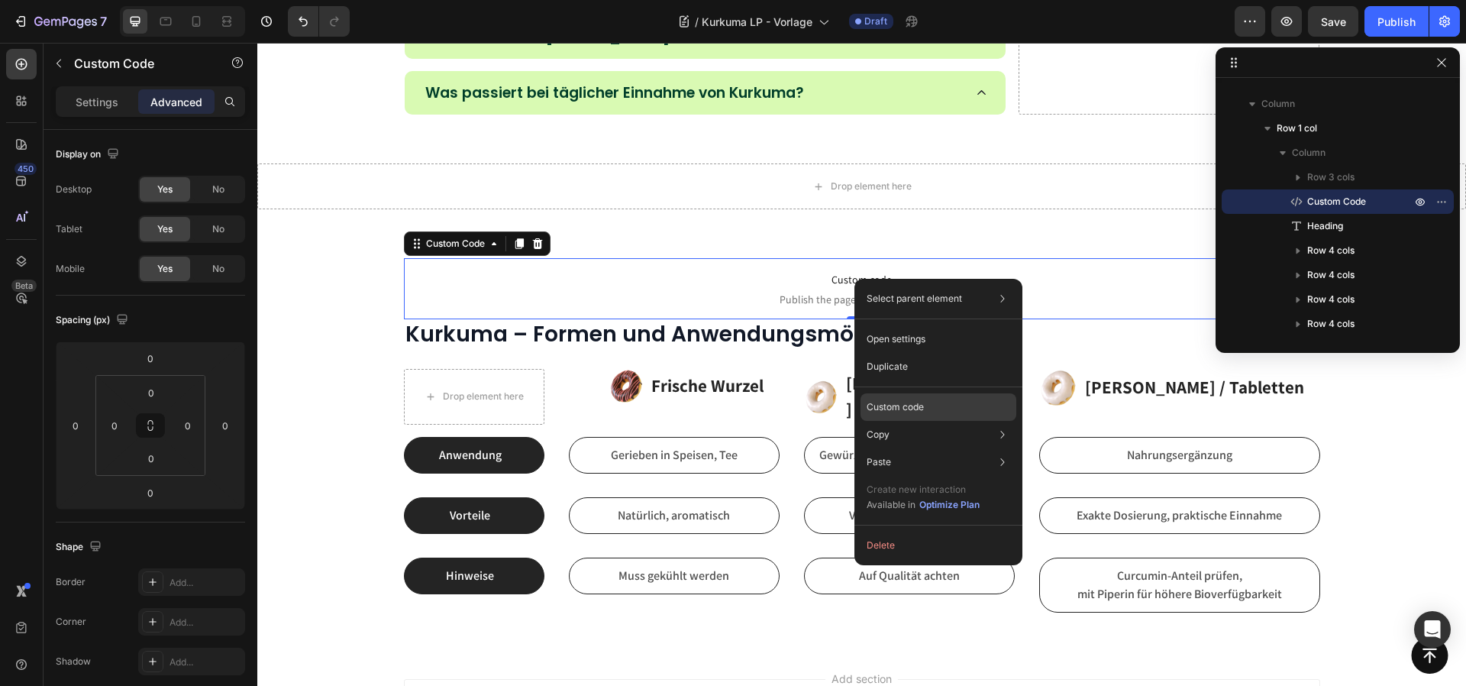
click at [892, 409] on p "Custom code" at bounding box center [895, 407] width 57 height 14
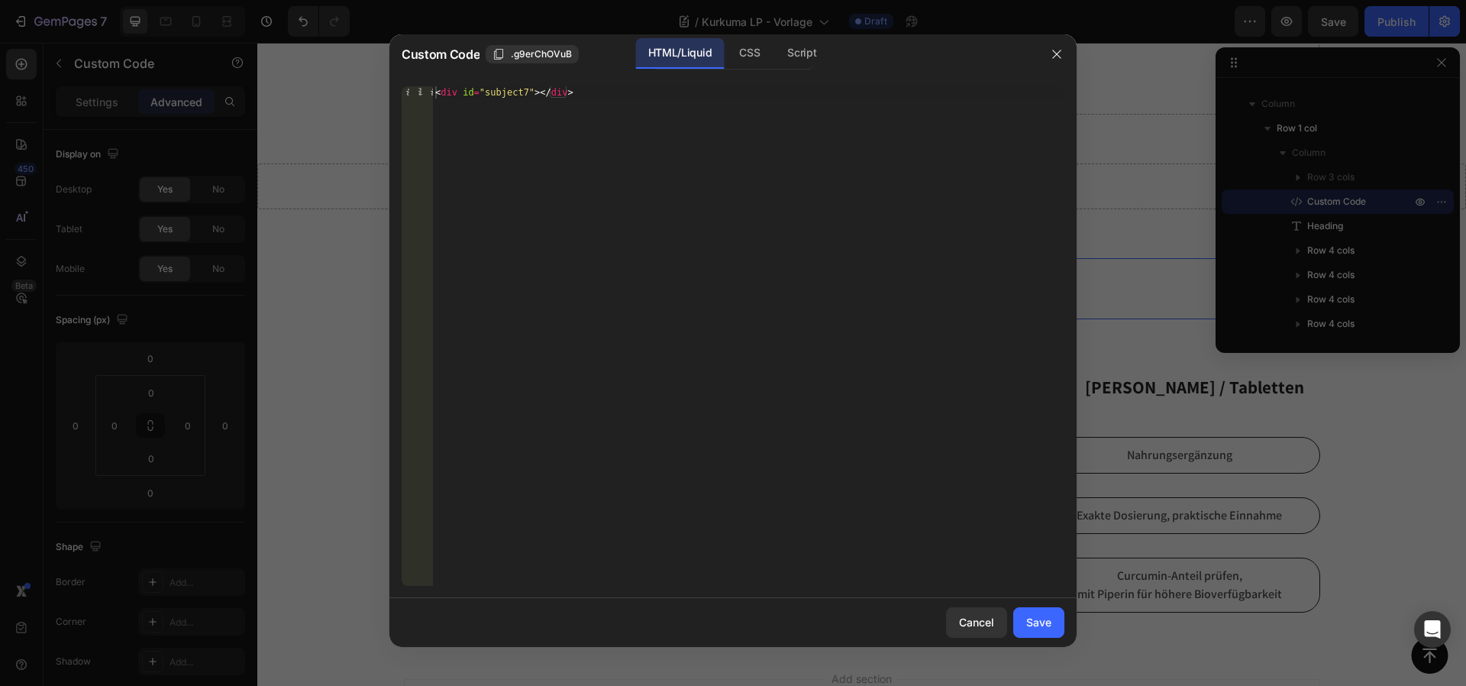
click at [528, 96] on div "< div id = "subject7" > </ div >" at bounding box center [748, 348] width 632 height 524
drag, startPoint x: 737, startPoint y: 53, endPoint x: 570, endPoint y: 99, distance: 172.7
click at [775, 52] on div "CSS" at bounding box center [801, 53] width 53 height 31
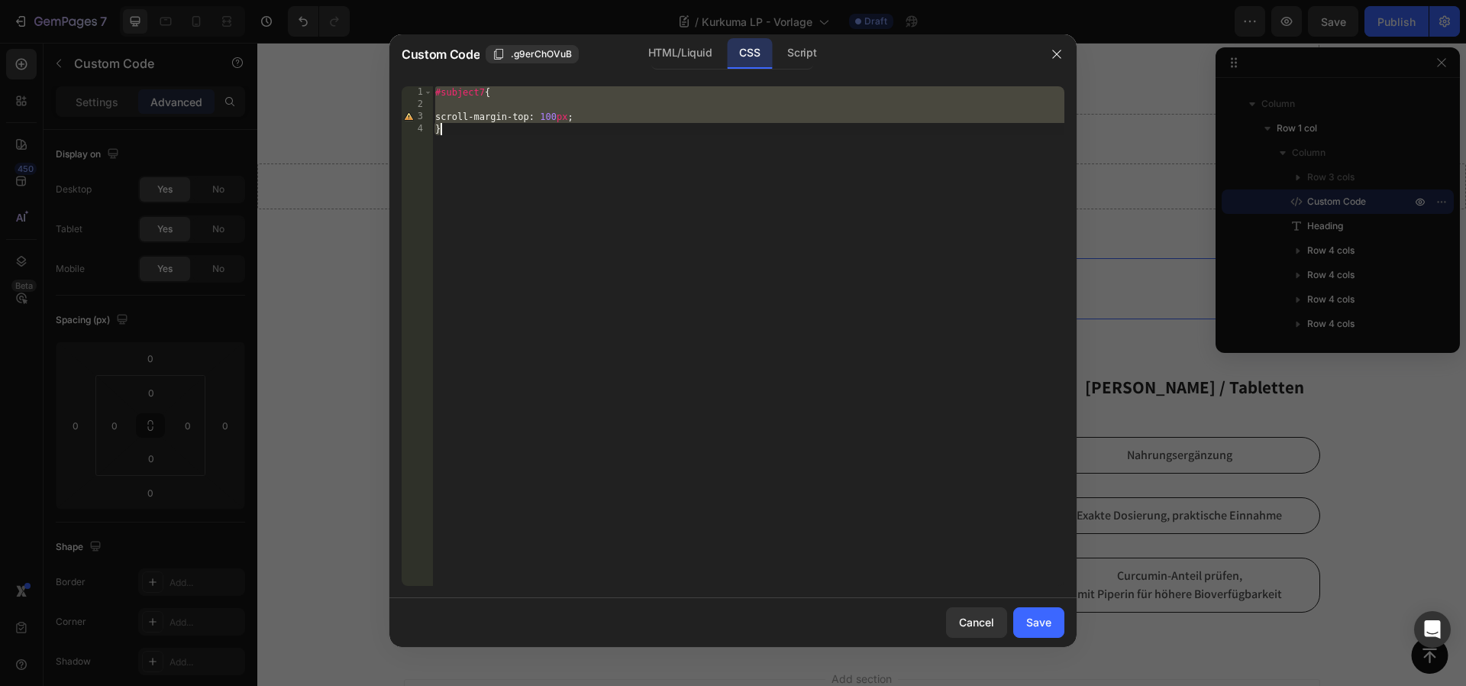
click at [483, 86] on div "#subject7 { scroll-margin-top : 100 px ; }" at bounding box center [748, 348] width 632 height 524
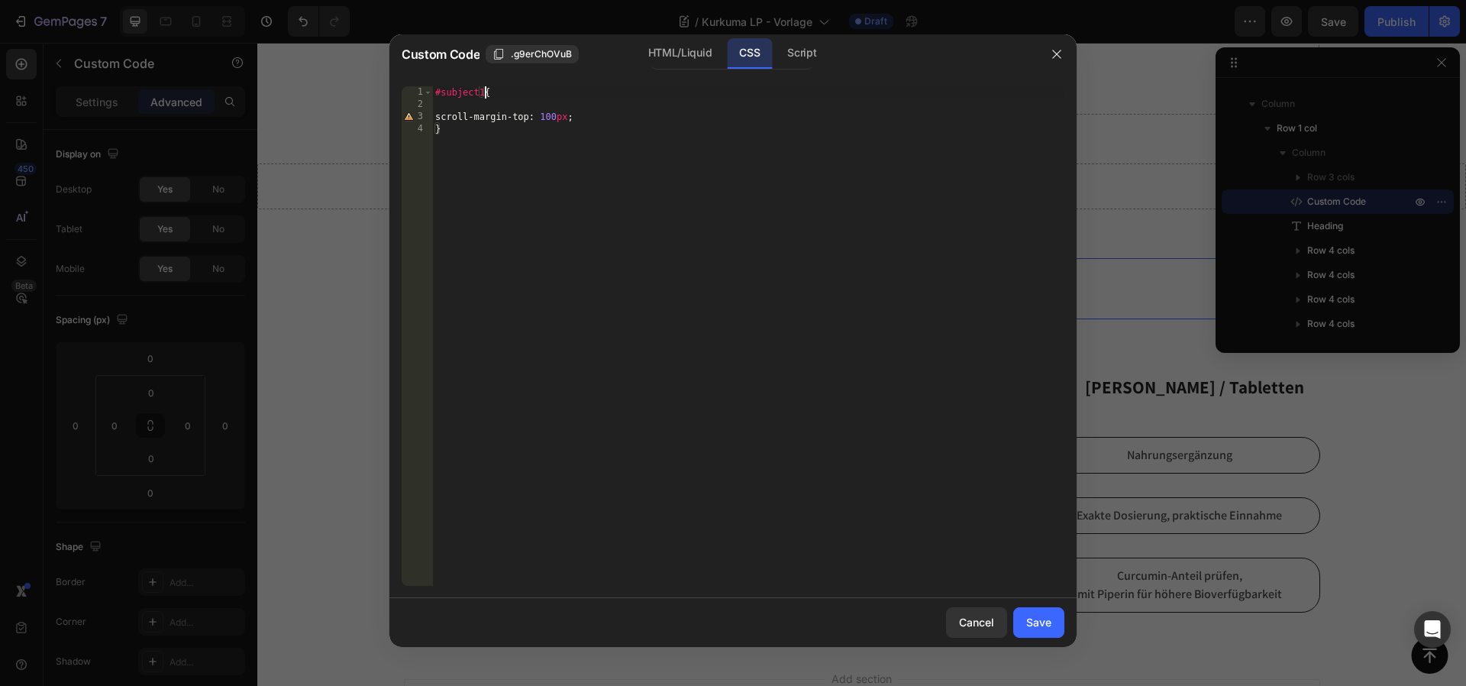
scroll to position [0, 4]
type textarea "#subject11{"
click at [1039, 614] on div "Save" at bounding box center [1038, 622] width 25 height 16
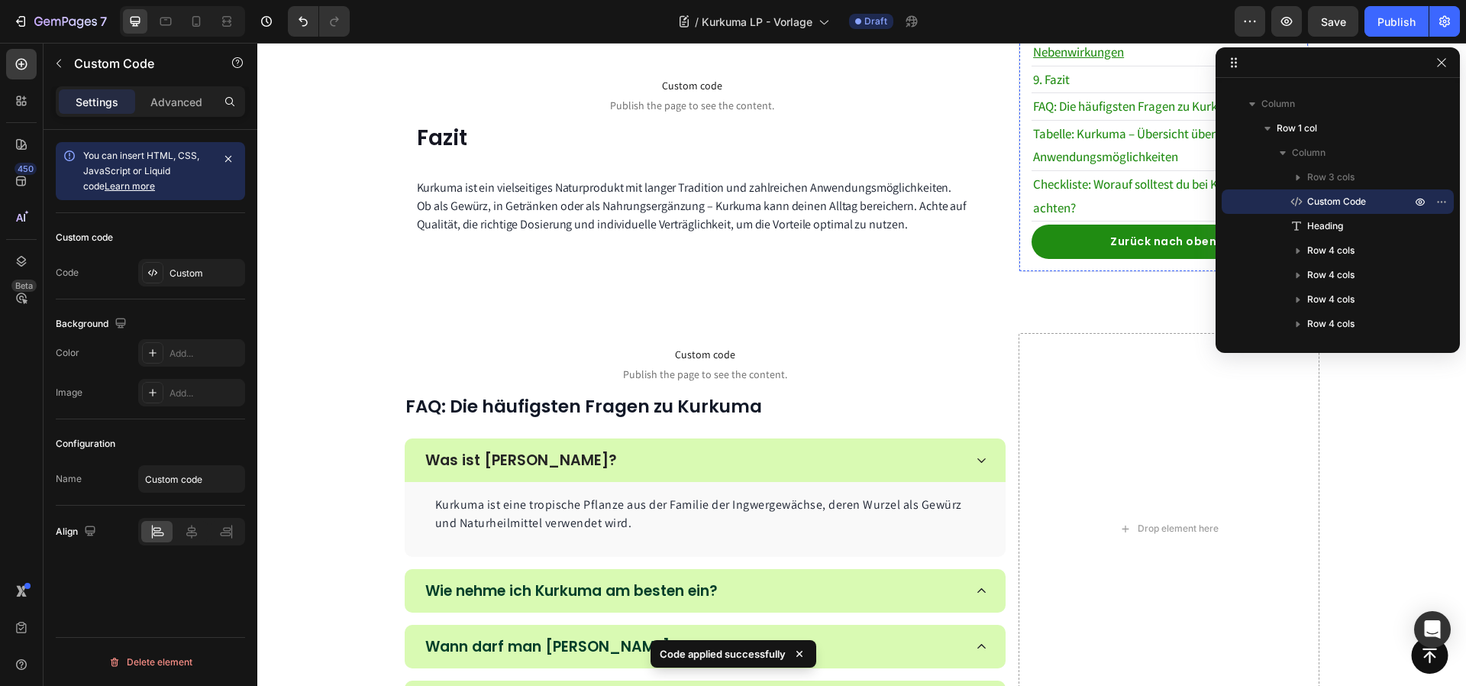
scroll to position [2995, 0]
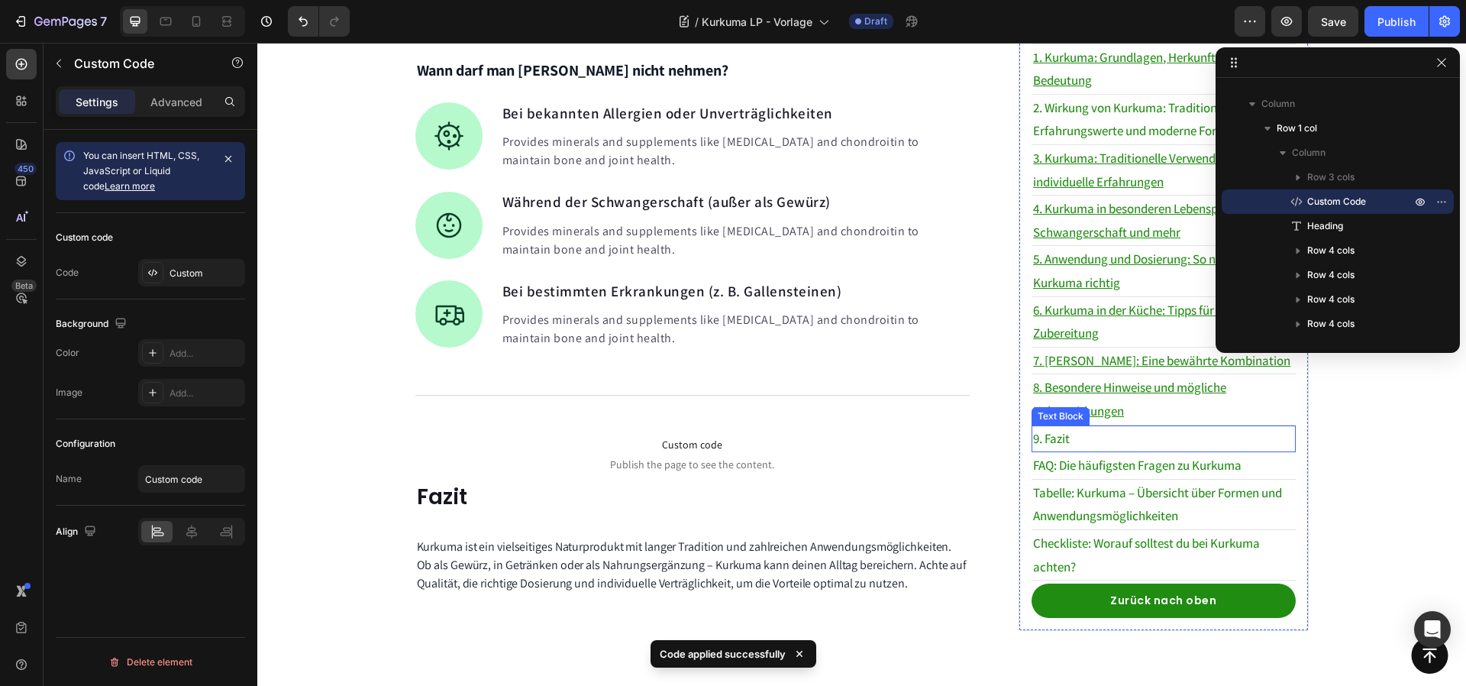
click at [1111, 427] on p "9. Fazit" at bounding box center [1163, 439] width 260 height 24
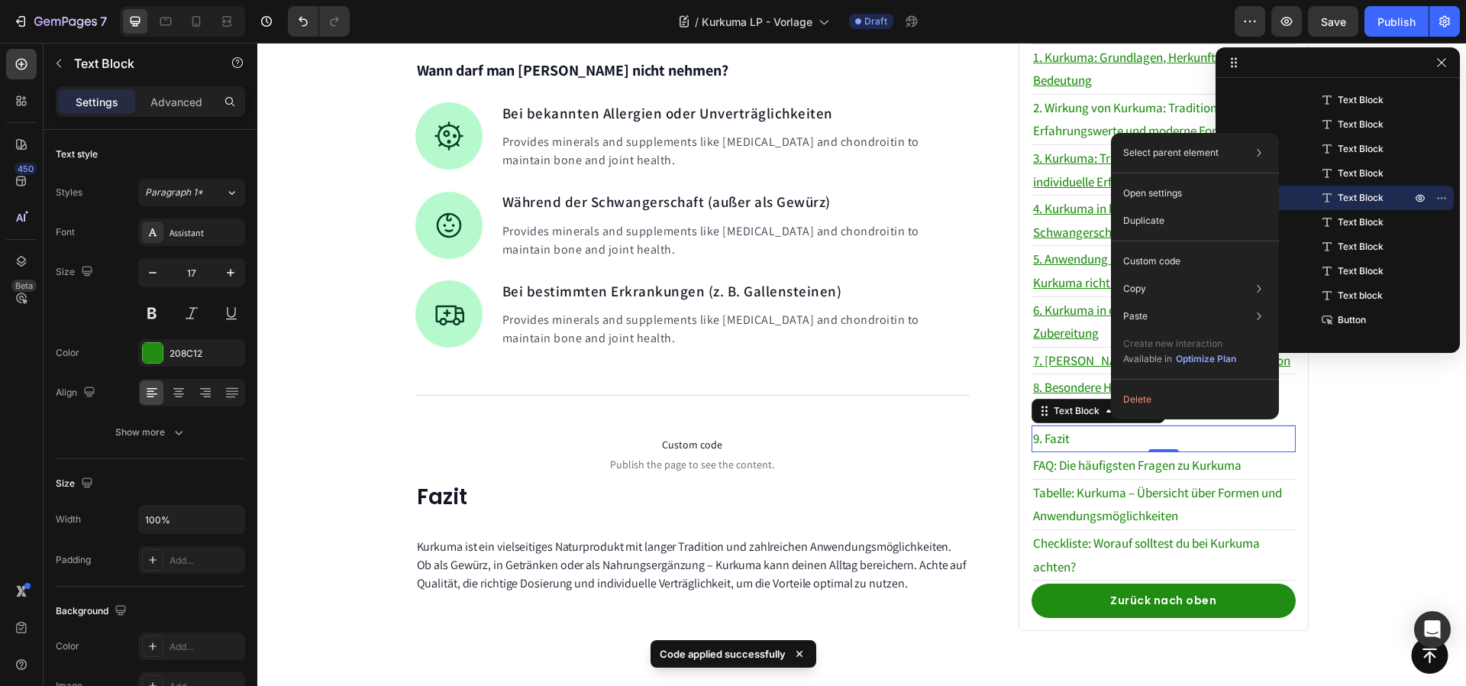
click at [1090, 427] on p "9. Fazit" at bounding box center [1163, 439] width 260 height 24
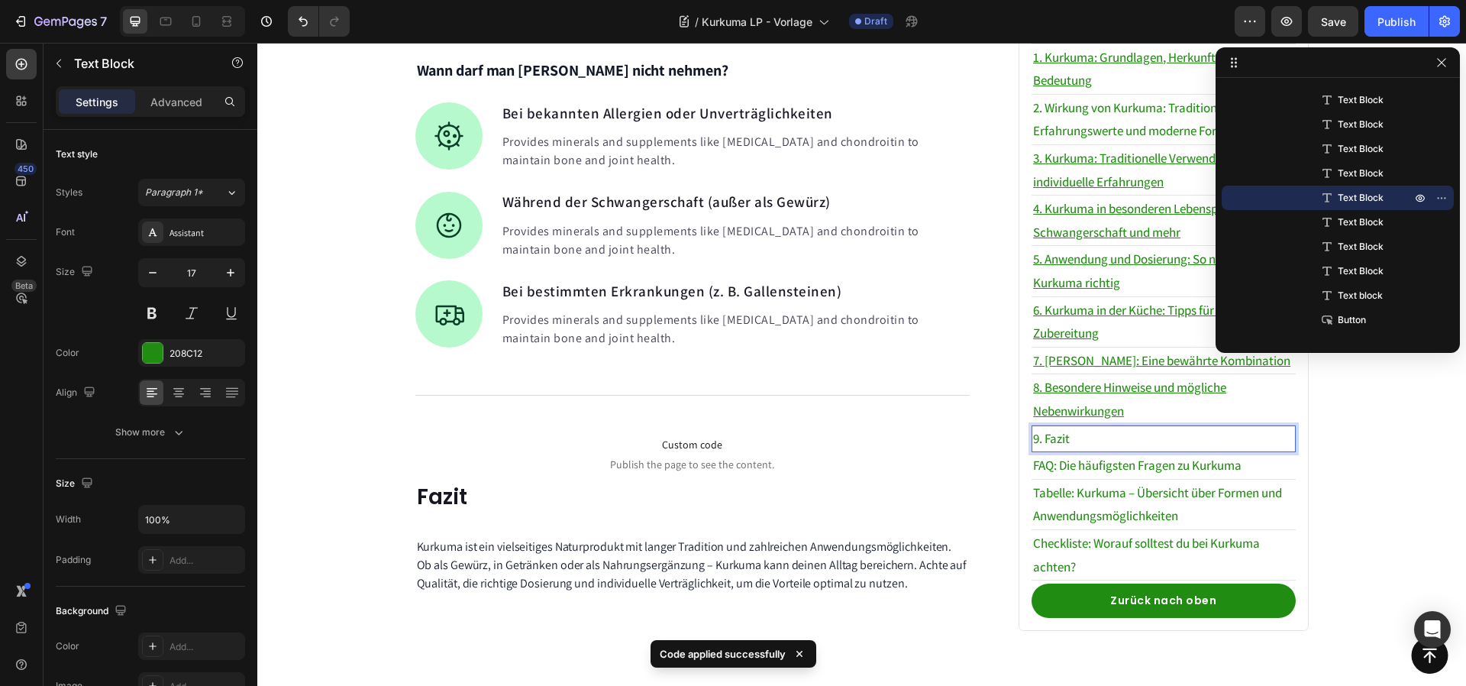
click at [1090, 427] on p "9. Fazit" at bounding box center [1163, 439] width 260 height 24
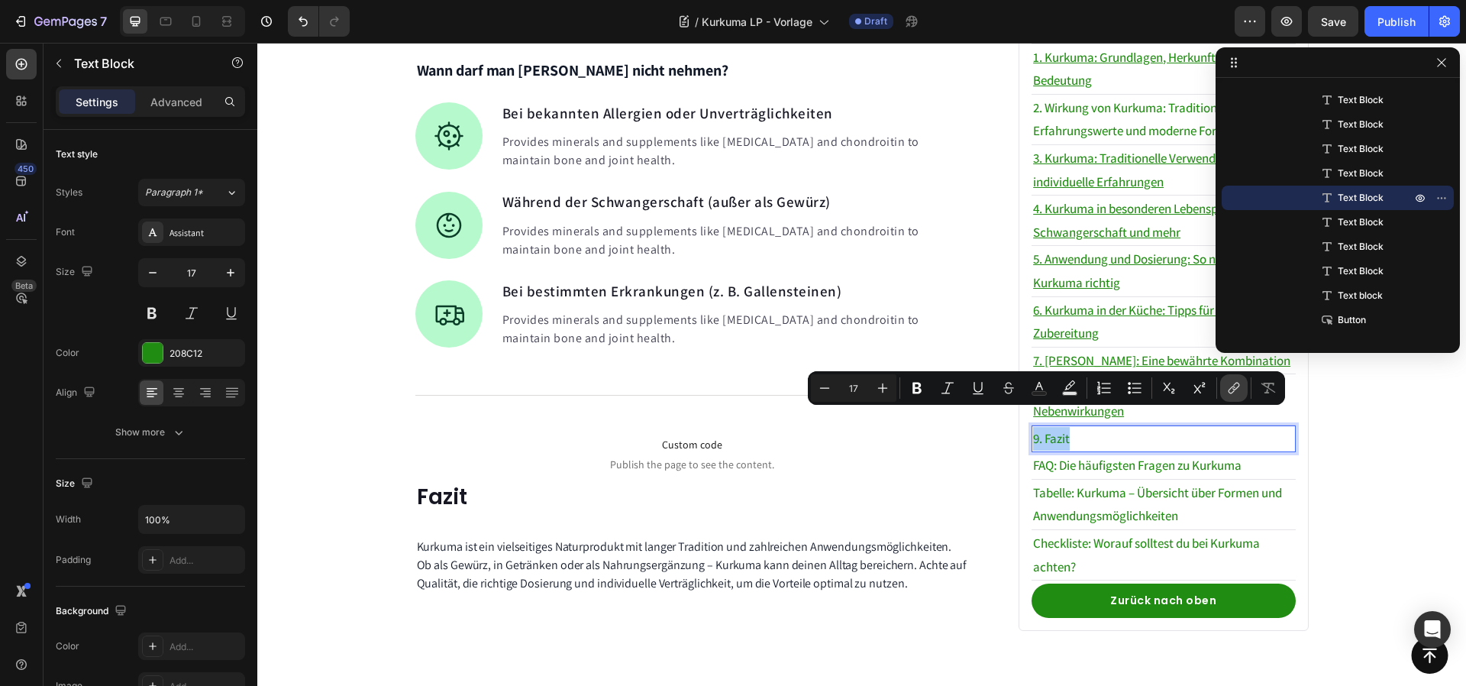
drag, startPoint x: 1226, startPoint y: 388, endPoint x: 859, endPoint y: 301, distance: 376.7
click at [1226, 388] on button "link" at bounding box center [1233, 387] width 27 height 27
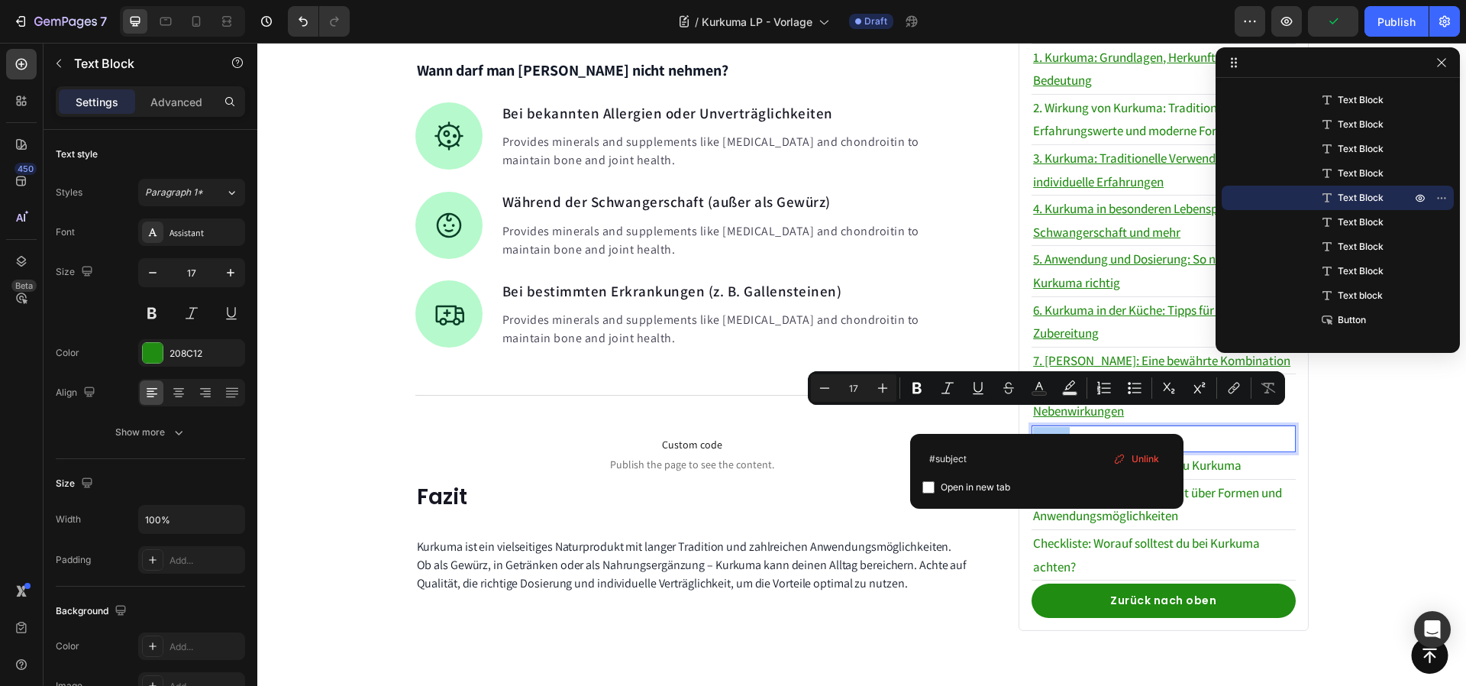
type input "#subject9"
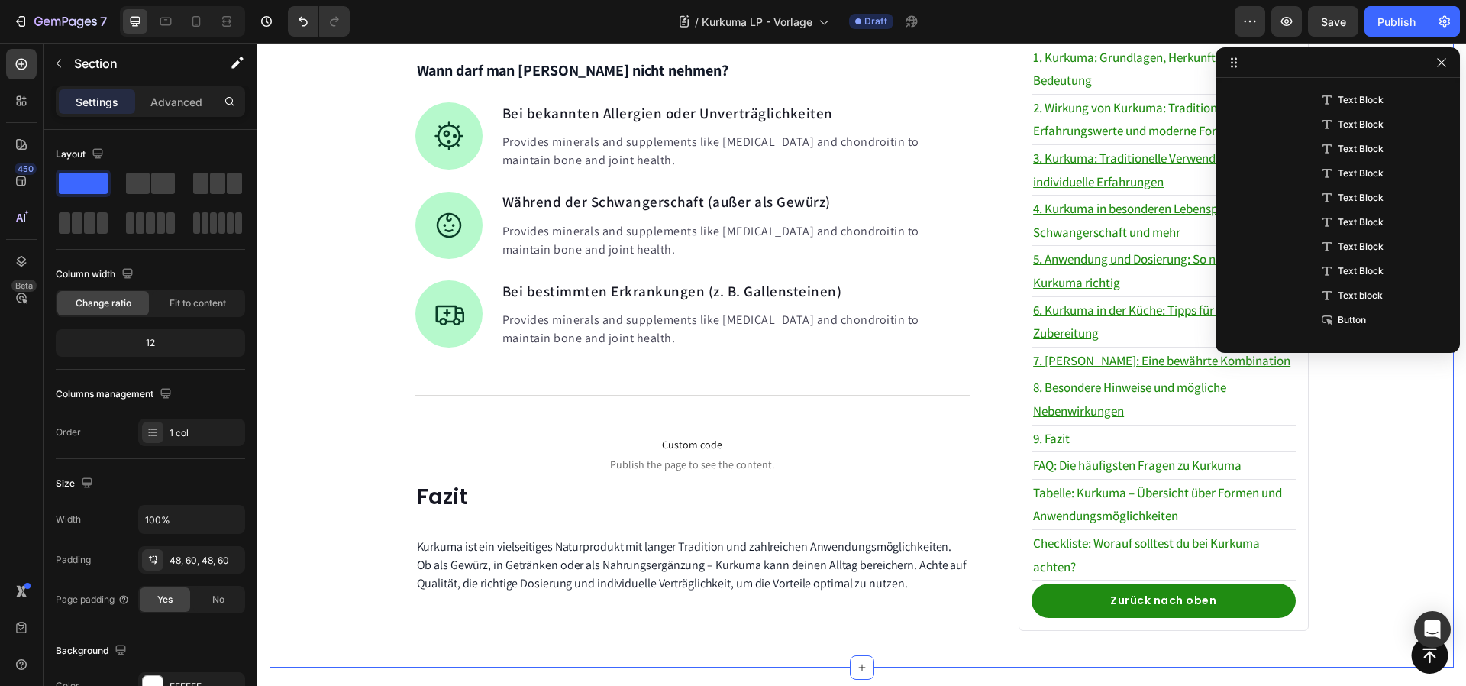
scroll to position [0, 0]
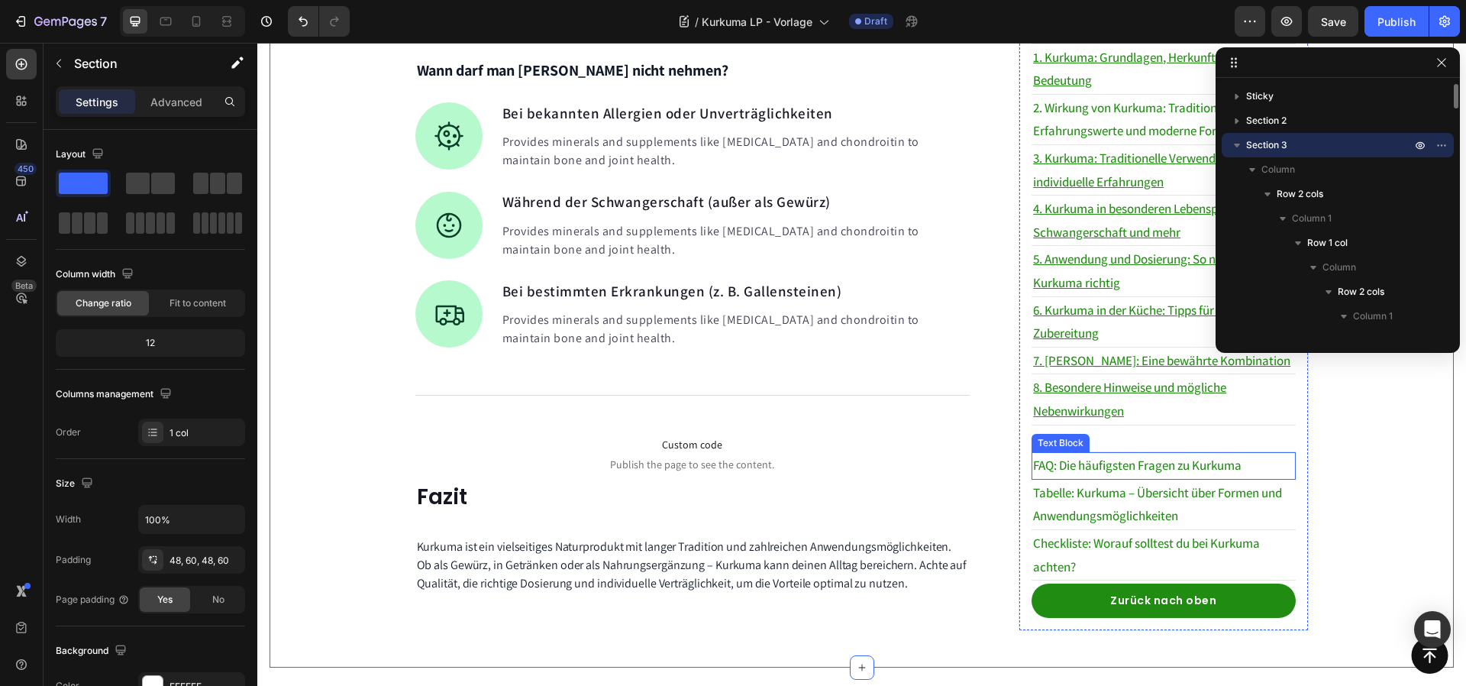
click at [1121, 454] on p "FAQ: Die häufigsten Fragen zu Kurkuma" at bounding box center [1163, 466] width 260 height 24
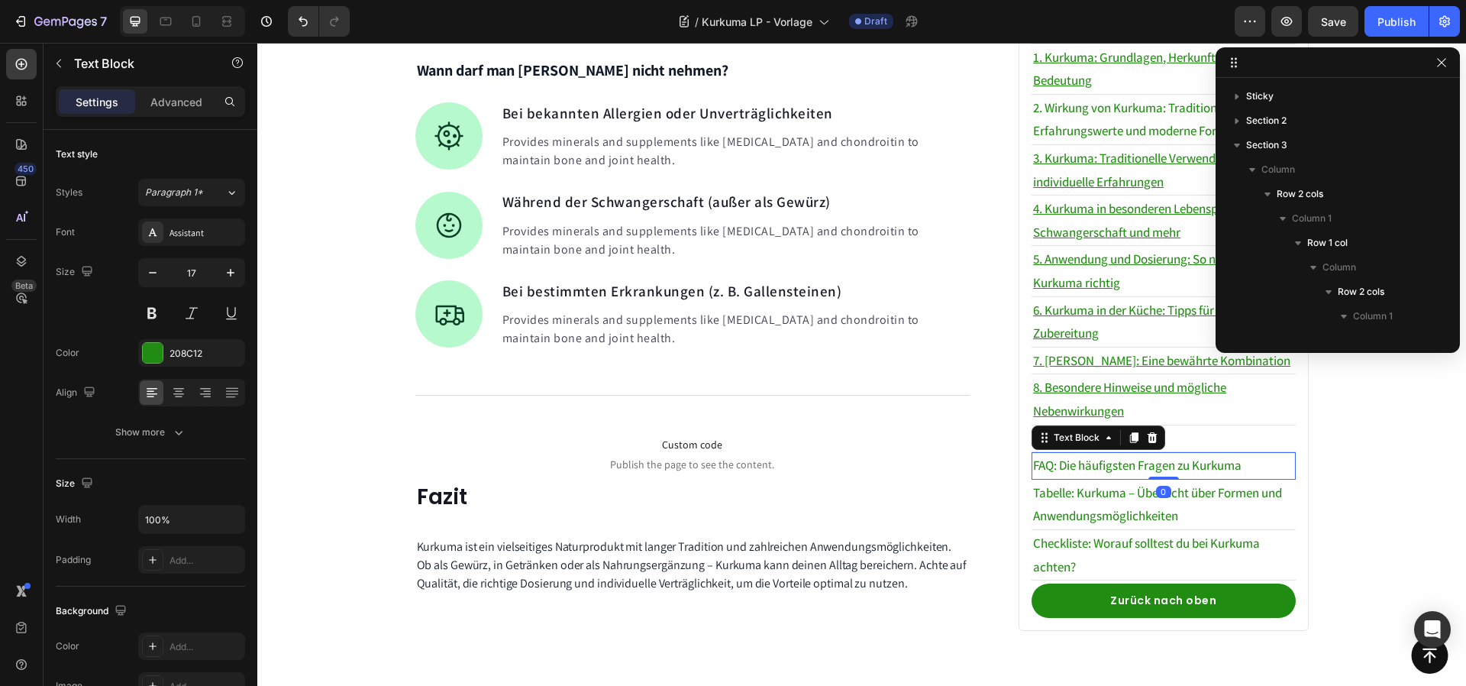
scroll to position [1829, 0]
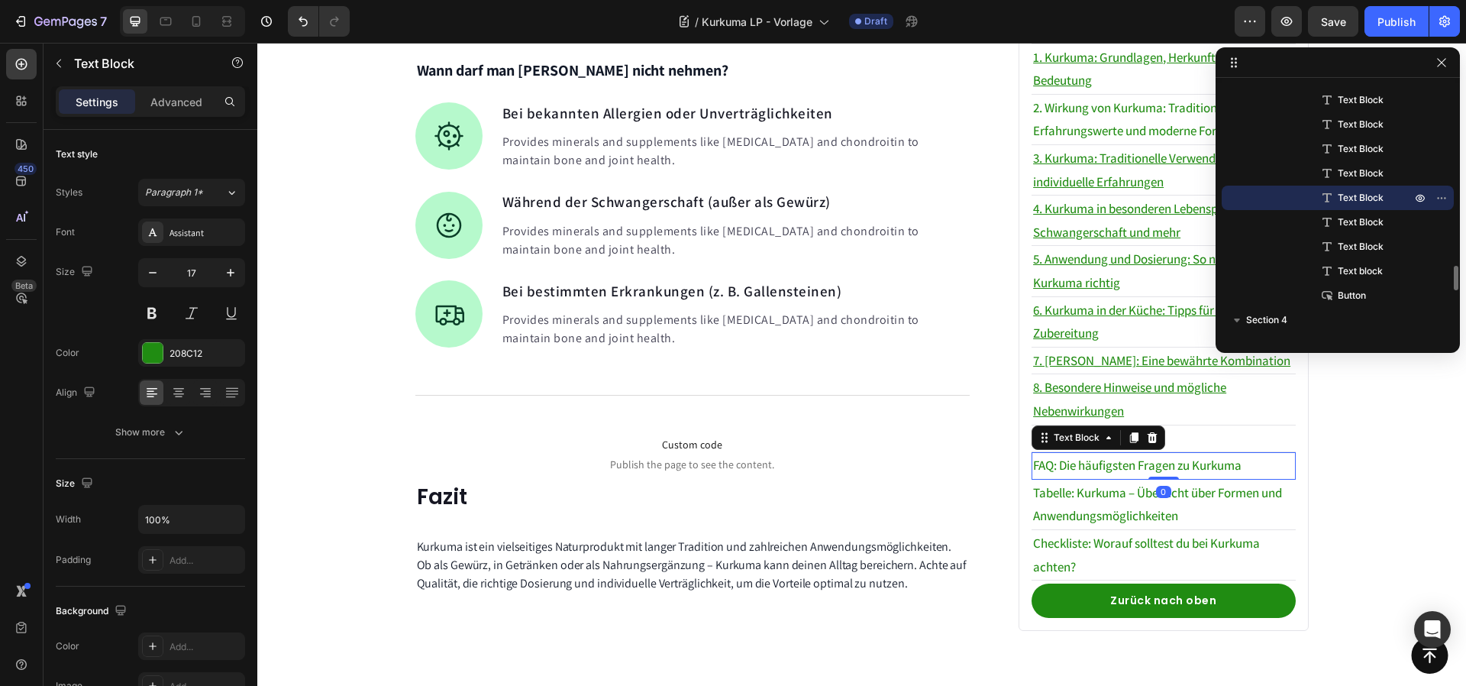
click at [1121, 454] on p "FAQ: Die häufigsten Fragen zu Kurkuma" at bounding box center [1163, 466] width 260 height 24
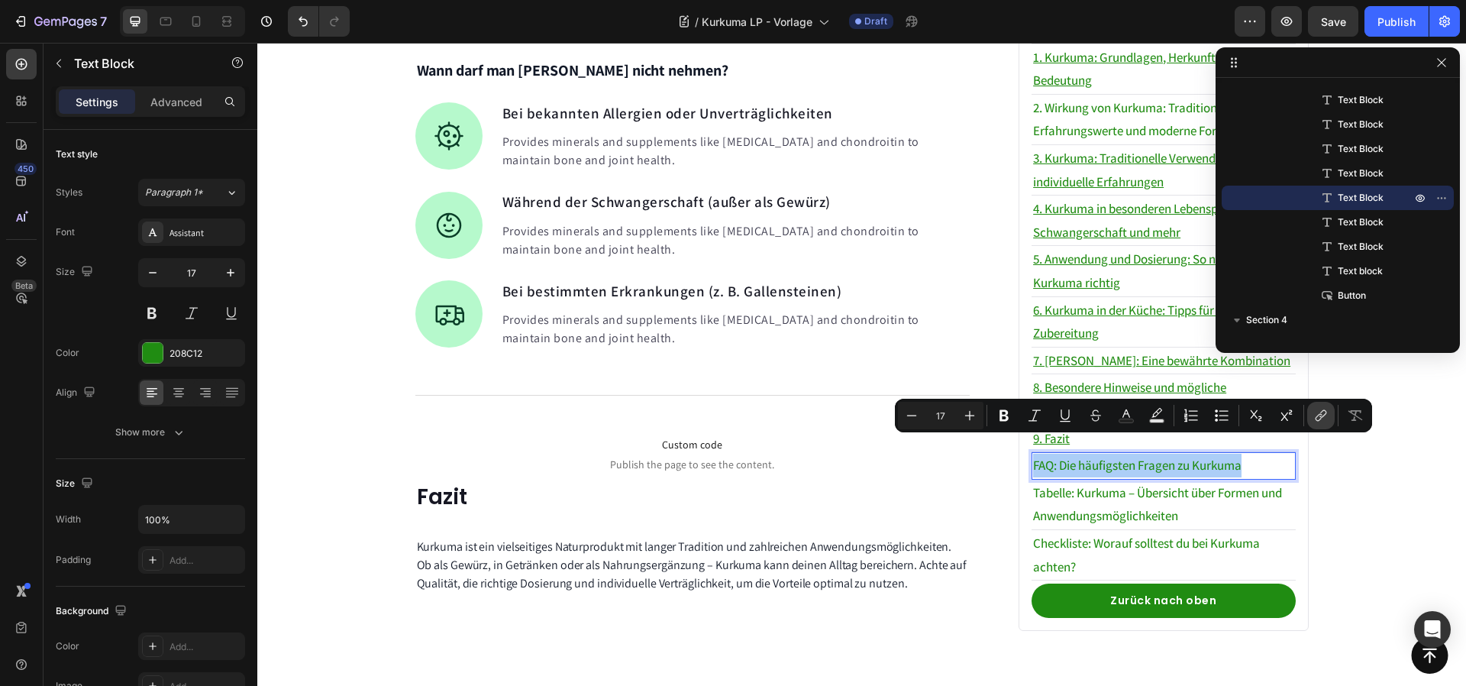
click at [1324, 423] on button "link" at bounding box center [1320, 415] width 27 height 27
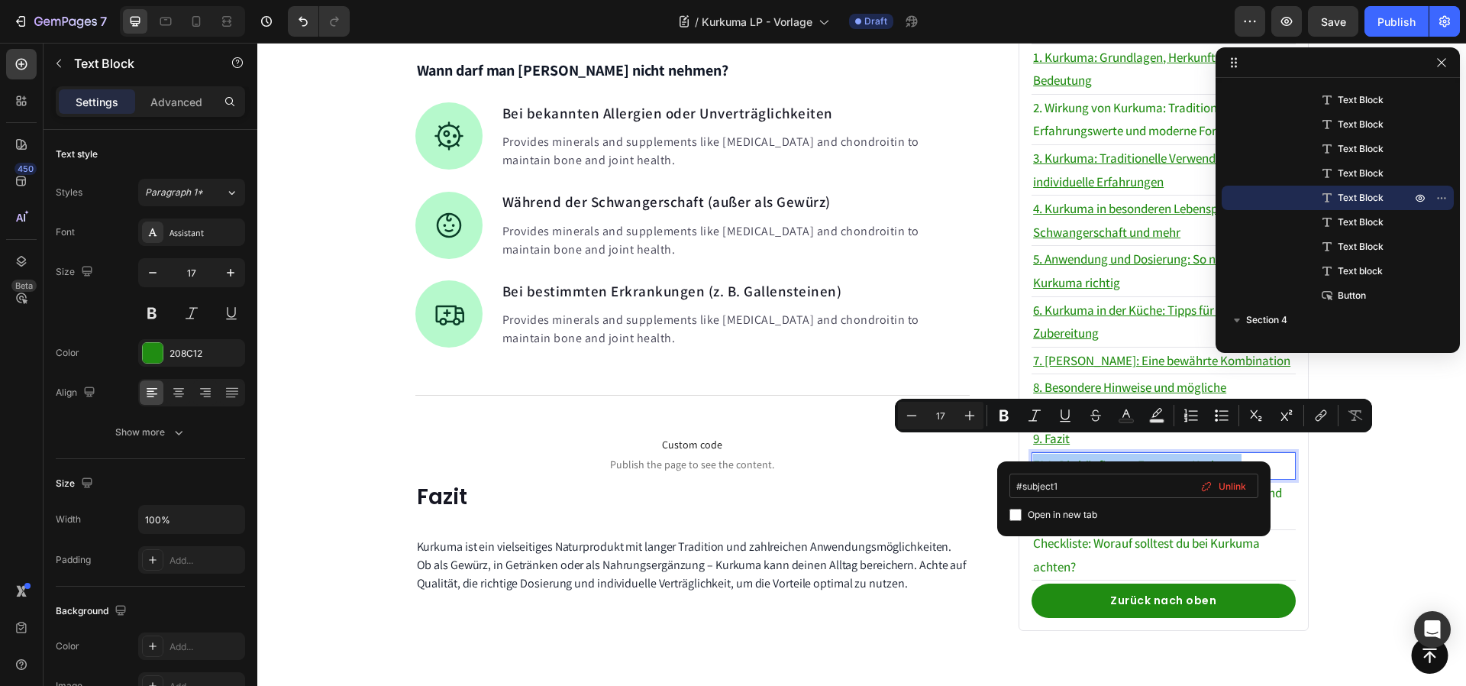
type input "#subject10"
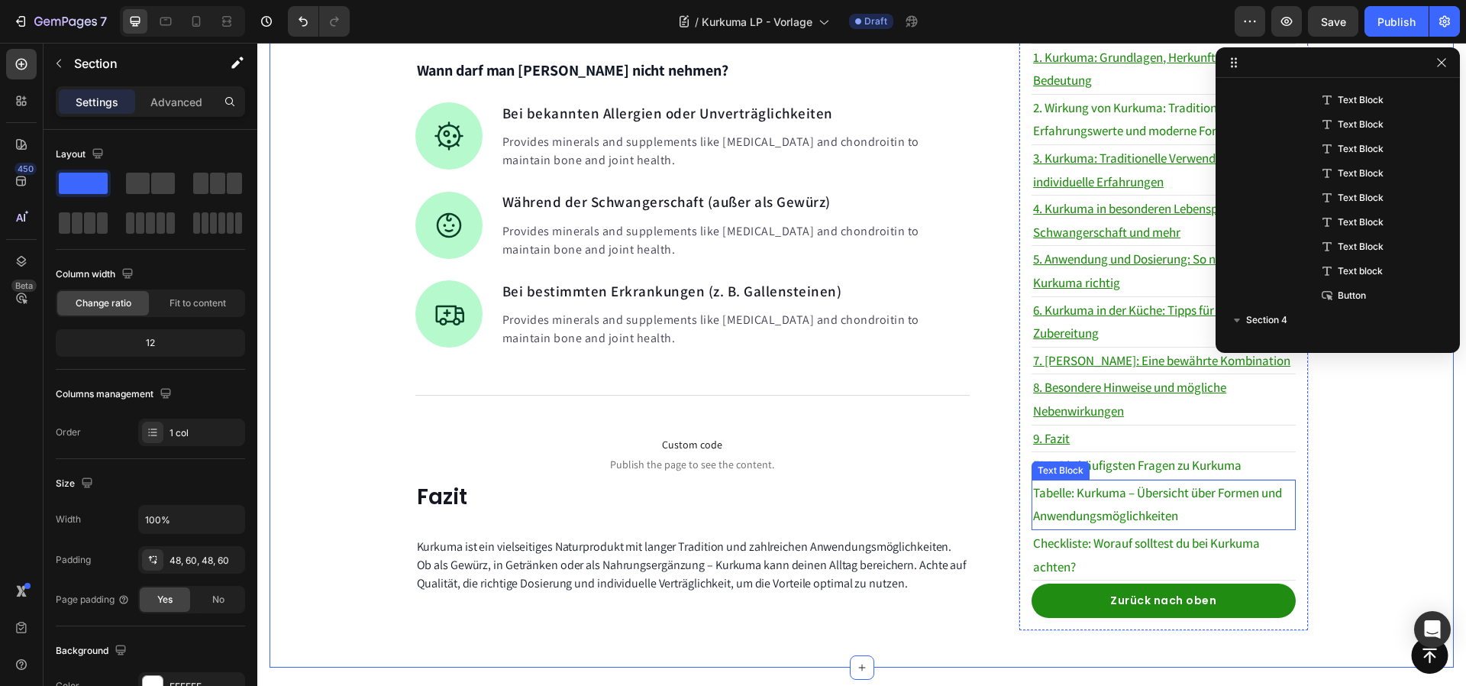
scroll to position [0, 0]
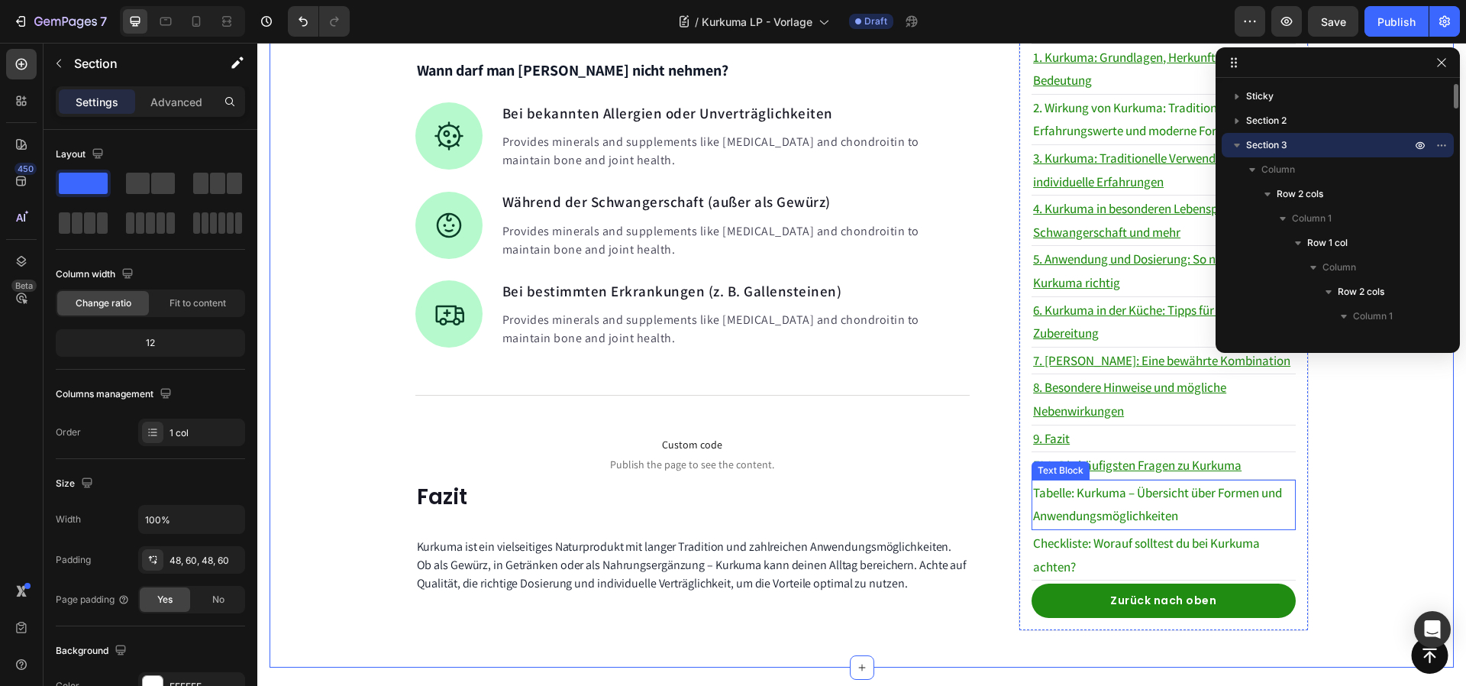
click at [1228, 481] on p "Tabelle: Kurkuma – Übersicht über Formen und Anwendungsmöglichkeiten" at bounding box center [1163, 504] width 260 height 47
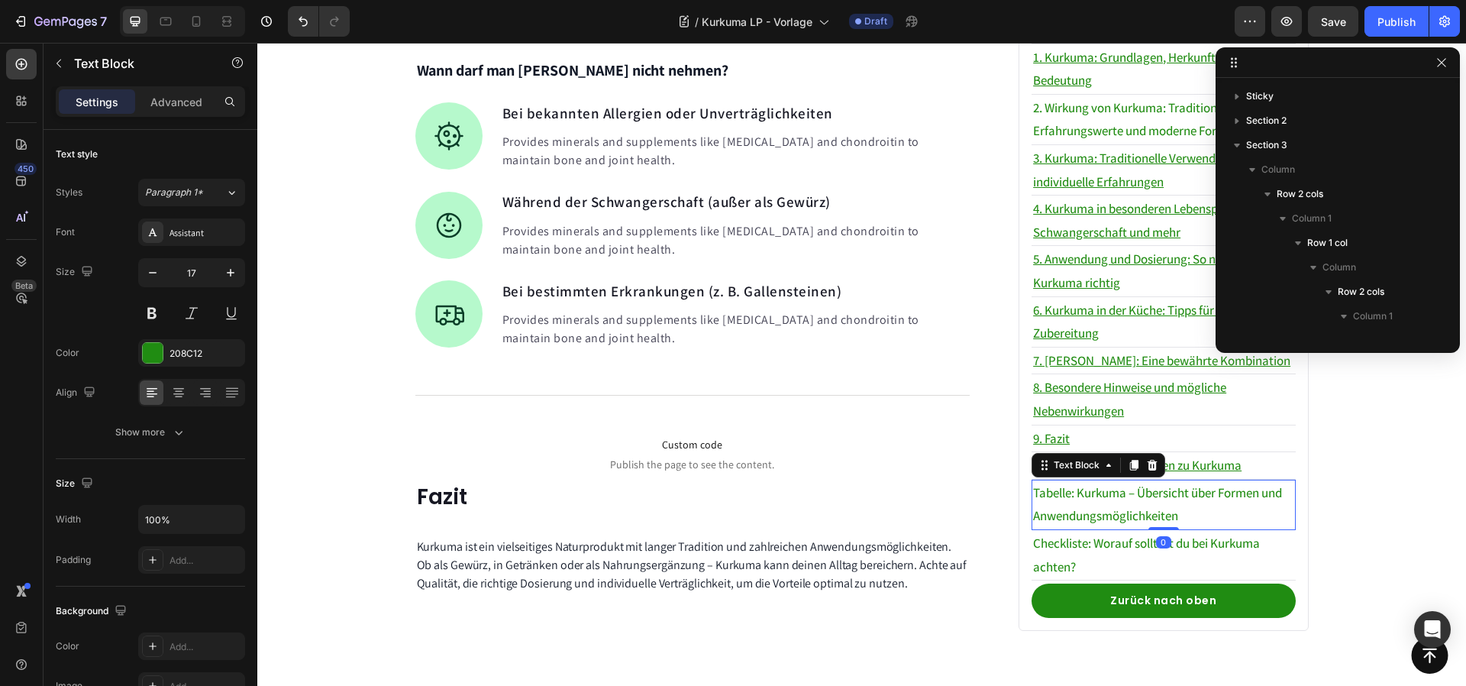
scroll to position [1853, 0]
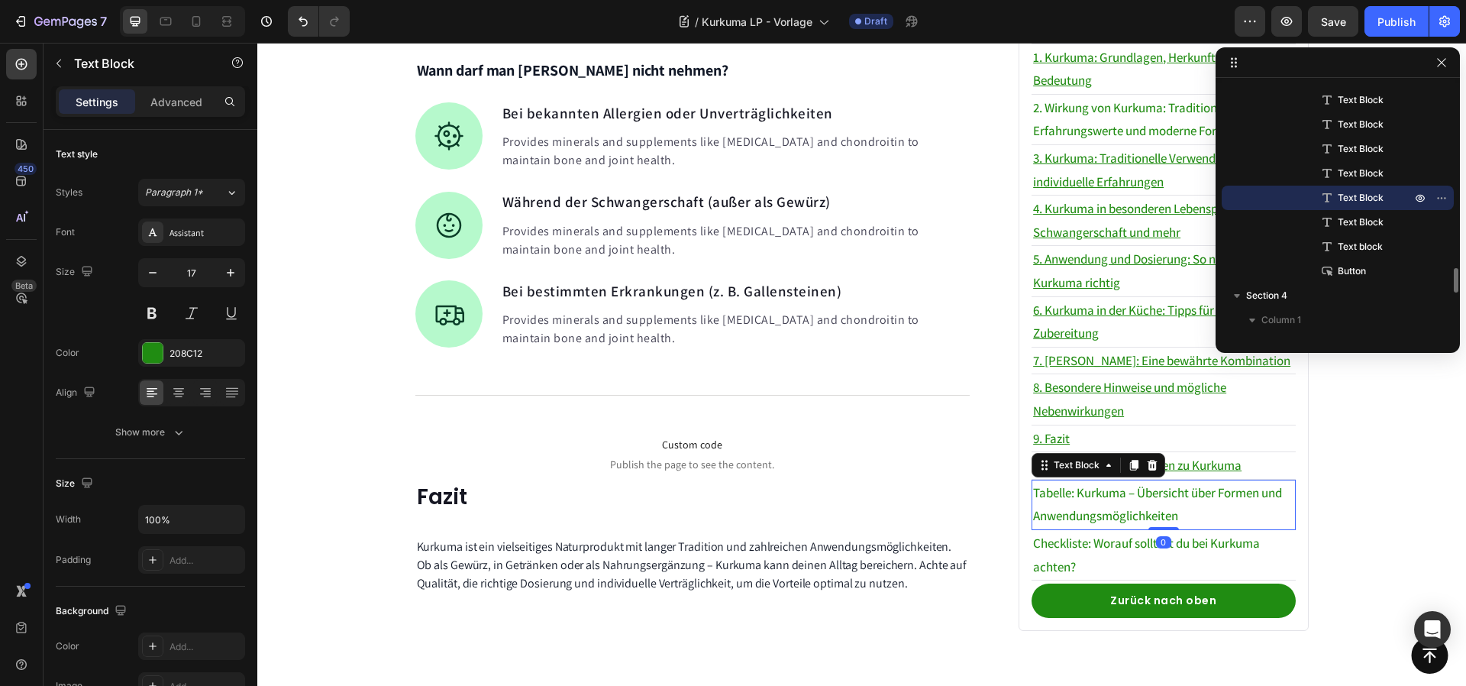
click at [1228, 481] on p "Tabelle: Kurkuma – Übersicht über Formen und Anwendungsmöglichkeiten" at bounding box center [1163, 504] width 260 height 47
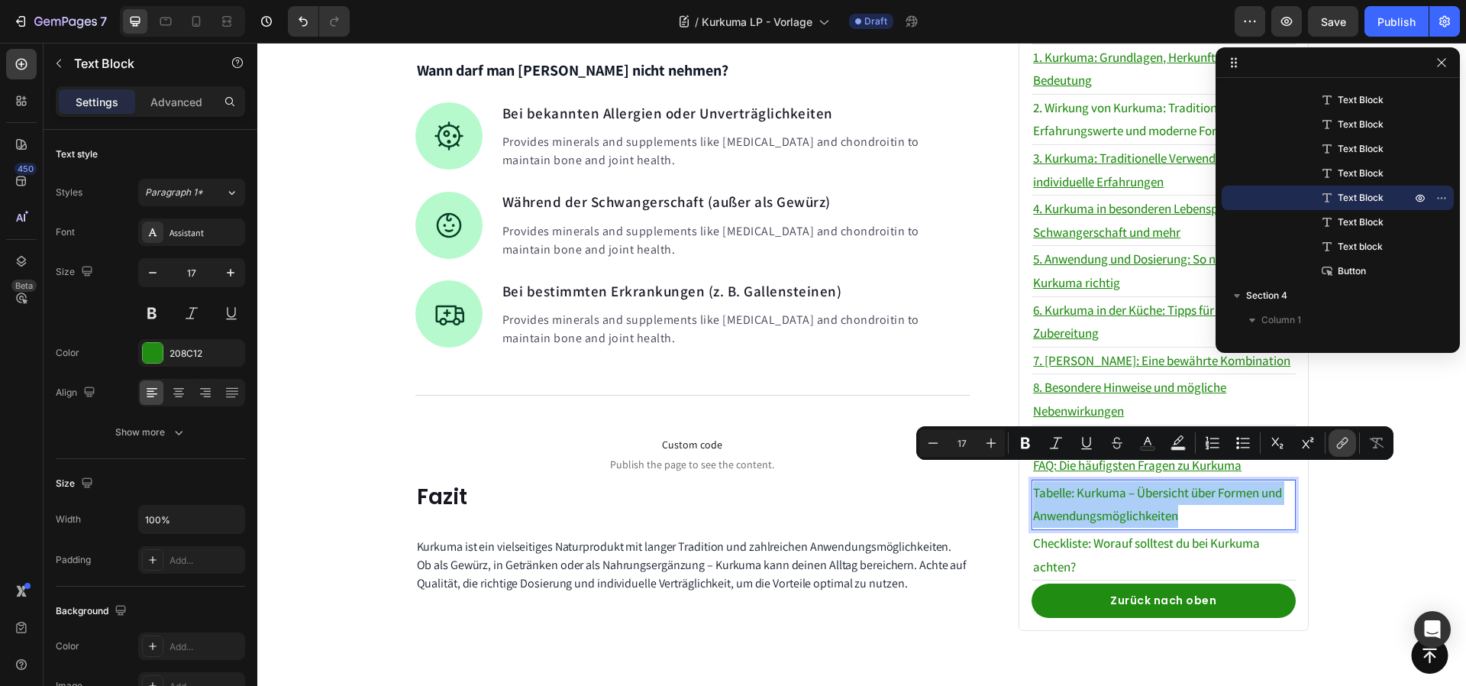
click at [1343, 436] on icon "Editor contextual toolbar" at bounding box center [1342, 442] width 15 height 15
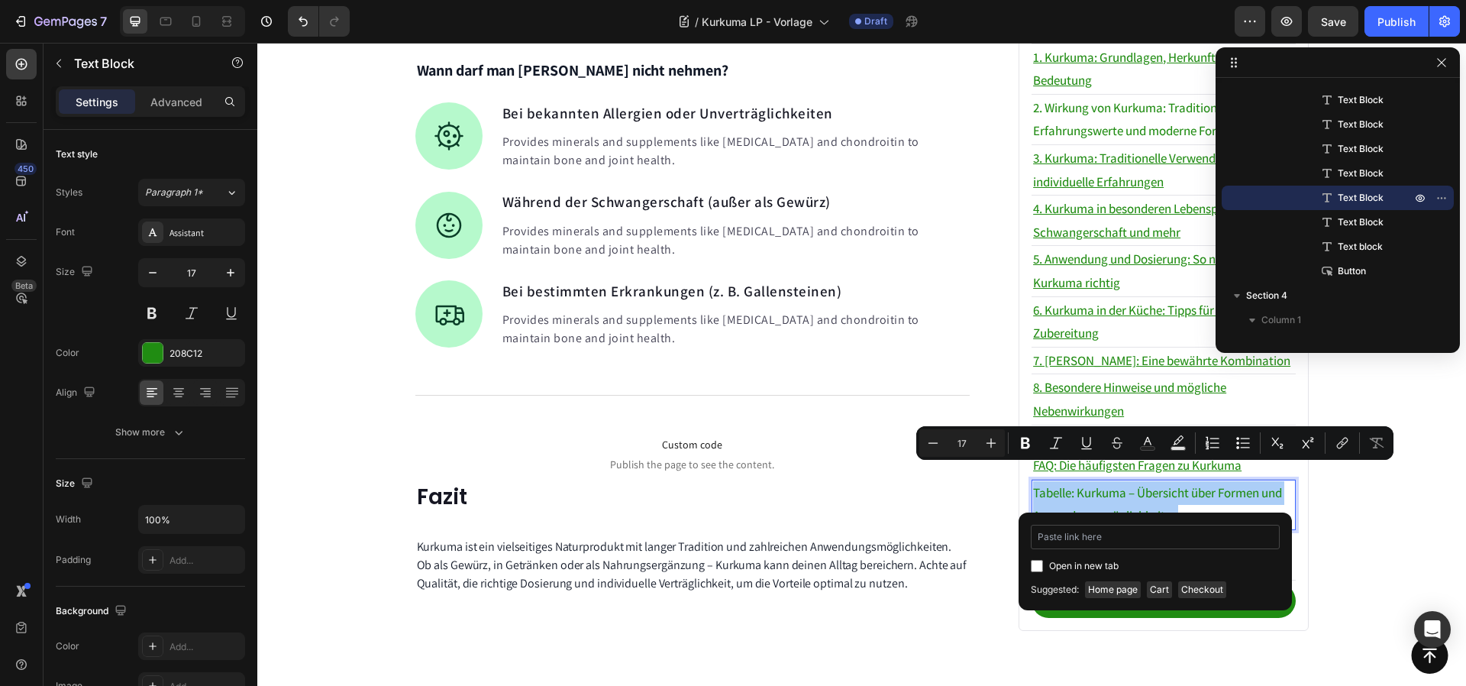
click at [1071, 541] on input "Editor contextual toolbar" at bounding box center [1155, 537] width 249 height 24
type input "#subject11"
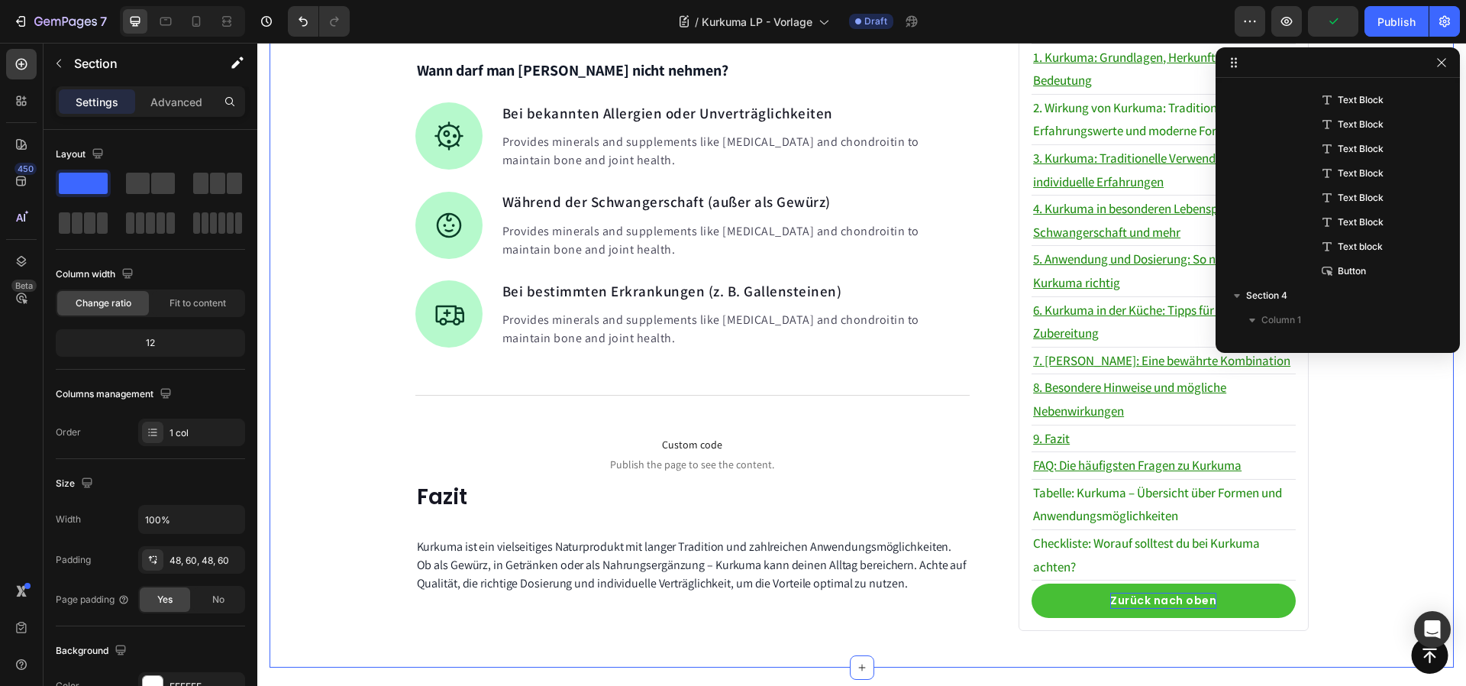
scroll to position [0, 0]
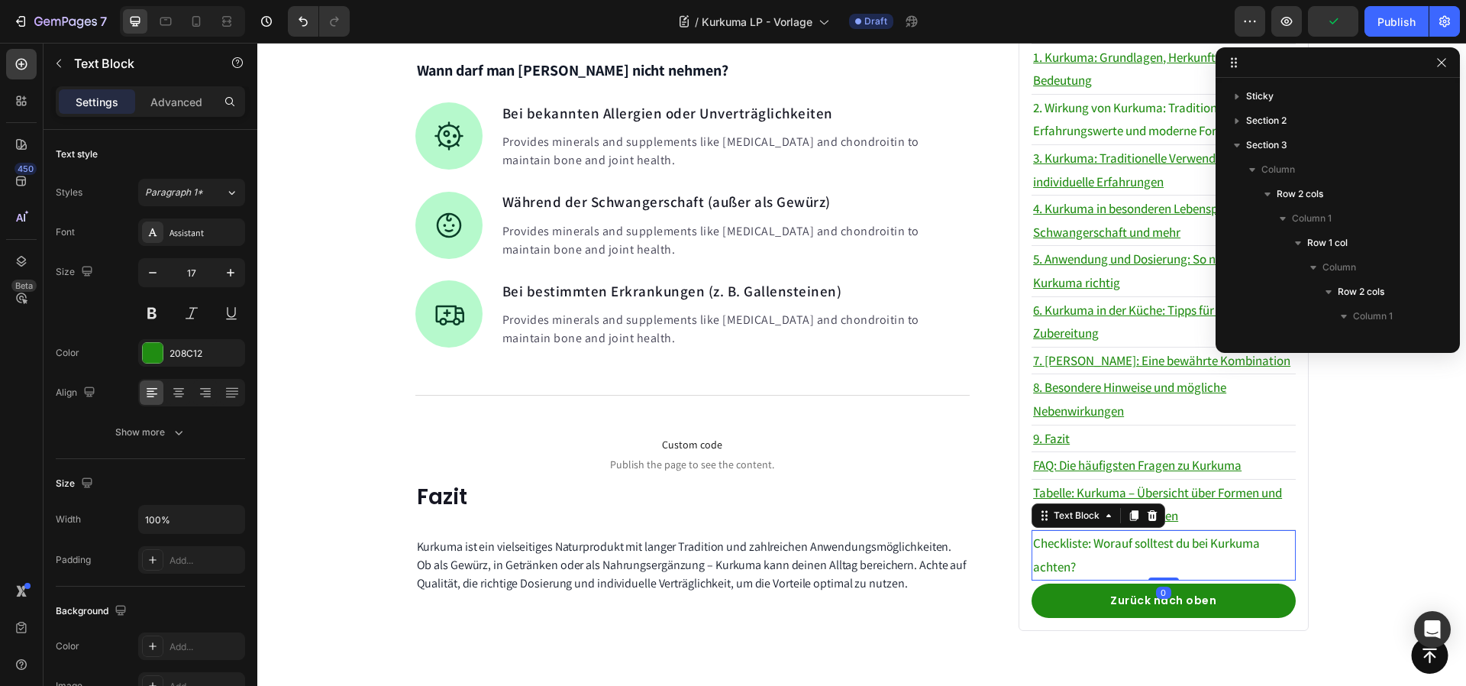
click at [1124, 531] on p "Checkliste: Worauf solltest du bei Kurkuma achten?" at bounding box center [1163, 554] width 260 height 47
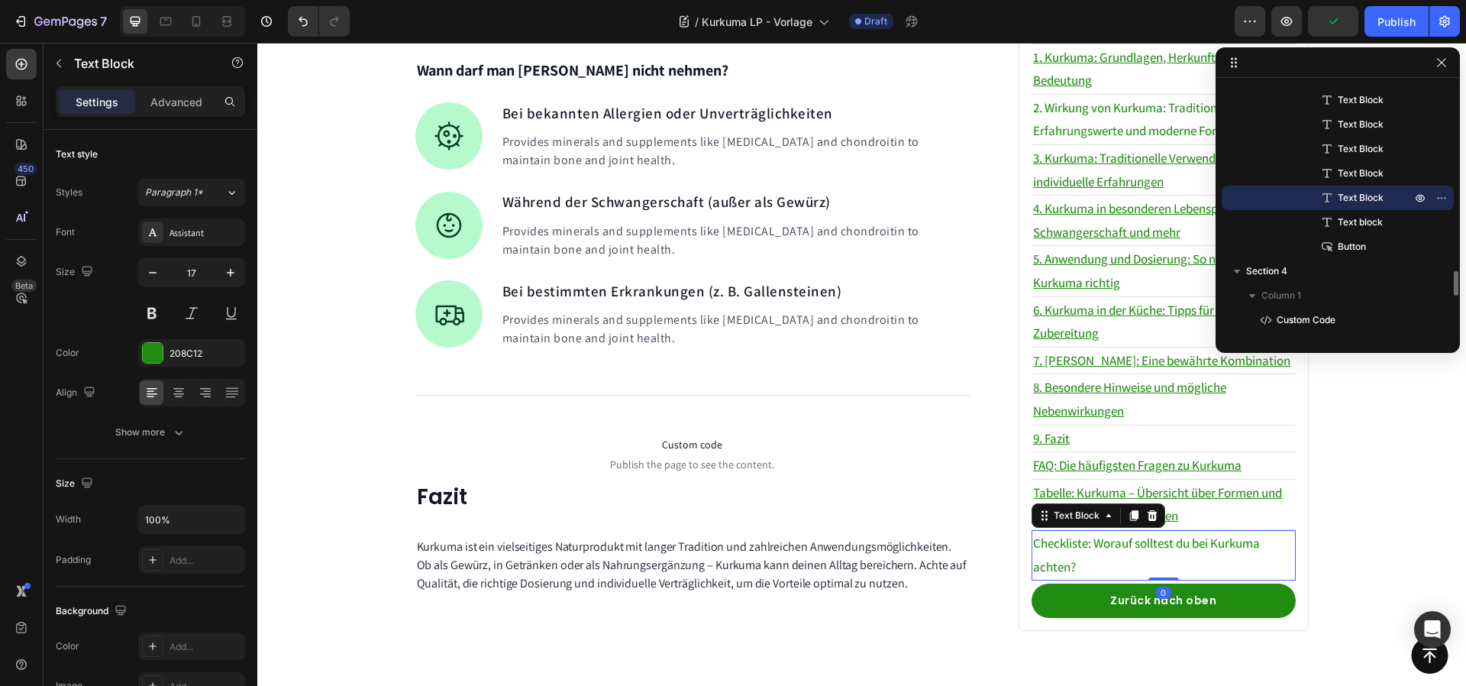
click at [1124, 531] on p "Checkliste: Worauf solltest du bei Kurkuma achten?" at bounding box center [1163, 554] width 260 height 47
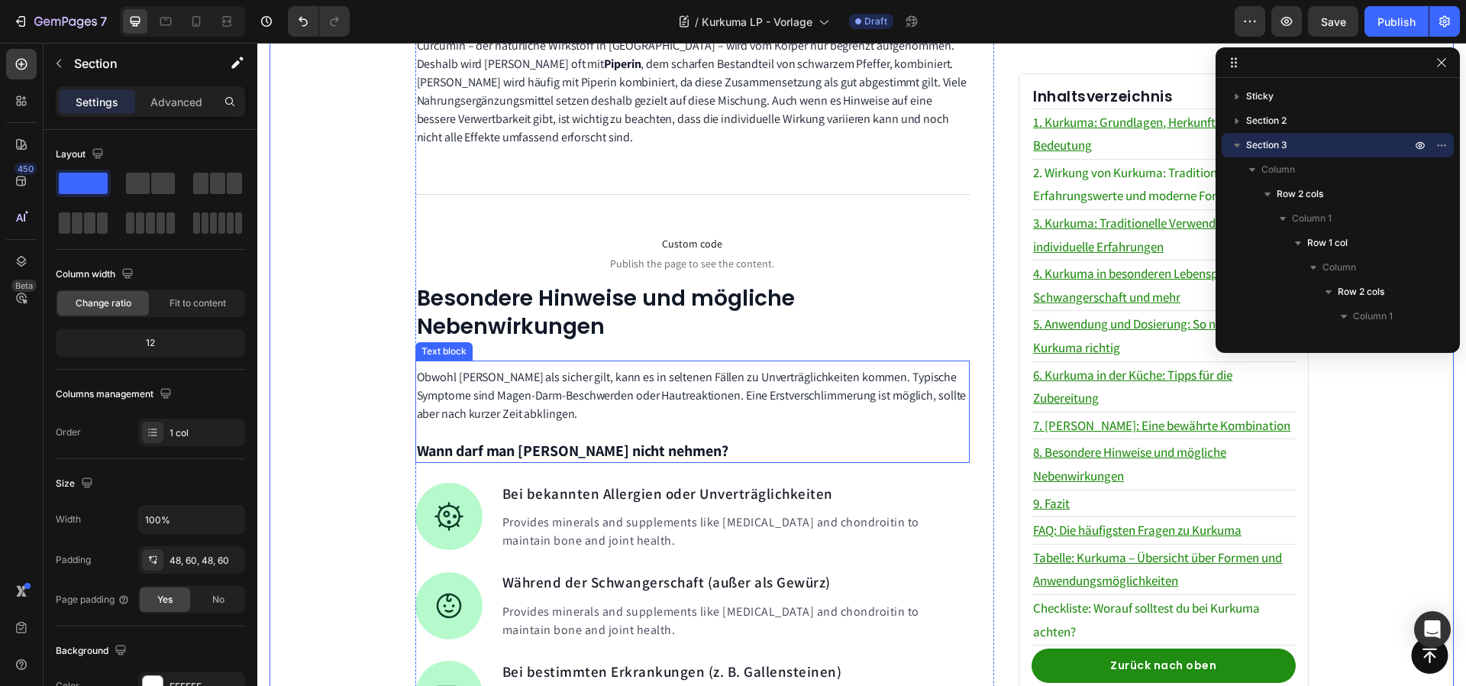
scroll to position [2614, 0]
click at [1119, 178] on p "2. Wirkung von Kurkuma: Tradition, Erfahrungswerte und moderne Forschung" at bounding box center [1163, 184] width 260 height 47
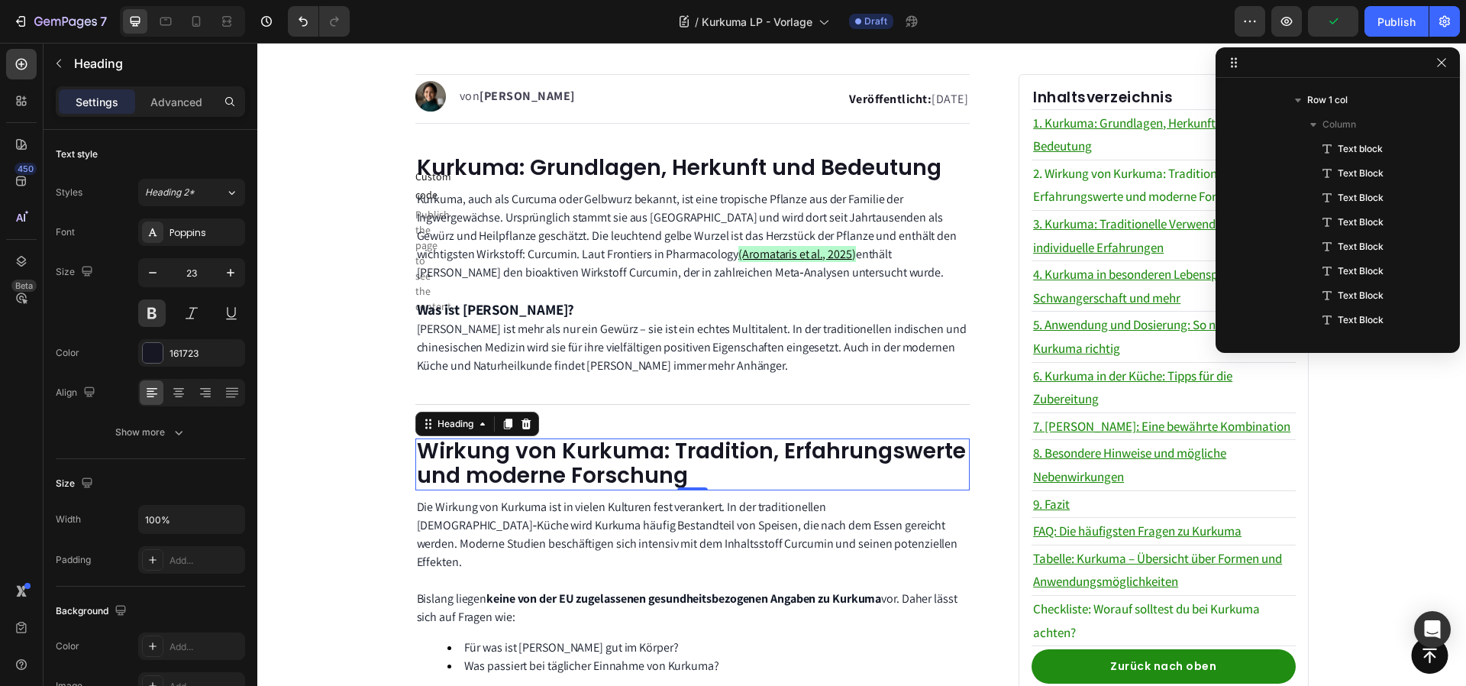
scroll to position [338, 0]
click at [604, 463] on span "Wirkung von Kurkuma: Tradition, Erfahrungswerte und moderne Forschung" at bounding box center [691, 463] width 549 height 54
click at [622, 400] on div "Title Line" at bounding box center [692, 404] width 555 height 19
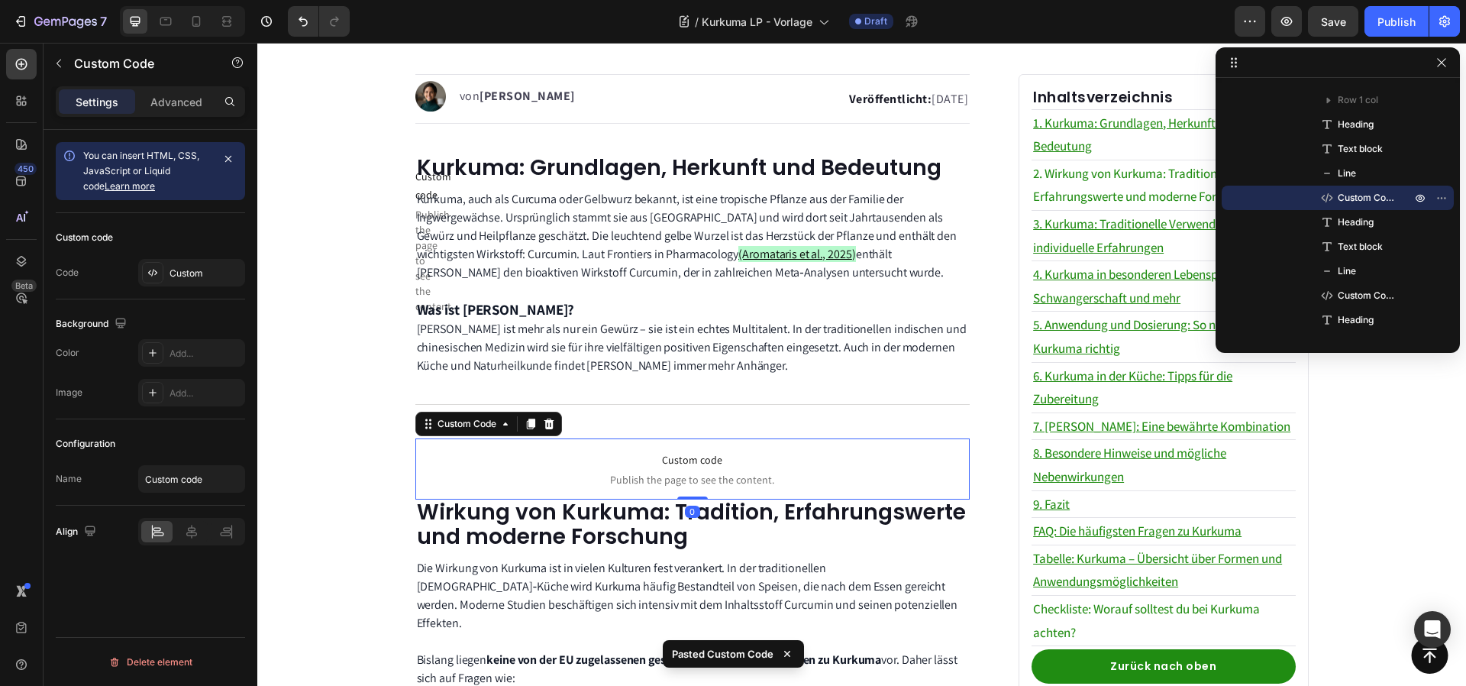
drag, startPoint x: 687, startPoint y: 522, endPoint x: 687, endPoint y: 467, distance: 54.2
click at [687, 470] on div "Custom code Publish the page to see the content. Custom Code 0" at bounding box center [692, 468] width 555 height 61
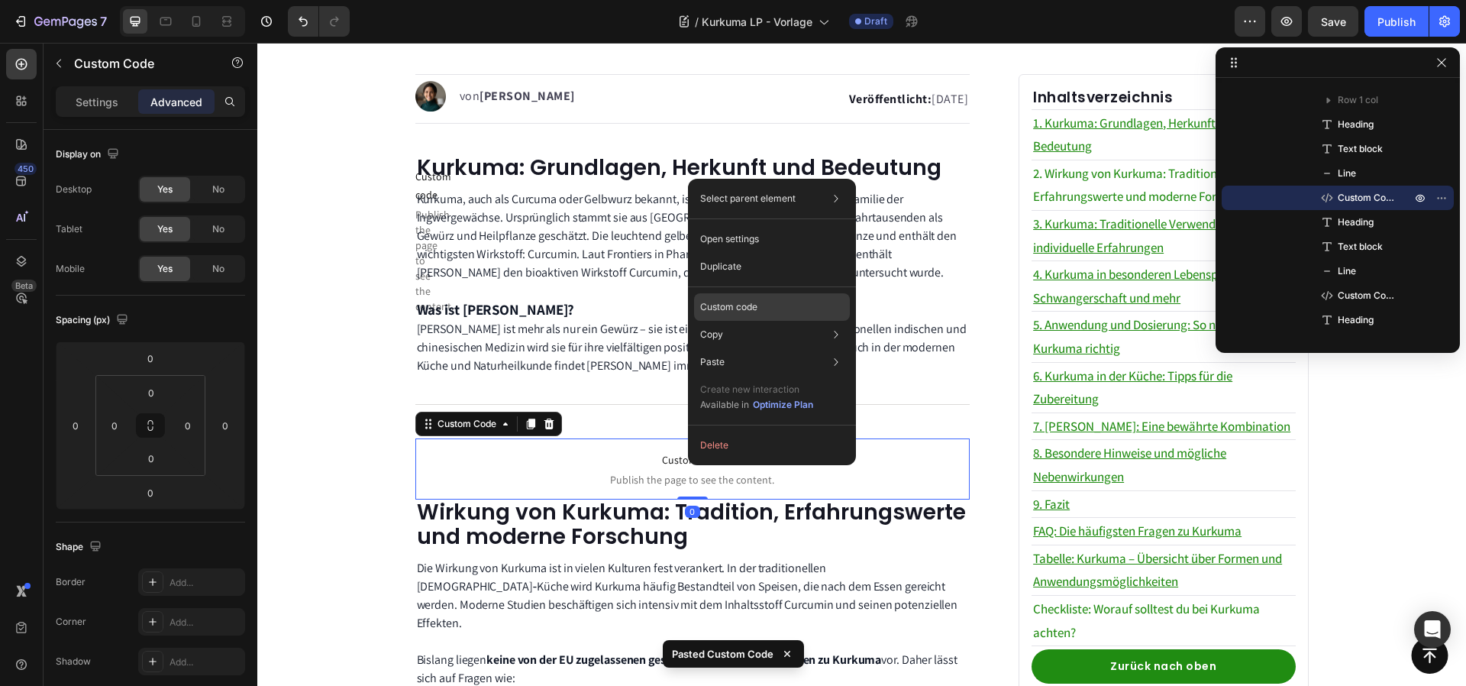
click at [713, 301] on p "Custom code" at bounding box center [728, 307] width 57 height 14
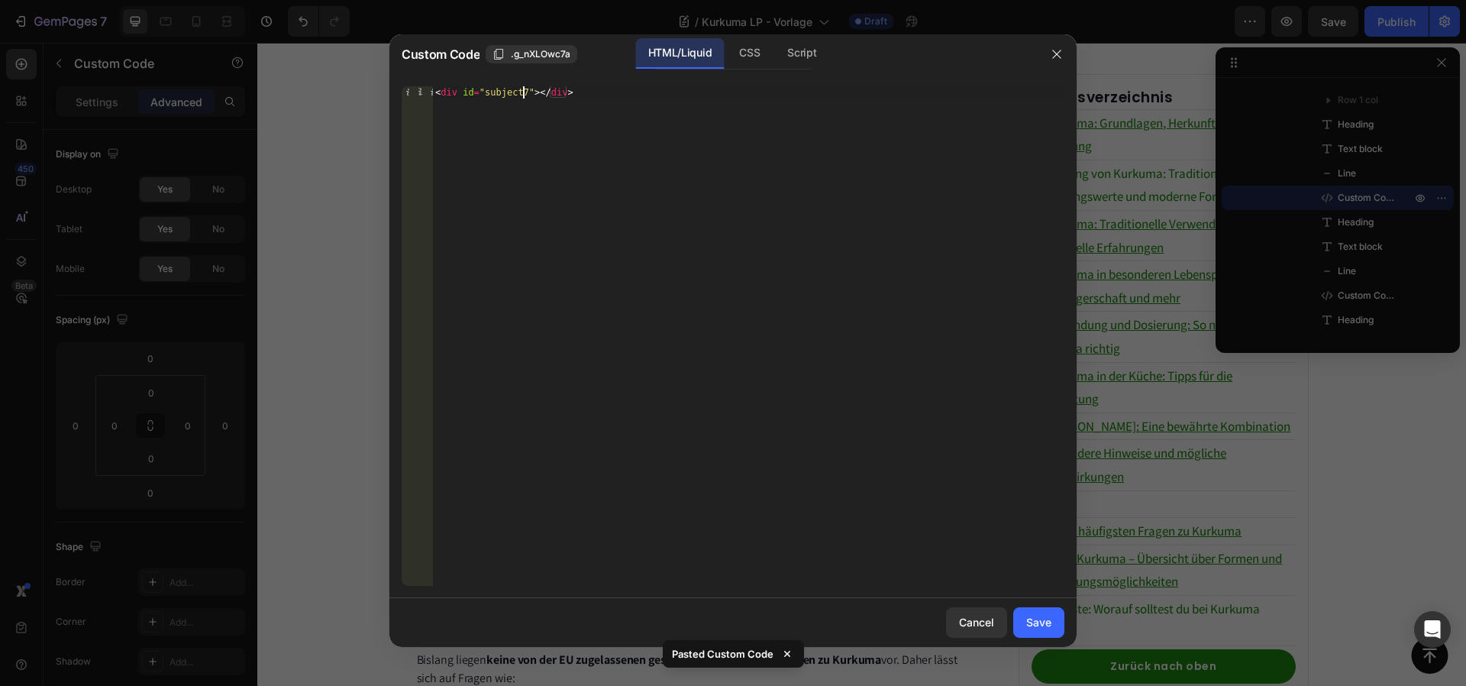
click at [525, 88] on div "< div id = "subject7" > </ div >" at bounding box center [748, 348] width 632 height 524
click at [775, 55] on div "CSS" at bounding box center [801, 53] width 53 height 31
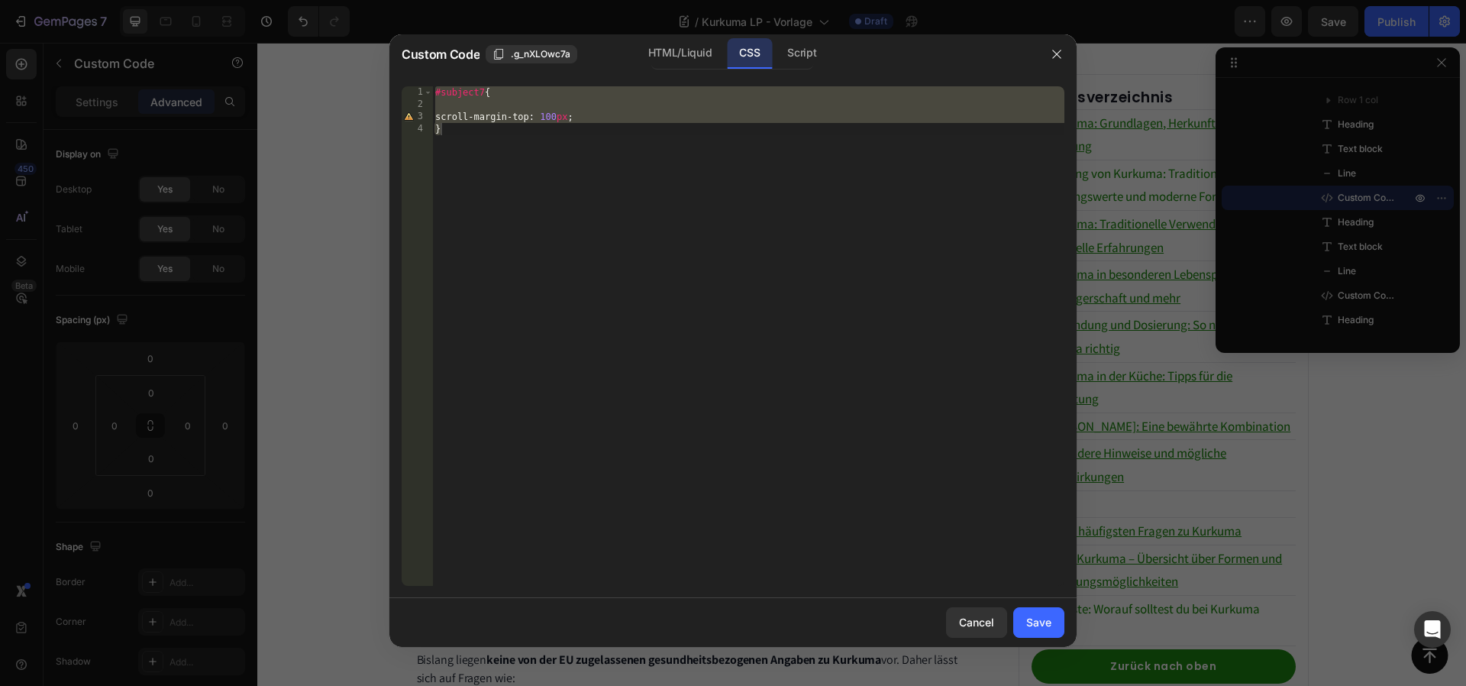
click at [480, 95] on div "#subject7 { scroll-margin-top : 100 px ; }" at bounding box center [748, 348] width 632 height 524
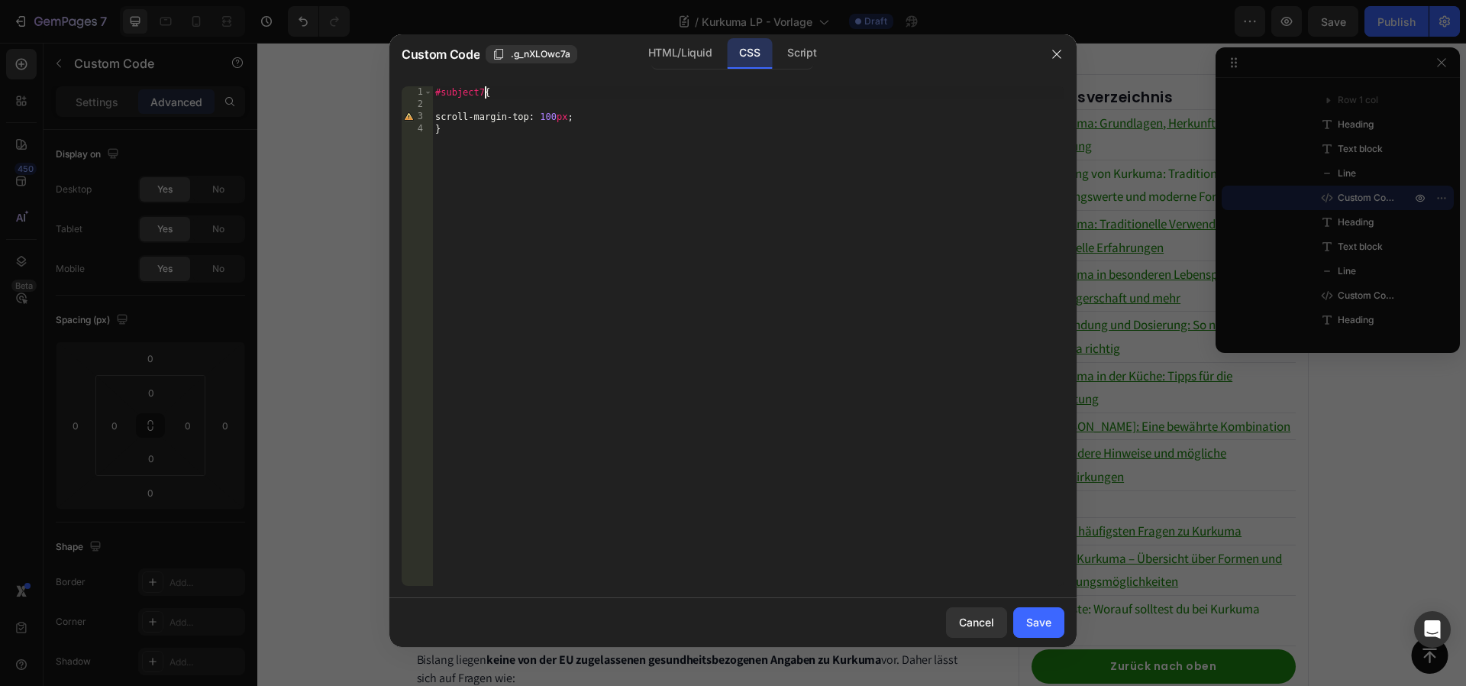
scroll to position [0, 4]
type textarea "#subject2{"
click at [1048, 625] on div "Save" at bounding box center [1038, 622] width 25 height 16
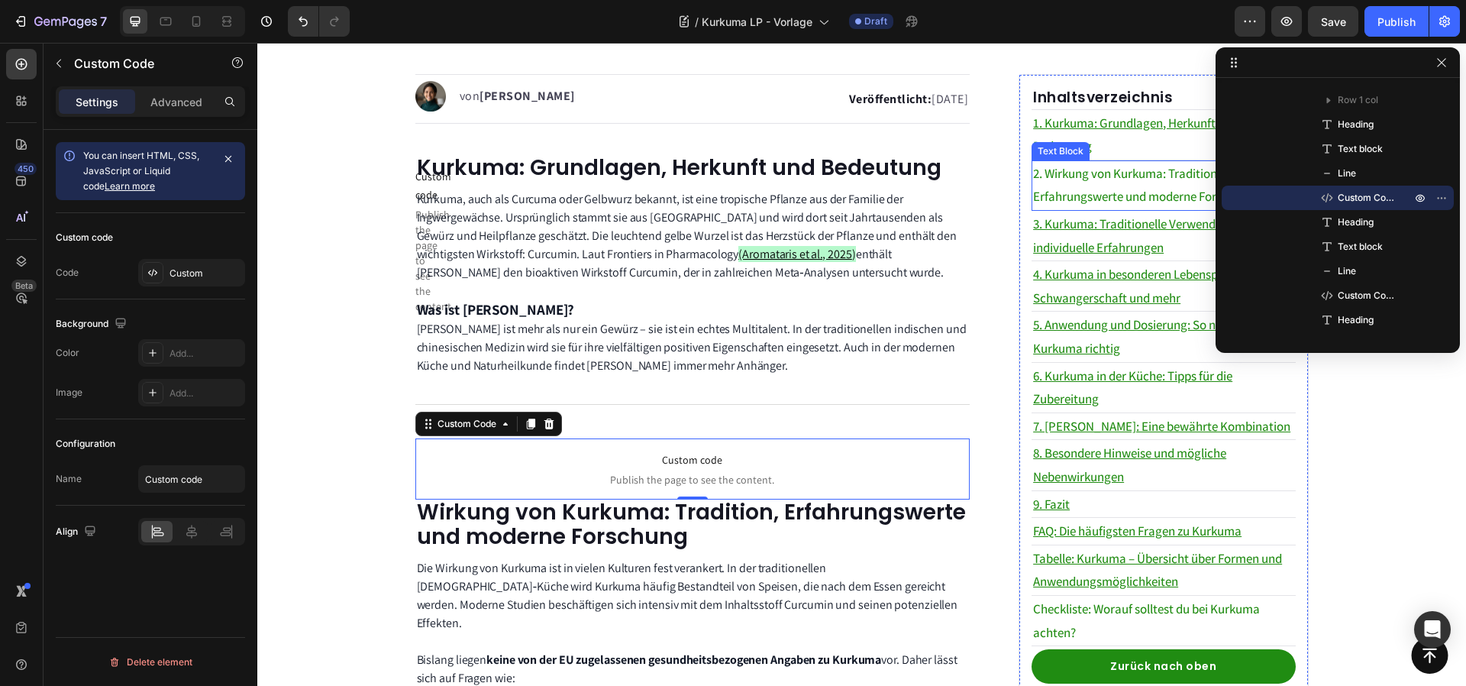
click at [1129, 184] on p "2. Wirkung von Kurkuma: Tradition, Erfahrungswerte und moderne Forschung" at bounding box center [1163, 185] width 260 height 47
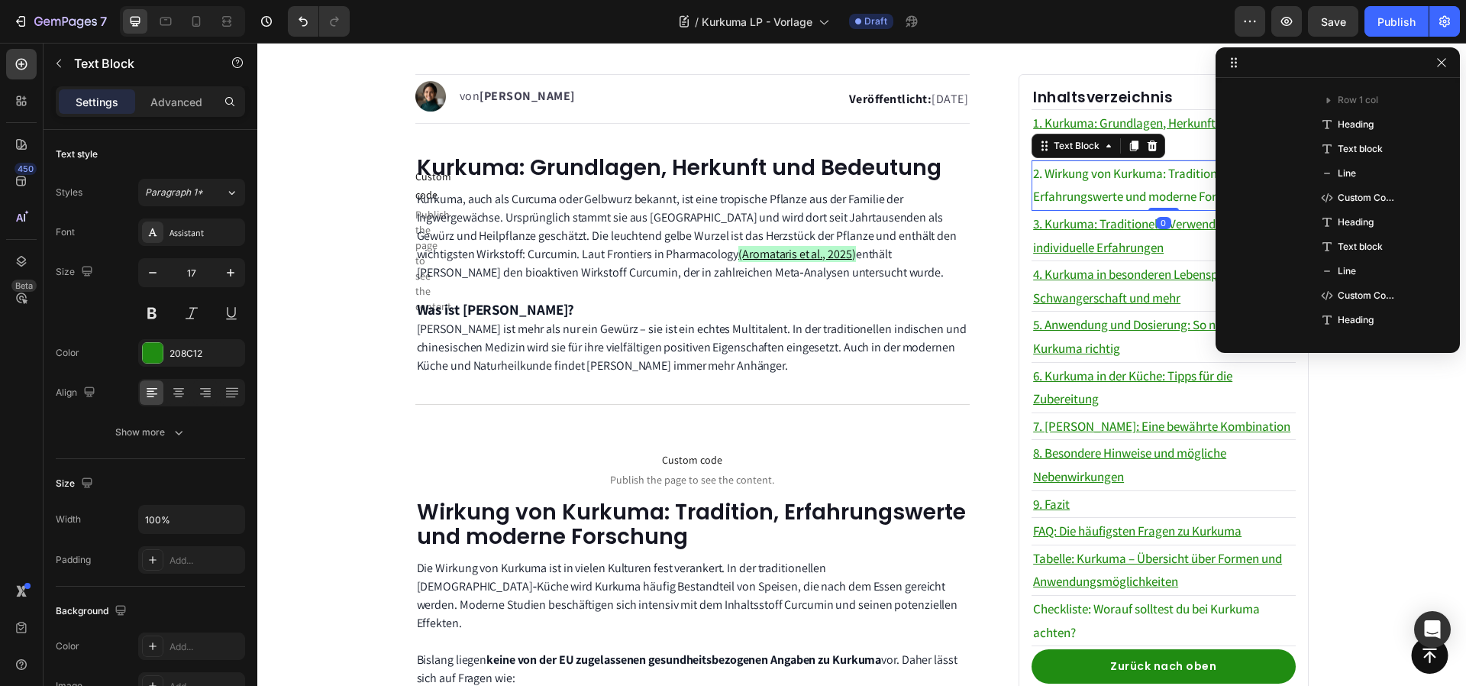
scroll to position [1658, 0]
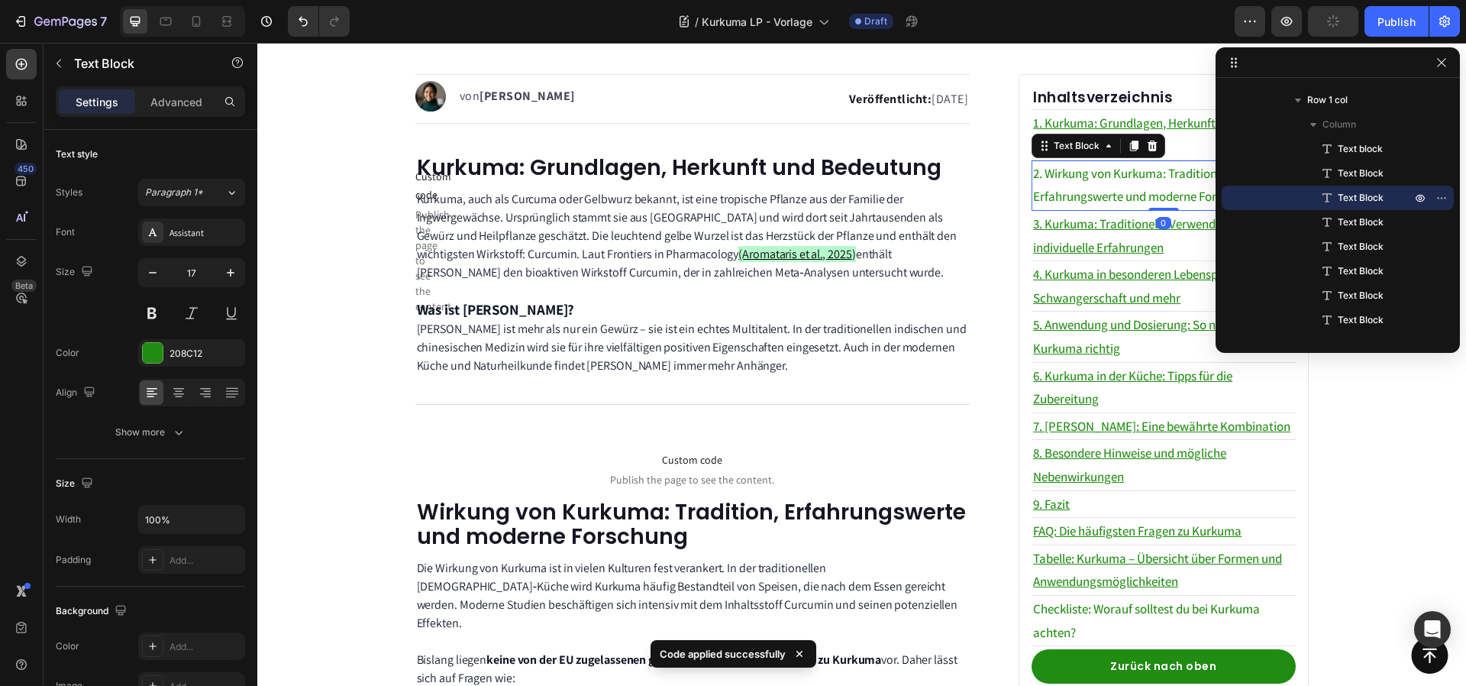
click at [1101, 185] on p "2. Wirkung von Kurkuma: Tradition, Erfahrungswerte und moderne Forschung" at bounding box center [1163, 185] width 260 height 47
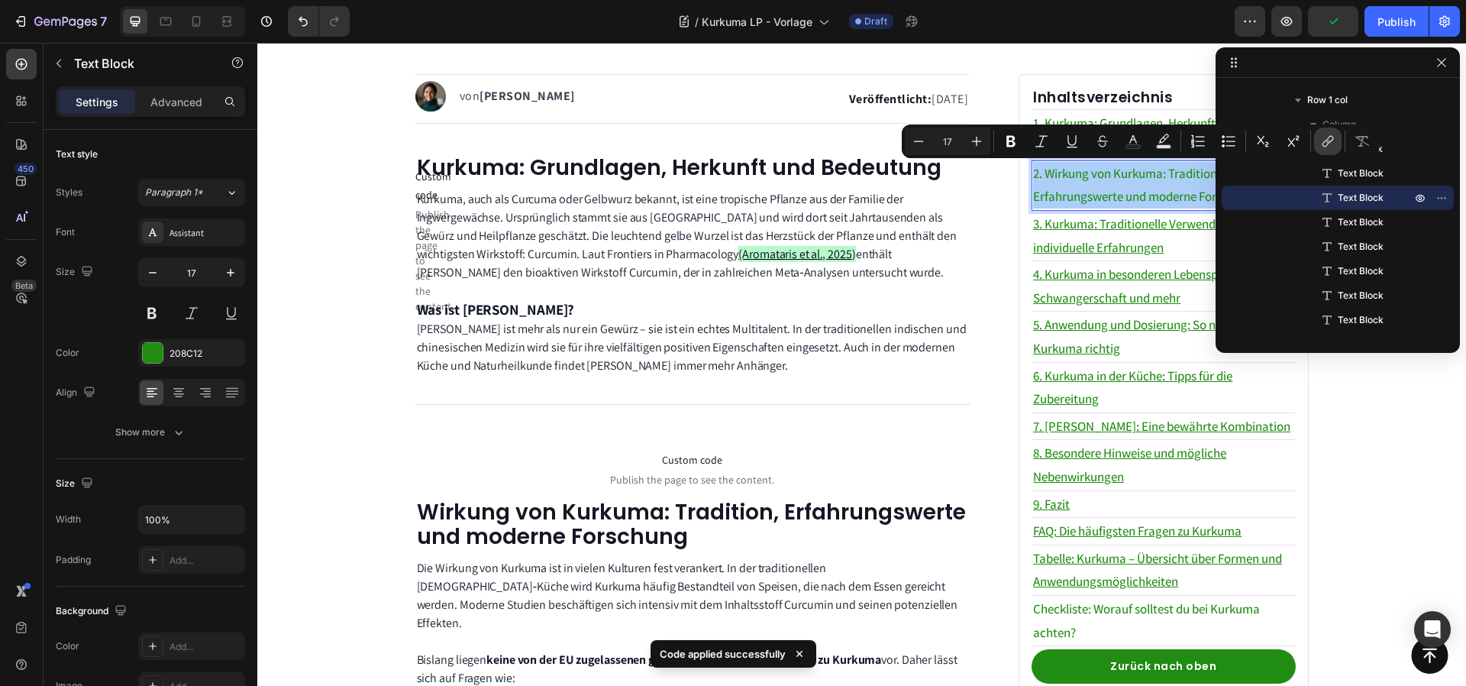
drag, startPoint x: 1329, startPoint y: 141, endPoint x: 777, endPoint y: 164, distance: 553.4
click at [1329, 141] on icon "Editor contextual toolbar" at bounding box center [1327, 141] width 15 height 15
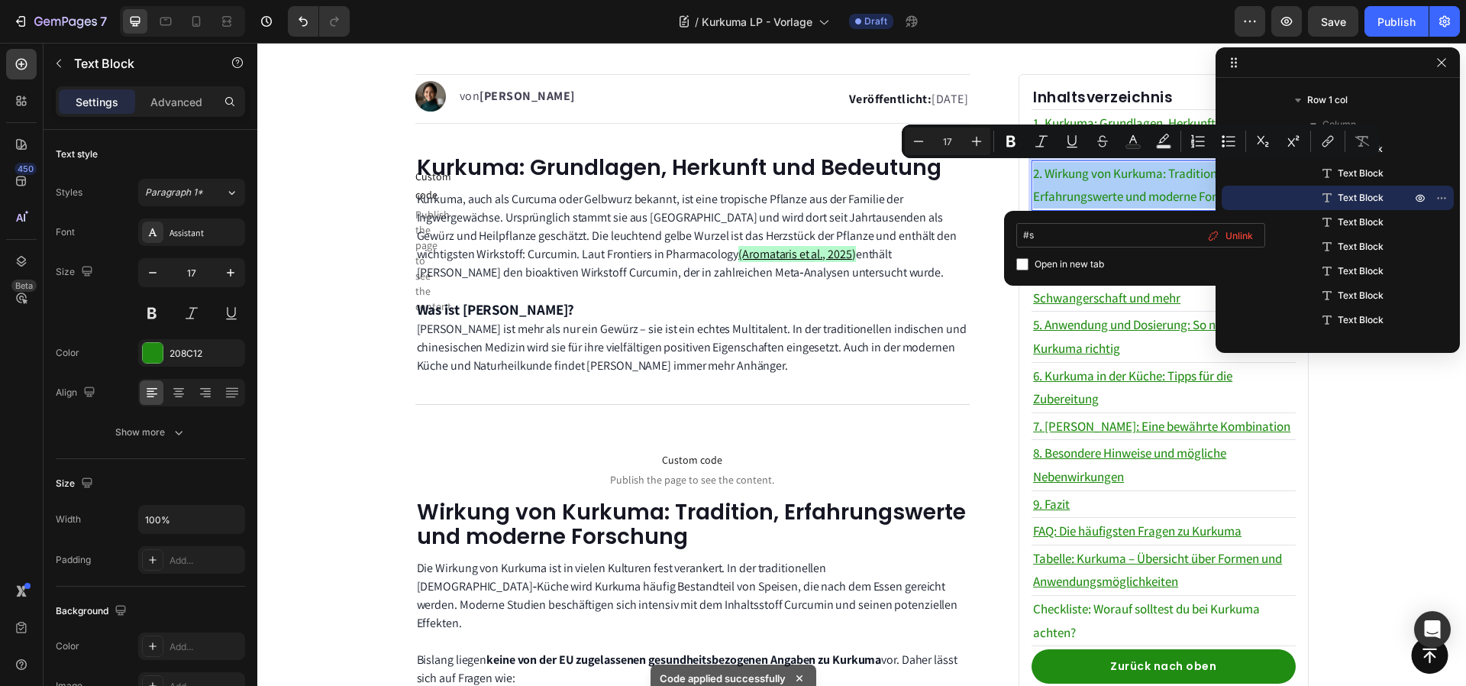
type input "#"
type input "#subject2"
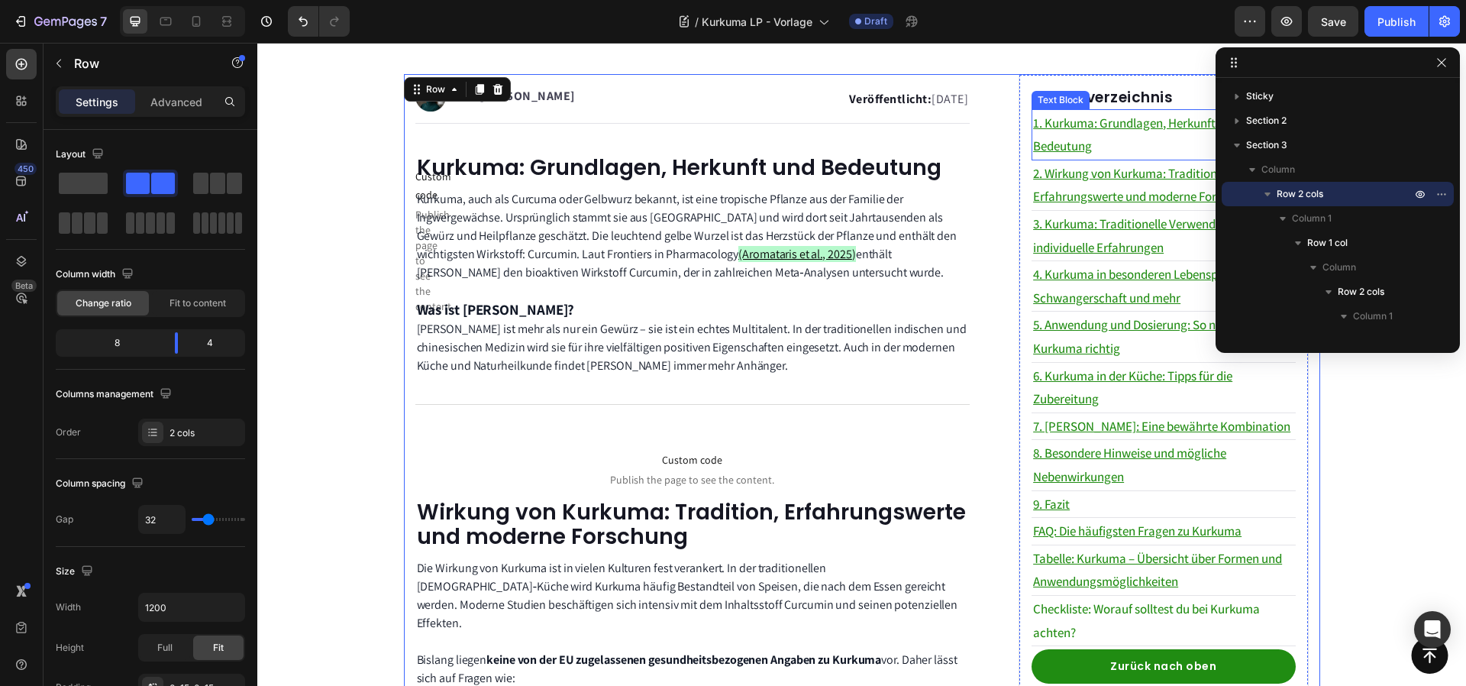
click at [1116, 143] on p "1. Kurkuma: Grundlagen, Herkunft und Bedeutung" at bounding box center [1163, 134] width 260 height 47
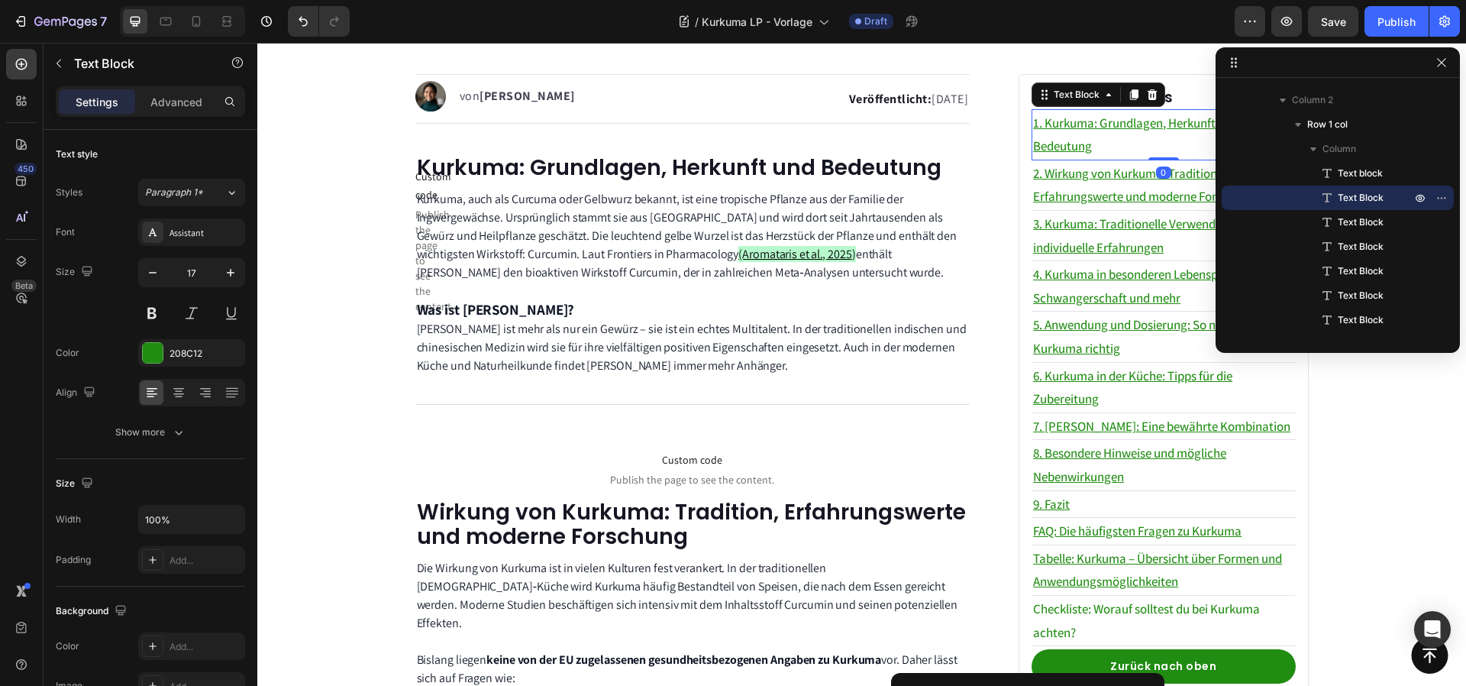
click at [1065, 125] on u "1. Kurkuma: Grundlagen, Herkunft und Bedeutung" at bounding box center [1135, 135] width 205 height 40
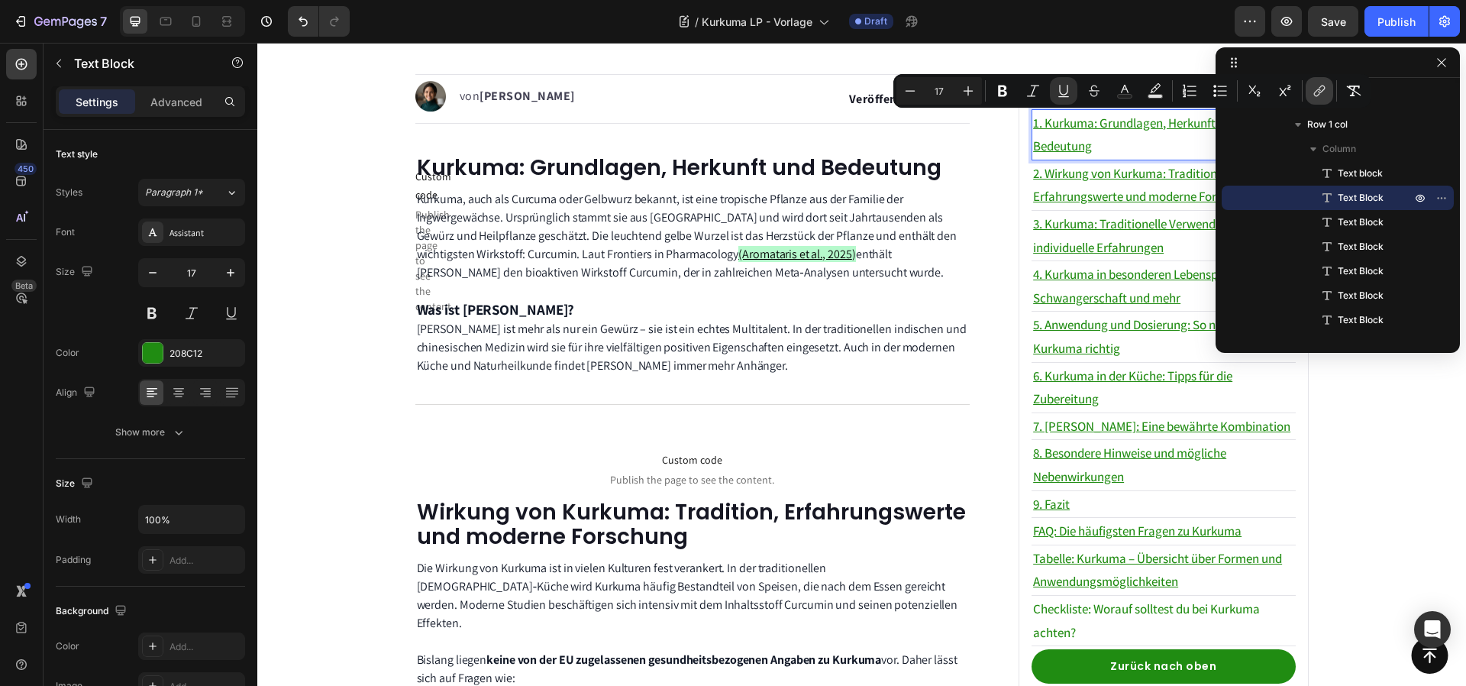
click at [1333, 89] on div "Minus 17 Plus Bold Italic Underline Strikethrough Text Color Text Background Co…" at bounding box center [1132, 90] width 471 height 27
click at [1329, 89] on button "link" at bounding box center [1319, 90] width 27 height 27
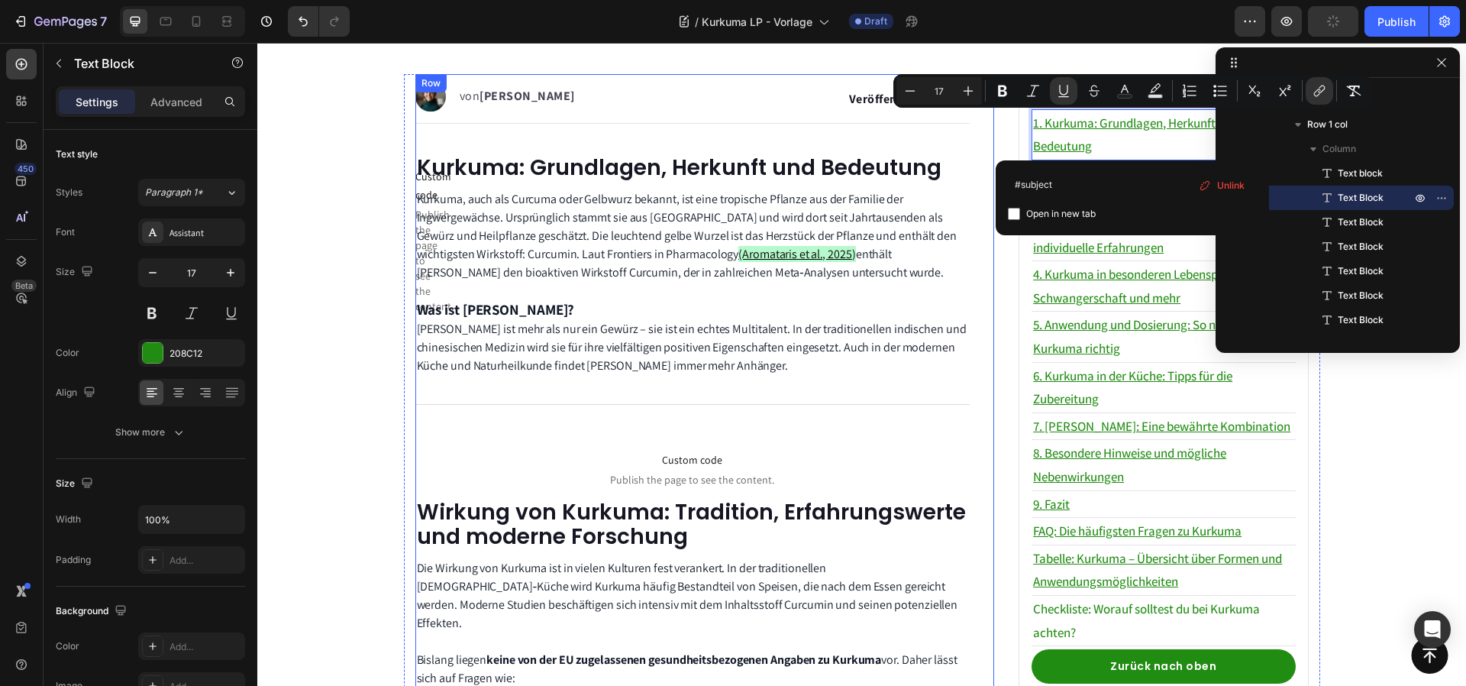
type input "#subject1"
click at [934, 288] on p at bounding box center [693, 291] width 552 height 18
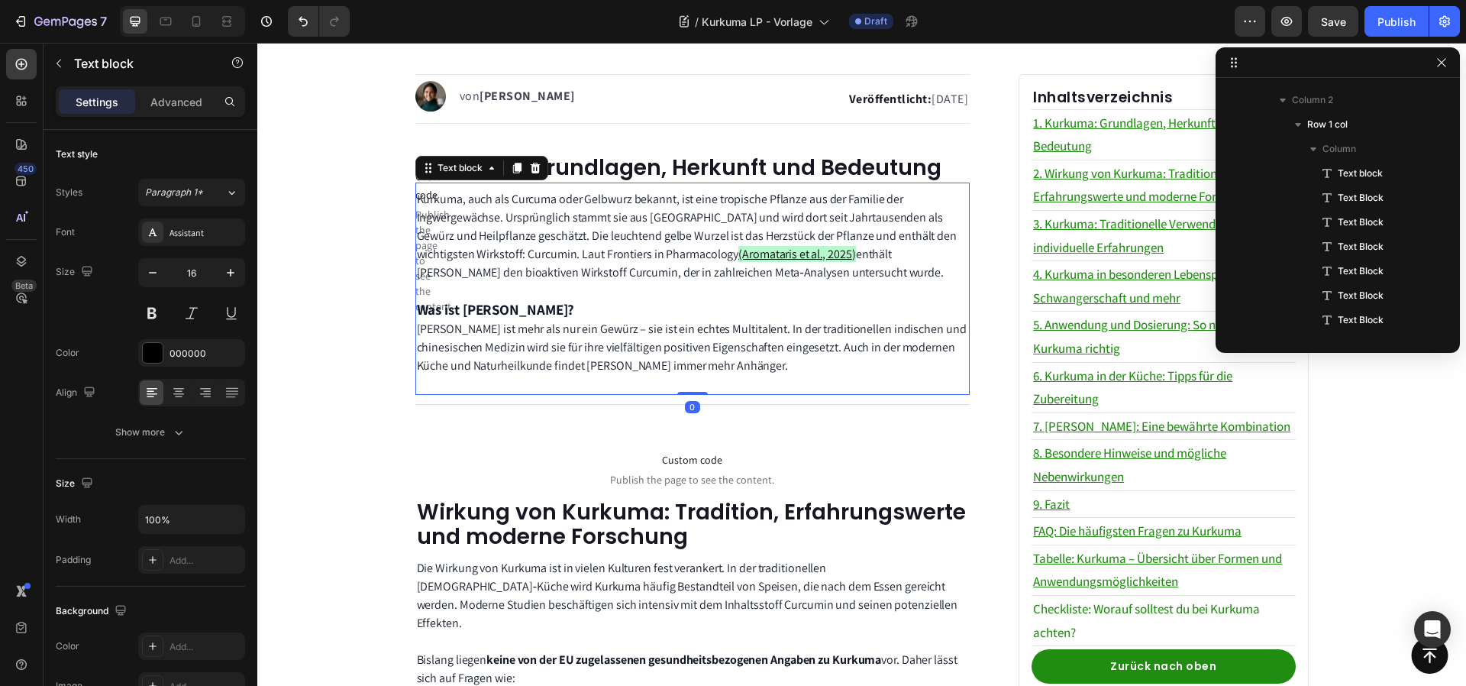
scroll to position [289, 0]
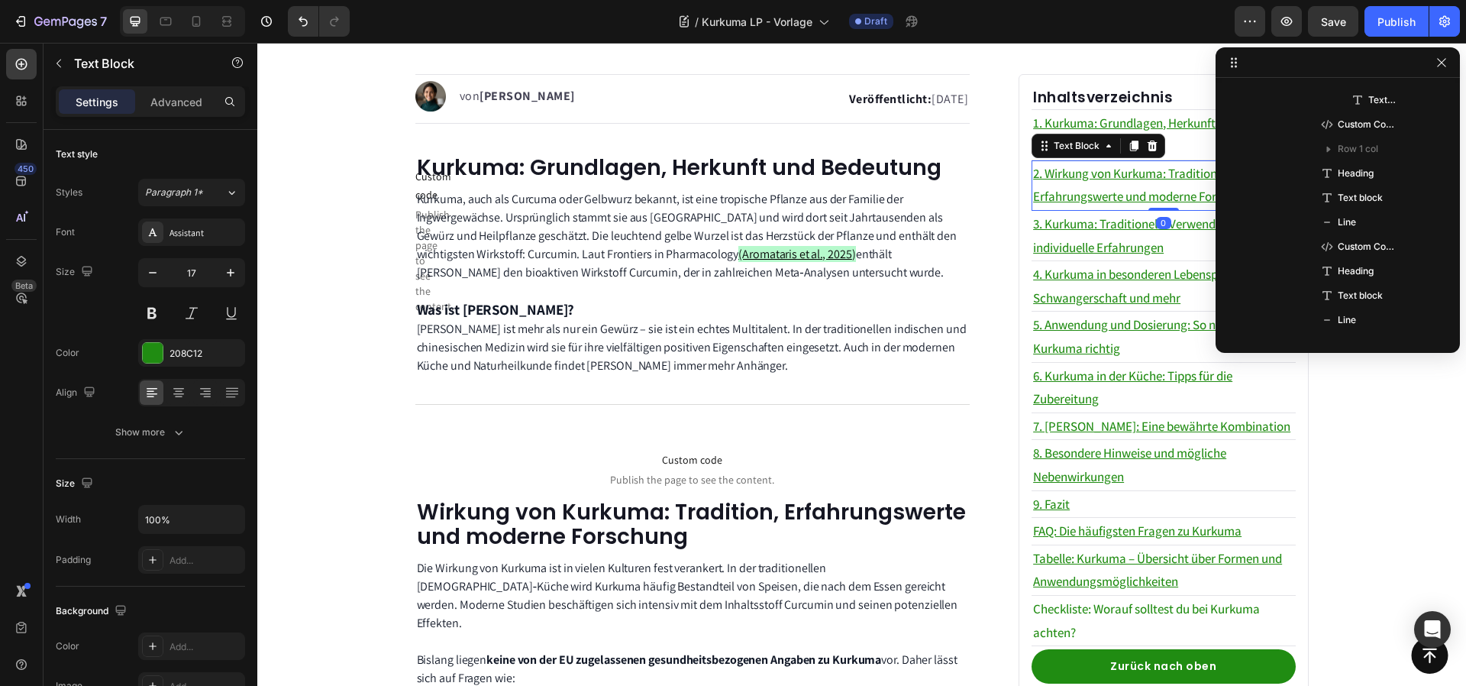
click at [1111, 179] on u "2. Wirkung von Kurkuma: Tradition, Erfahrungswerte und moderne Forschung" at bounding box center [1144, 185] width 222 height 40
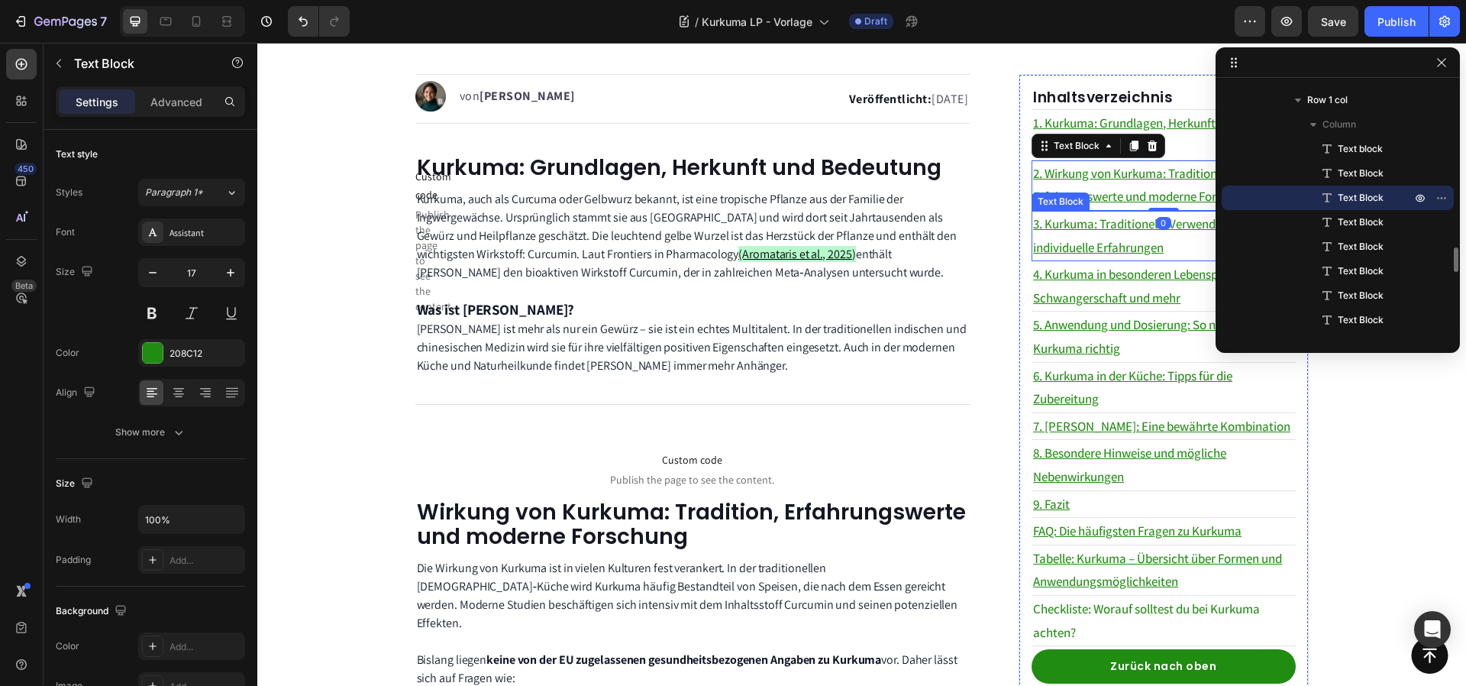
click at [1087, 234] on p "3. Kurkuma: Traditionelle Verwendung und individuelle Erfahrungen" at bounding box center [1163, 235] width 260 height 47
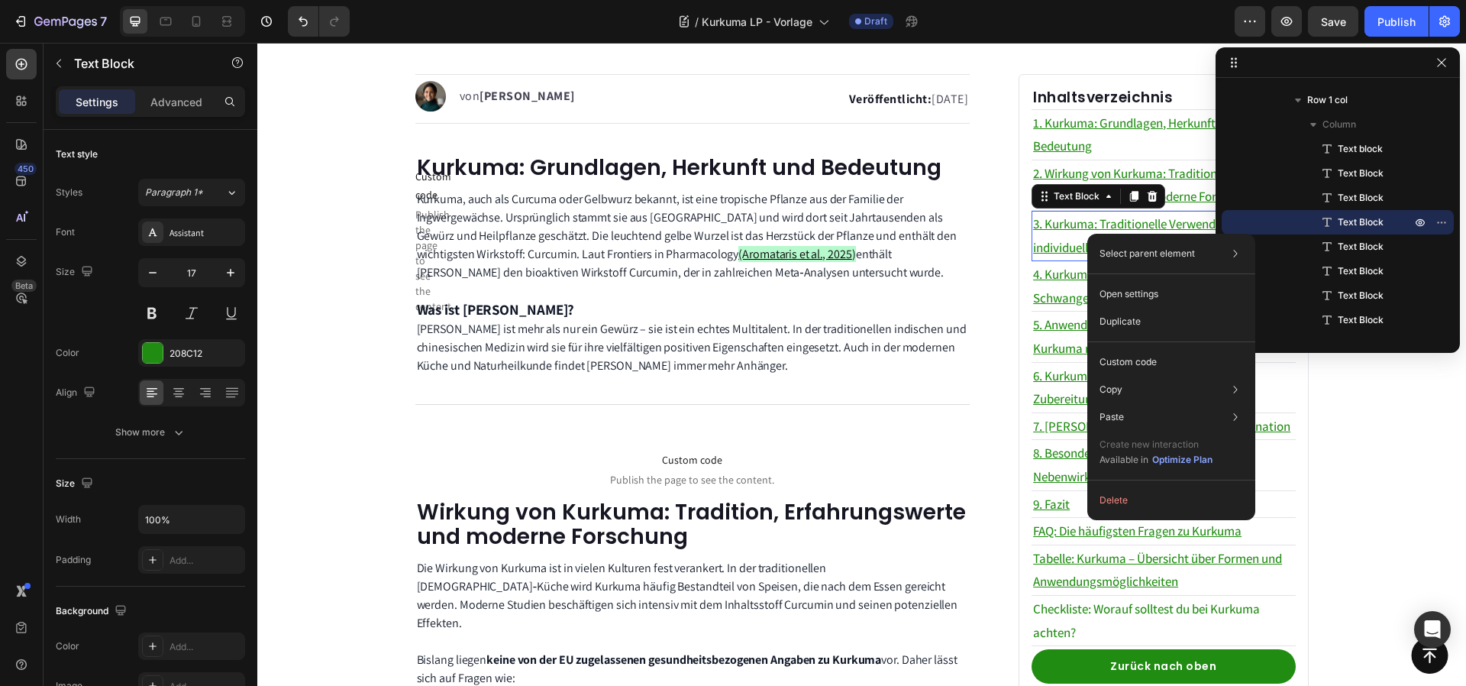
click at [1081, 230] on u "3. Kurkuma: Traditionelle Verwendung und individuelle Erfahrungen" at bounding box center [1146, 235] width 226 height 40
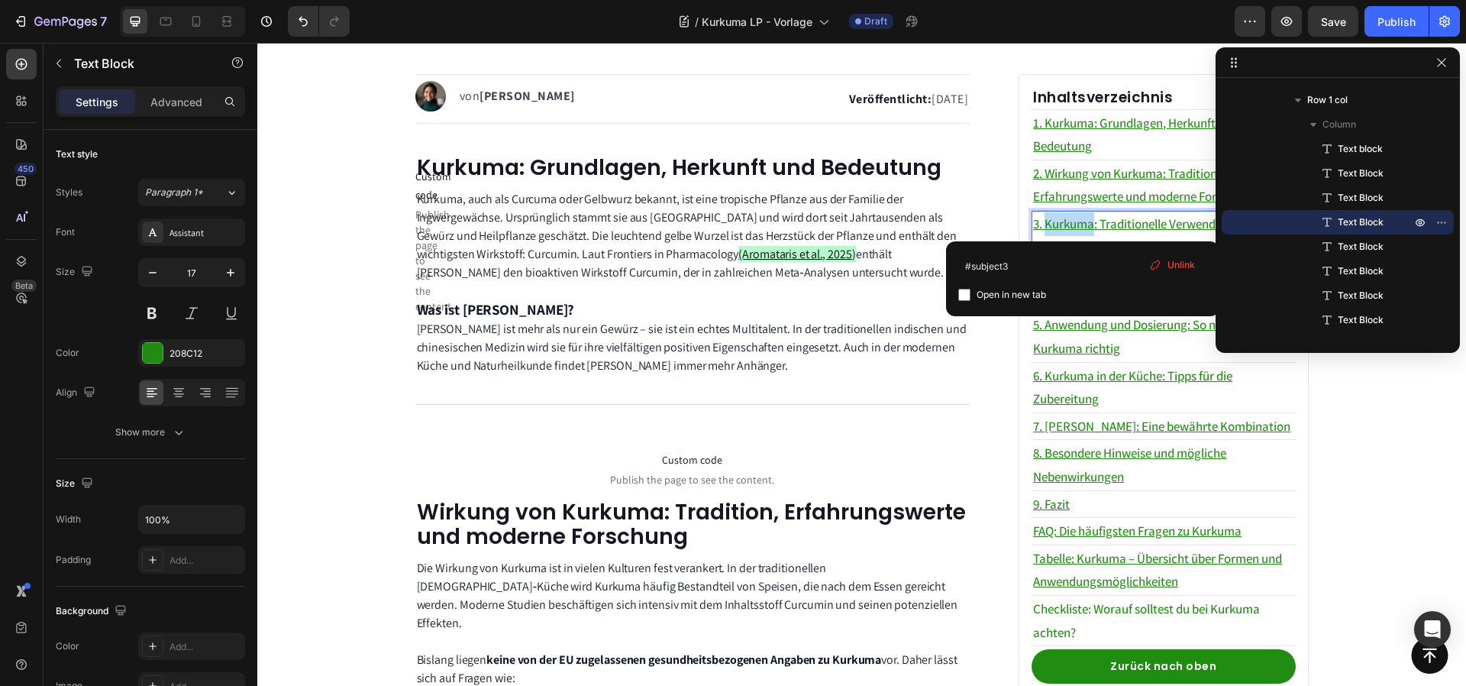
click at [1081, 230] on u "3. Kurkuma: Traditionelle Verwendung und individuelle Erfahrungen" at bounding box center [1146, 235] width 226 height 40
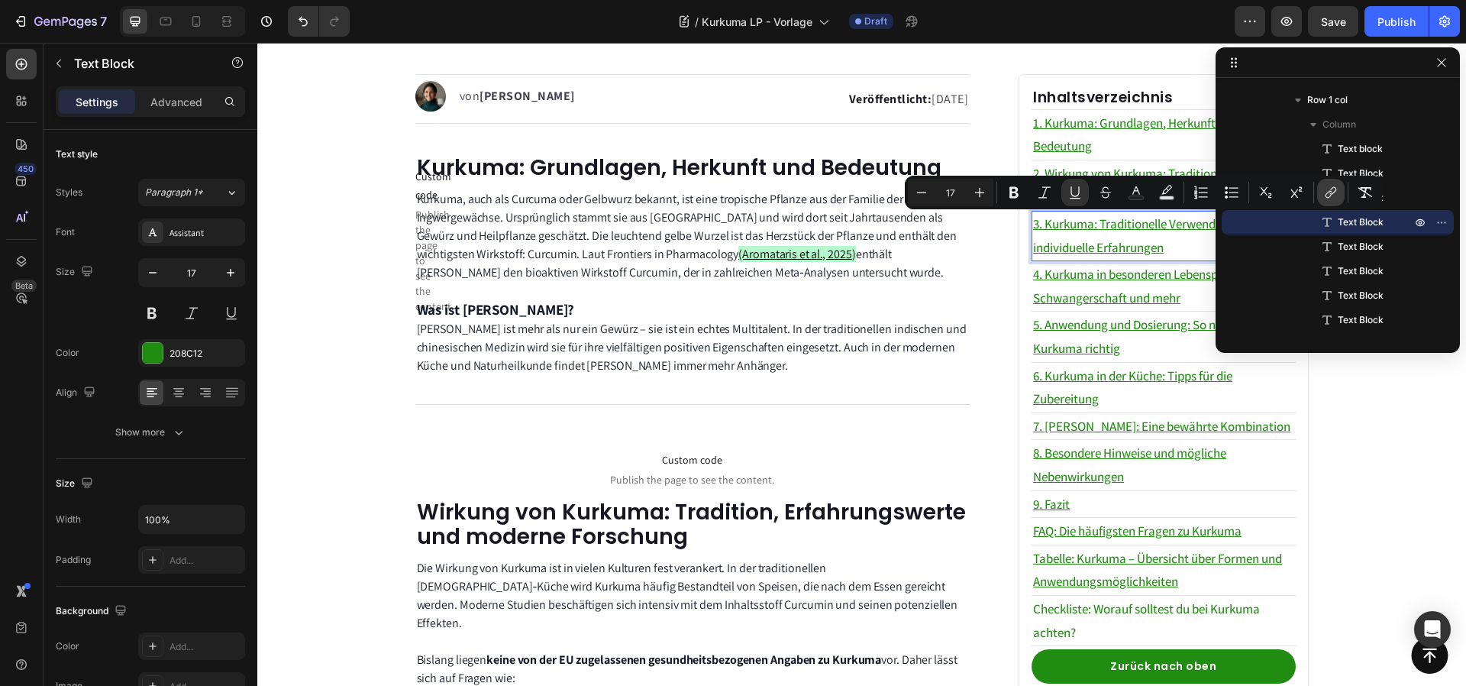
click at [1332, 195] on icon "Editor contextual toolbar" at bounding box center [1330, 192] width 15 height 15
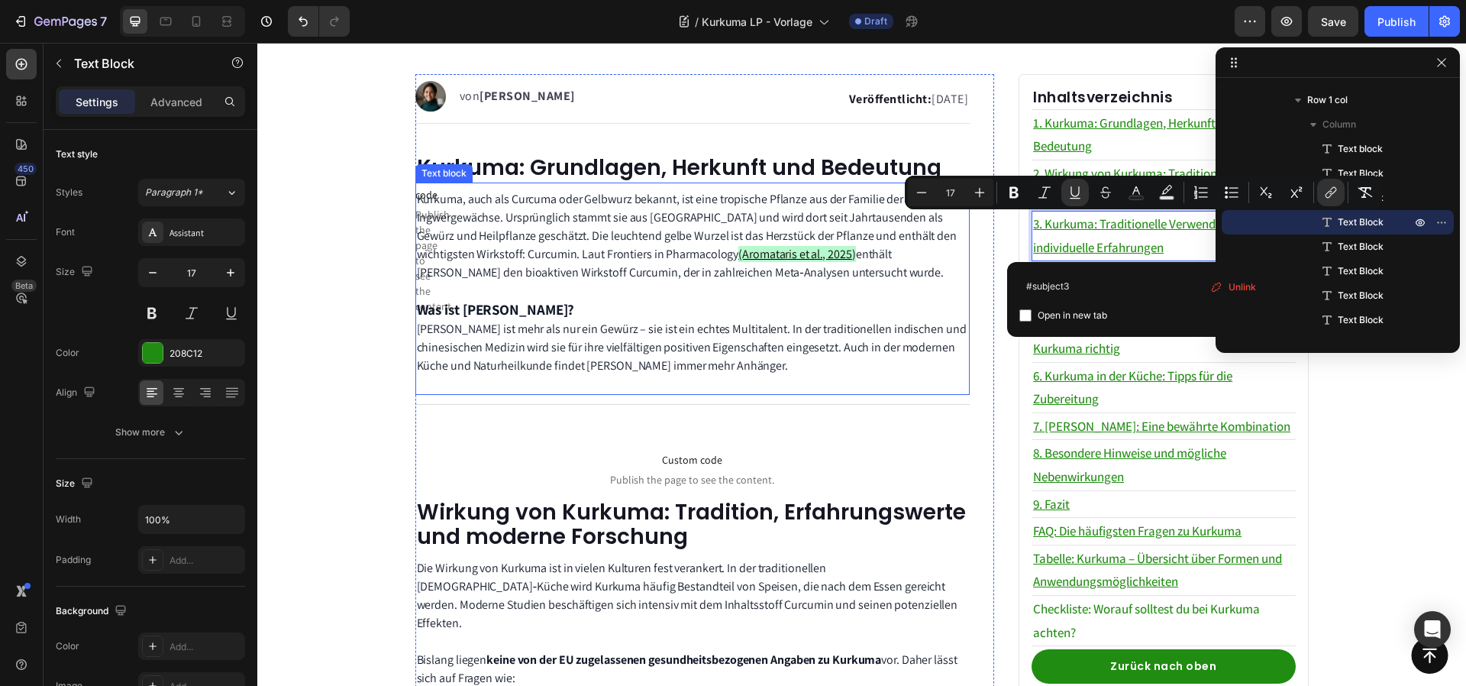
click at [898, 262] on p "Kurkuma, auch als Curcuma oder Gelbwurz bekannt, ist eine tropische Pflanze aus…" at bounding box center [693, 236] width 552 height 92
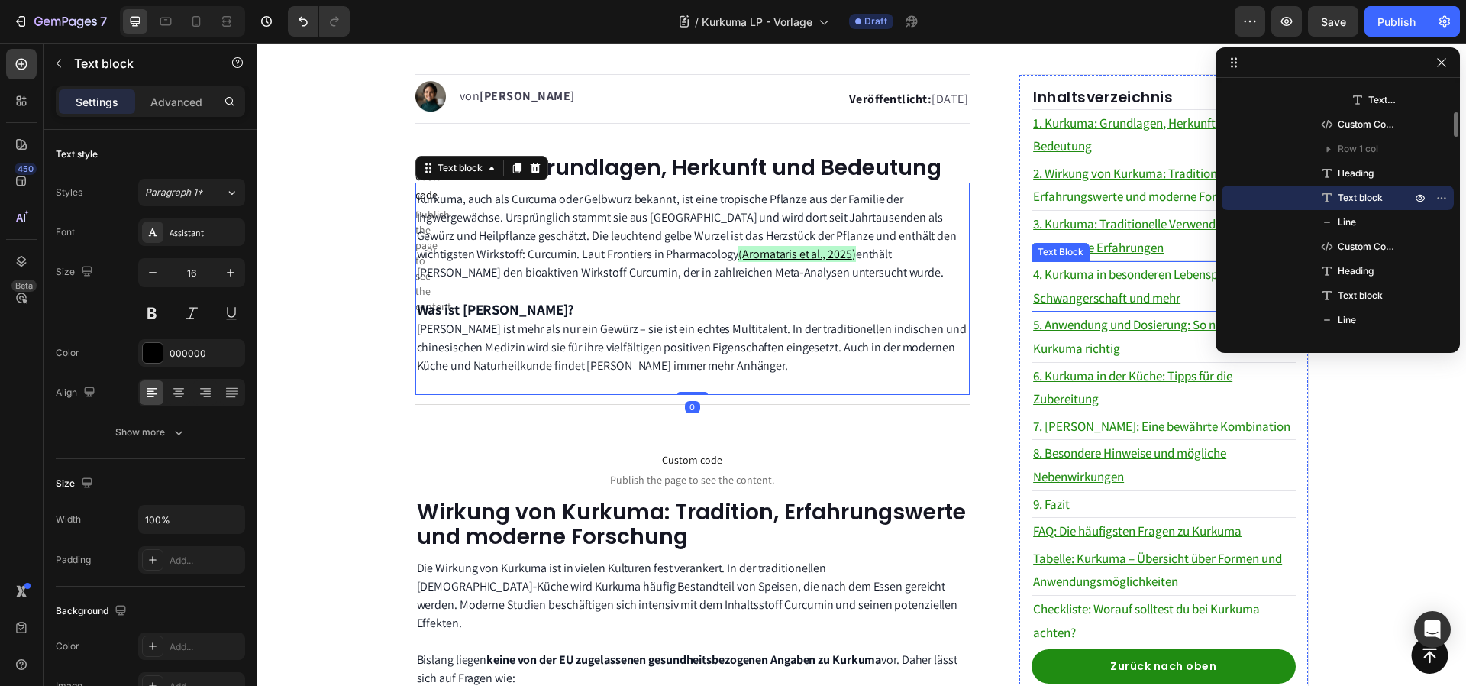
click at [1099, 280] on u "4. Kurkuma in besonderen Lebensphasen: Schwangerschaft und mehr" at bounding box center [1143, 286] width 220 height 40
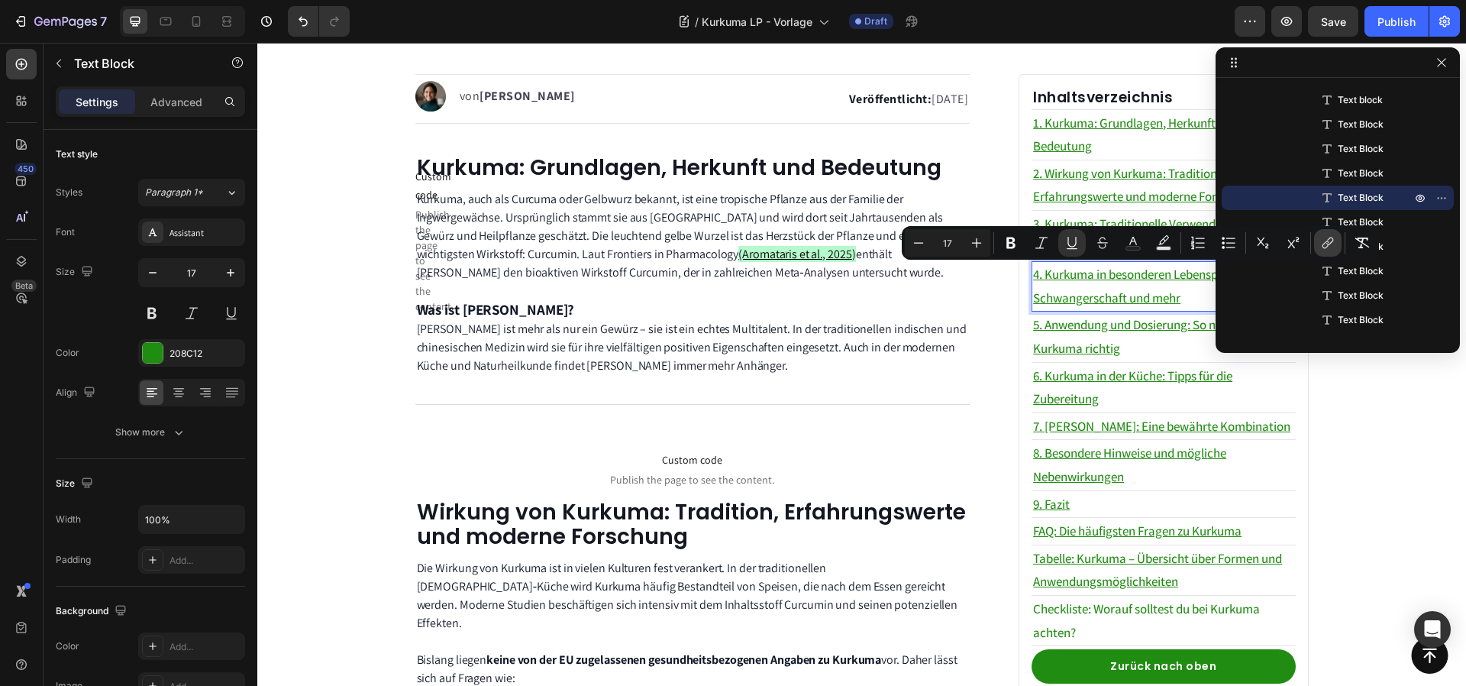
click at [1321, 248] on icon "Editor contextual toolbar" at bounding box center [1327, 242] width 15 height 15
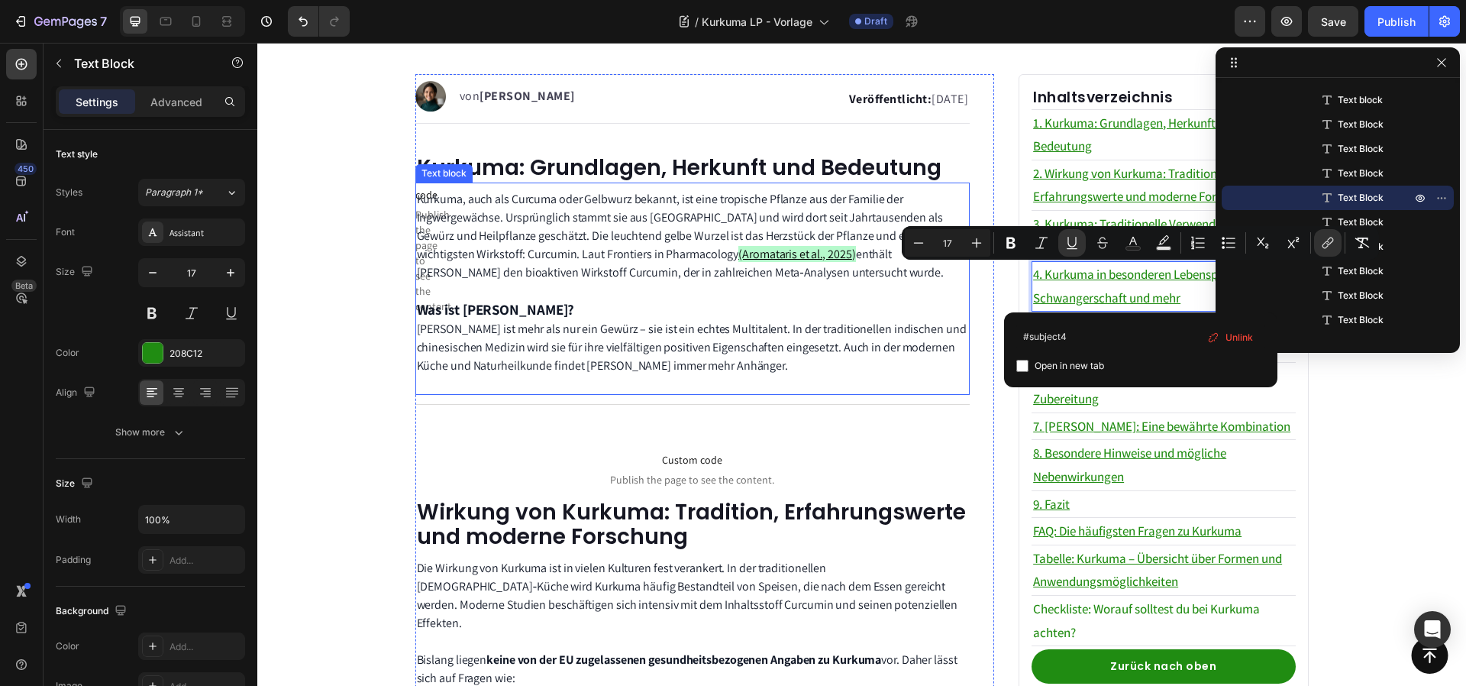
click at [861, 348] on span "[PERSON_NAME] ist mehr als nur ein Gewürz – sie ist ein echtes Multitalent. In …" at bounding box center [692, 347] width 550 height 53
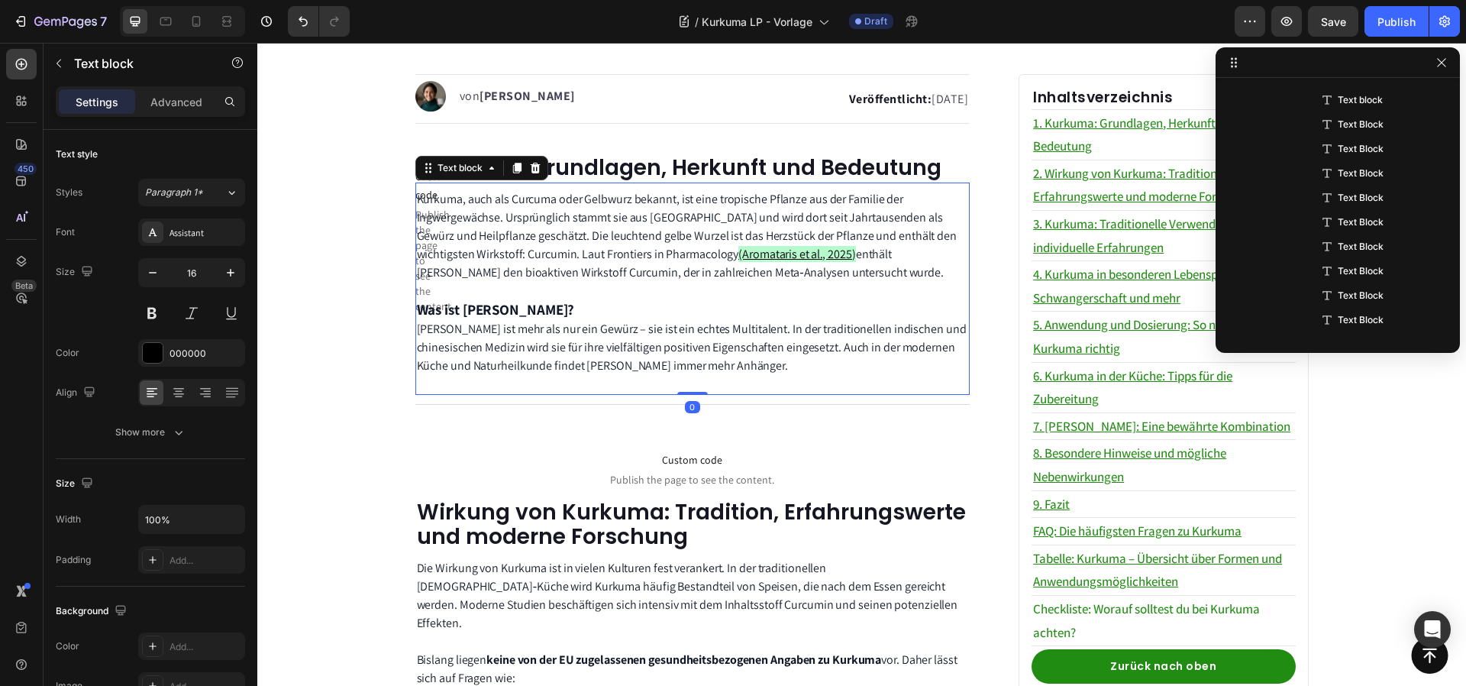
scroll to position [289, 0]
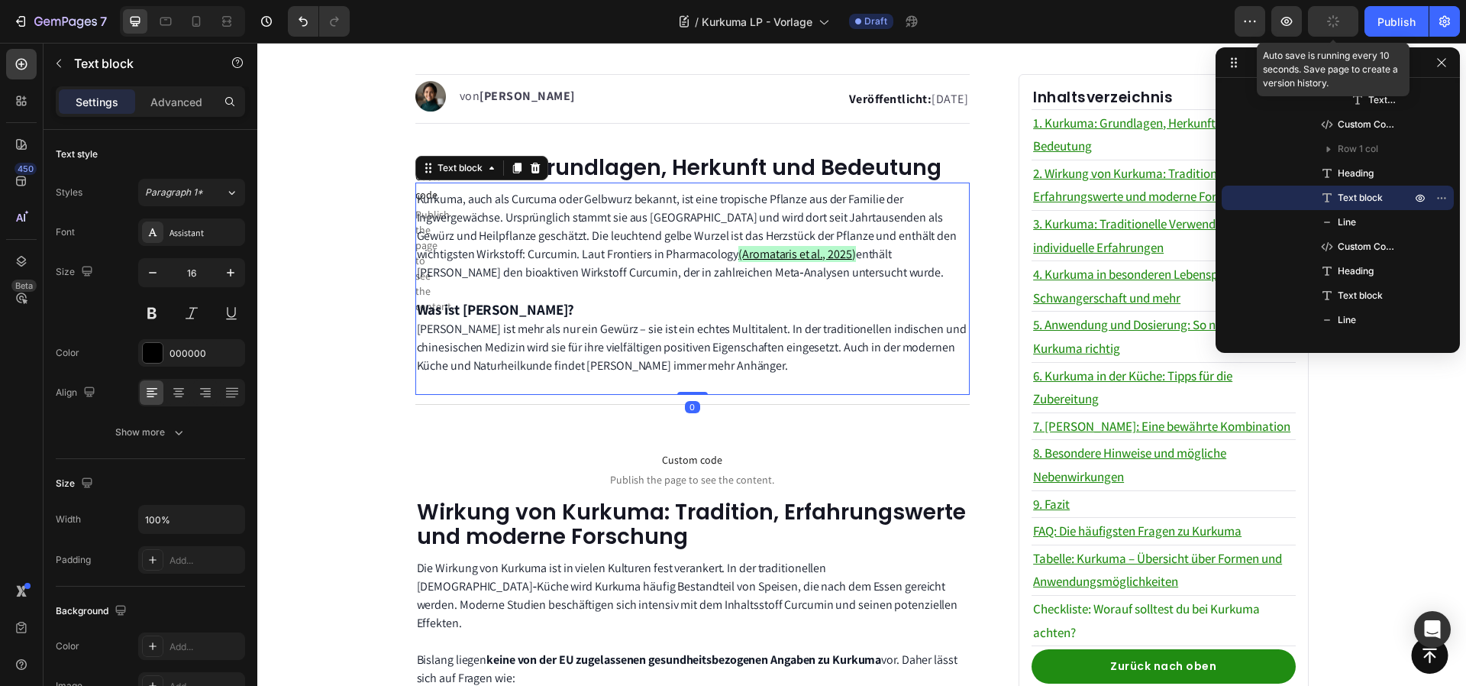
click at [1324, 23] on button "button" at bounding box center [1333, 21] width 50 height 31
click at [1329, 24] on icon "button" at bounding box center [1333, 21] width 15 height 15
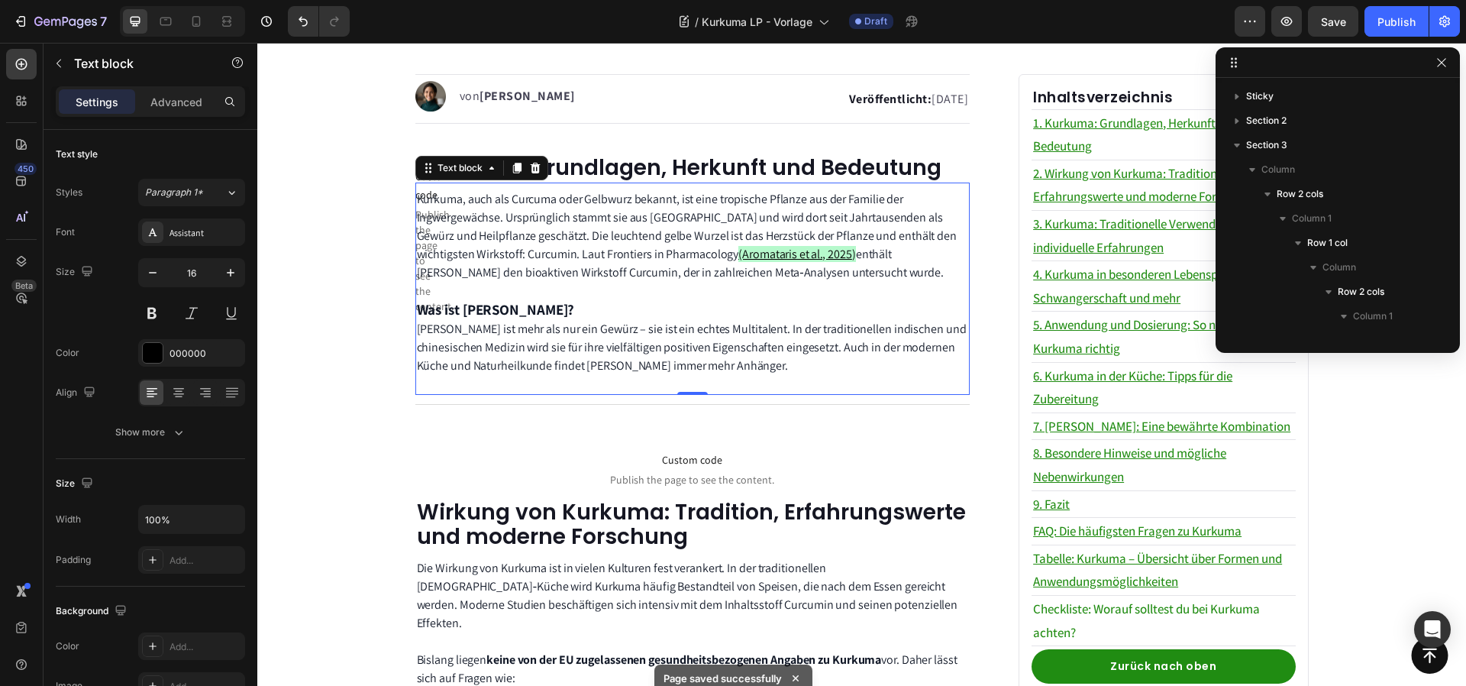
scroll to position [289, 0]
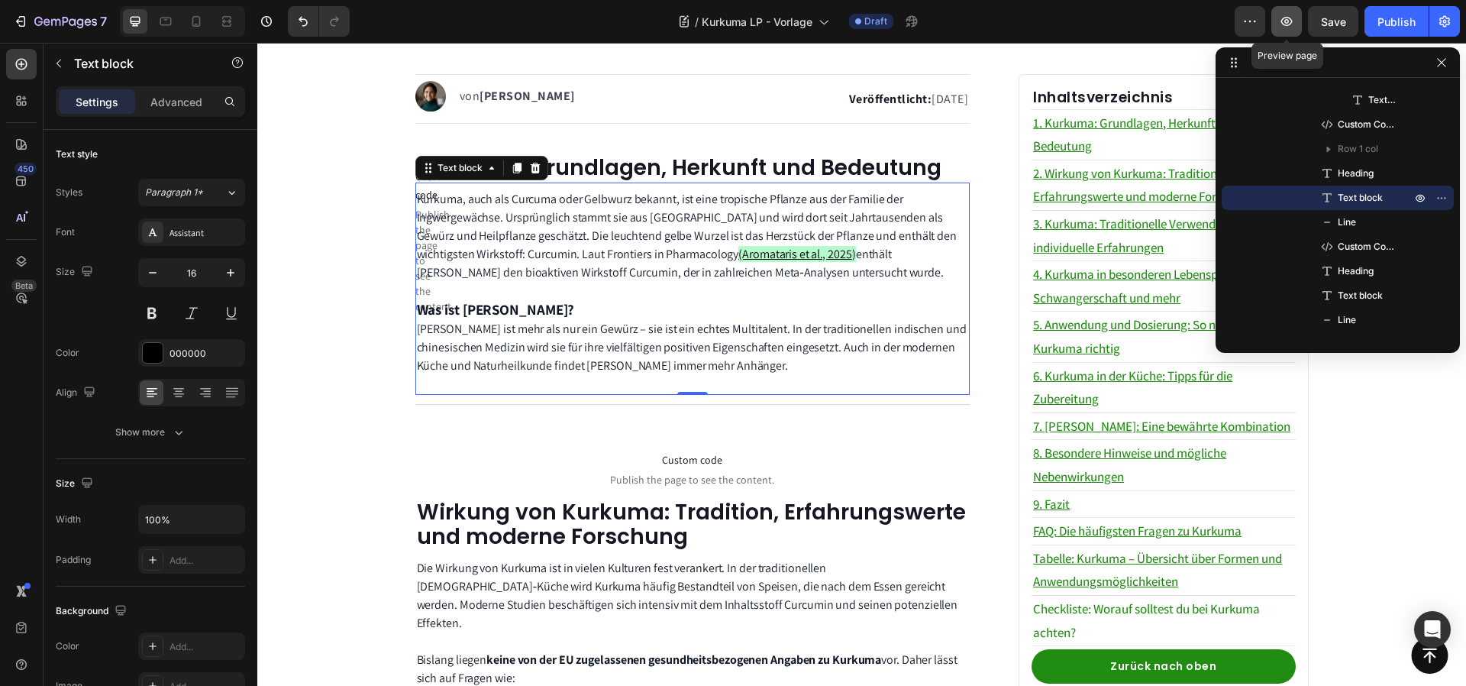
click at [1293, 27] on icon "button" at bounding box center [1286, 21] width 15 height 15
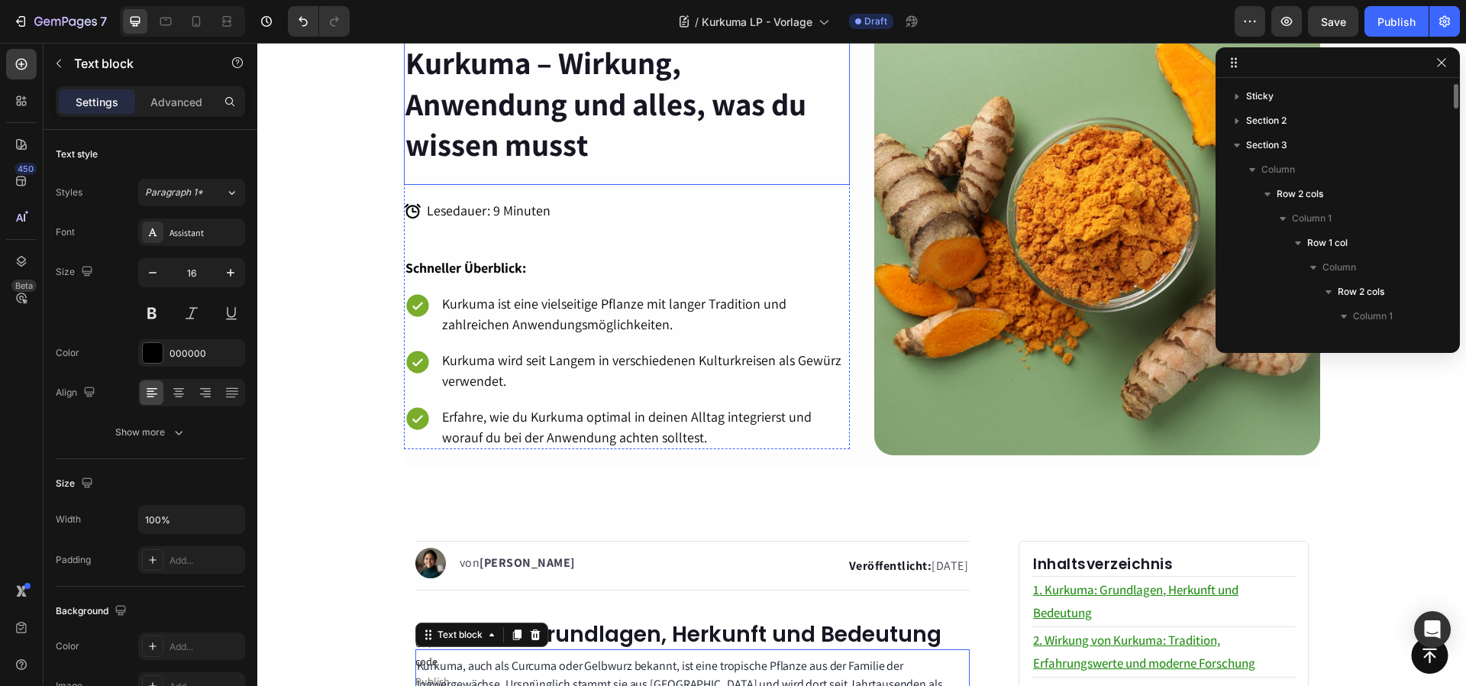
scroll to position [0, 0]
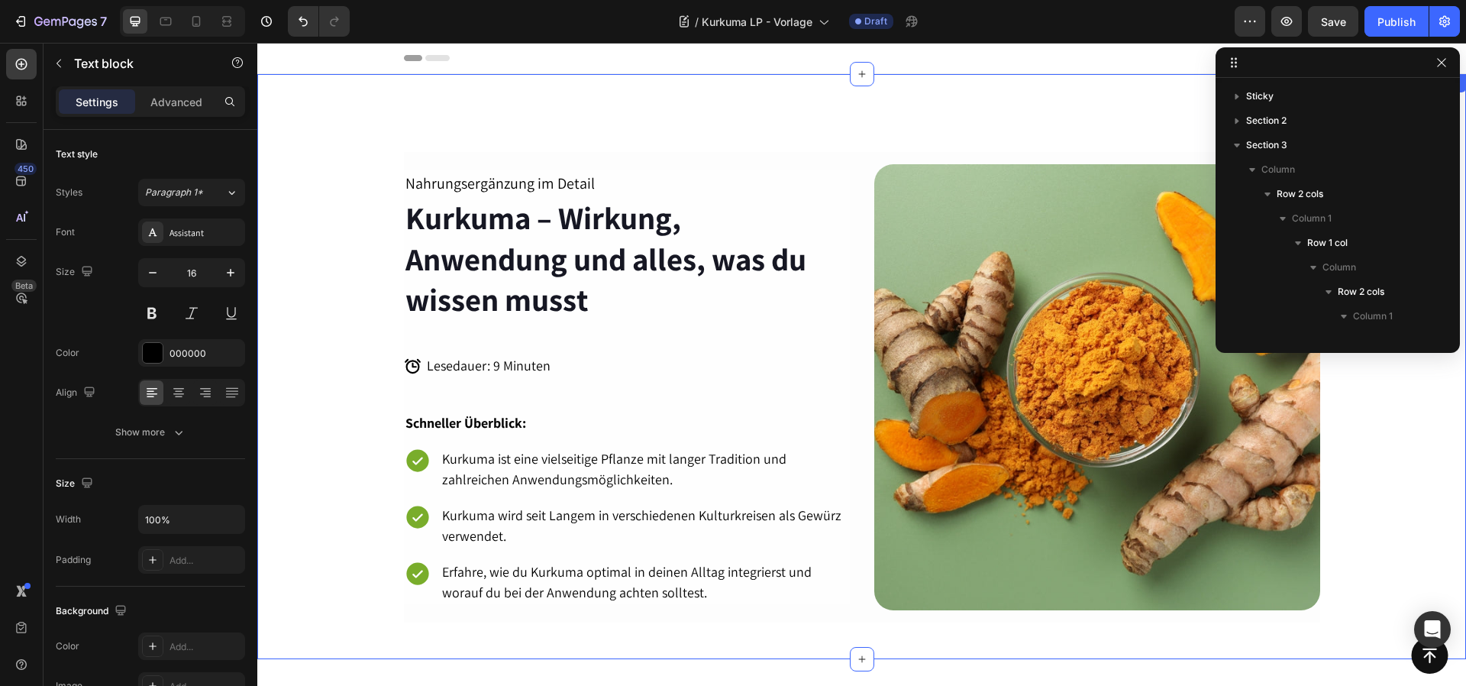
click at [480, 129] on div "Nahrungsergänzung im Detail Text Block Kurkuma – Wirkung, Anwendung und alles, …" at bounding box center [861, 367] width 1209 height 536
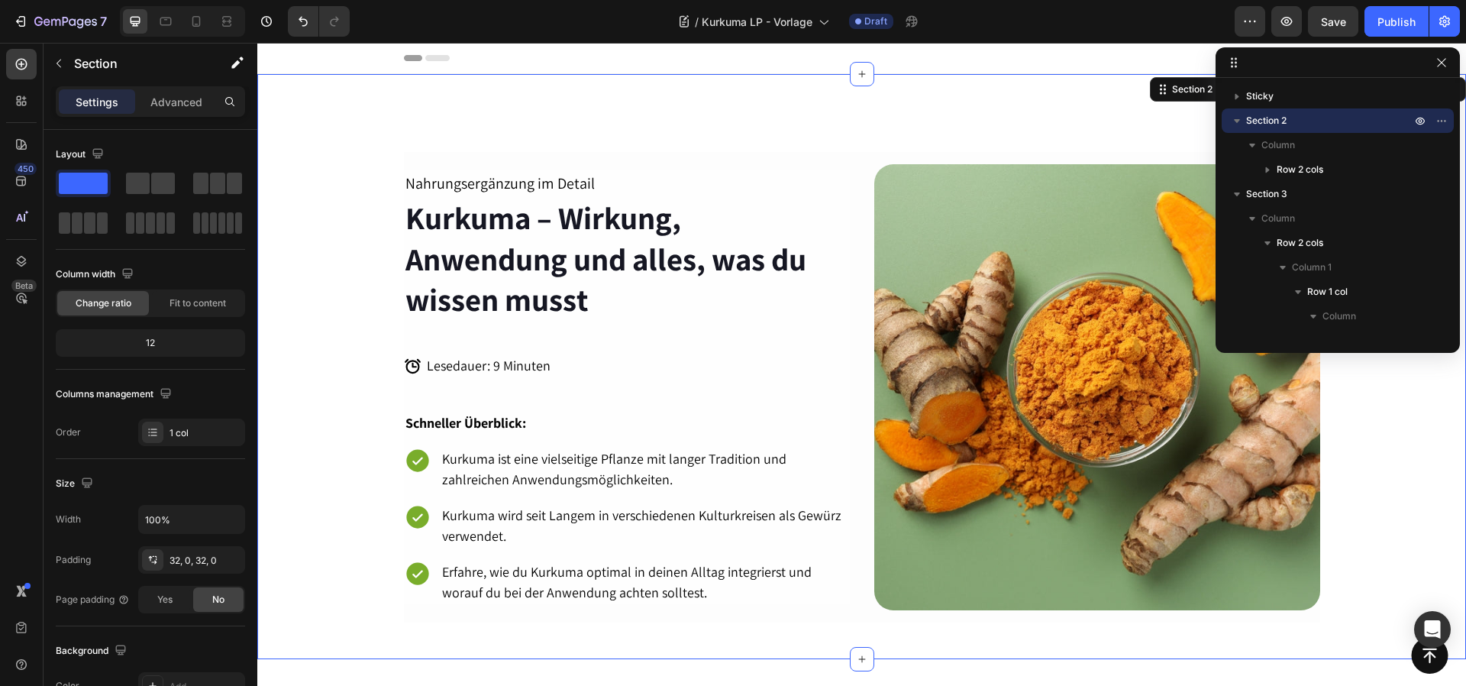
click at [162, 94] on p "Advanced" at bounding box center [176, 102] width 52 height 16
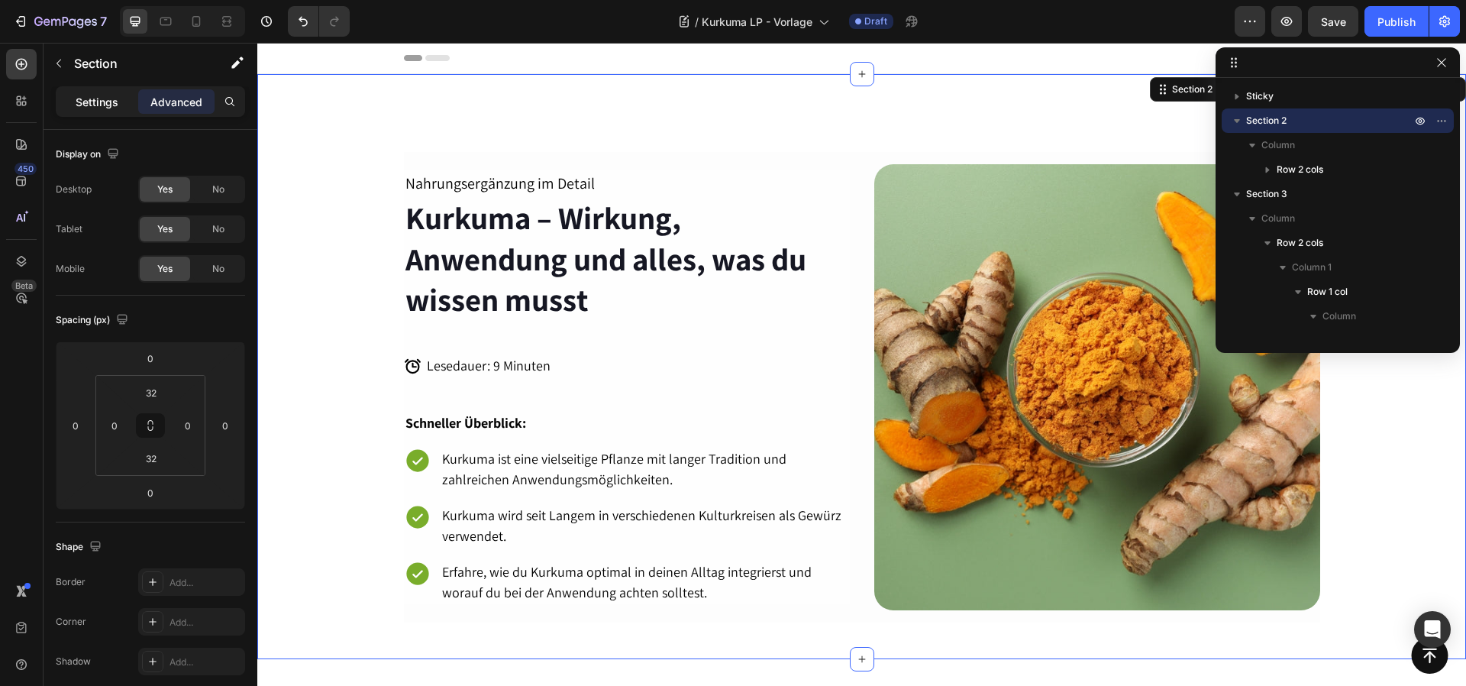
click at [106, 102] on p "Settings" at bounding box center [97, 102] width 43 height 16
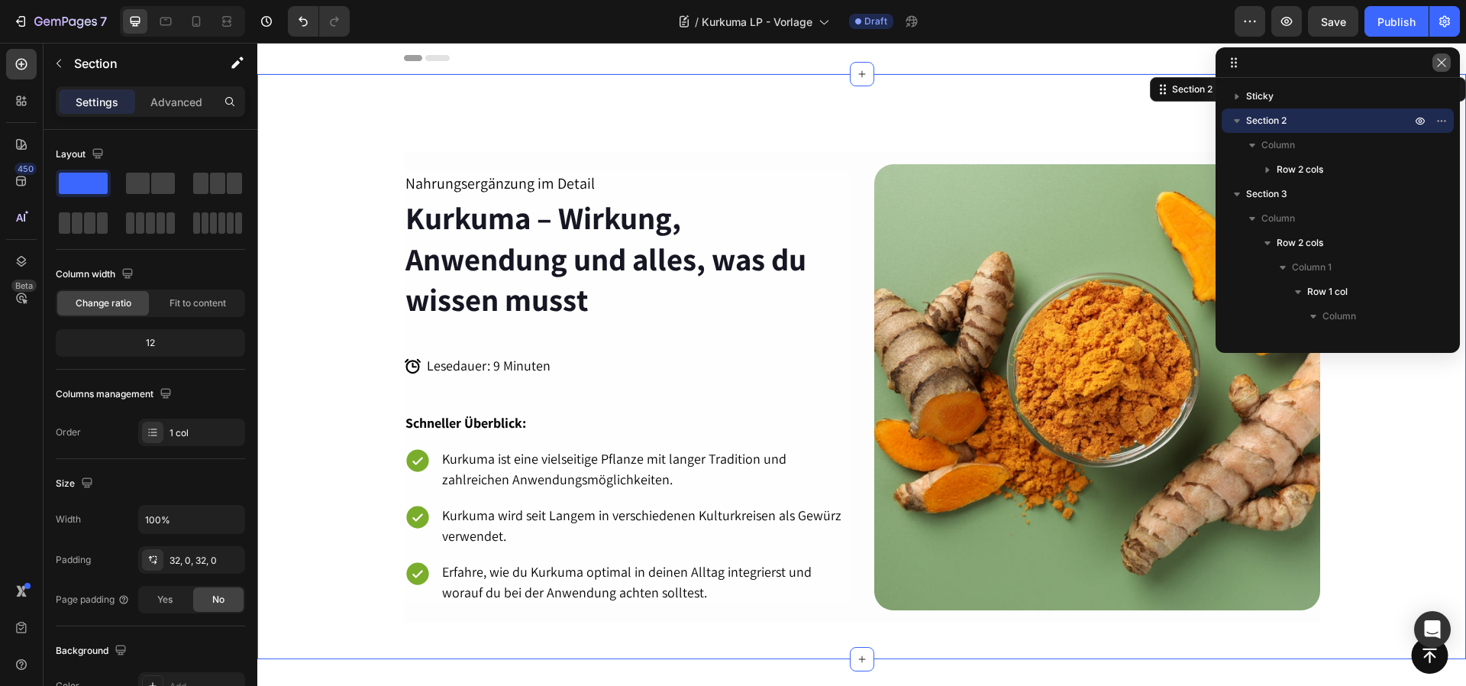
click at [1442, 66] on icon "button" at bounding box center [1442, 63] width 12 height 12
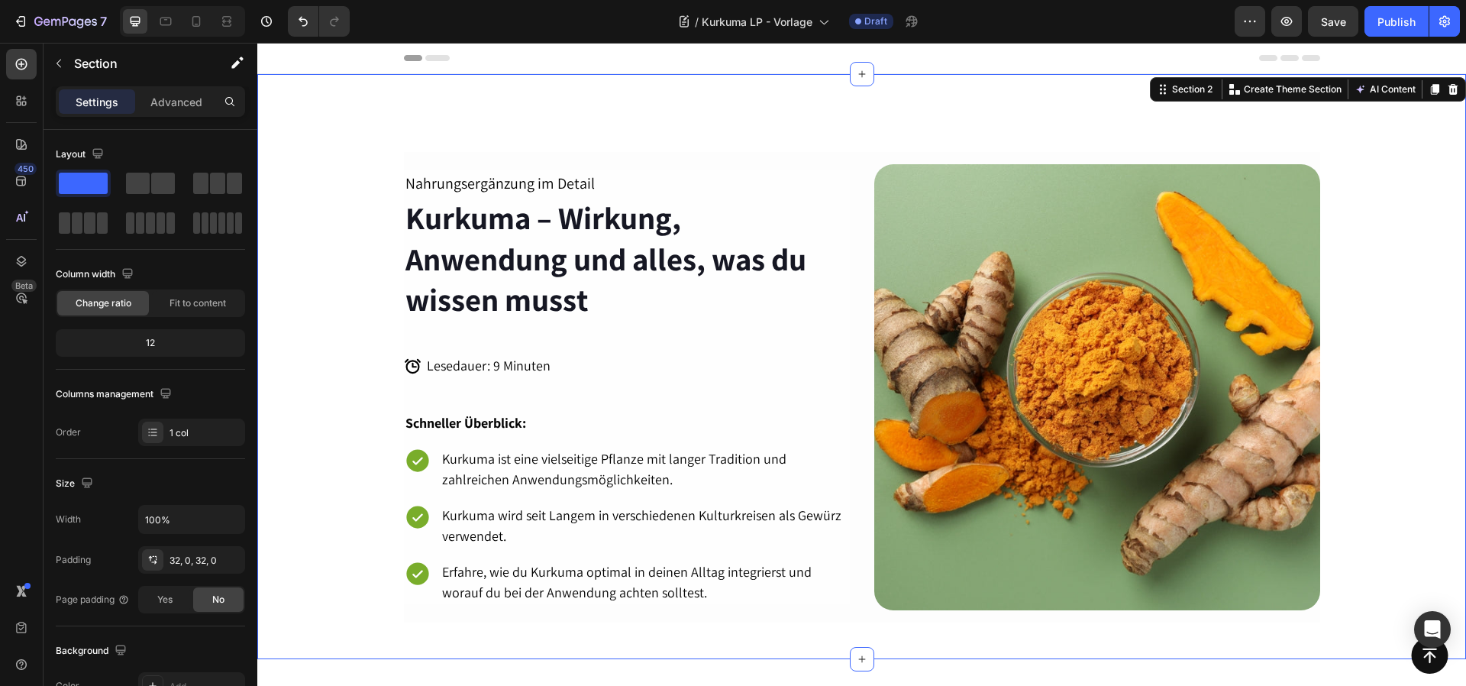
click at [347, 117] on div "Nahrungsergänzung im Detail Text Block Kurkuma – Wirkung, Anwendung und alles, …" at bounding box center [861, 367] width 1209 height 536
click at [142, 112] on div "Advanced" at bounding box center [176, 101] width 76 height 24
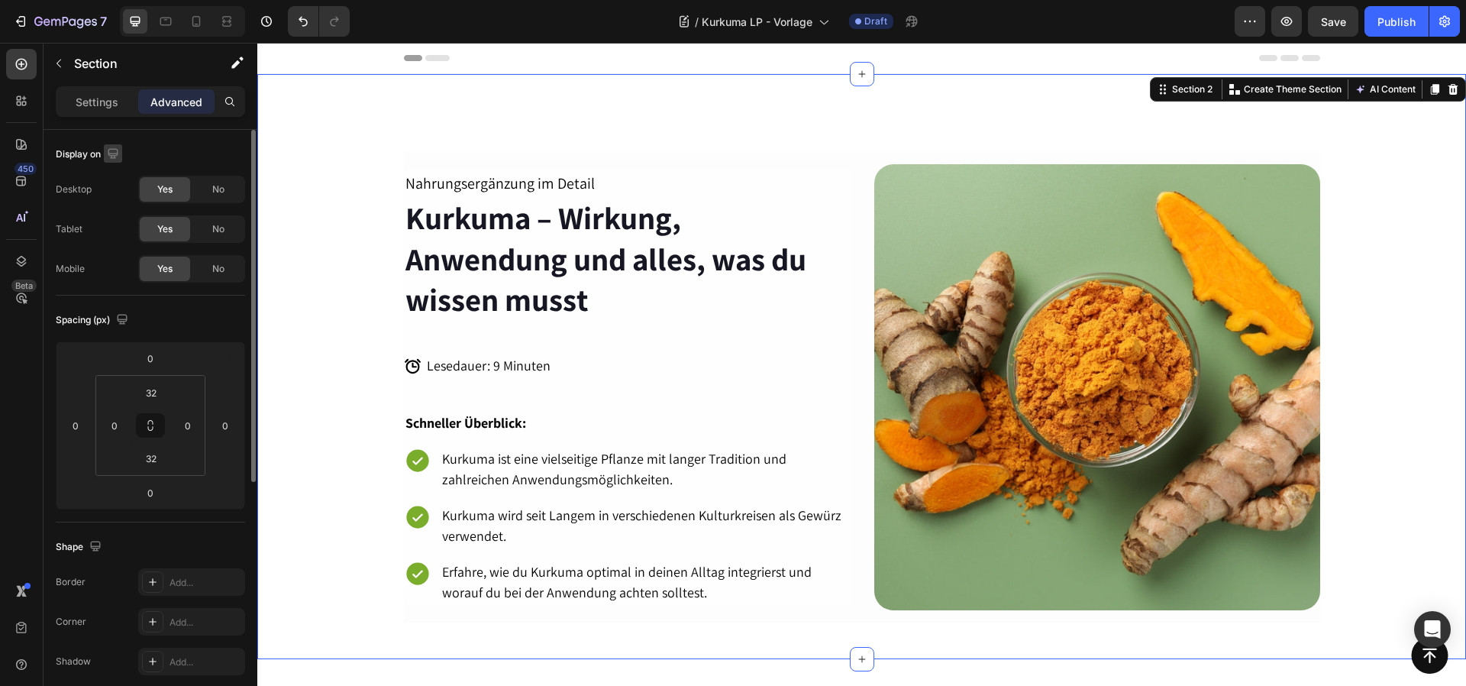
click at [115, 161] on button "button" at bounding box center [113, 153] width 18 height 18
click at [111, 240] on icon "button" at bounding box center [115, 232] width 15 height 15
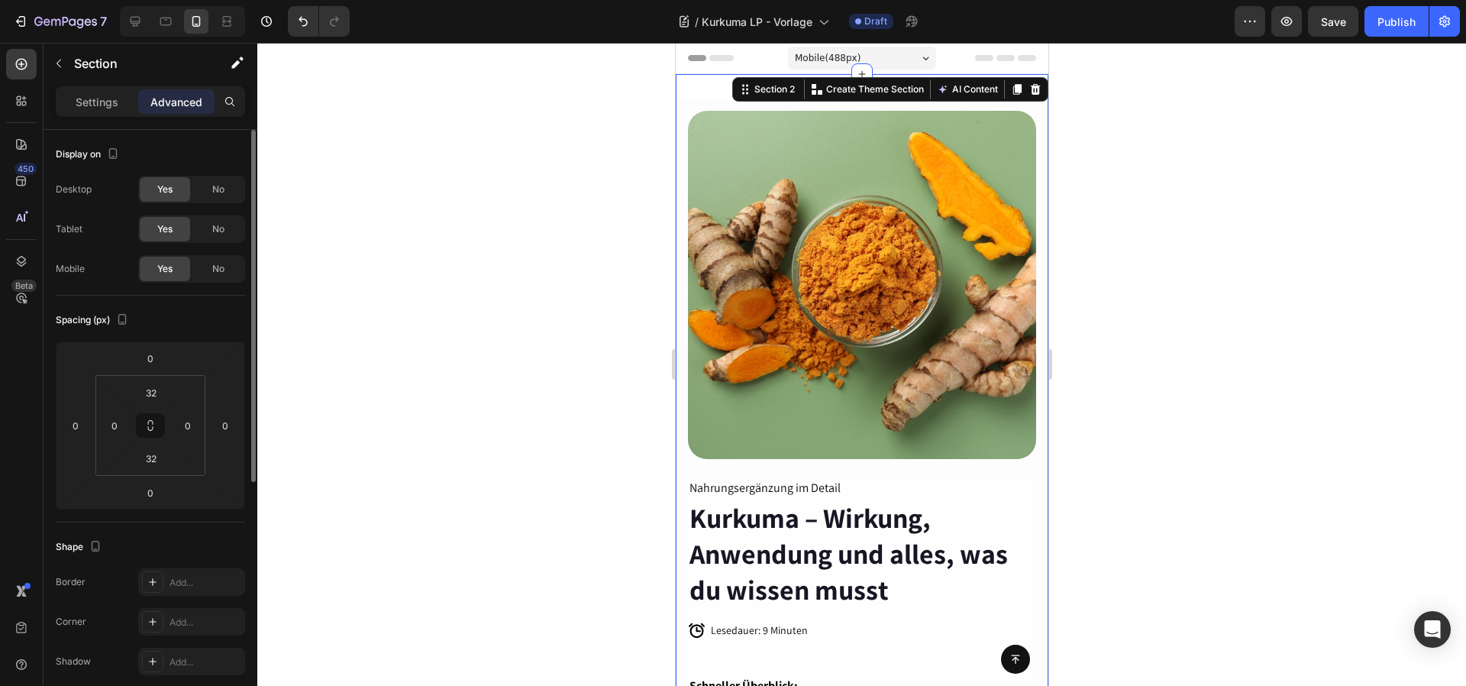
click at [697, 89] on div "Nahrungsergänzung im Detail Text Block Kurkuma – Wirkung, Anwendung und alles, …" at bounding box center [861, 530] width 373 height 913
click at [159, 359] on input "0" at bounding box center [150, 358] width 31 height 23
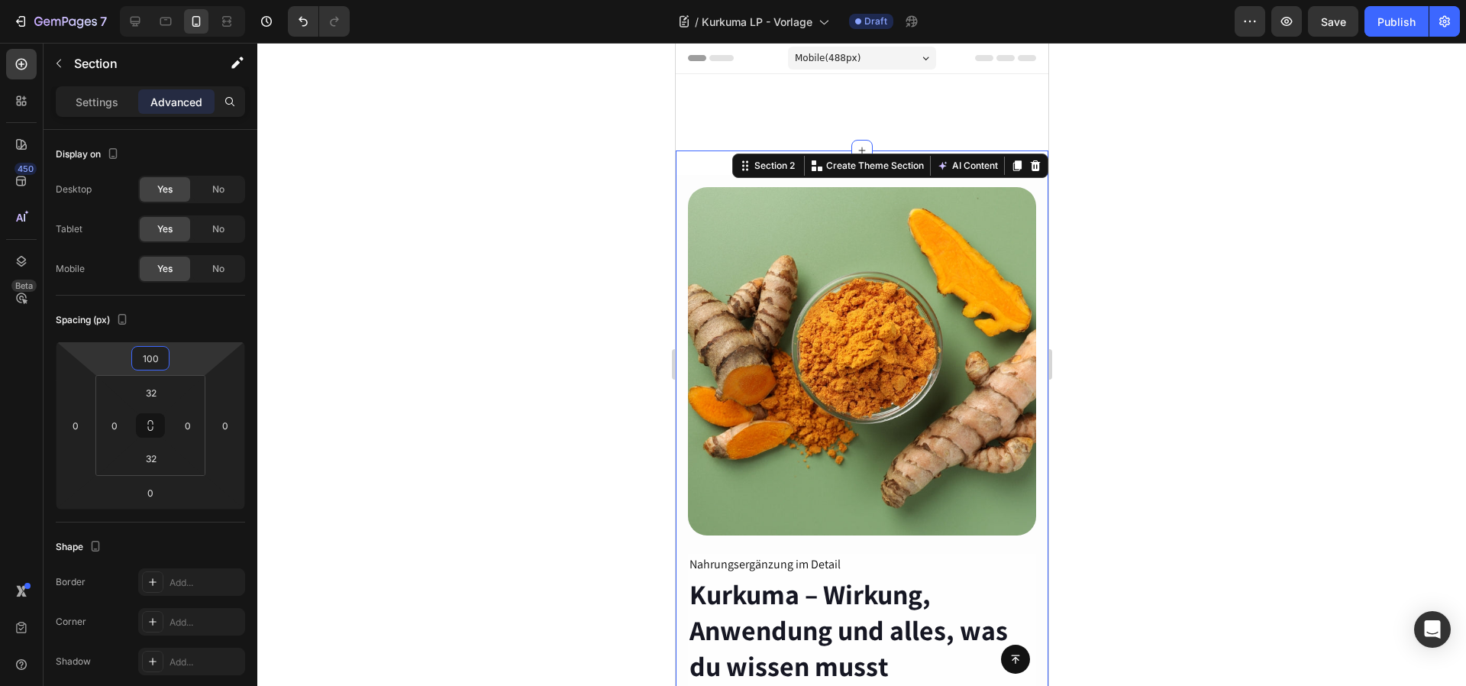
click at [14, 395] on div "450 Beta" at bounding box center [21, 312] width 31 height 527
drag, startPoint x: 168, startPoint y: 29, endPoint x: 127, endPoint y: 33, distance: 41.4
click at [126, 34] on div at bounding box center [182, 21] width 125 height 31
click at [133, 30] on div at bounding box center [135, 21] width 24 height 24
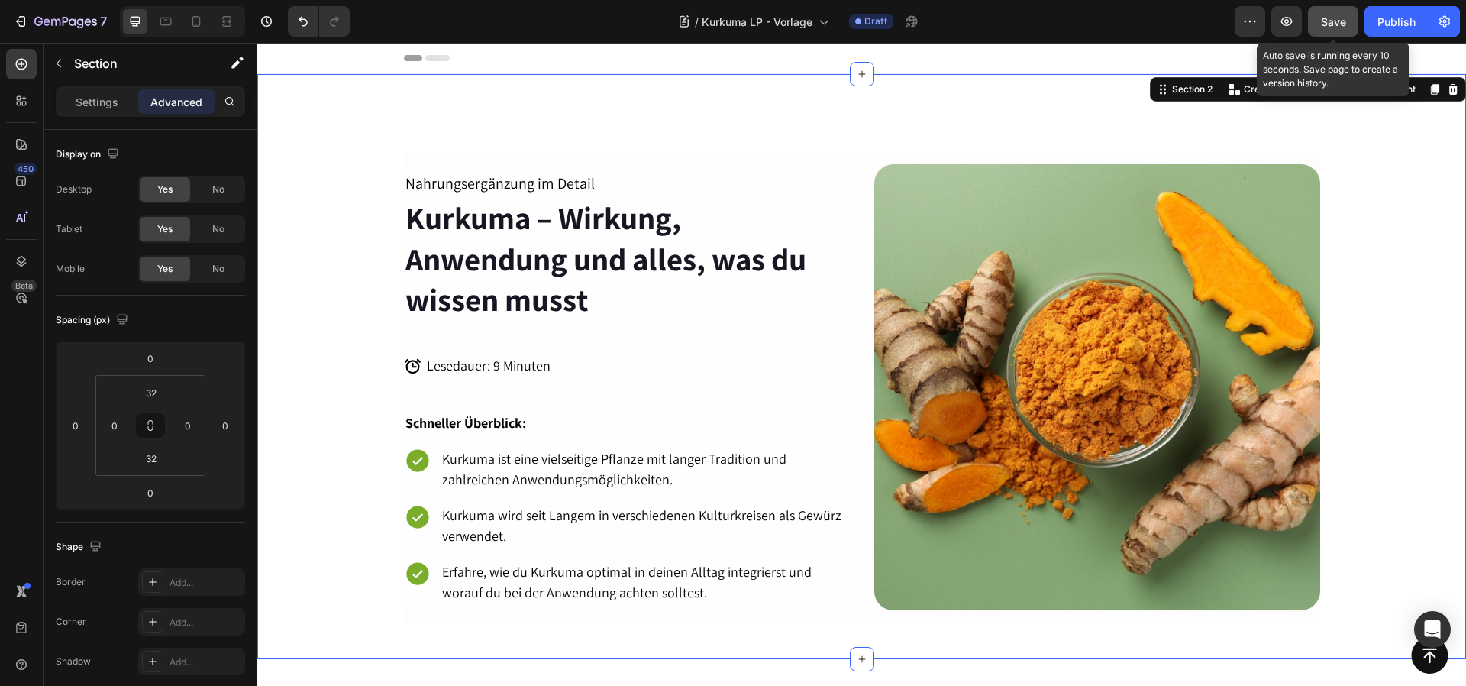
click at [1342, 18] on span "Save" at bounding box center [1333, 21] width 25 height 13
click at [194, 21] on icon at bounding box center [196, 21] width 15 height 15
type input "100"
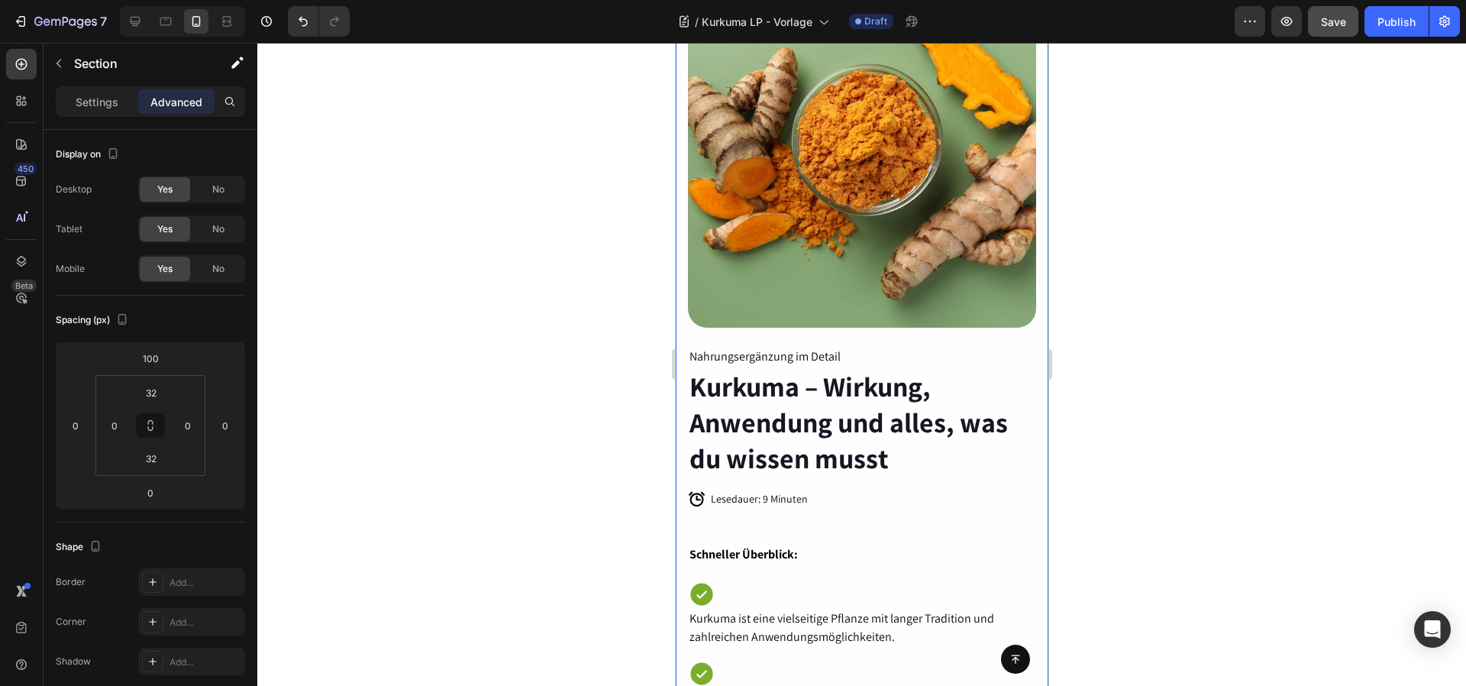
scroll to position [347, 0]
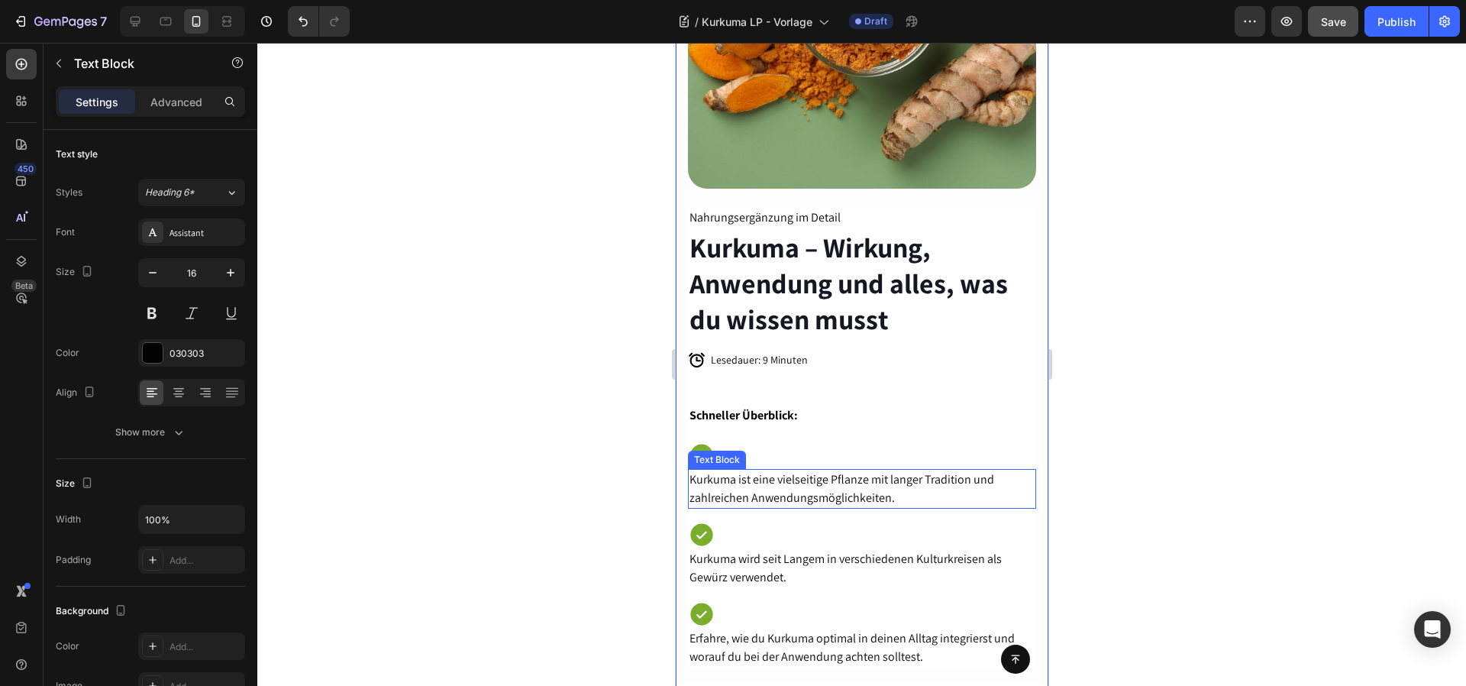
click at [794, 470] on p "Kurkuma ist eine vielseitige Pflanze mit langer Tradition und zahlreichen Anwen…" at bounding box center [861, 488] width 345 height 37
click at [994, 486] on p "Kurkuma ist eine vielseitige Pflanze mit langer Tradition und zahlreichen Anwen…" at bounding box center [861, 488] width 345 height 37
click at [973, 444] on div "Icon" at bounding box center [861, 454] width 348 height 27
click at [725, 479] on p "Kurkuma ist eine vielseitige Pflanze mit langer Tradition und zahlreichen Anwen…" at bounding box center [861, 488] width 345 height 37
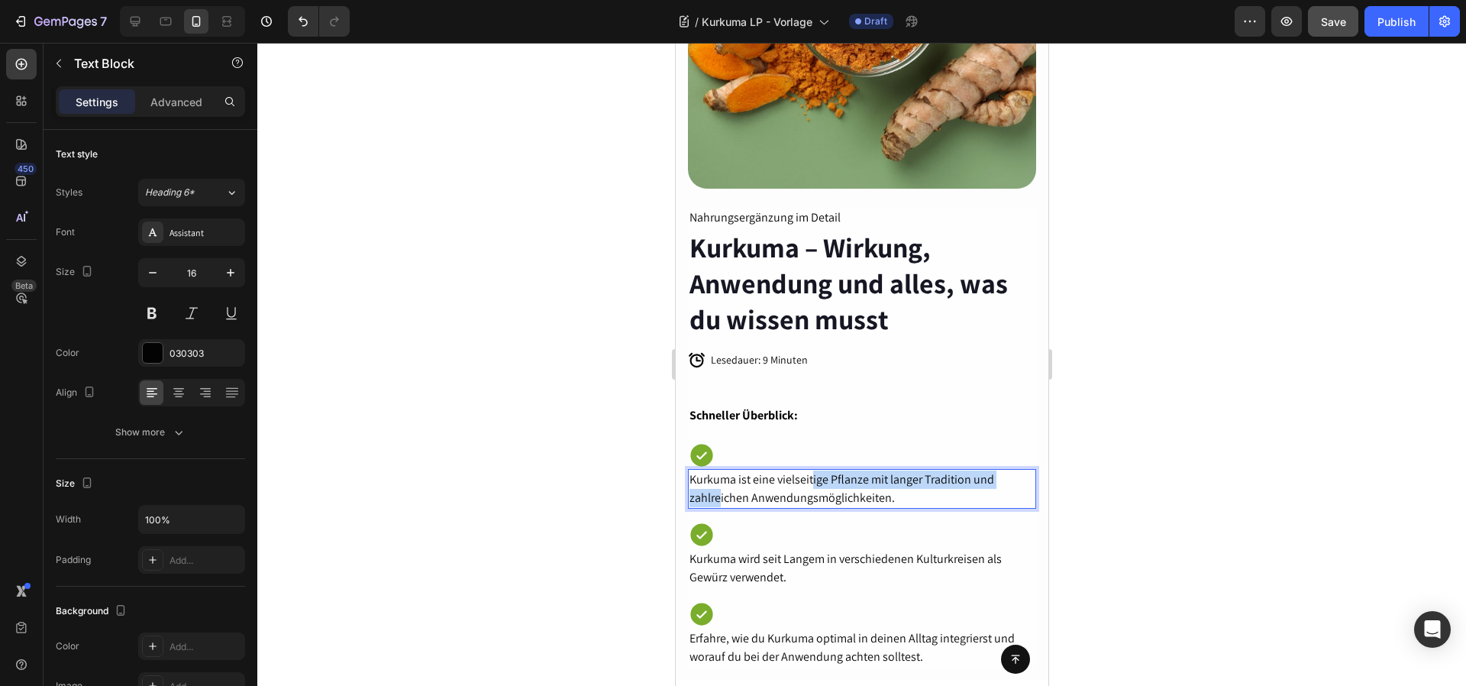
drag, startPoint x: 719, startPoint y: 481, endPoint x: 809, endPoint y: 469, distance: 91.7
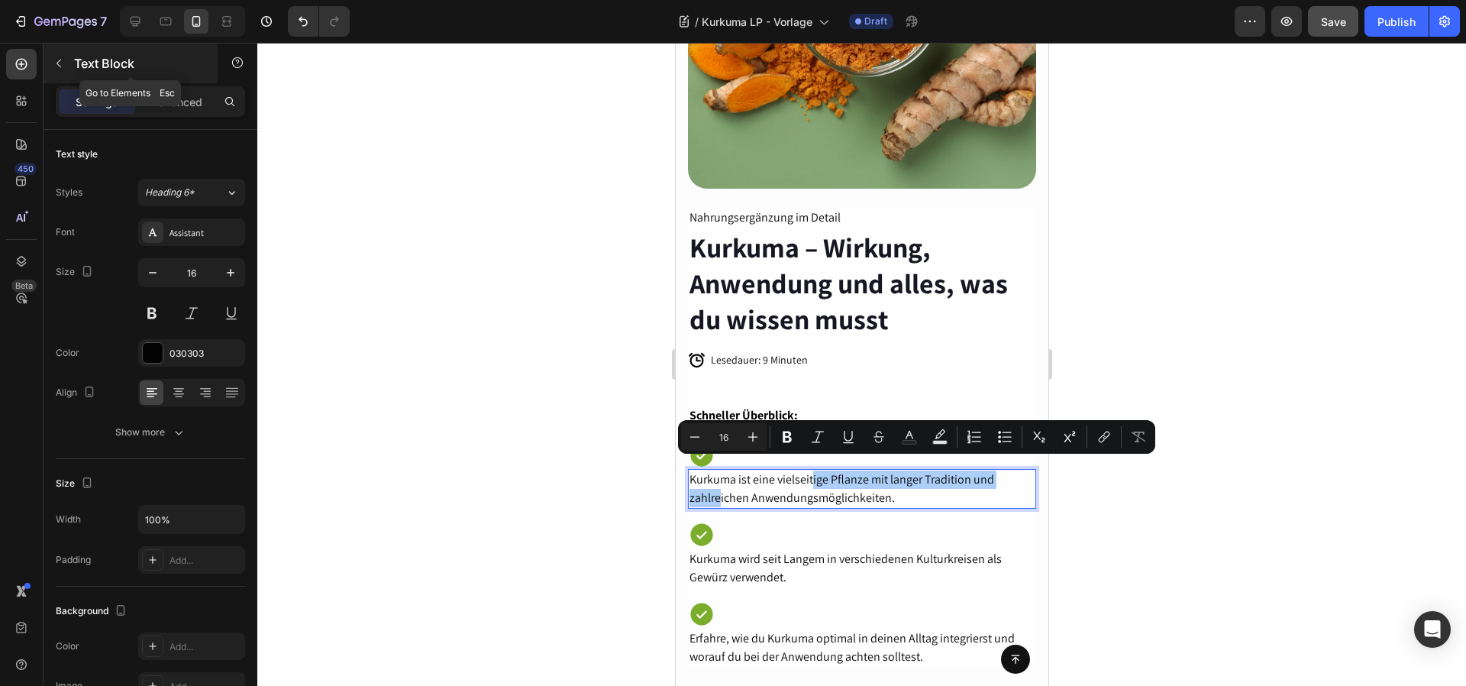
click at [60, 60] on icon "button" at bounding box center [59, 63] width 12 height 12
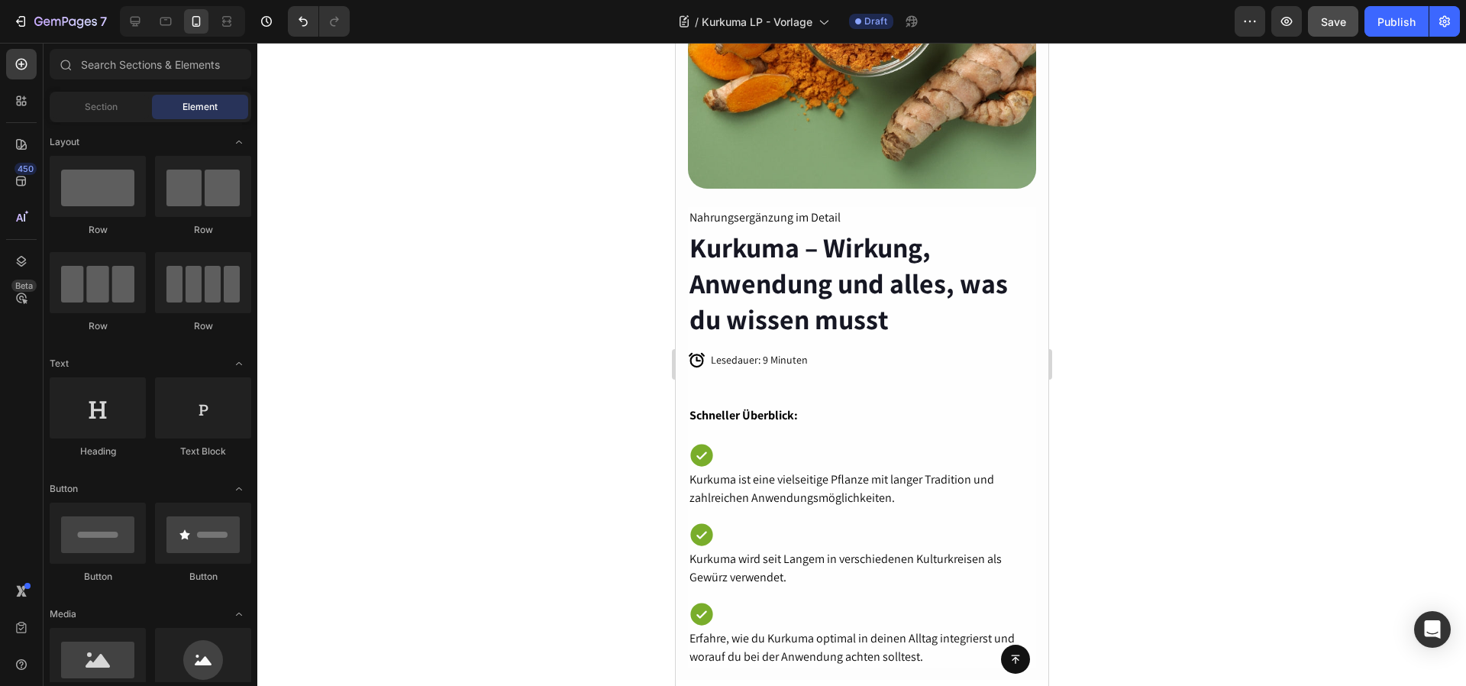
click at [118, 120] on div "Section Element" at bounding box center [151, 107] width 202 height 31
click at [95, 120] on div "Section Element" at bounding box center [151, 107] width 202 height 31
click at [98, 111] on span "Section" at bounding box center [101, 107] width 33 height 14
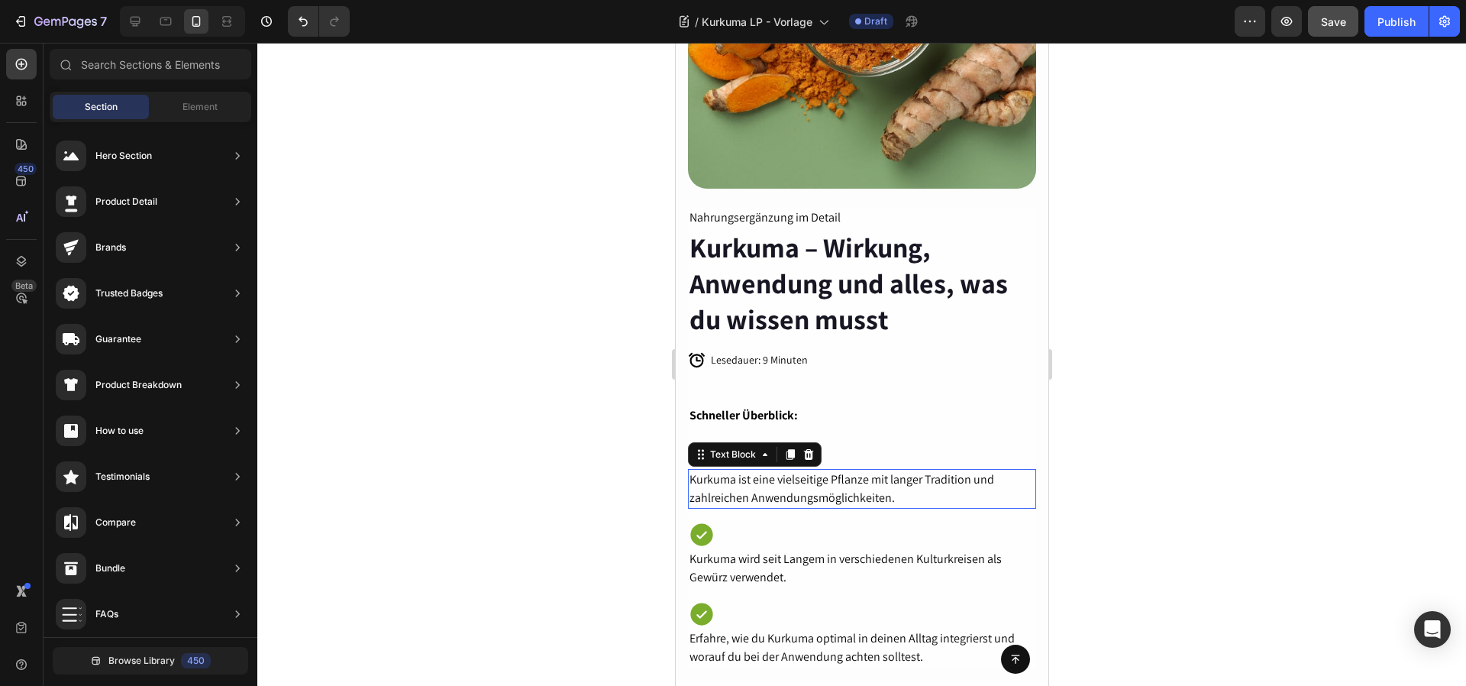
click at [819, 473] on p "Kurkuma ist eine vielseitige Pflanze mit langer Tradition und zahlreichen Anwen…" at bounding box center [861, 488] width 345 height 37
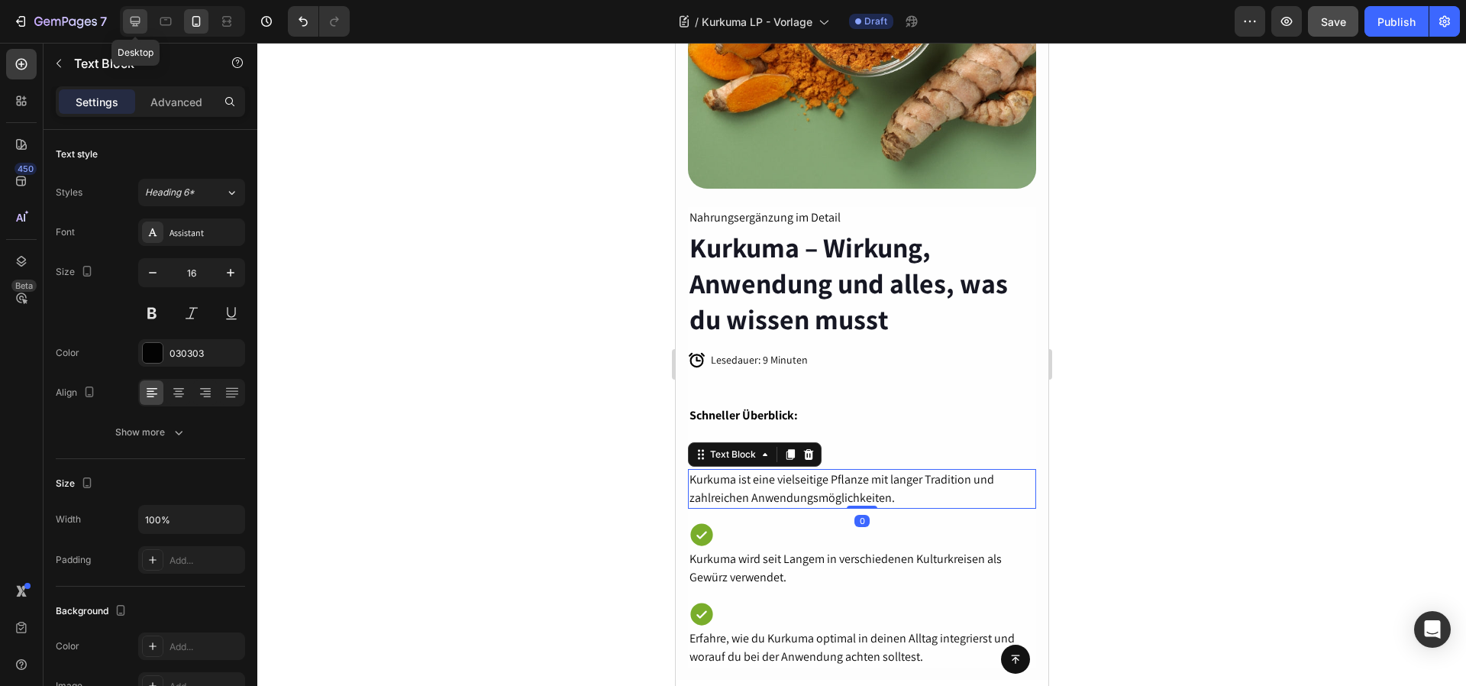
click at [140, 26] on icon at bounding box center [135, 21] width 15 height 15
type input "18"
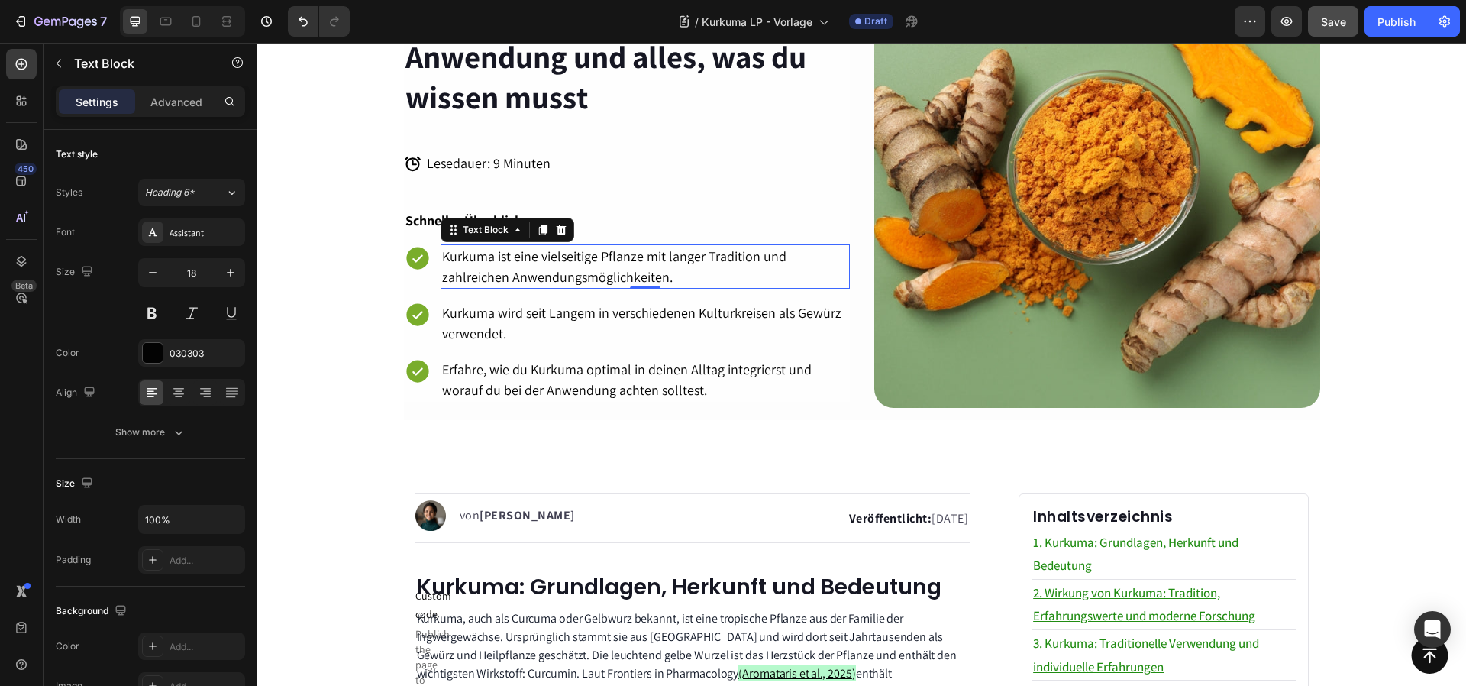
scroll to position [202, 0]
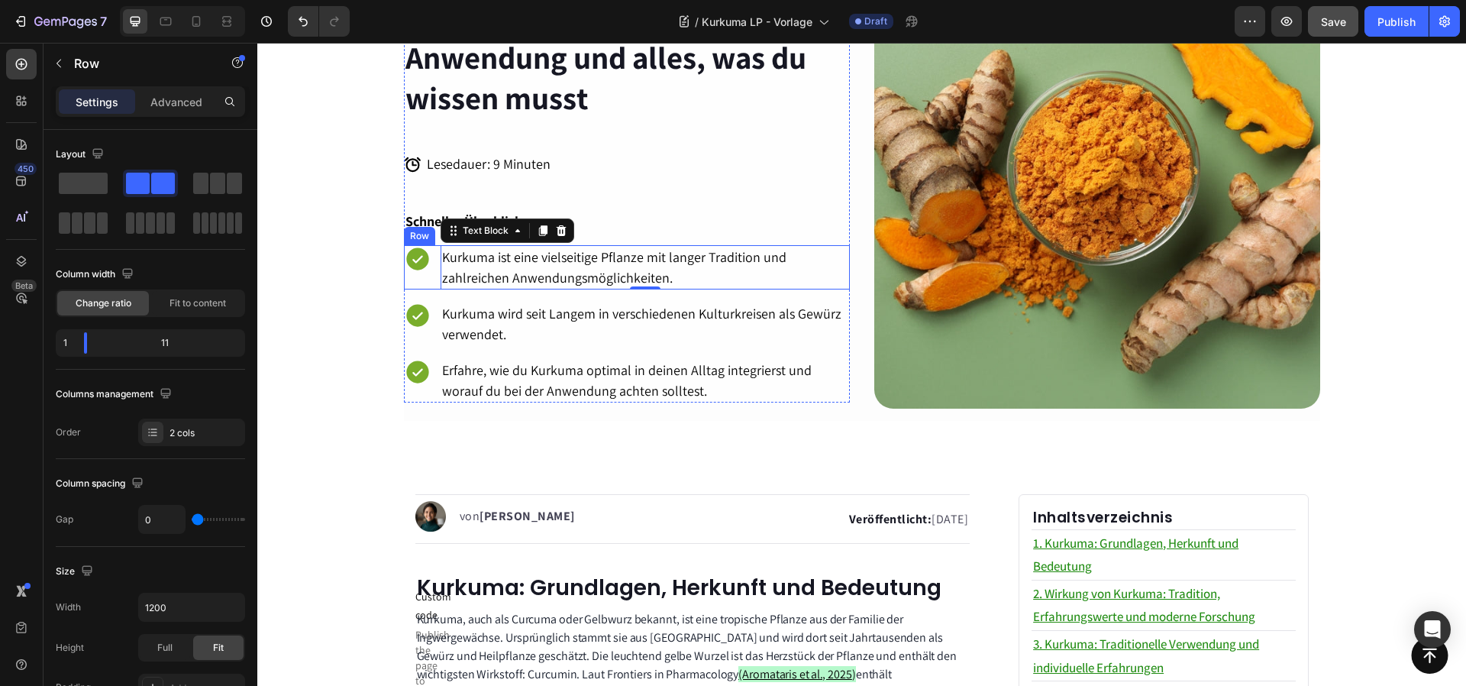
click at [428, 276] on div "Icon" at bounding box center [422, 267] width 37 height 44
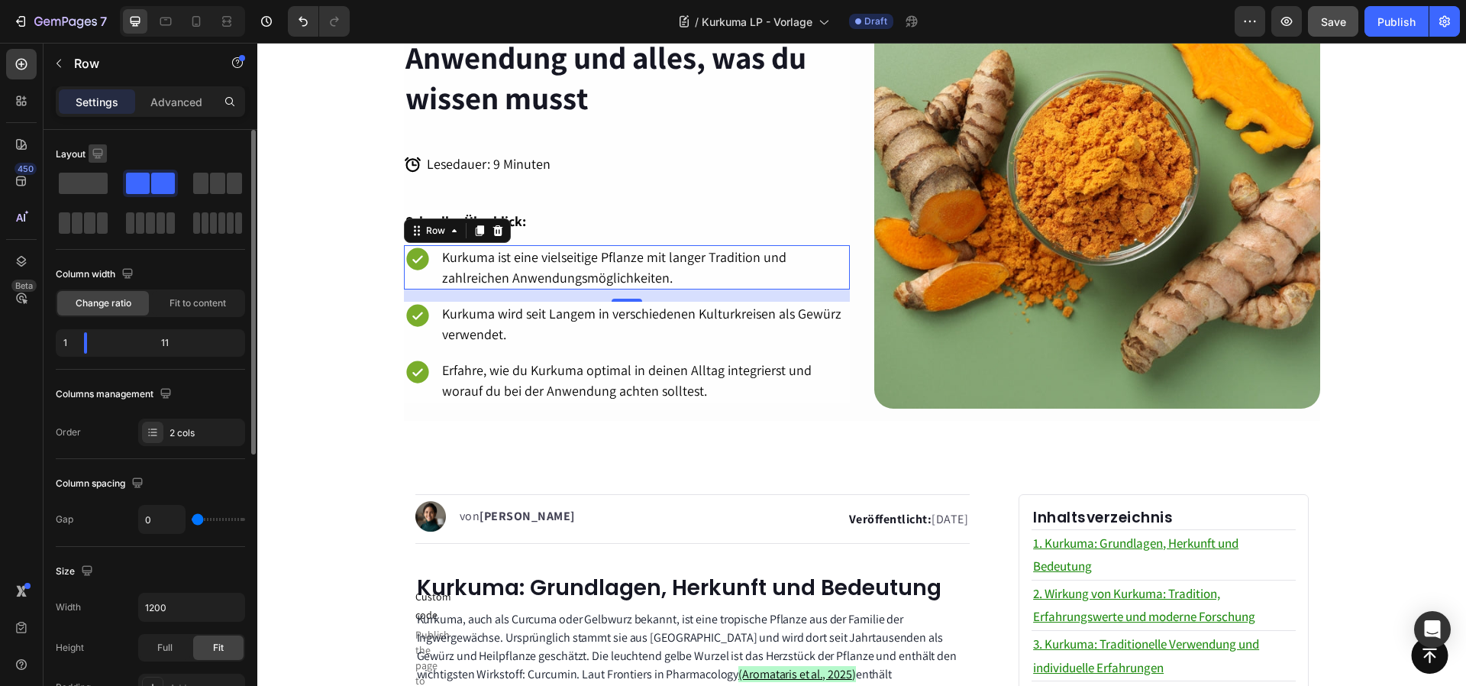
click at [101, 150] on icon "button" at bounding box center [97, 153] width 10 height 10
click at [100, 241] on button "button" at bounding box center [101, 233] width 24 height 24
type input "100%"
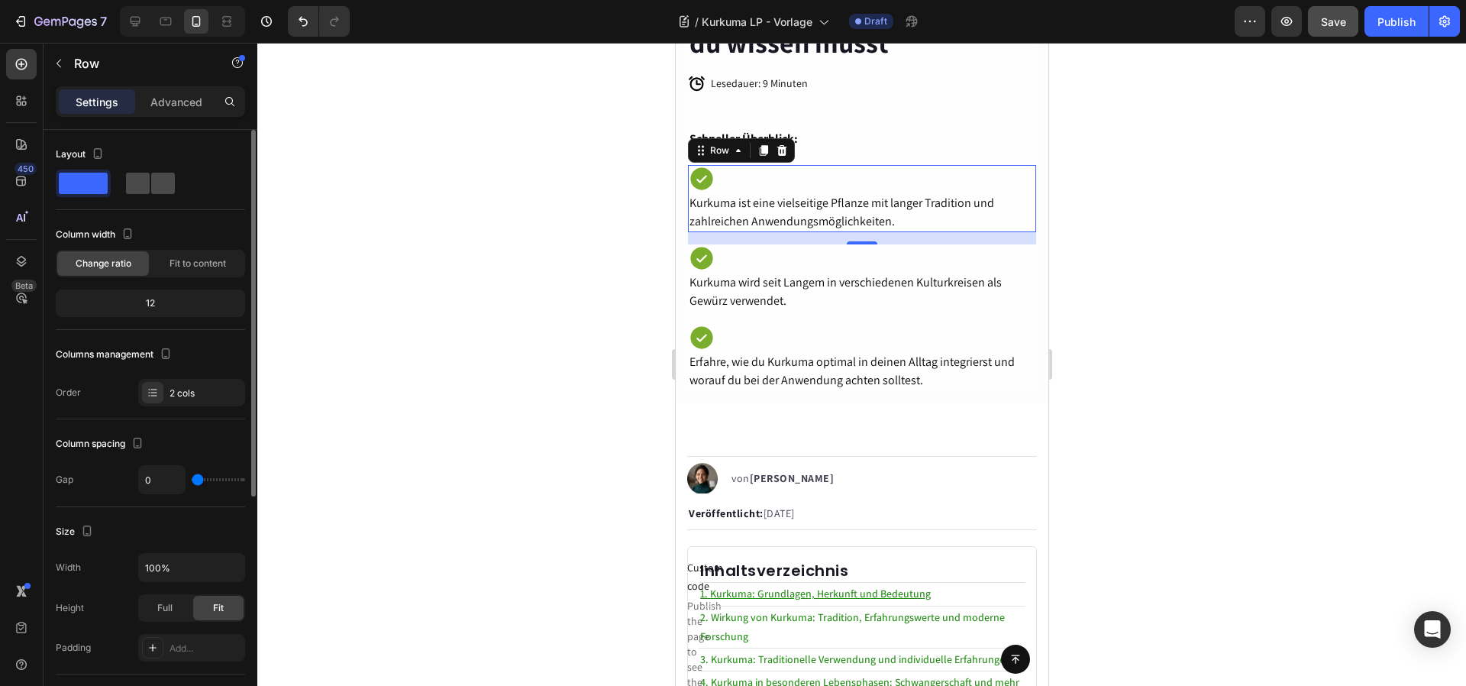
scroll to position [680, 0]
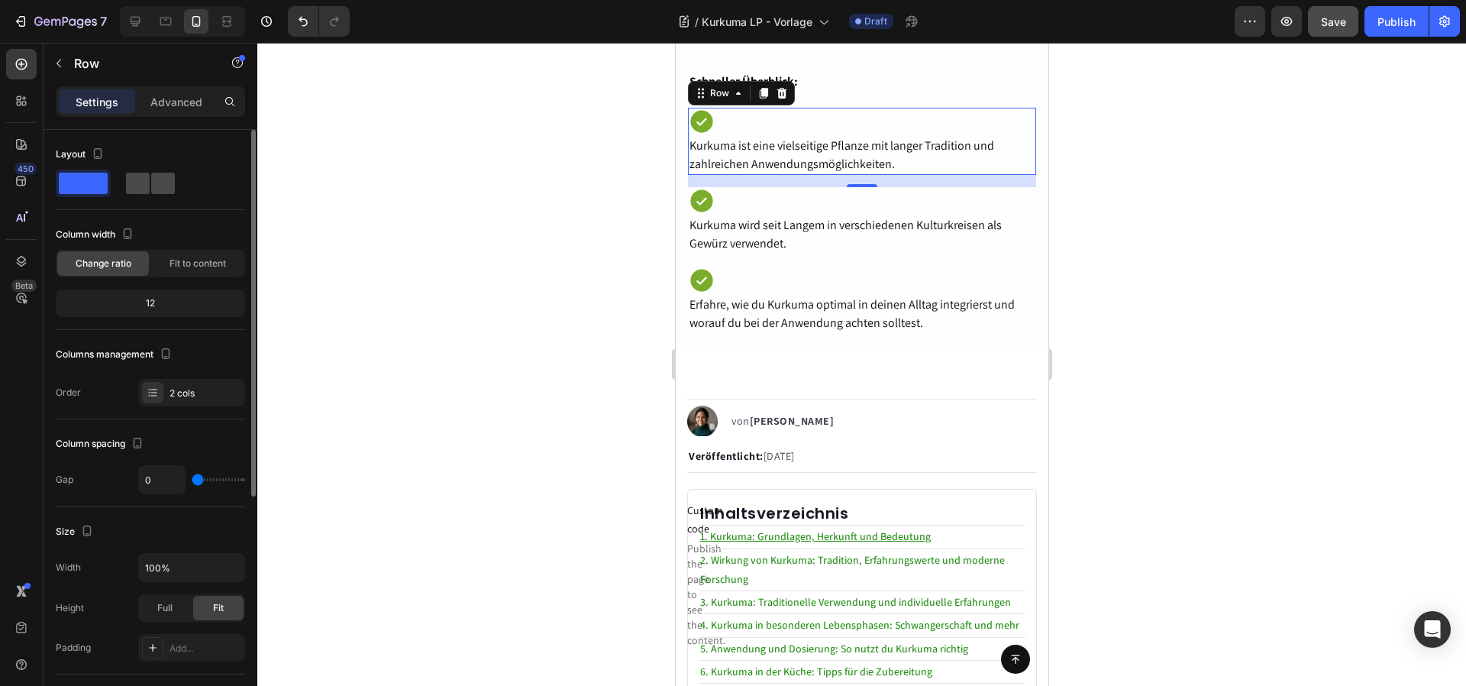
click at [151, 174] on span at bounding box center [163, 183] width 24 height 21
type input "32"
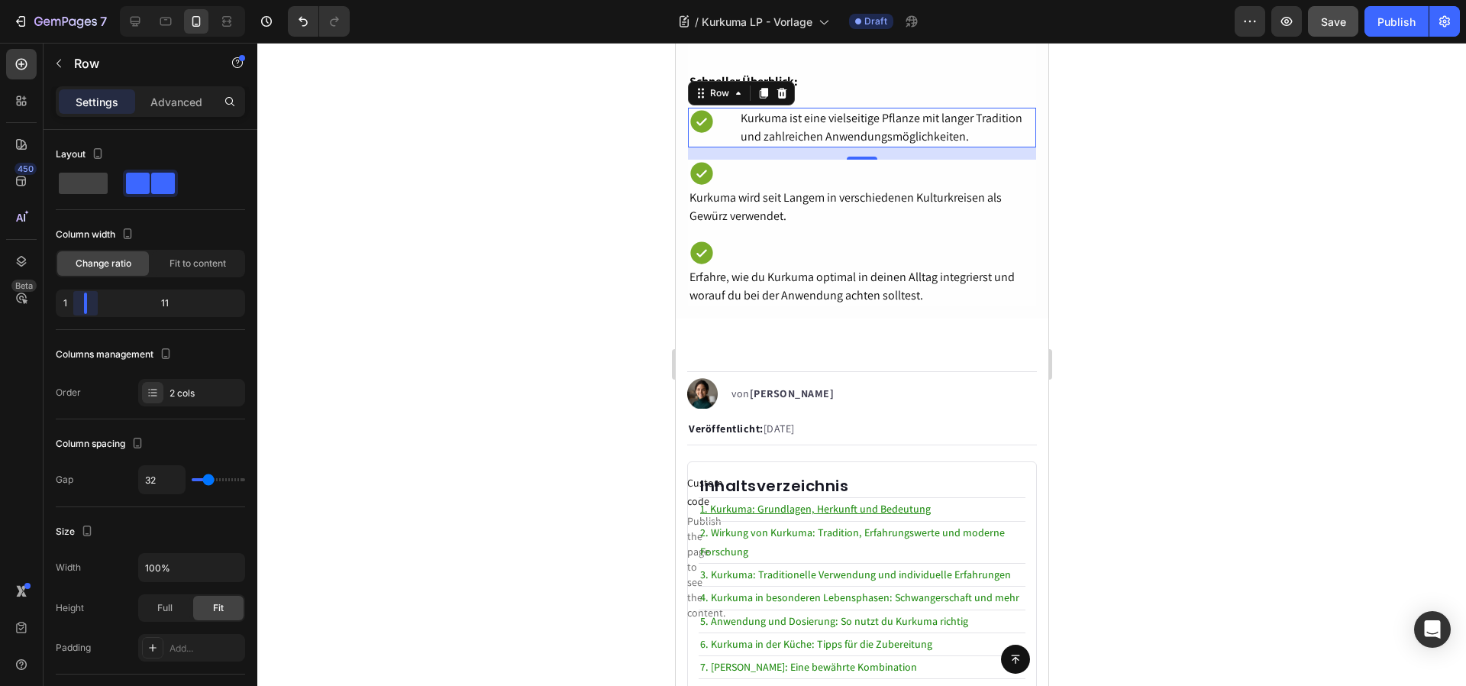
drag, startPoint x: 140, startPoint y: 305, endPoint x: 50, endPoint y: 291, distance: 90.5
click at [50, 0] on body "7 Version history / Kurkuma LP - Vorlage Draft Preview Save Publish 450 Beta Se…" at bounding box center [733, 0] width 1466 height 0
click at [198, 260] on span "Fit to content" at bounding box center [198, 264] width 57 height 14
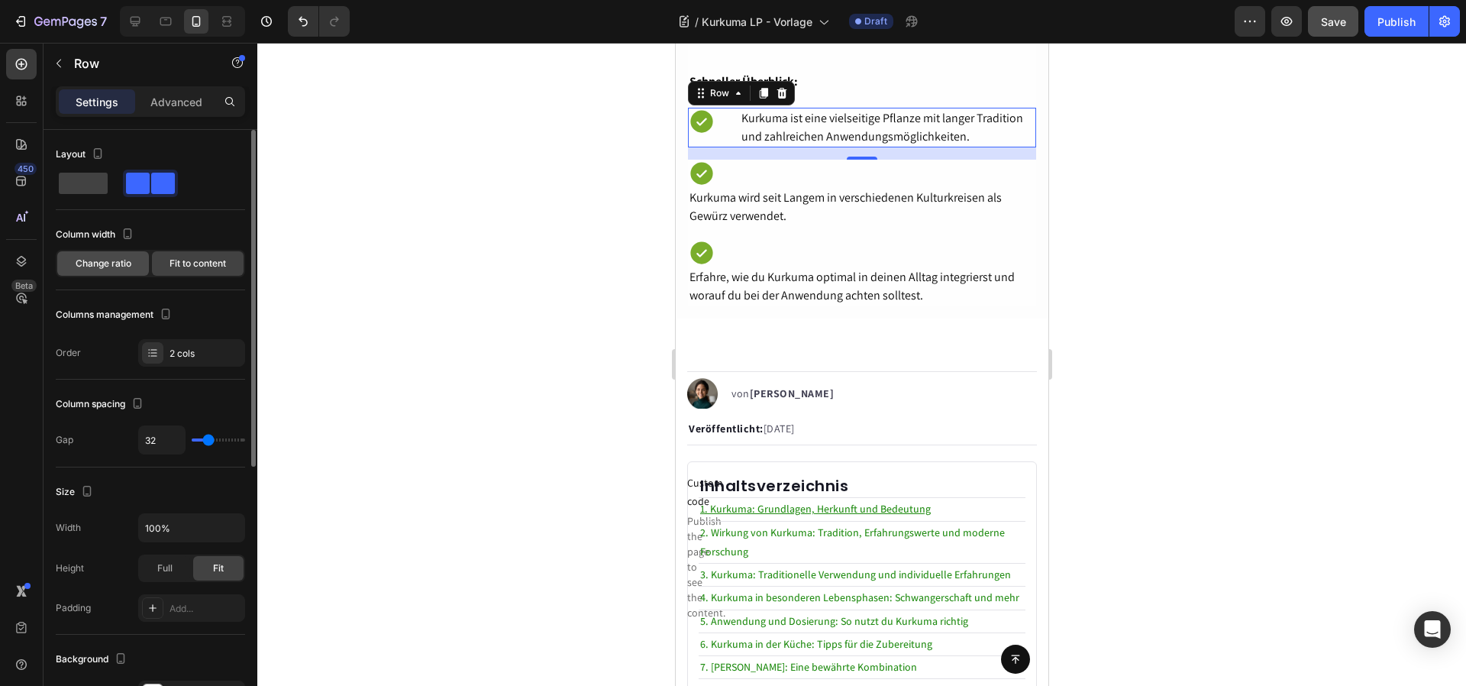
click at [128, 263] on span "Change ratio" at bounding box center [104, 264] width 56 height 14
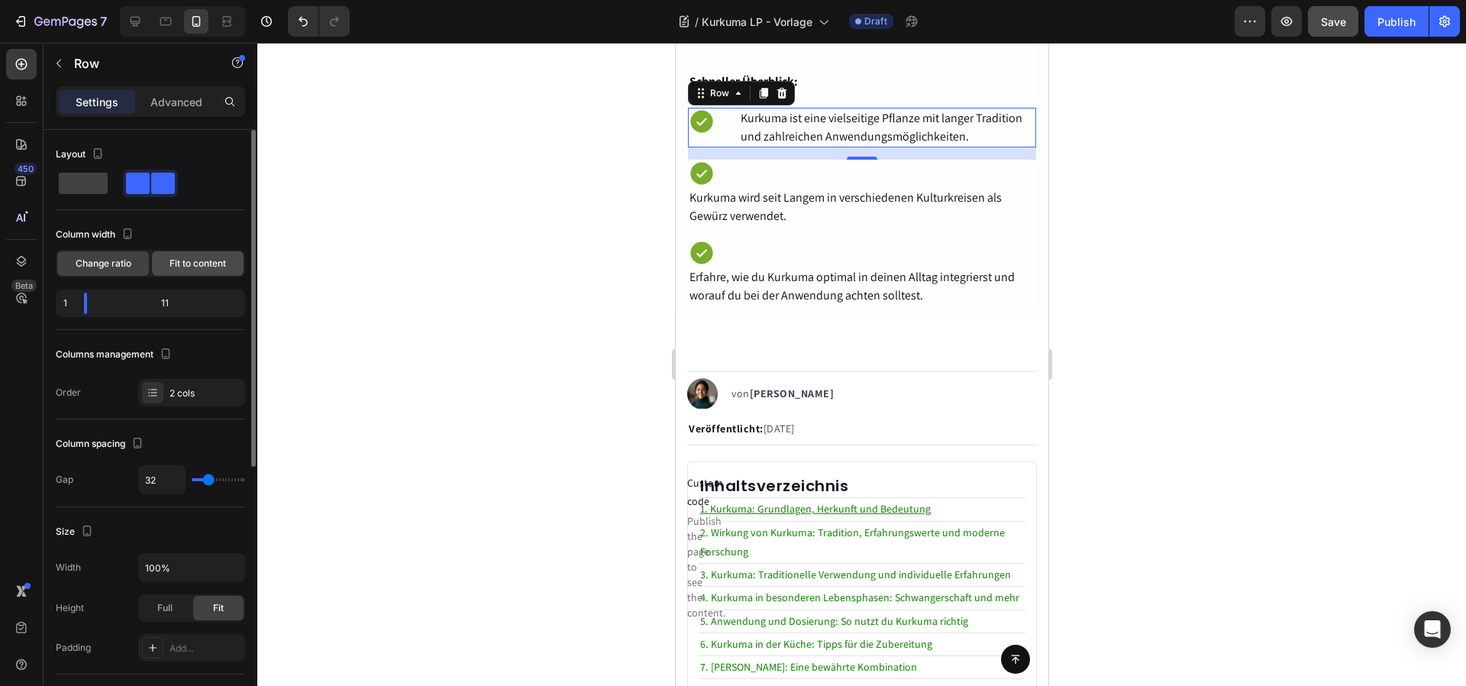
click at [210, 266] on span "Fit to content" at bounding box center [198, 264] width 57 height 14
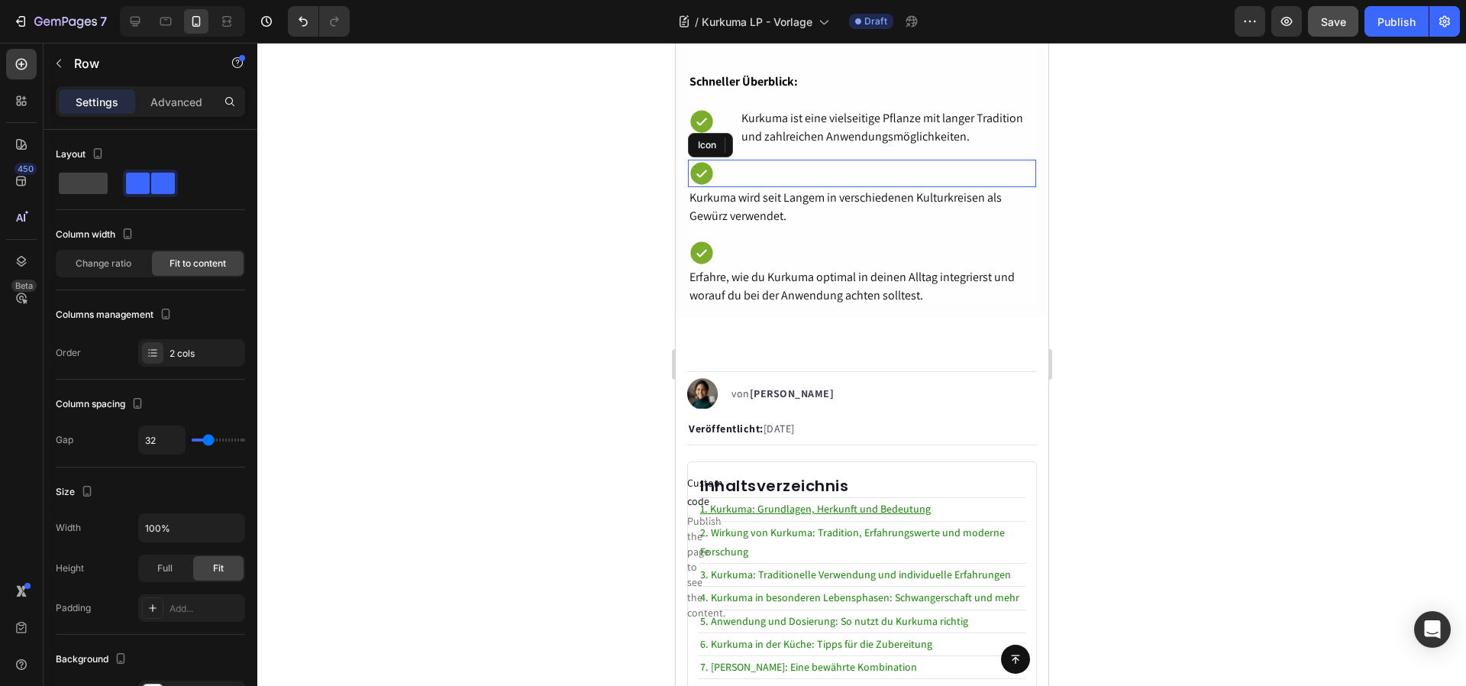
click at [835, 167] on div "Icon" at bounding box center [861, 173] width 348 height 27
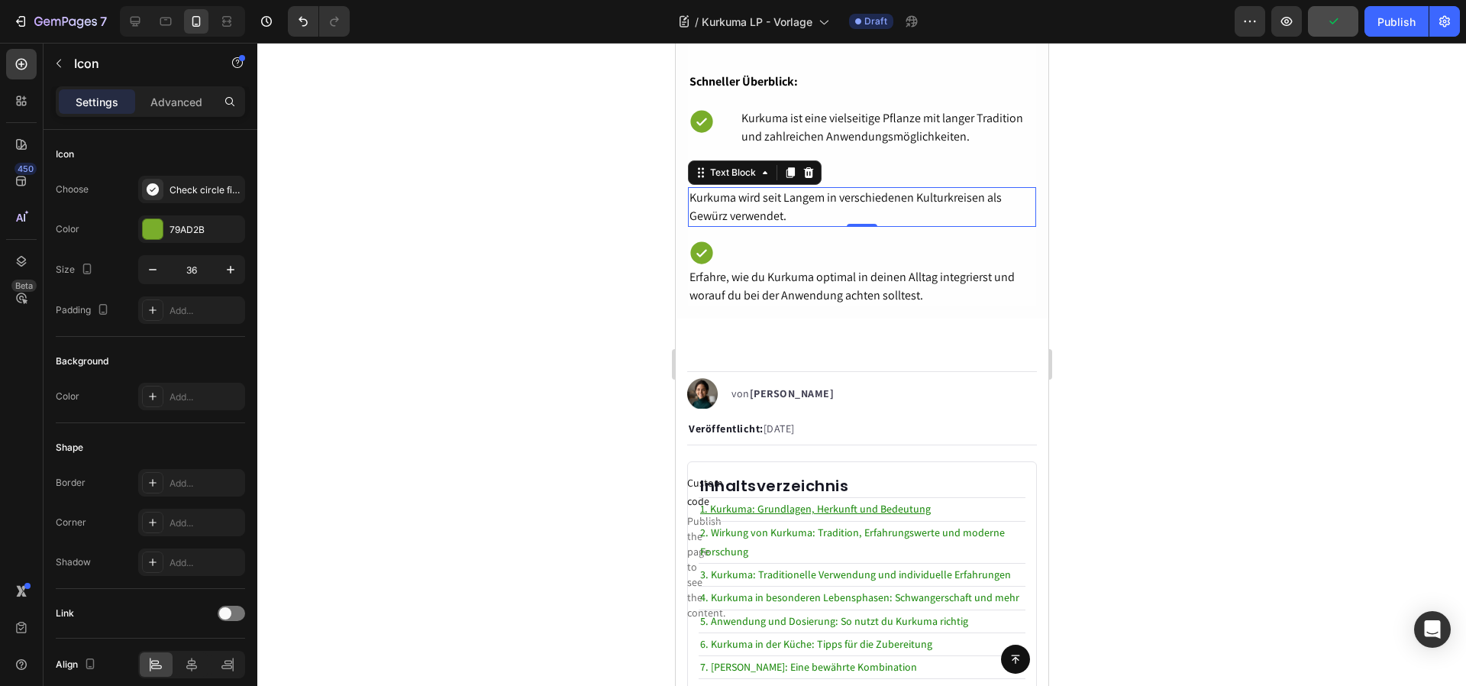
click at [794, 189] on p "Kurkuma wird seit Langem in verschiedenen Kulturkreisen als Gewürz verwendet." at bounding box center [861, 207] width 345 height 37
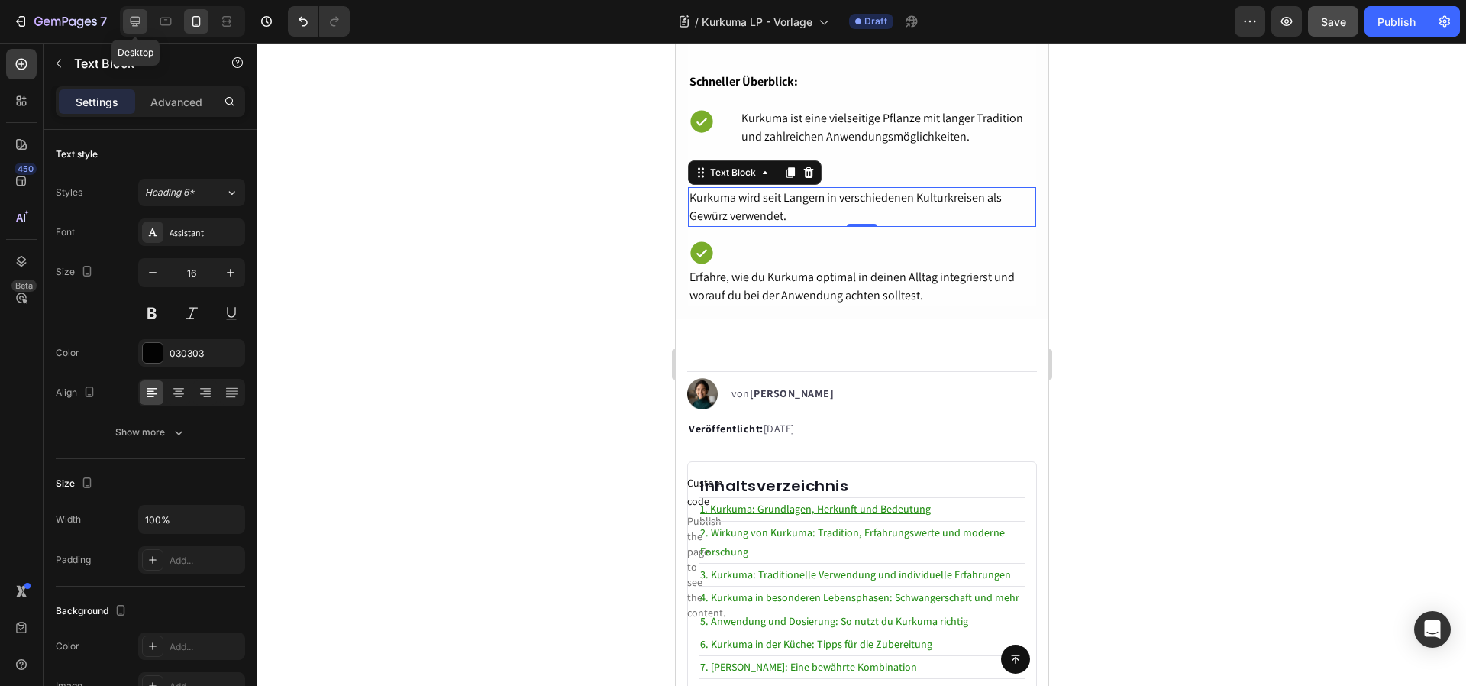
click at [133, 20] on icon at bounding box center [135, 21] width 15 height 15
type input "18"
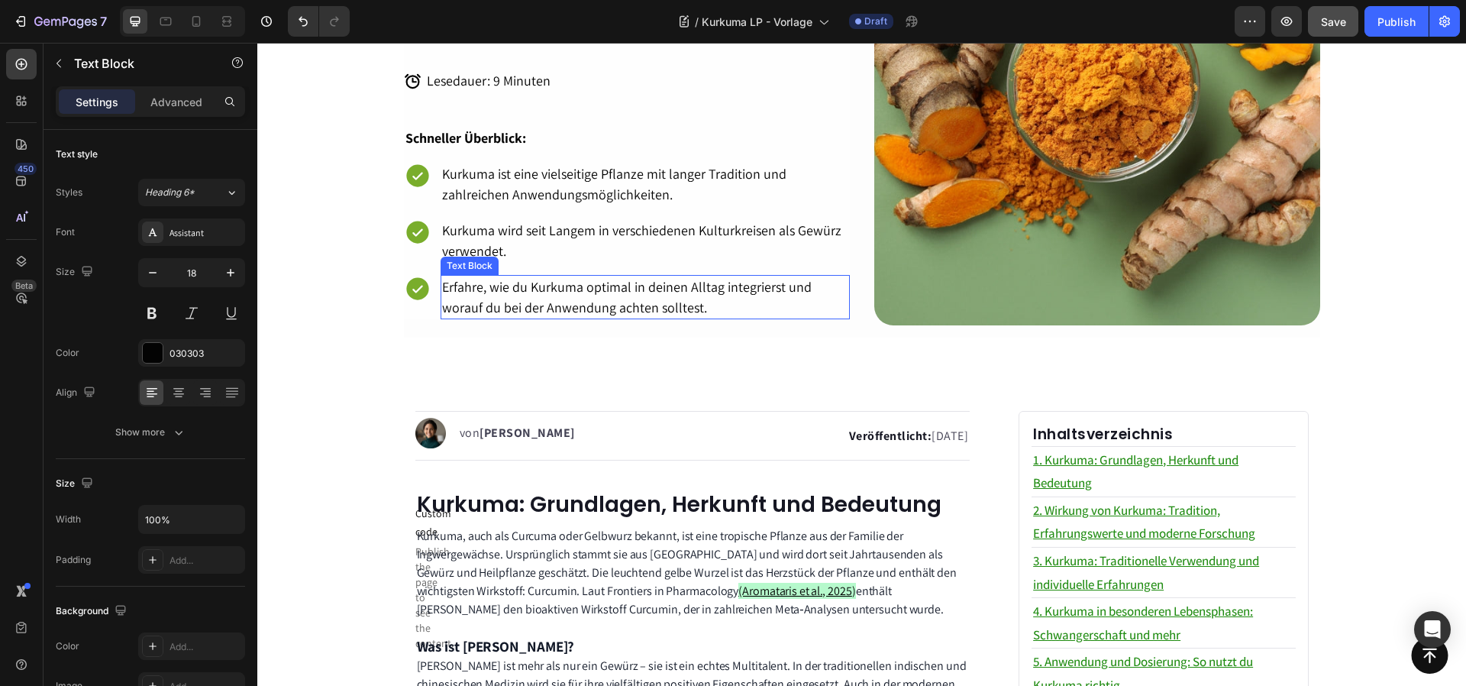
scroll to position [266, 0]
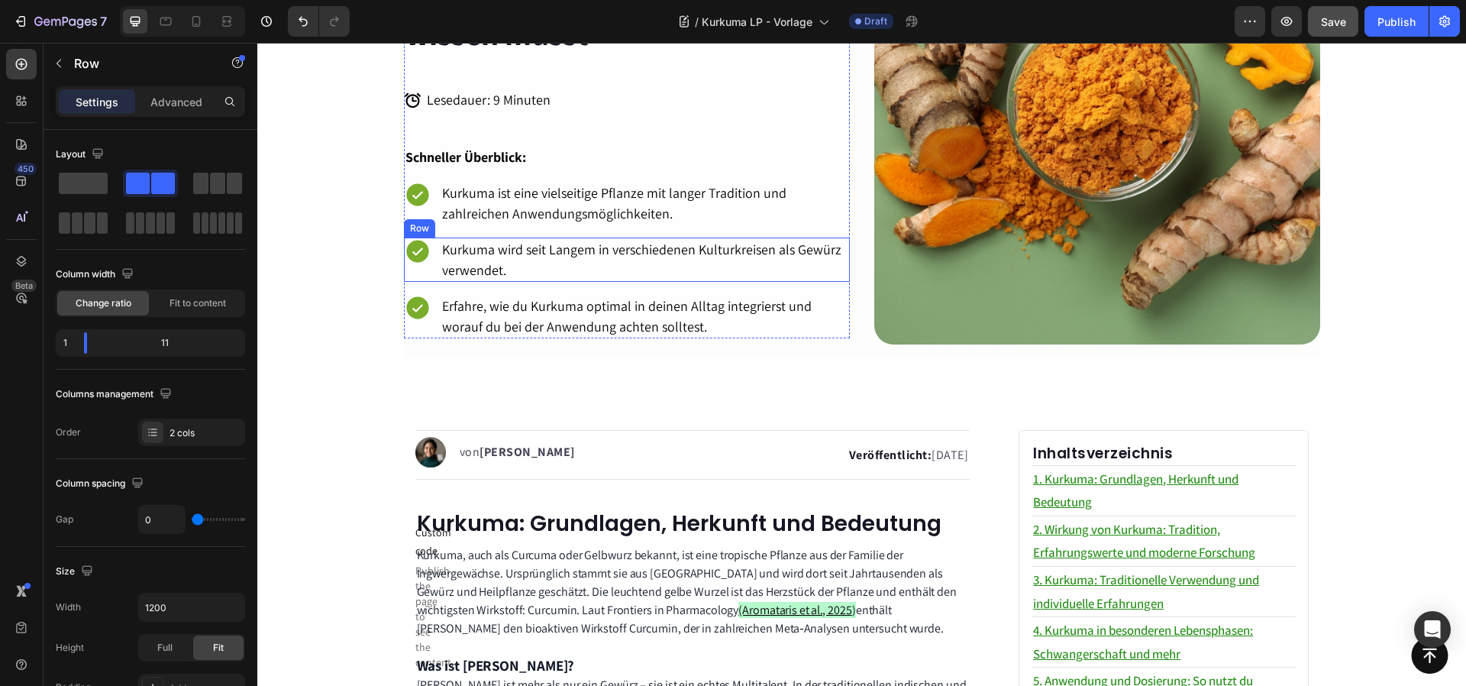
click at [404, 273] on div "Icon" at bounding box center [422, 259] width 37 height 44
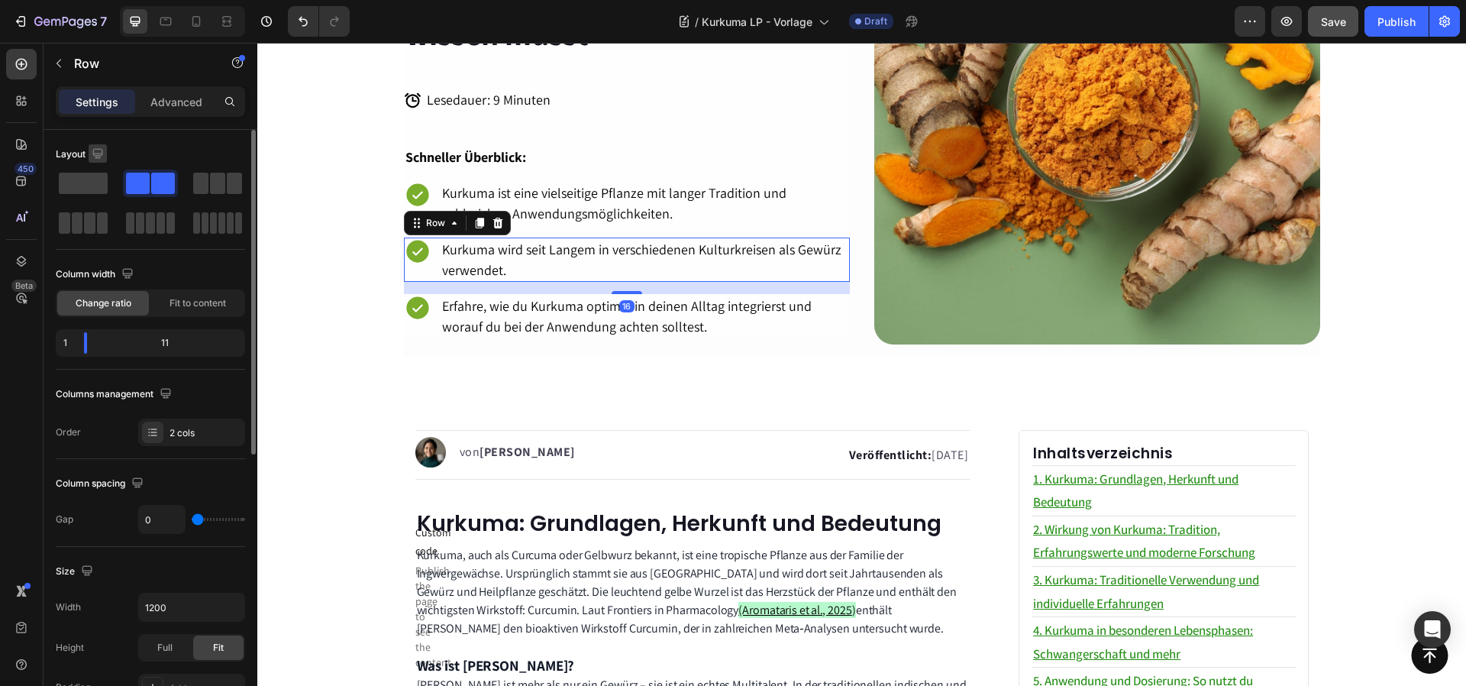
click at [95, 149] on icon "button" at bounding box center [97, 153] width 10 height 10
click at [102, 229] on icon "button" at bounding box center [100, 232] width 15 height 15
type input "100%"
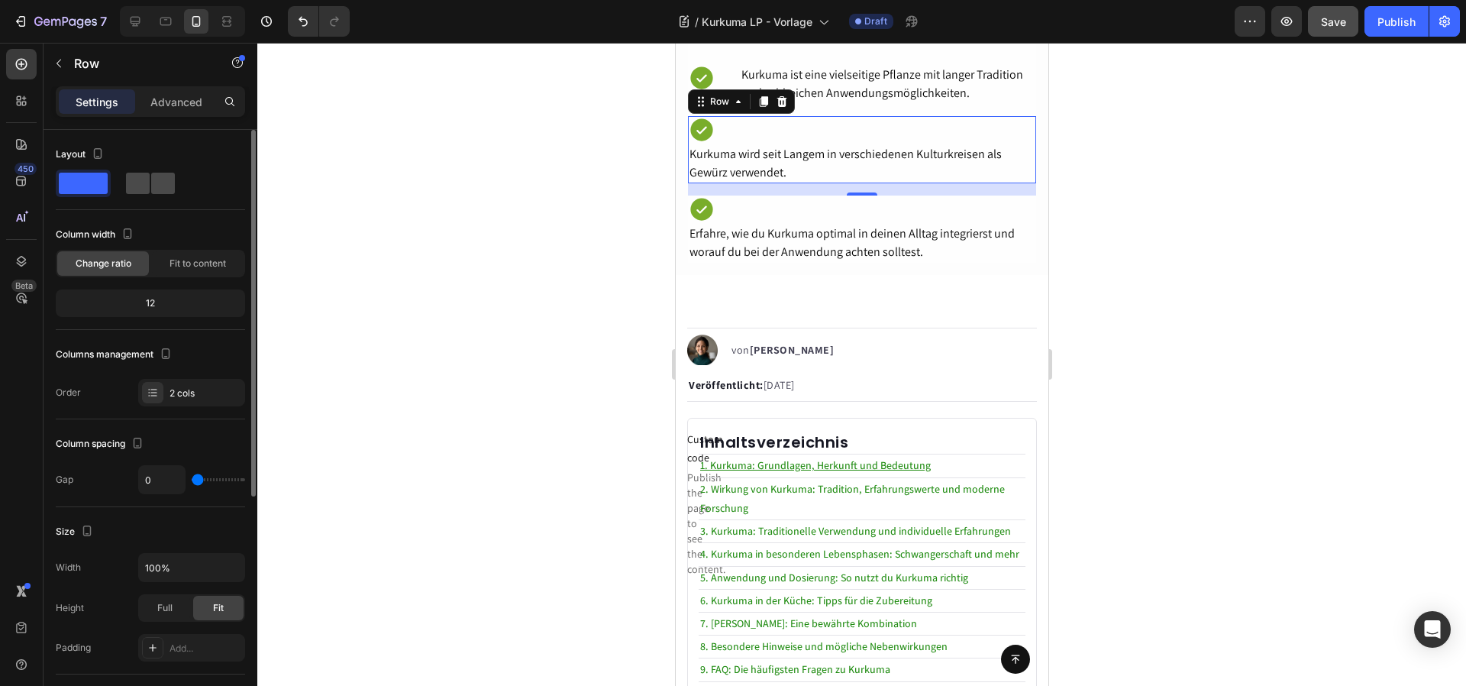
scroll to position [732, 0]
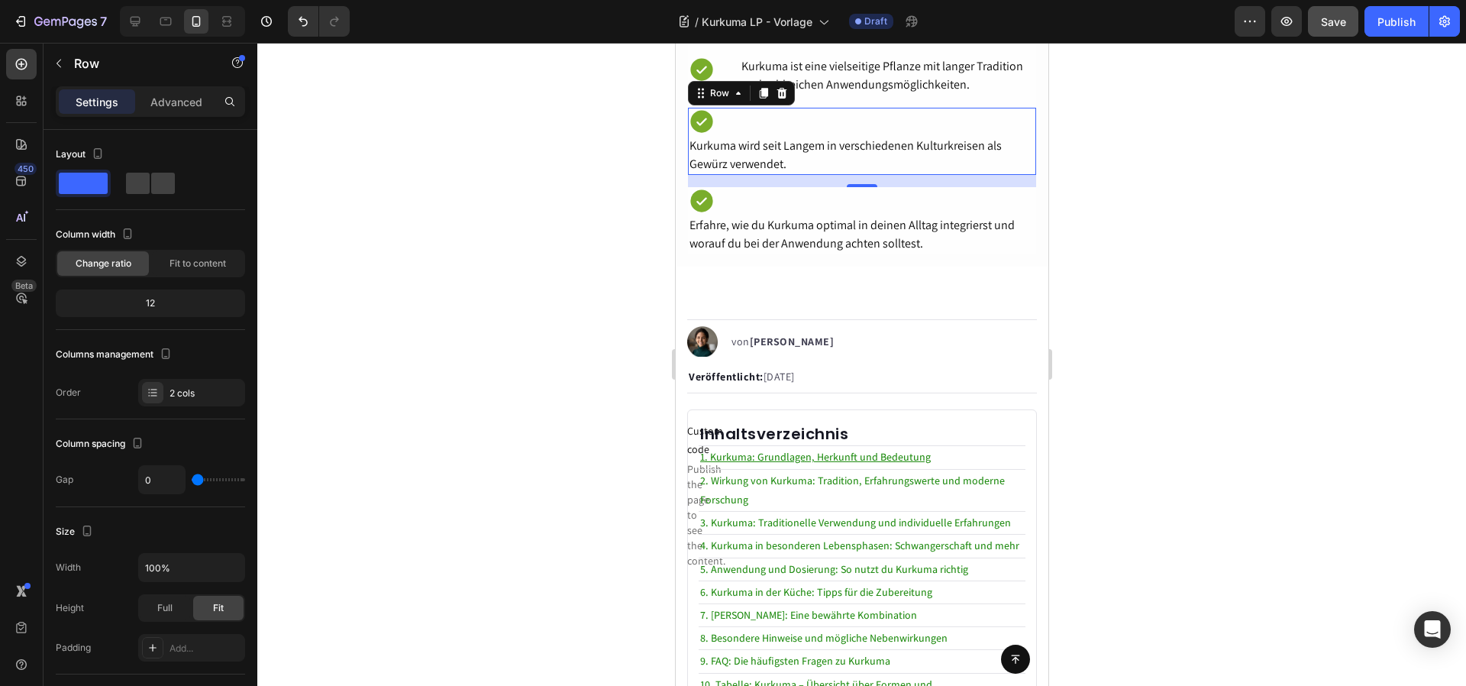
click at [145, 166] on div "Layout" at bounding box center [150, 154] width 189 height 24
click at [151, 175] on span at bounding box center [163, 183] width 24 height 21
type input "32"
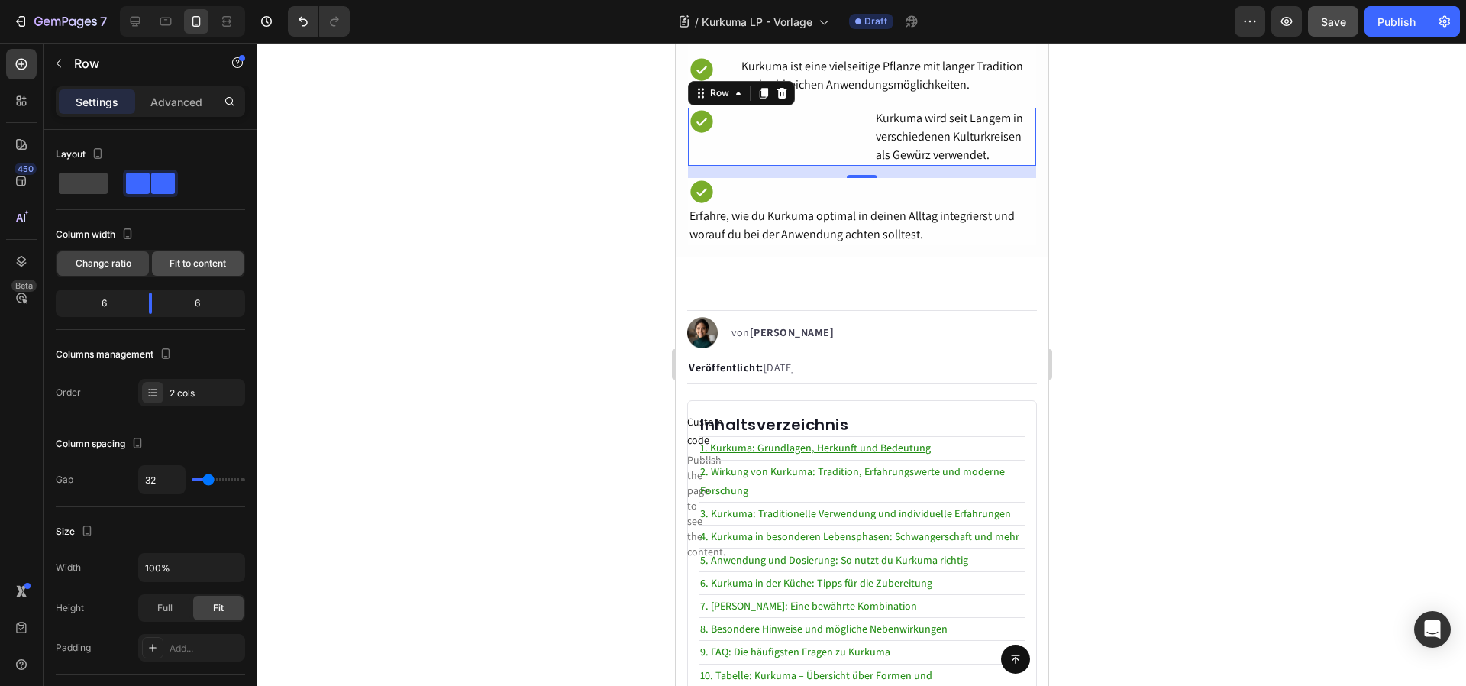
click at [182, 257] on span "Fit to content" at bounding box center [198, 264] width 57 height 14
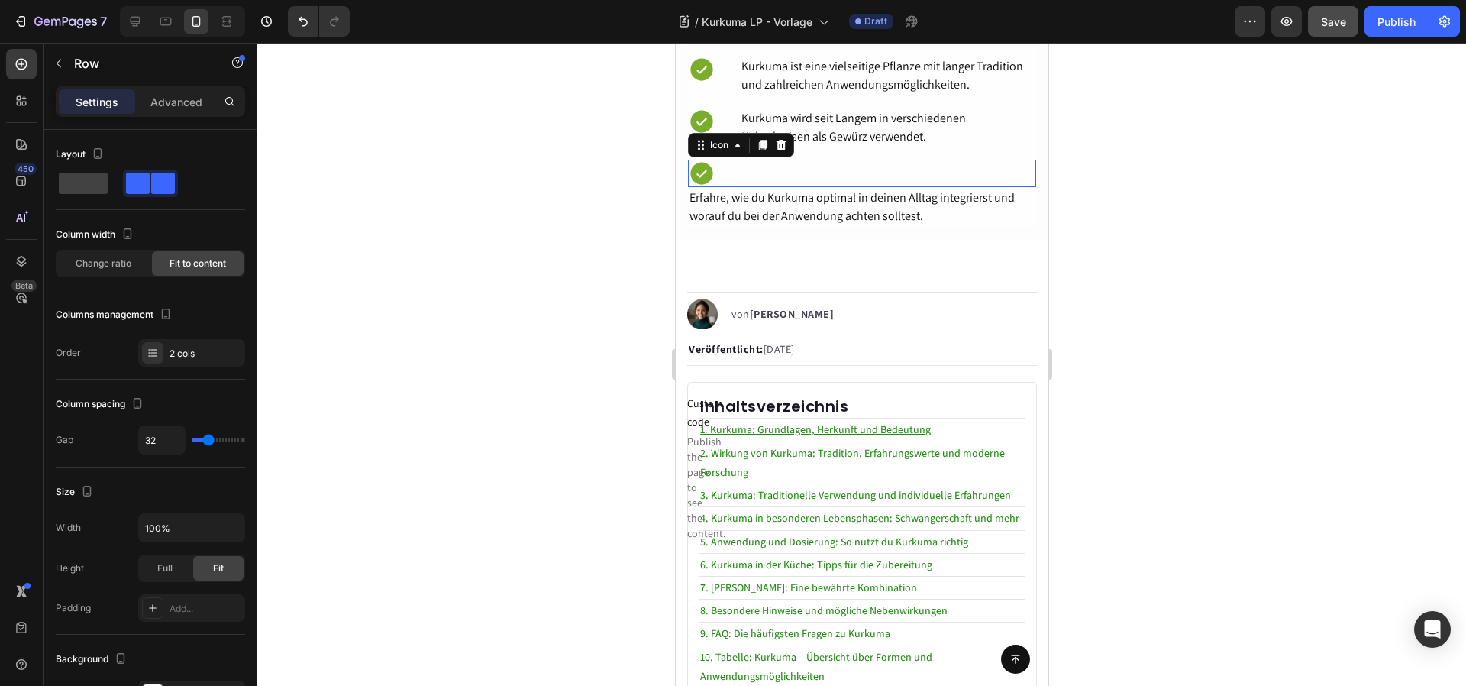
click at [805, 166] on div "Icon 0" at bounding box center [861, 173] width 348 height 27
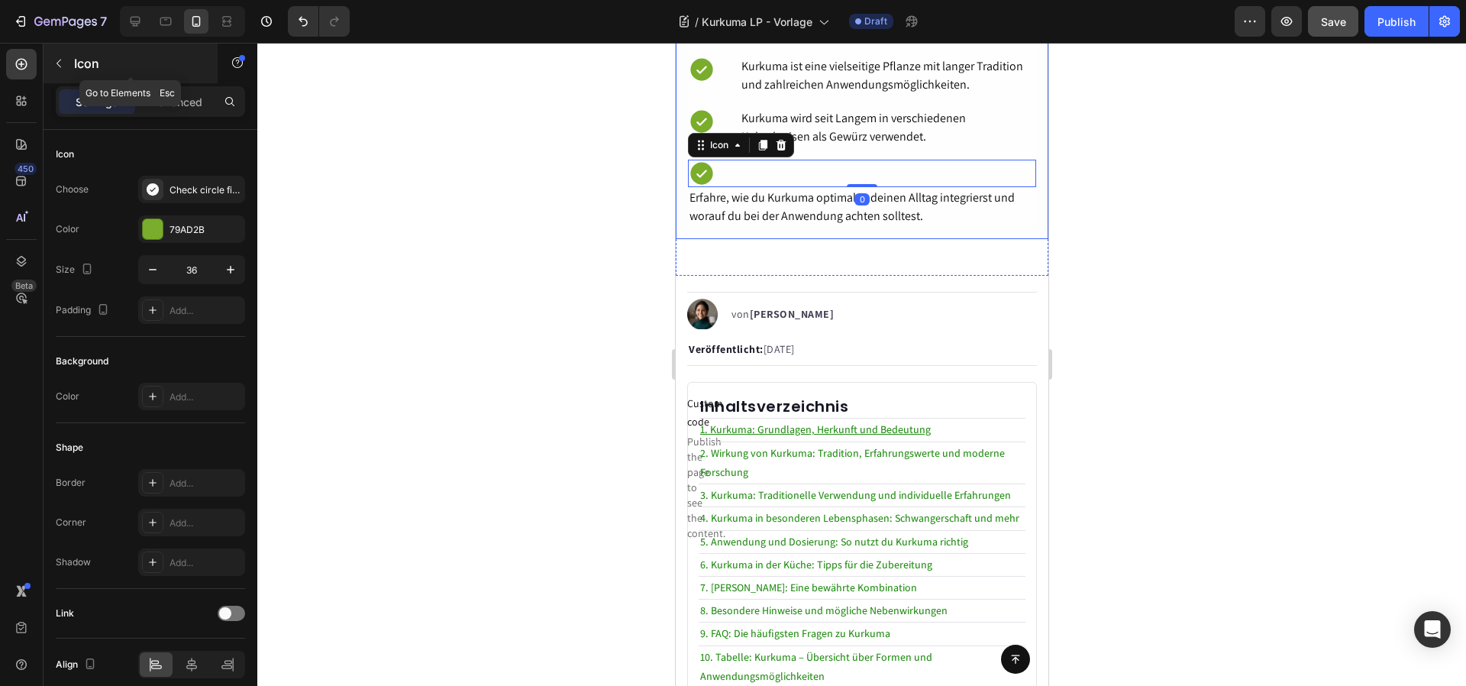
click at [49, 66] on button "button" at bounding box center [59, 63] width 24 height 24
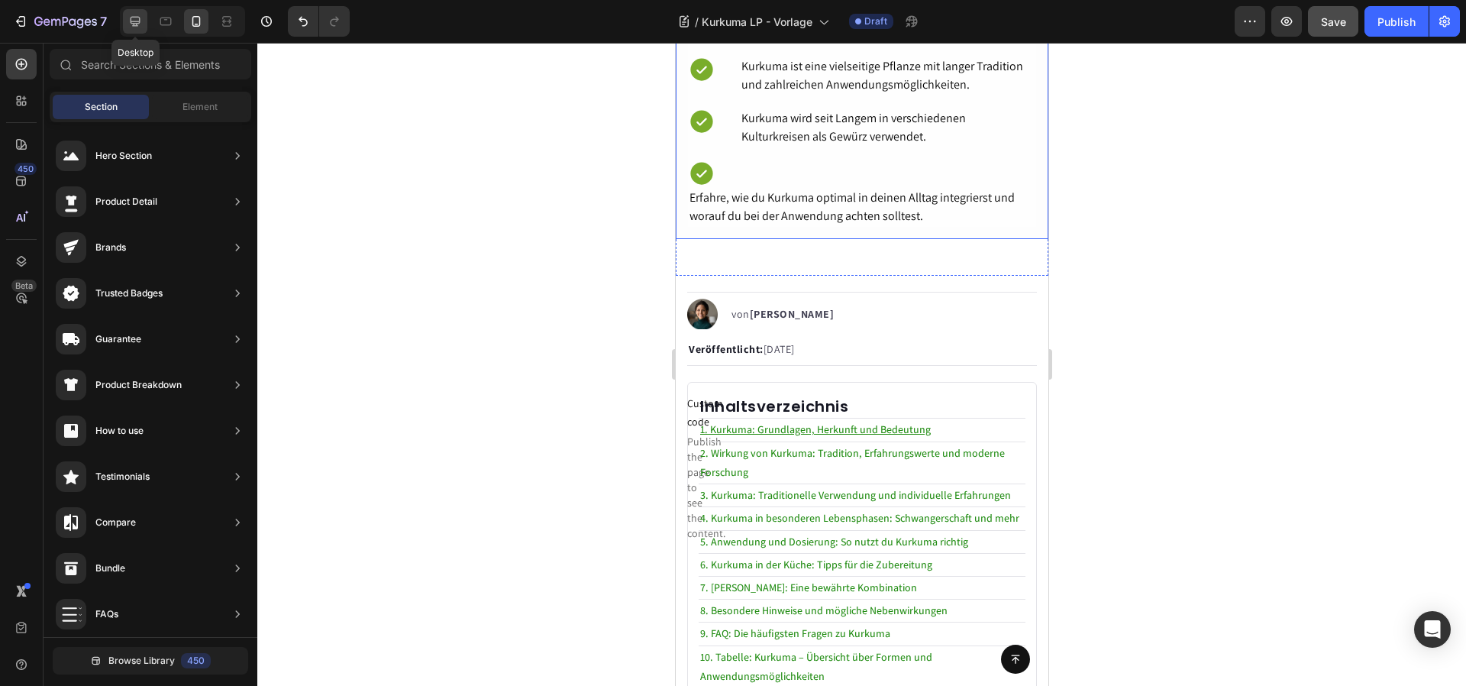
click at [134, 14] on icon at bounding box center [135, 21] width 15 height 15
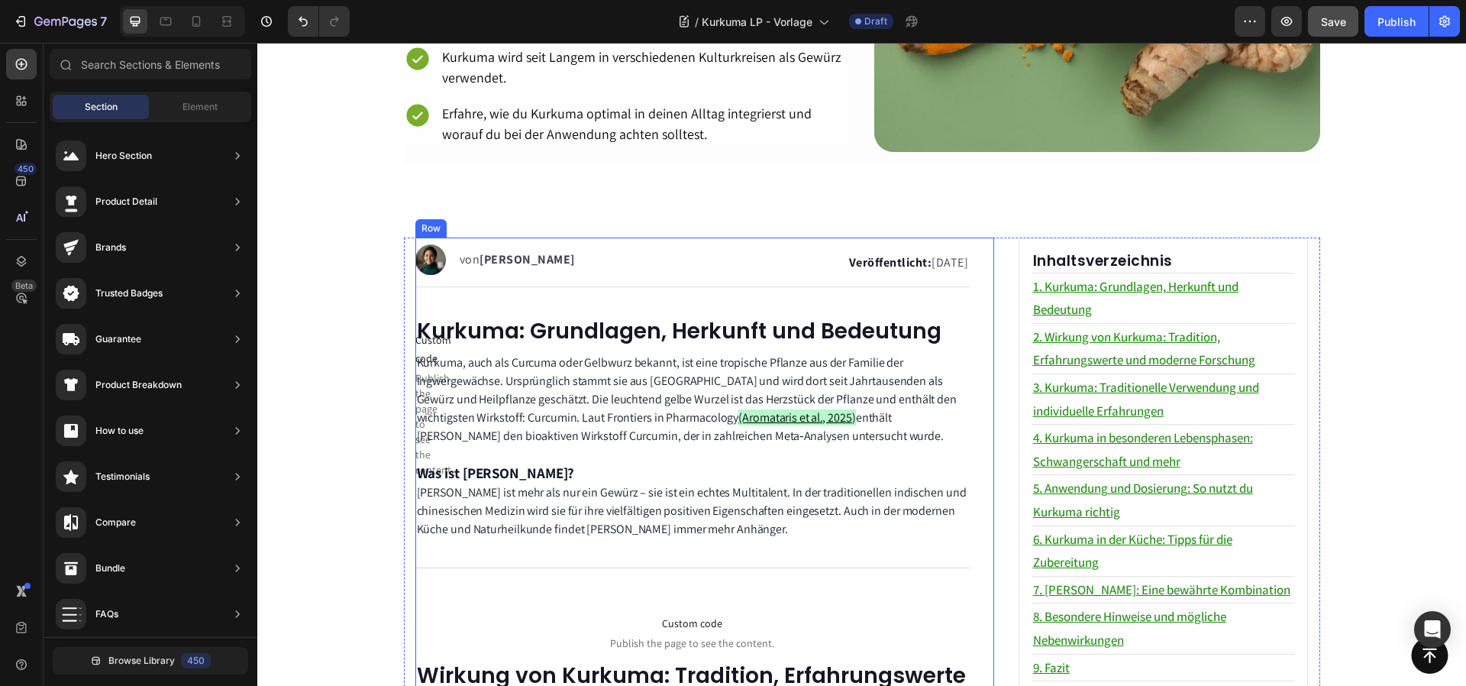
scroll to position [448, 0]
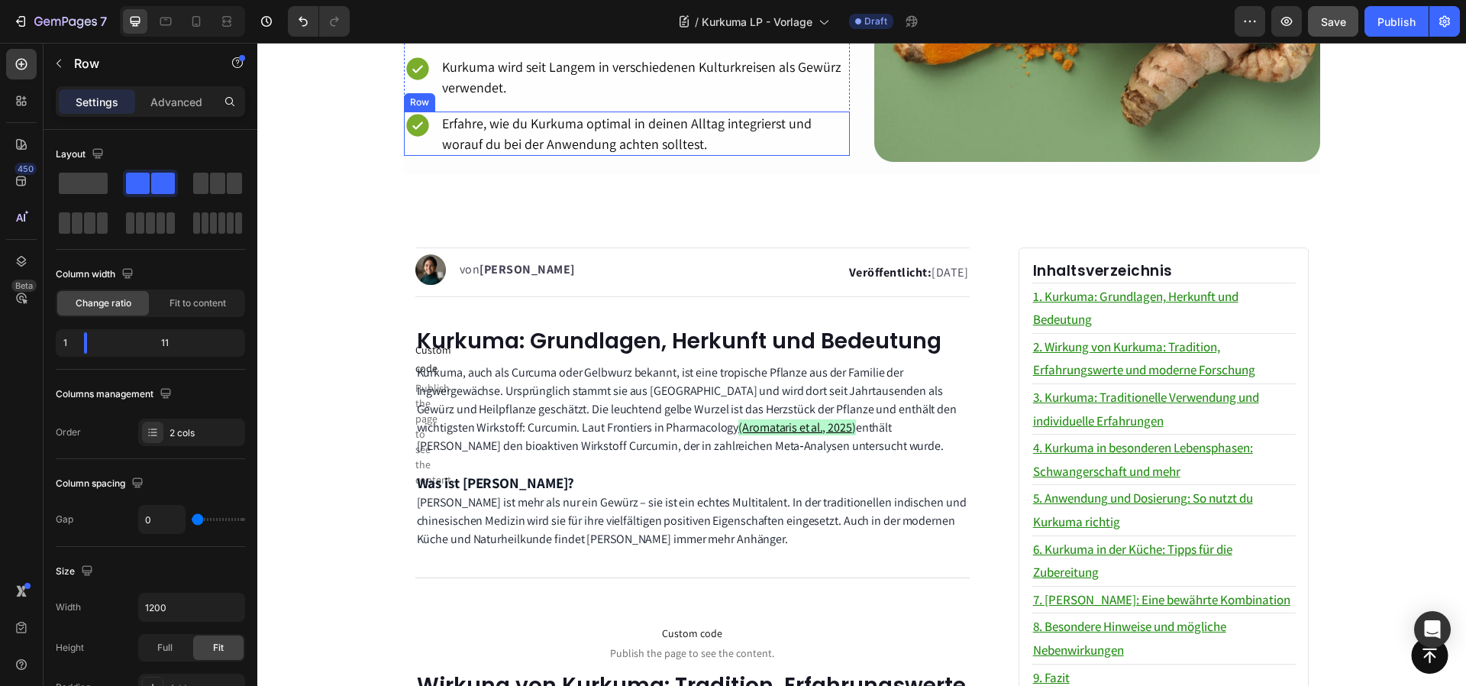
click at [408, 147] on div "Icon" at bounding box center [422, 133] width 37 height 44
click at [130, 270] on icon "button" at bounding box center [127, 273] width 15 height 15
click at [135, 343] on button "button" at bounding box center [130, 353] width 24 height 24
type input "100%"
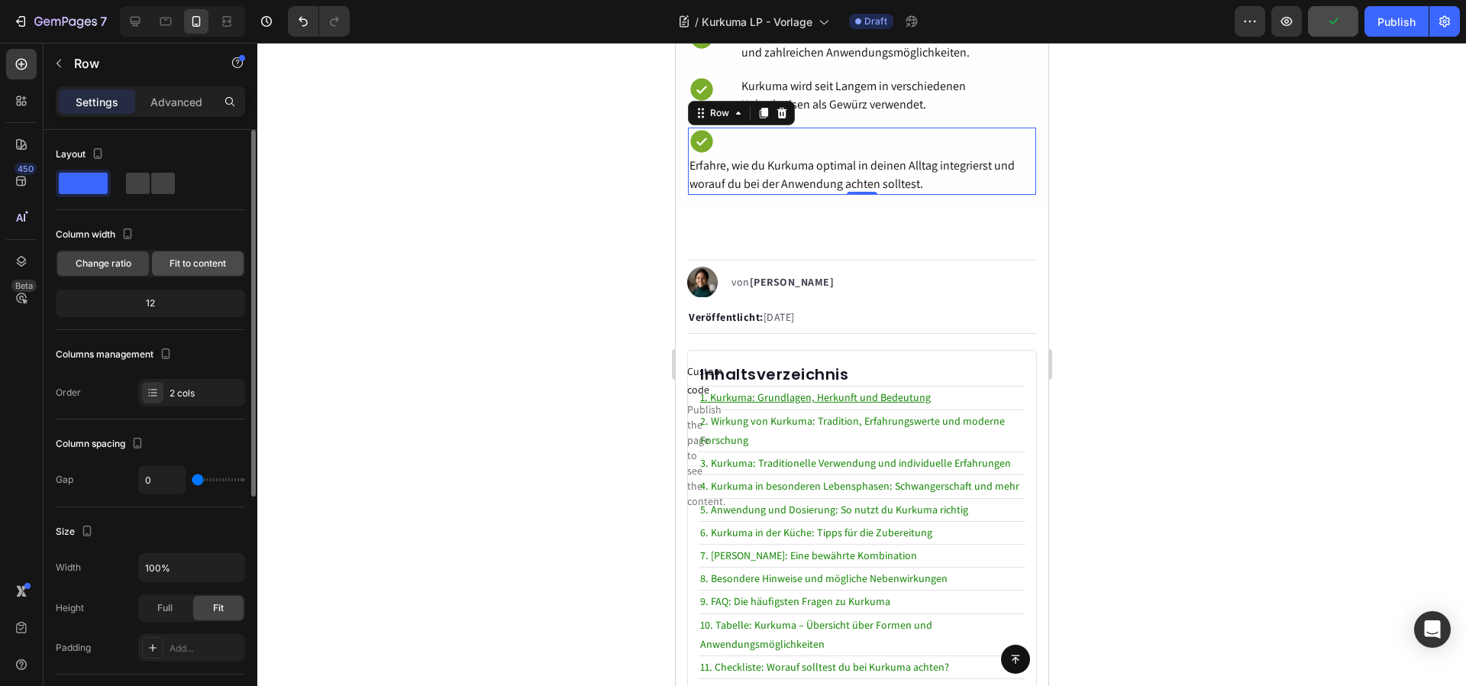
scroll to position [784, 0]
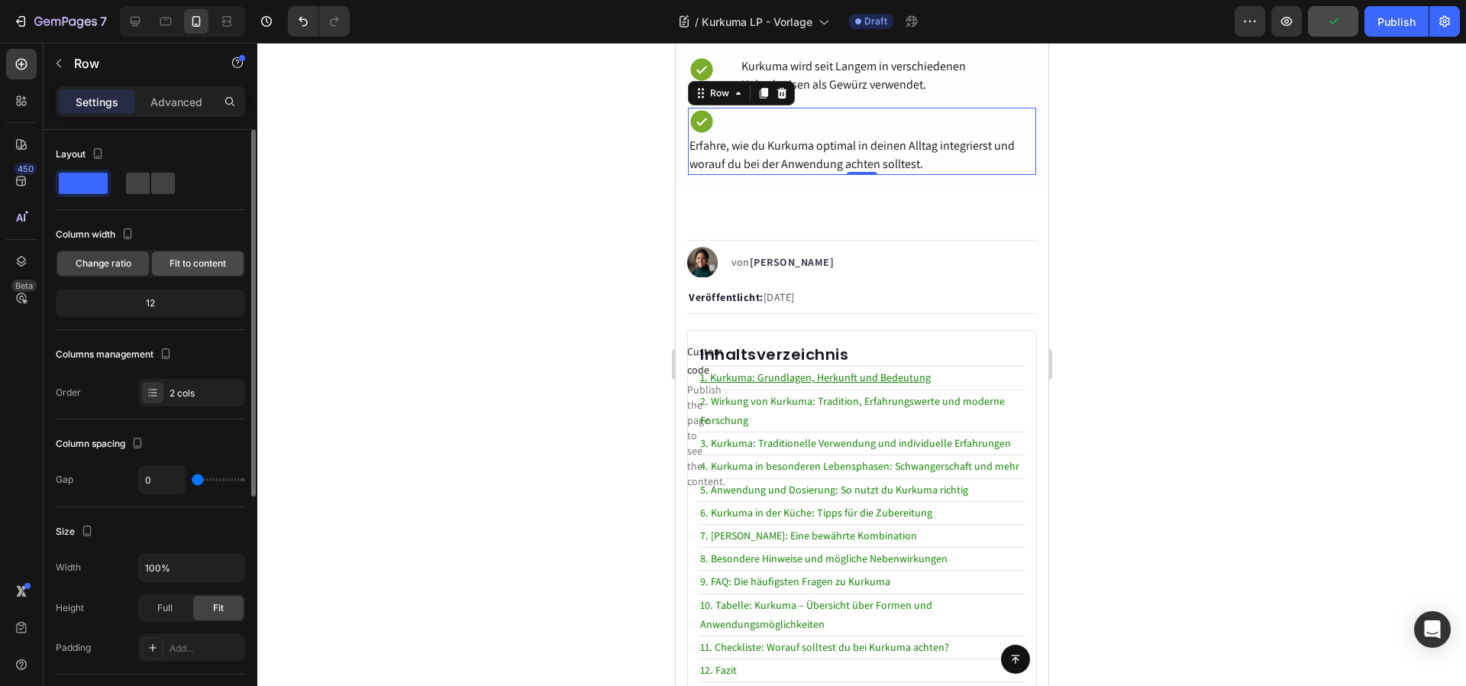
click at [177, 269] on span "Fit to content" at bounding box center [198, 264] width 57 height 14
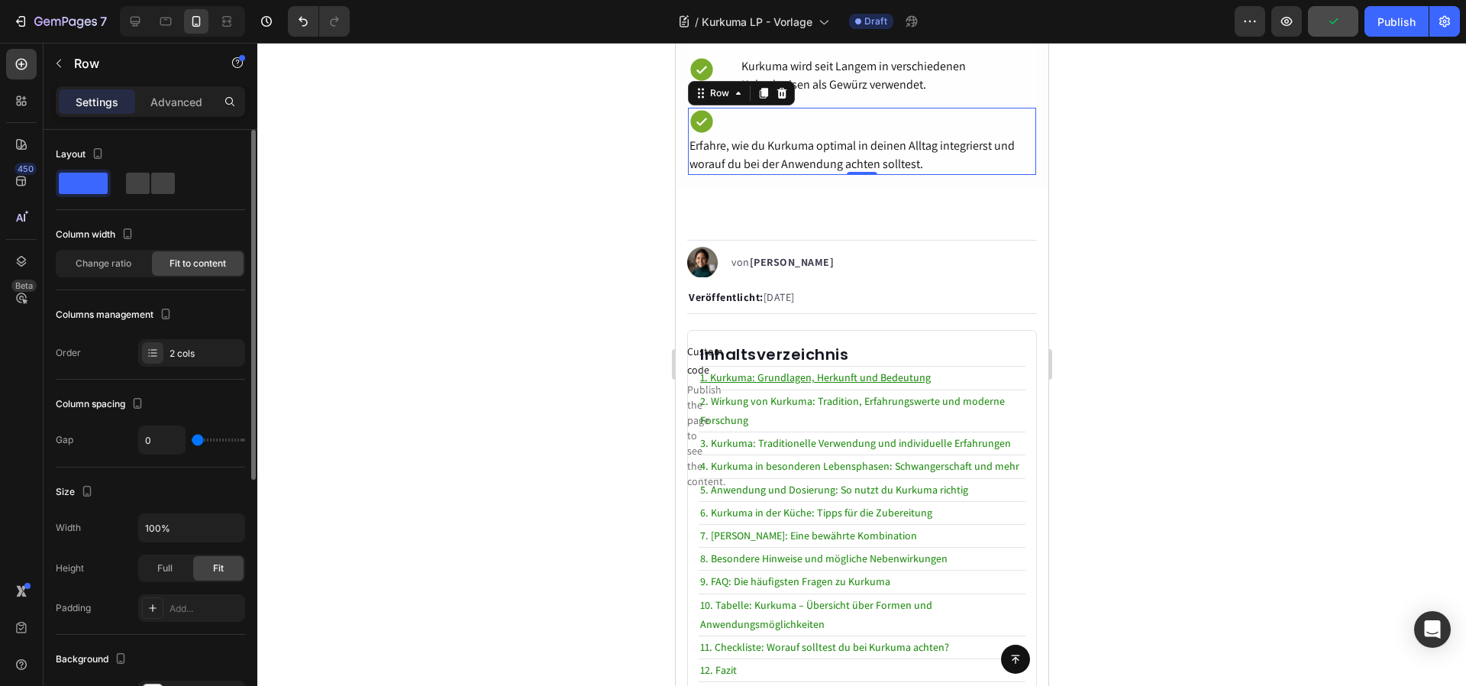
click at [145, 166] on div "Layout" at bounding box center [150, 154] width 189 height 24
click at [145, 168] on div "Layout" at bounding box center [150, 169] width 189 height 55
click at [134, 199] on div "Layout" at bounding box center [150, 176] width 189 height 68
click at [135, 197] on div "Layout" at bounding box center [150, 176] width 189 height 68
click at [151, 181] on span at bounding box center [163, 183] width 24 height 21
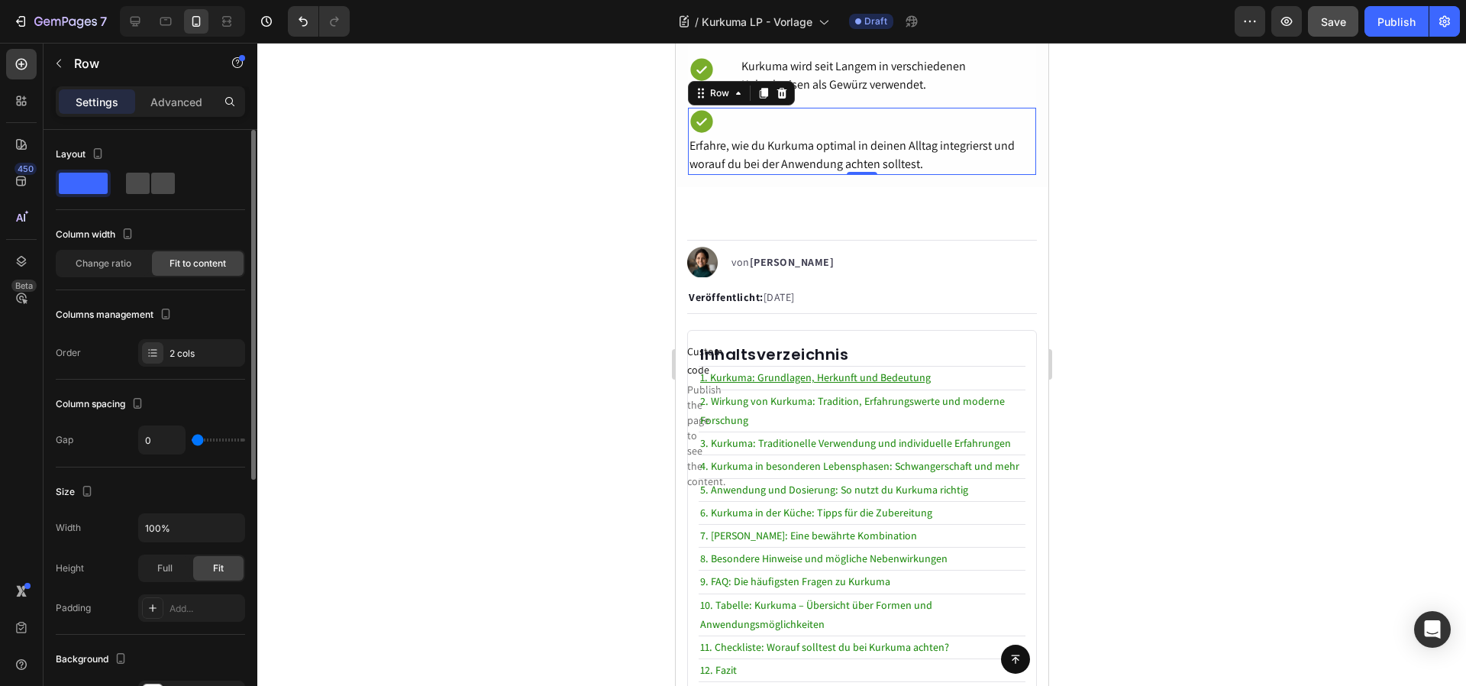
type input "32"
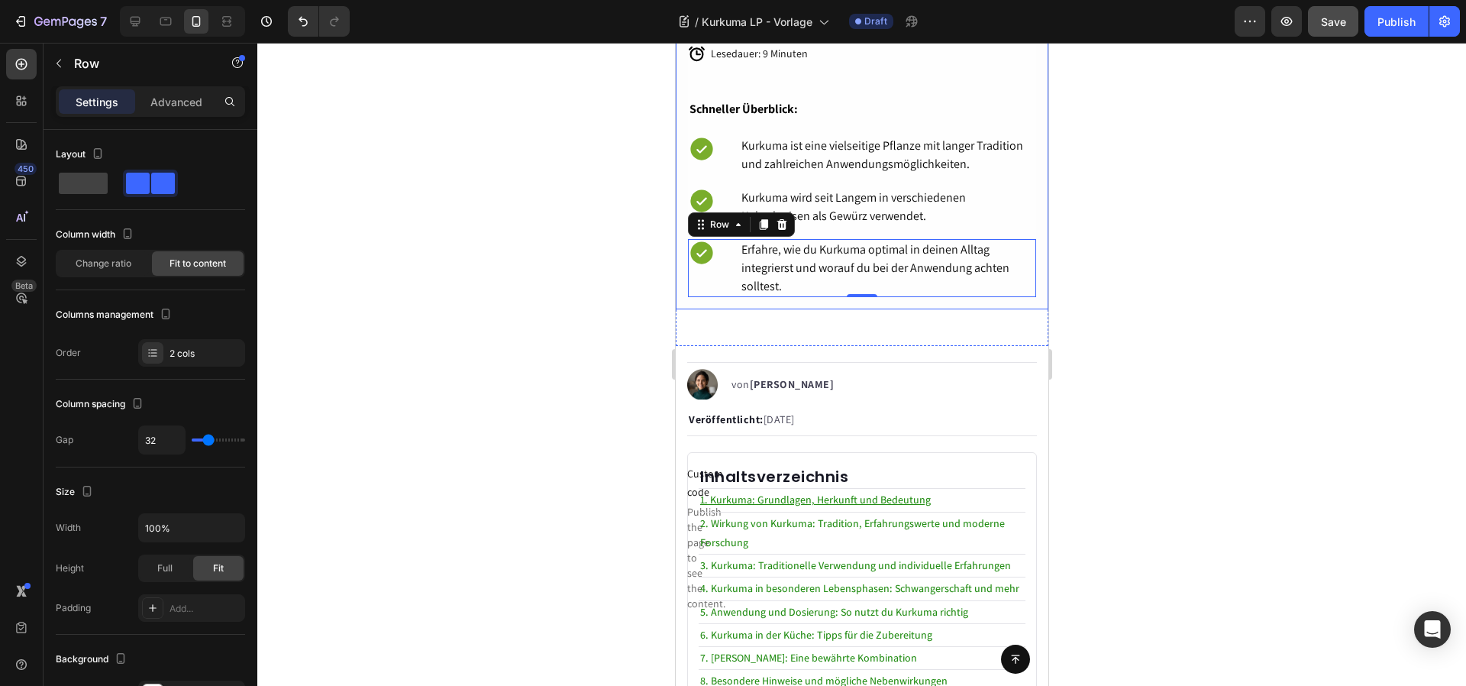
scroll to position [645, 0]
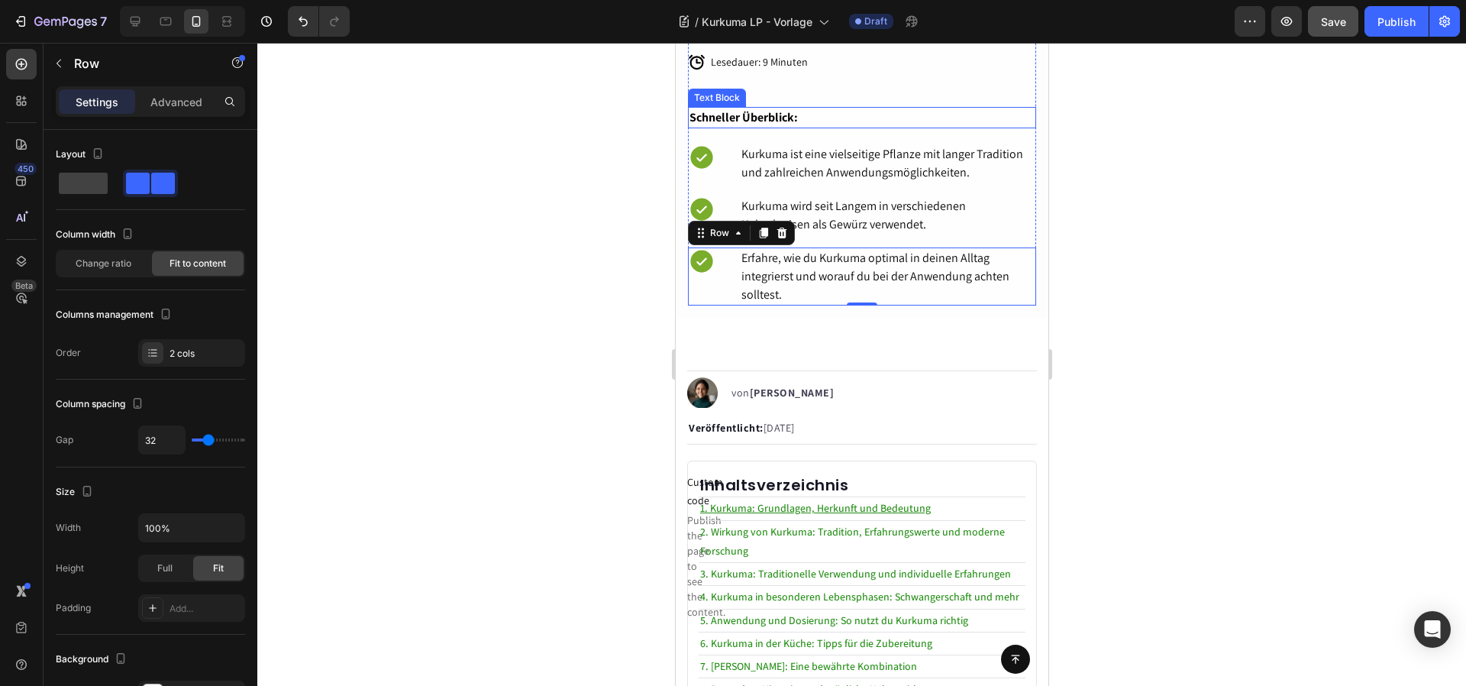
click at [840, 109] on p "Schneller Überblick:" at bounding box center [861, 117] width 345 height 18
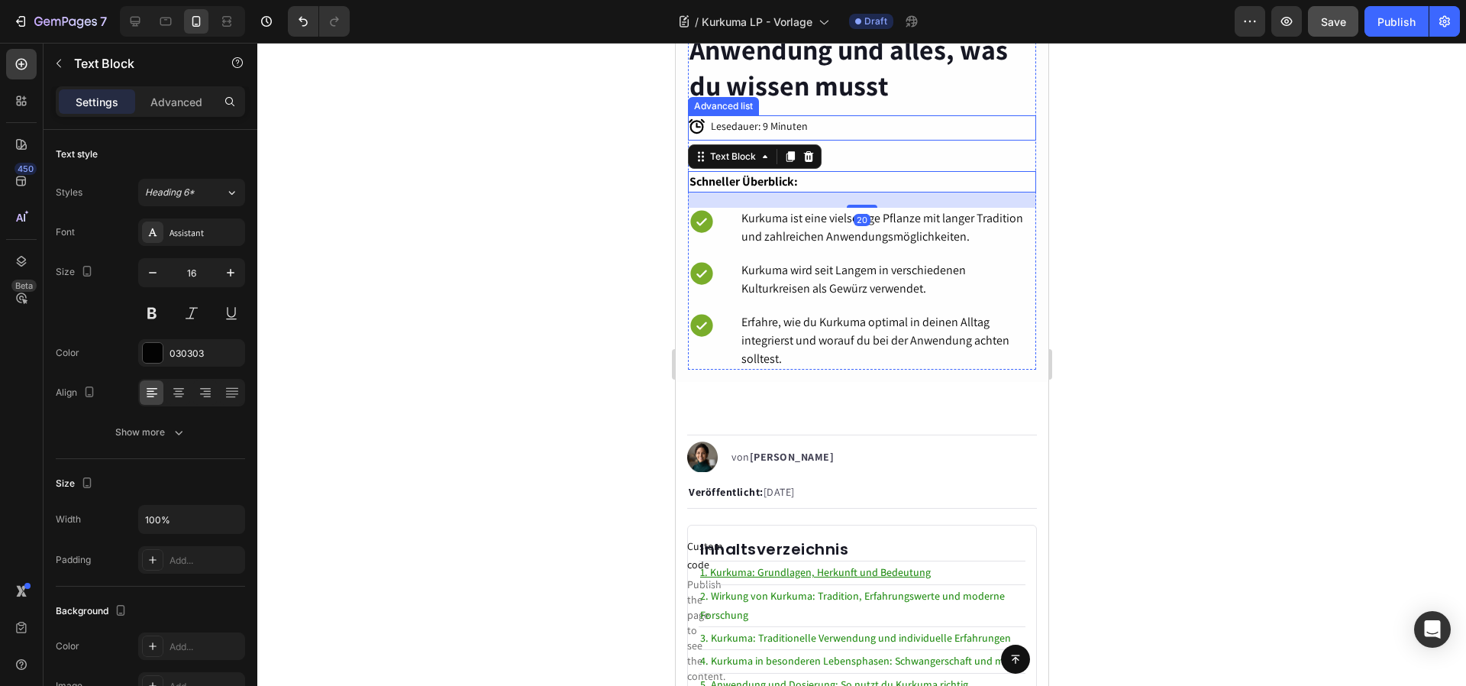
scroll to position [509, 0]
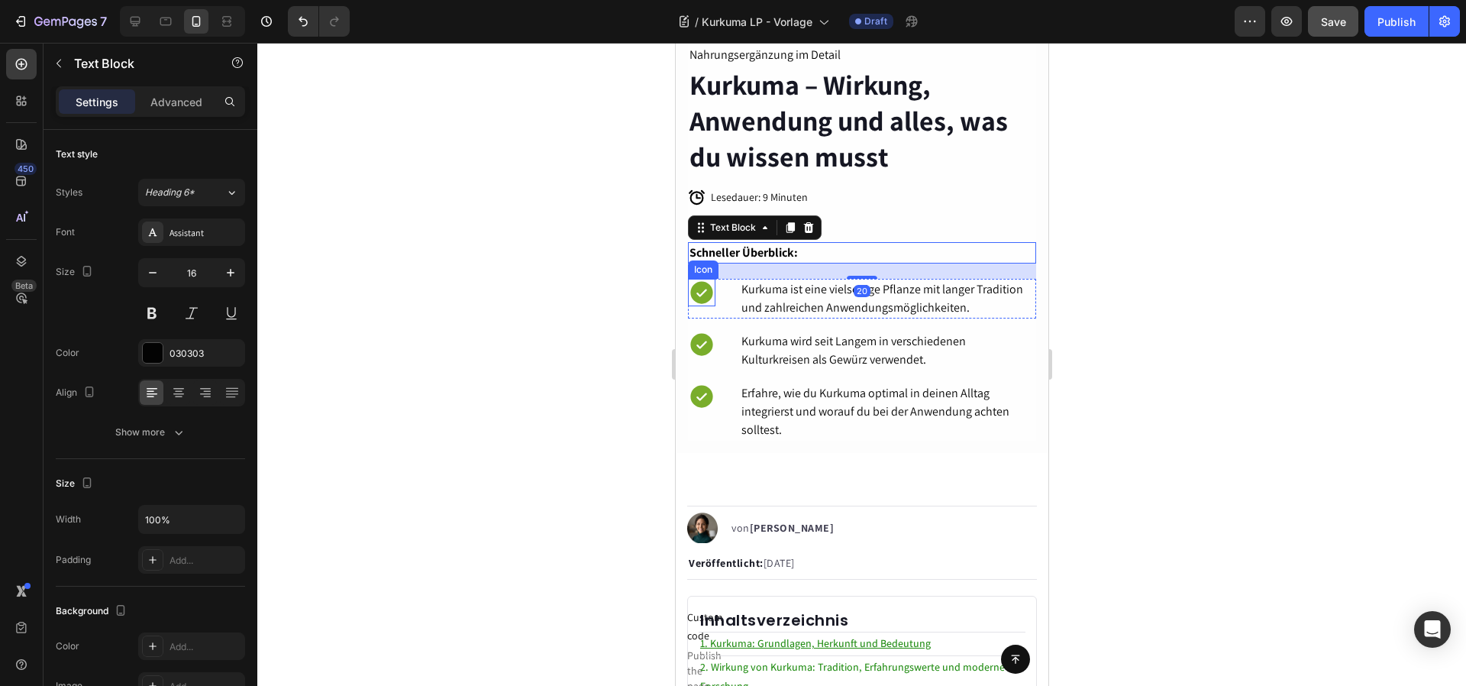
click at [712, 292] on div "Icon" at bounding box center [700, 292] width 27 height 27
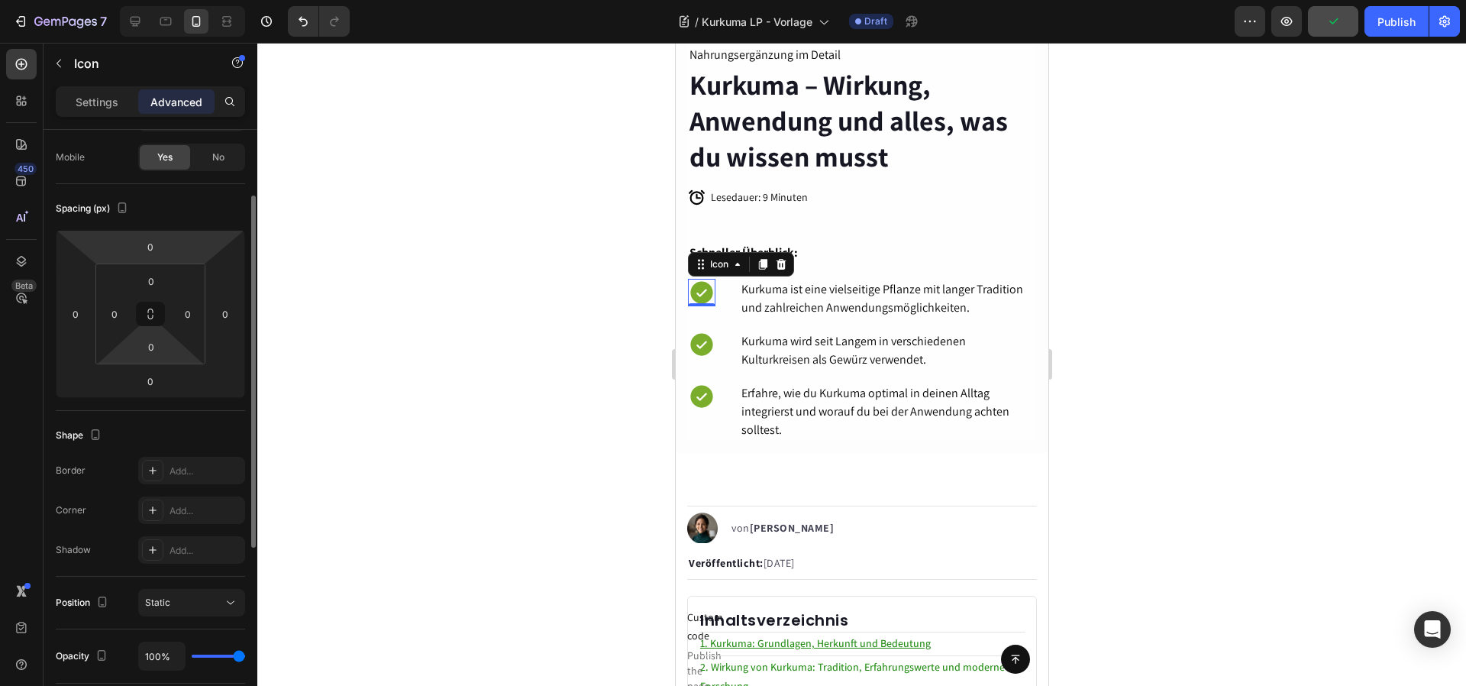
scroll to position [0, 0]
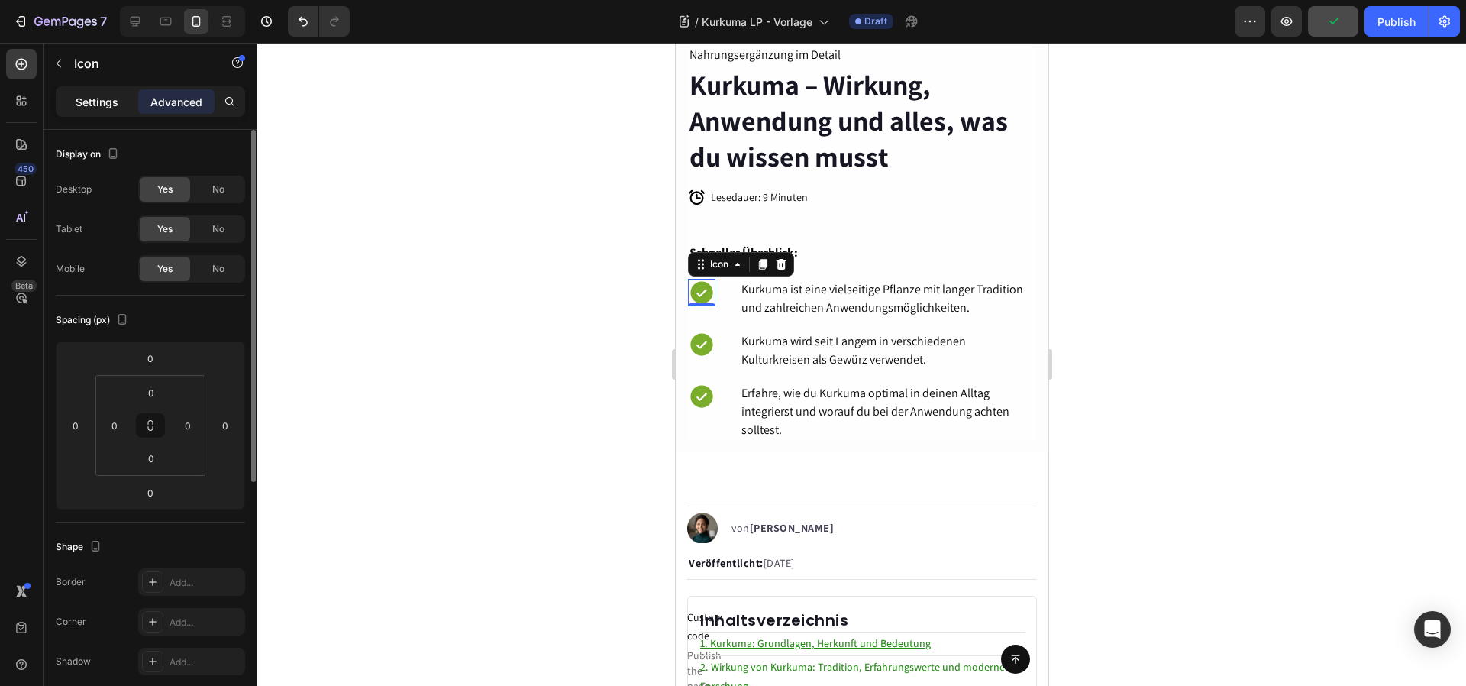
click at [76, 101] on p "Settings" at bounding box center [97, 102] width 43 height 16
